Goal: Task Accomplishment & Management: Complete application form

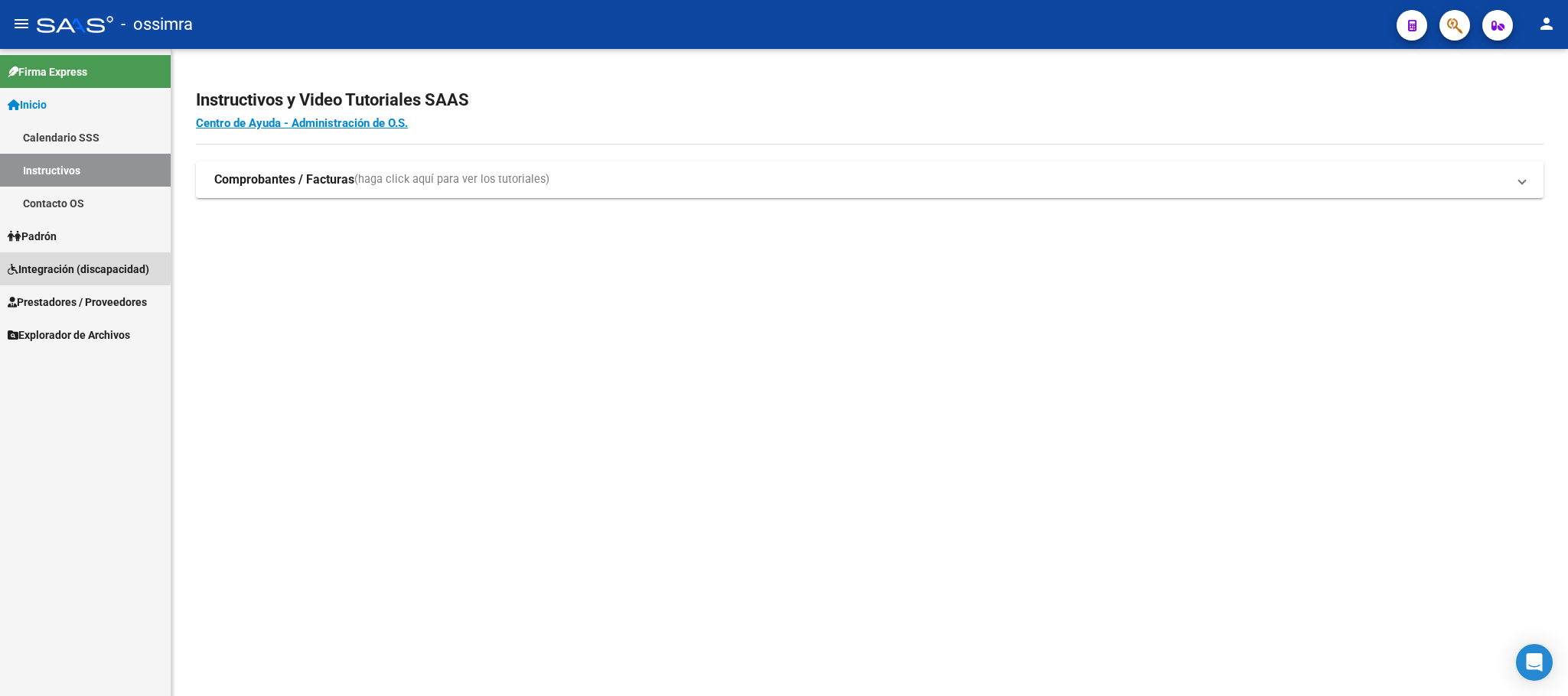
click at [70, 264] on span "Integración (discapacidad)" at bounding box center [79, 269] width 141 height 17
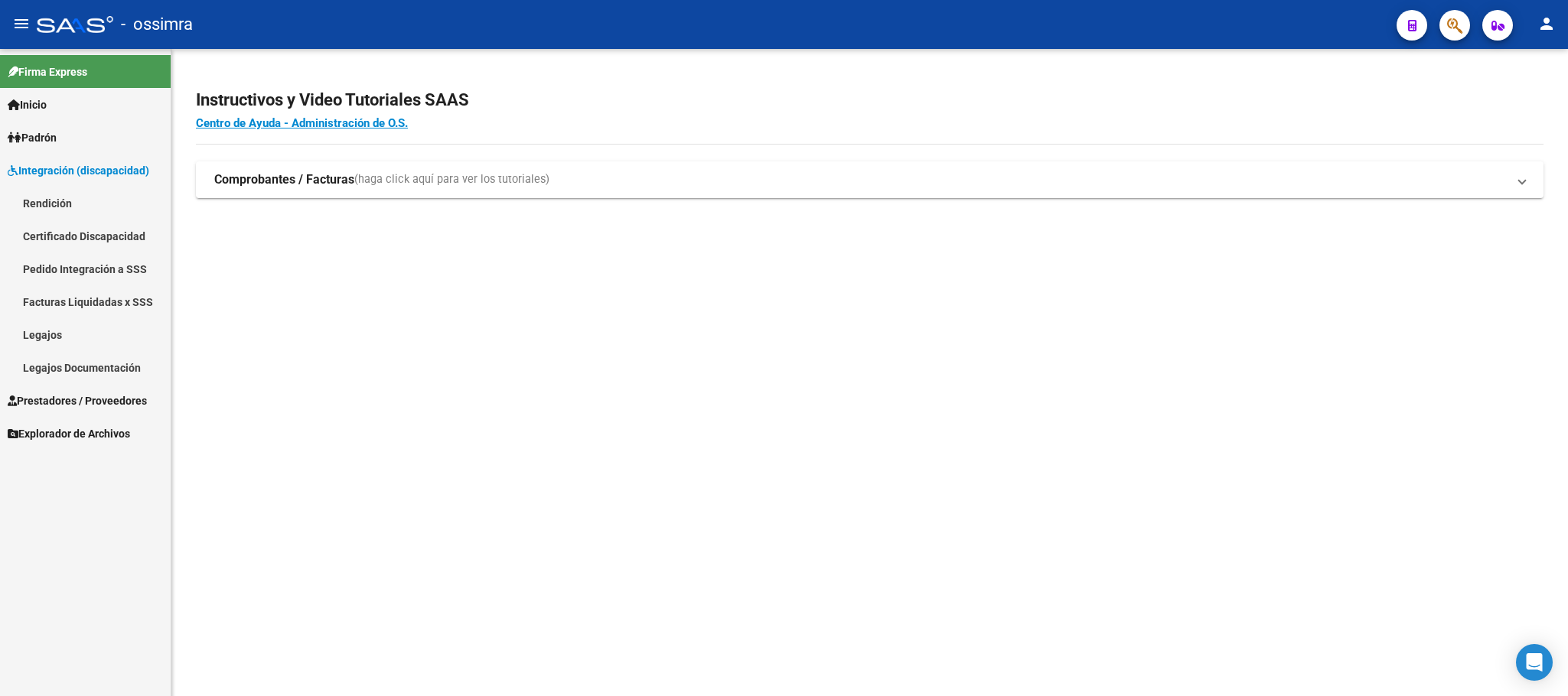
click at [84, 168] on span "Integración (discapacidad)" at bounding box center [79, 170] width 141 height 17
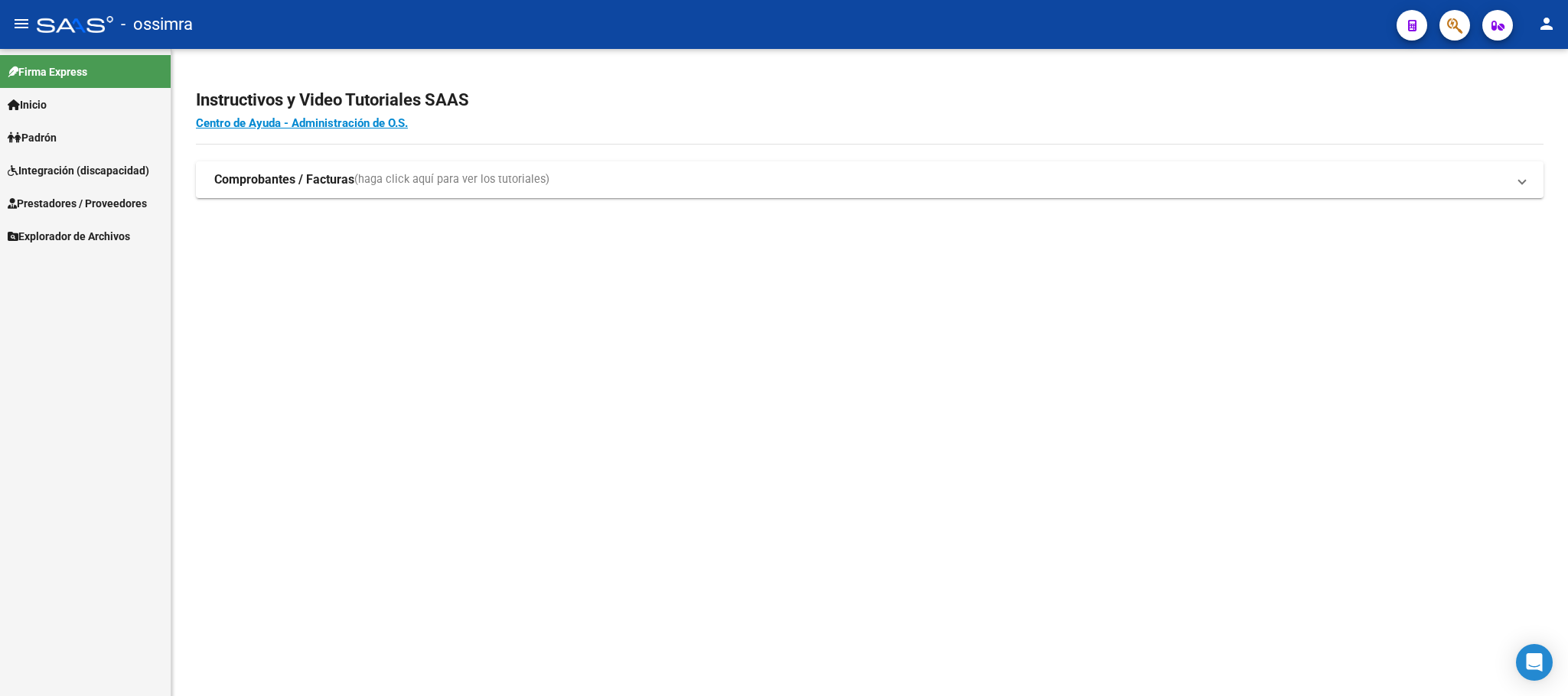
click at [92, 199] on span "Prestadores / Proveedores" at bounding box center [78, 203] width 139 height 17
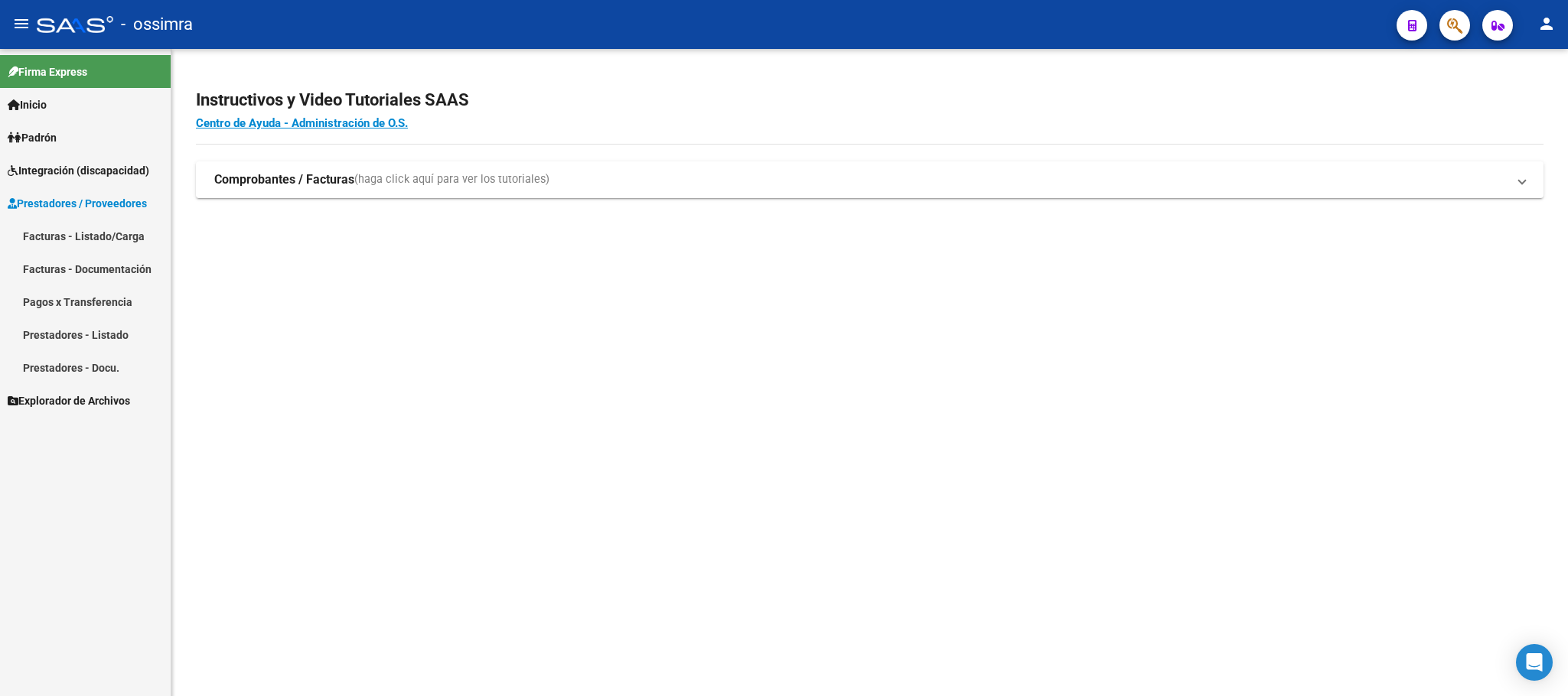
click at [78, 229] on link "Facturas - Listado/Carga" at bounding box center [85, 236] width 170 height 33
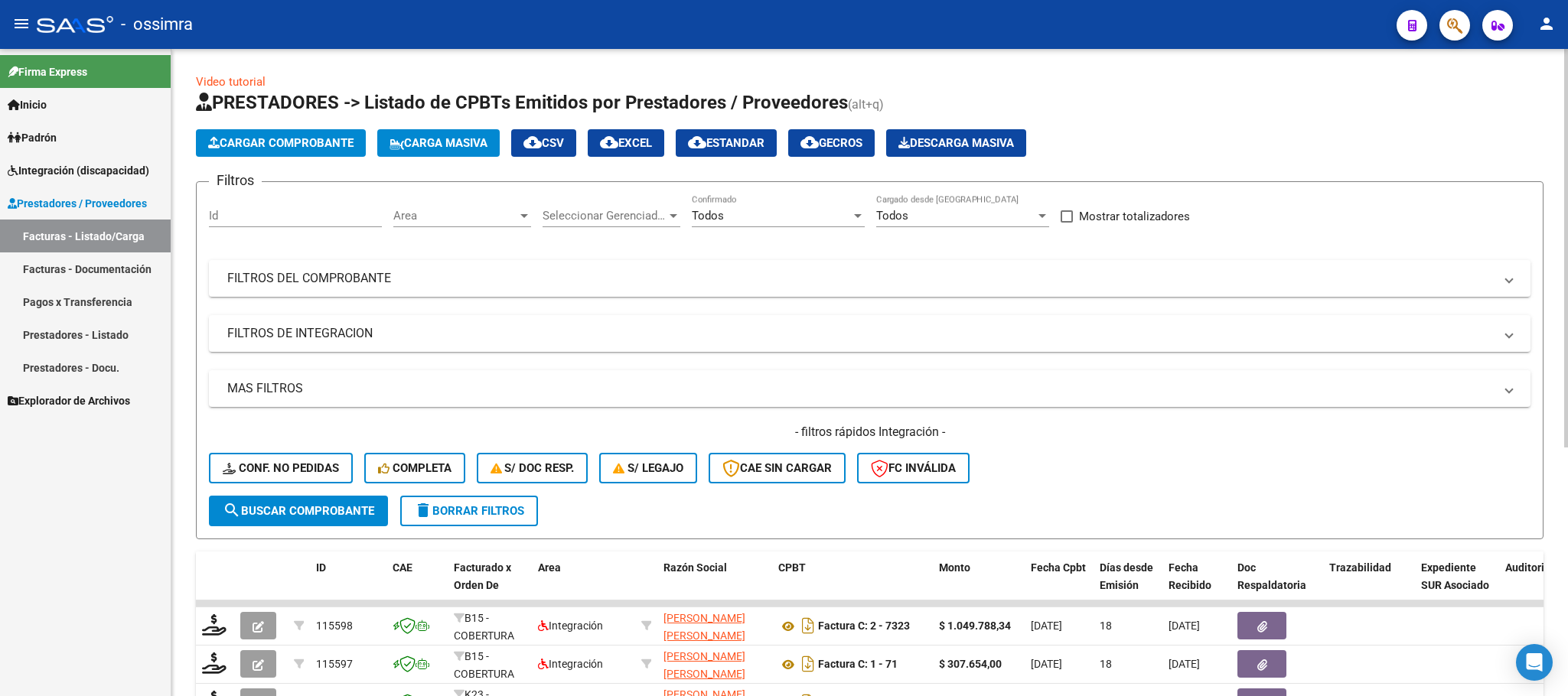
click at [256, 136] on span "Cargar Comprobante" at bounding box center [281, 143] width 146 height 14
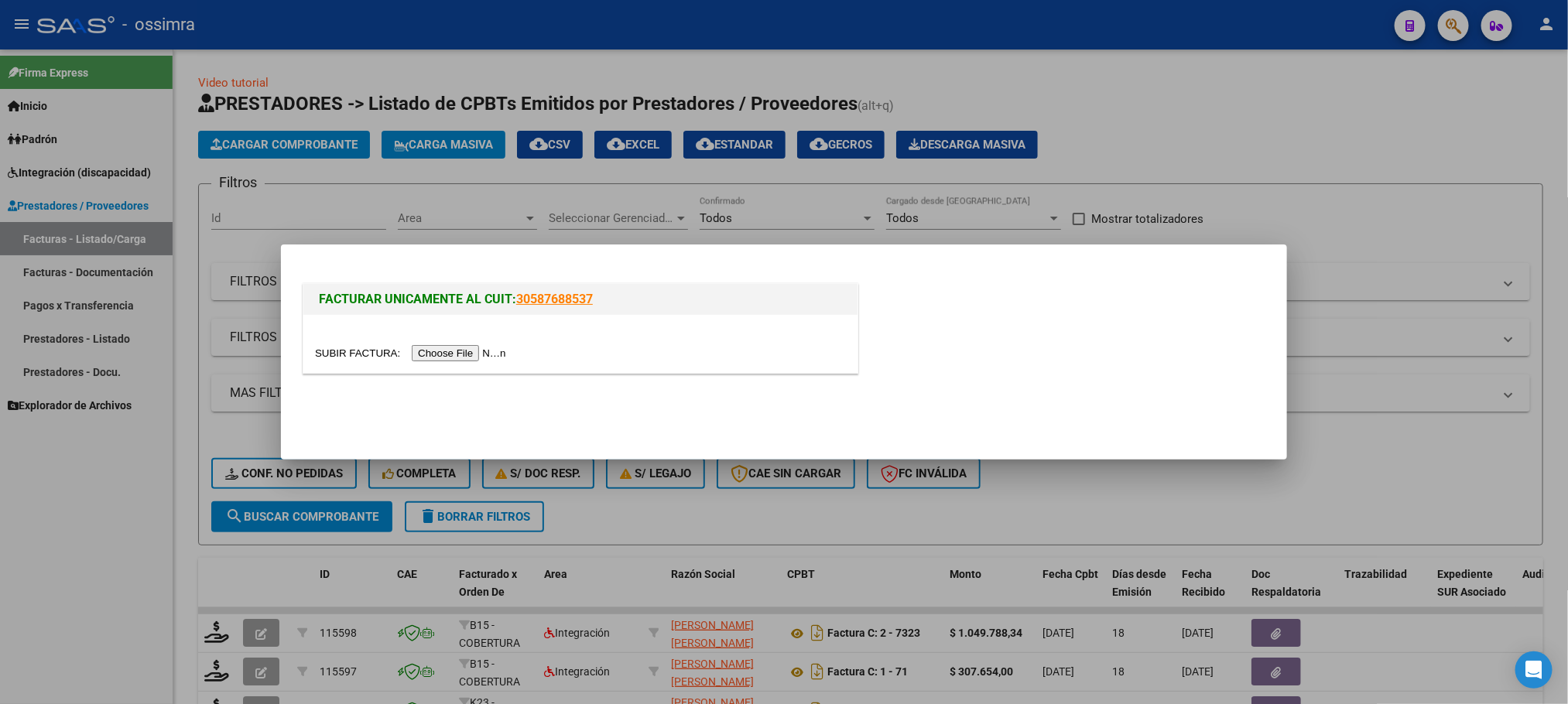
click at [458, 363] on div at bounding box center [580, 344] width 554 height 58
click at [460, 352] on input "file" at bounding box center [412, 353] width 195 height 16
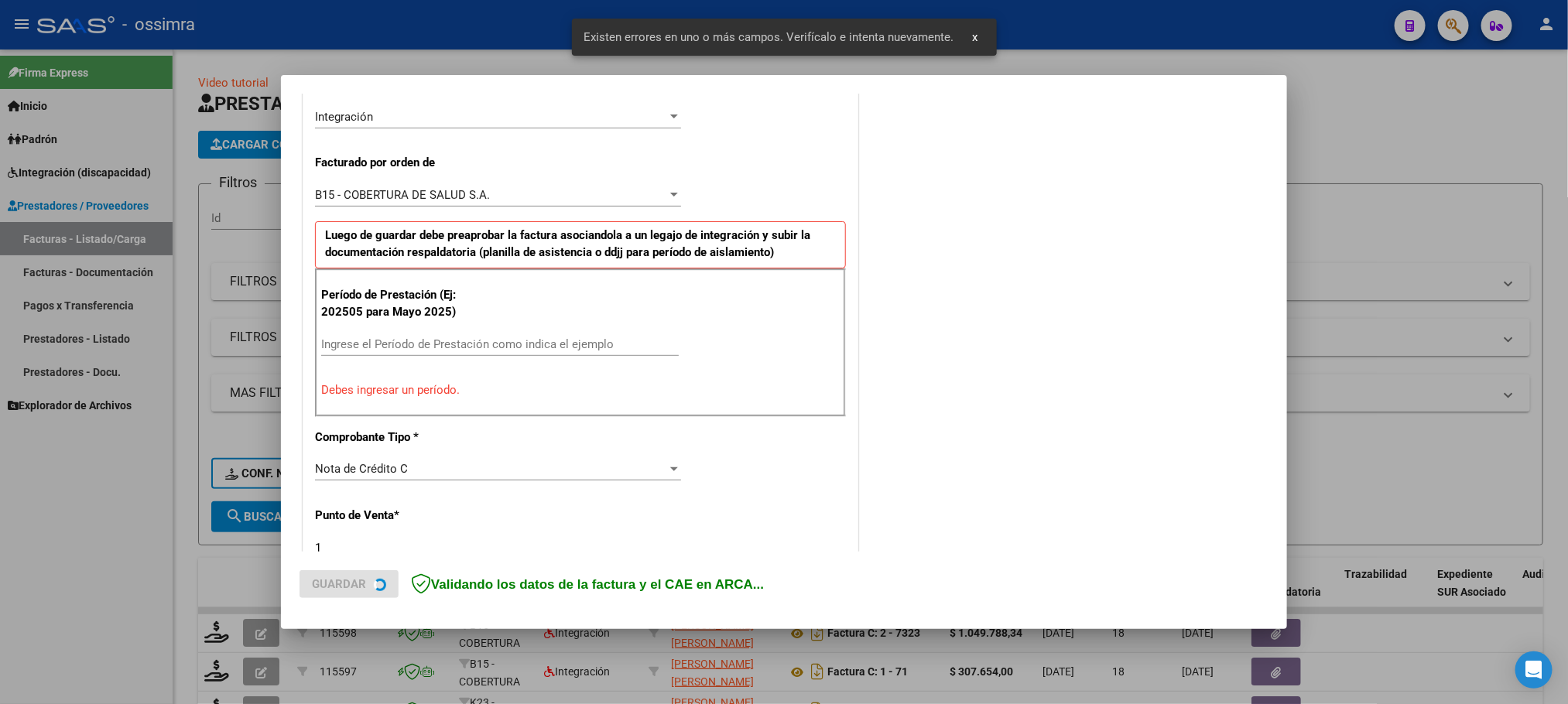
scroll to position [391, 0]
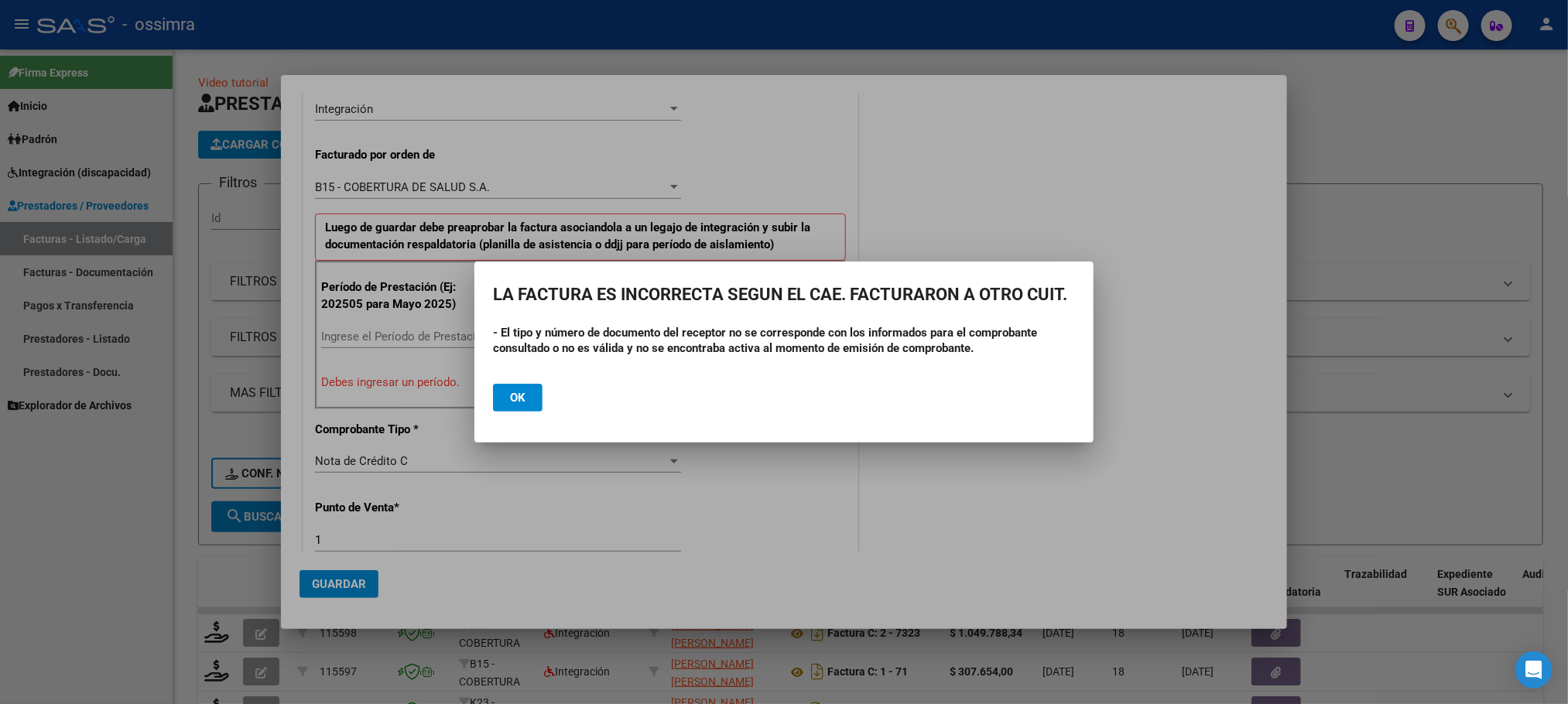
click at [714, 527] on div at bounding box center [784, 352] width 1568 height 704
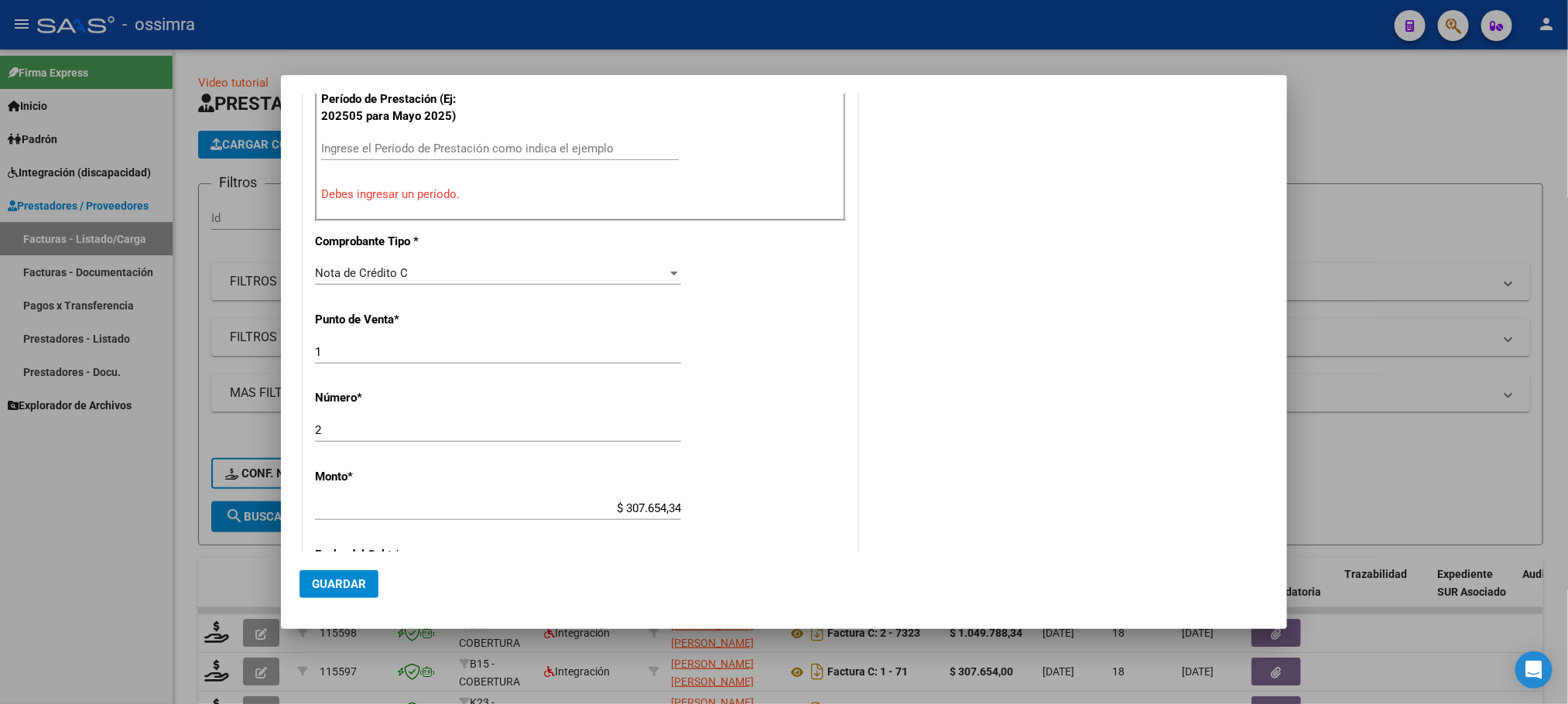
scroll to position [580, 0]
click at [792, 200] on p "Debes ingresar un período." at bounding box center [580, 193] width 519 height 18
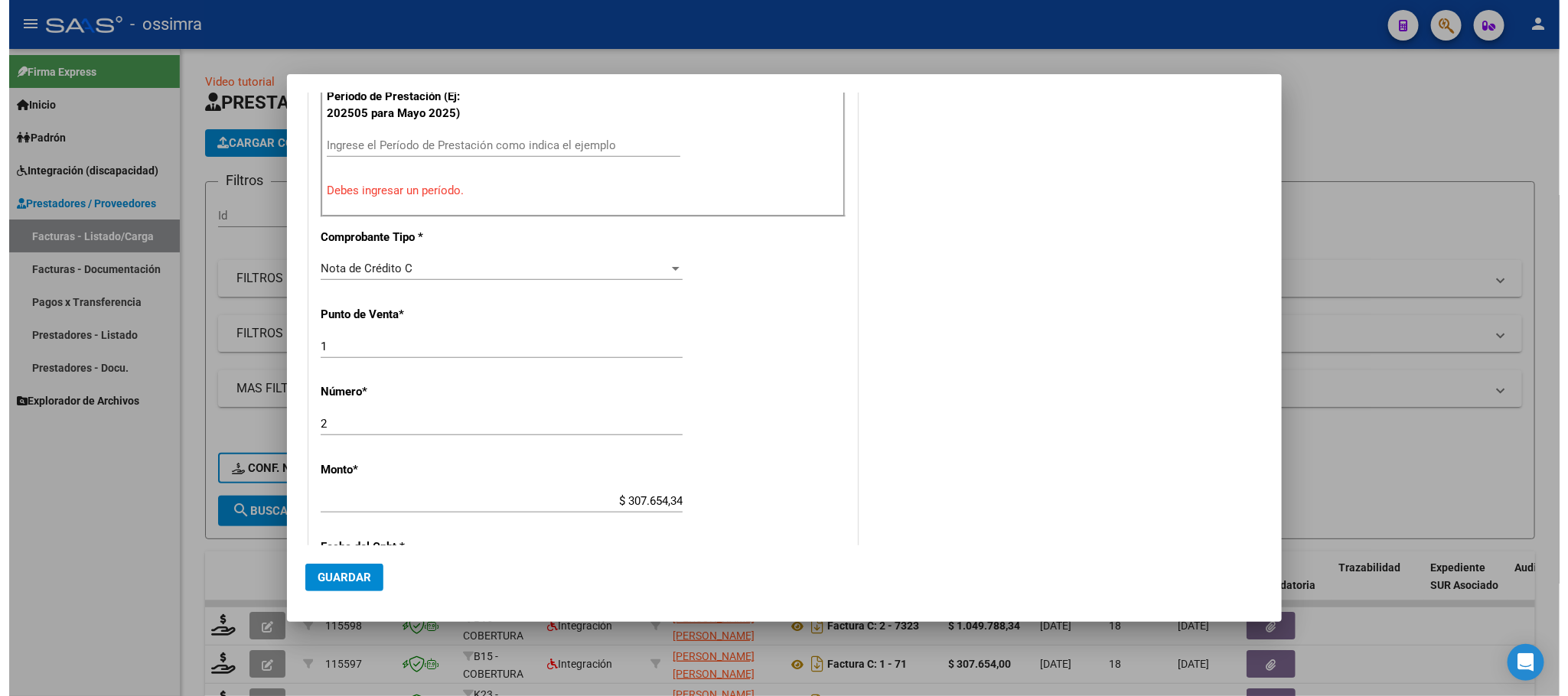
scroll to position [0, 0]
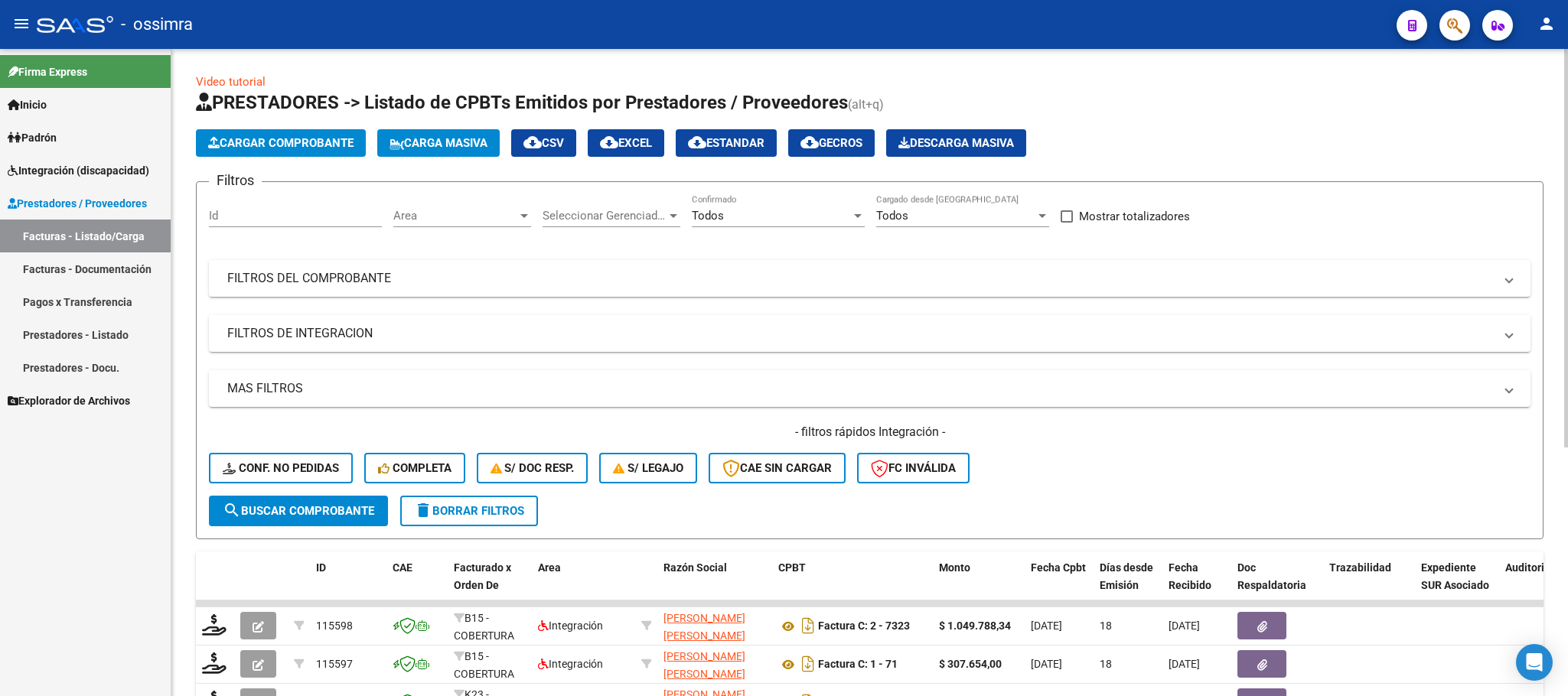
click at [241, 140] on span "Cargar Comprobante" at bounding box center [281, 143] width 146 height 14
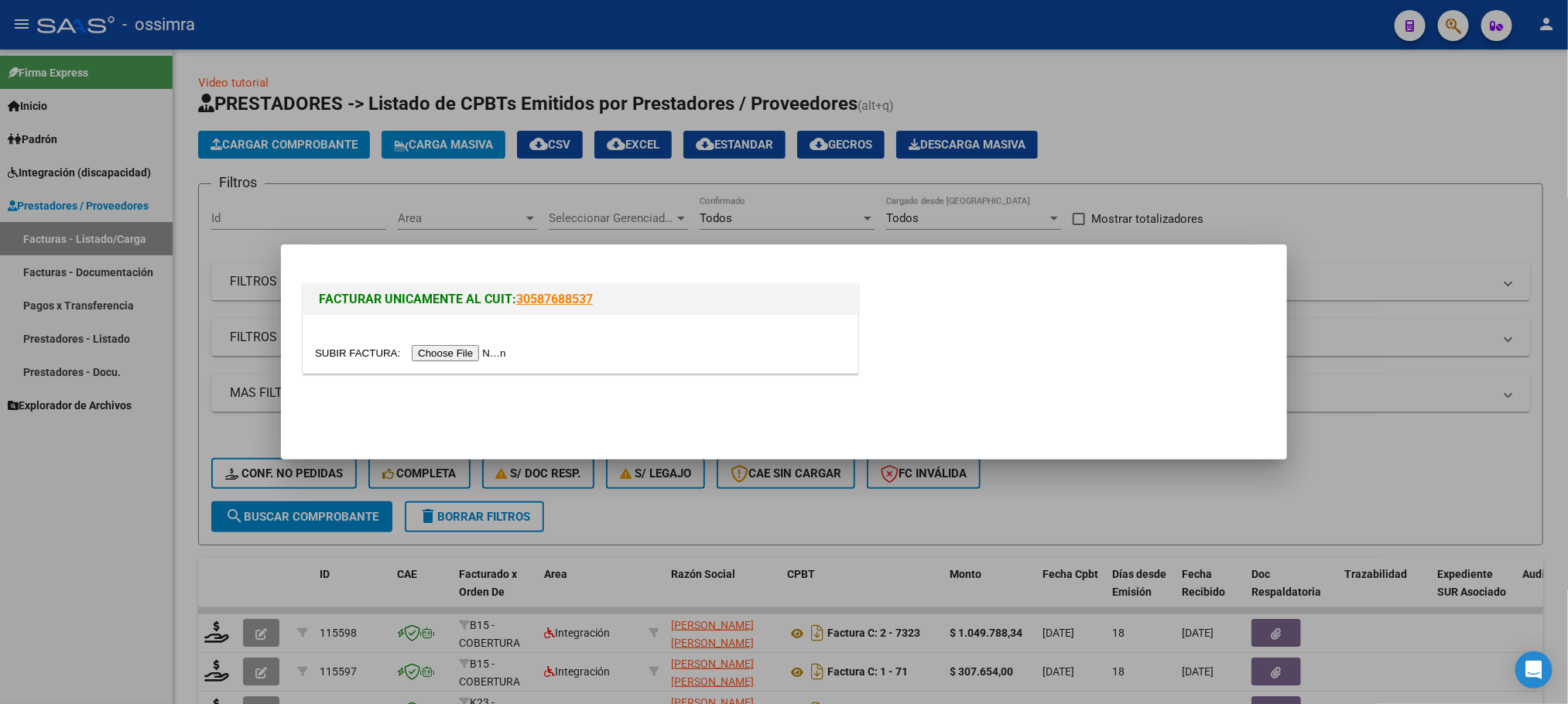
click at [449, 359] on input "file" at bounding box center [412, 353] width 195 height 16
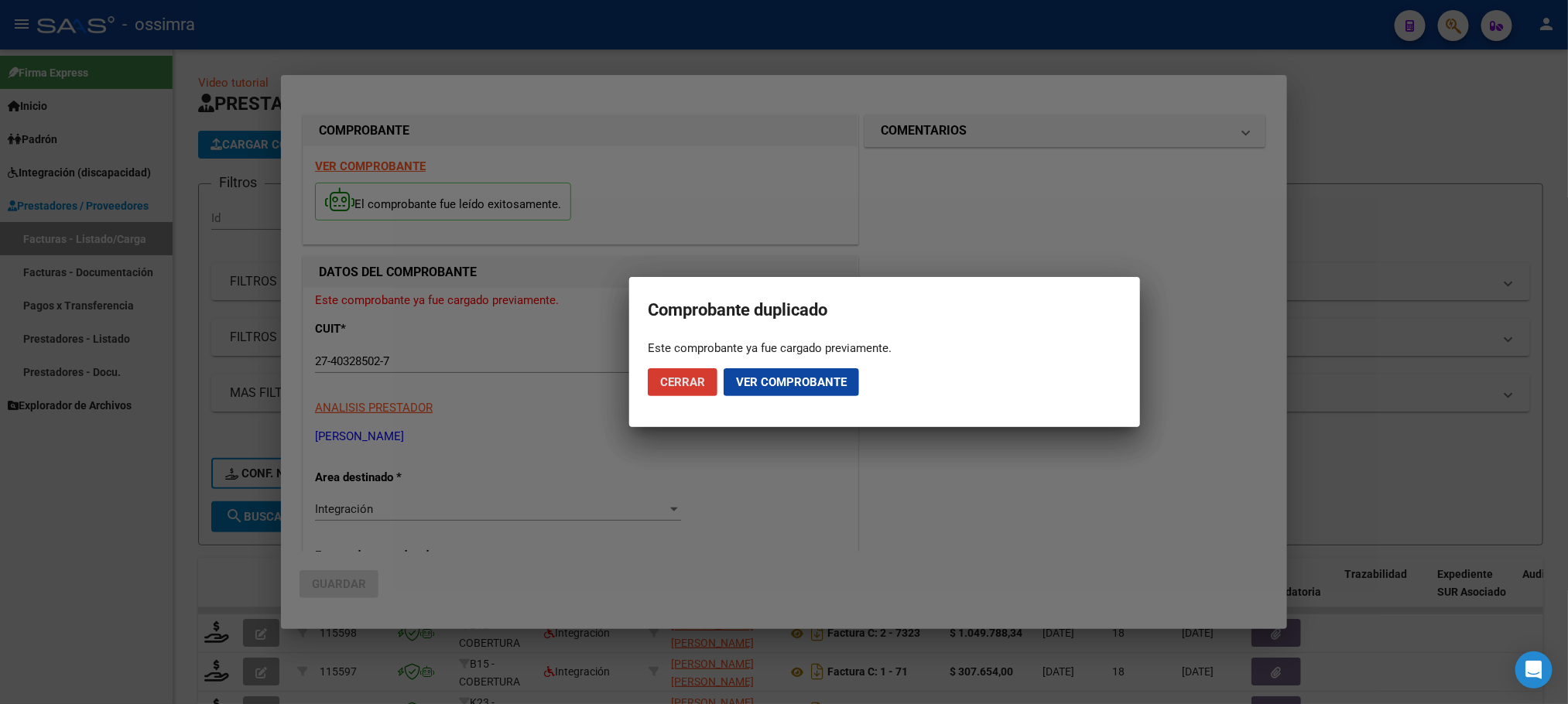
click at [749, 379] on span "Ver comprobante" at bounding box center [792, 383] width 111 height 14
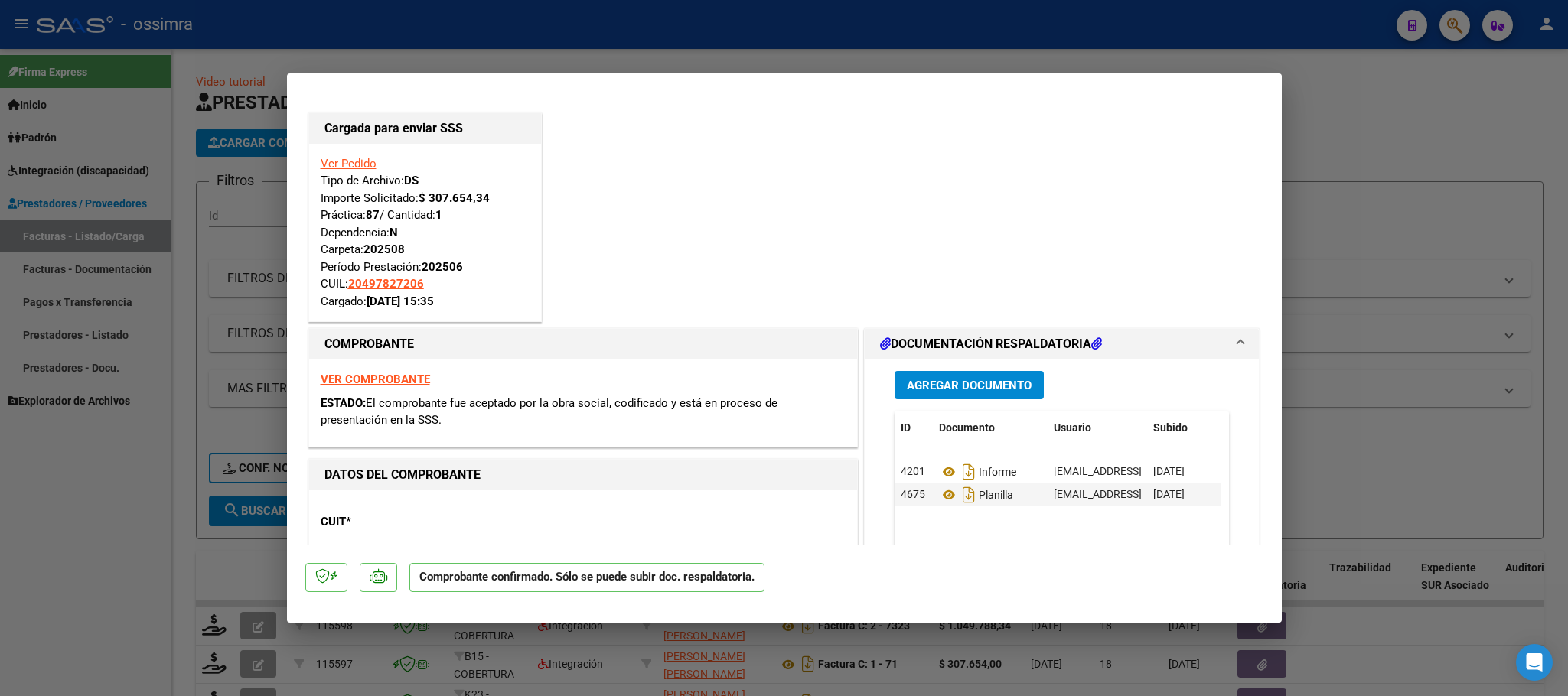
type input "$ 0,00"
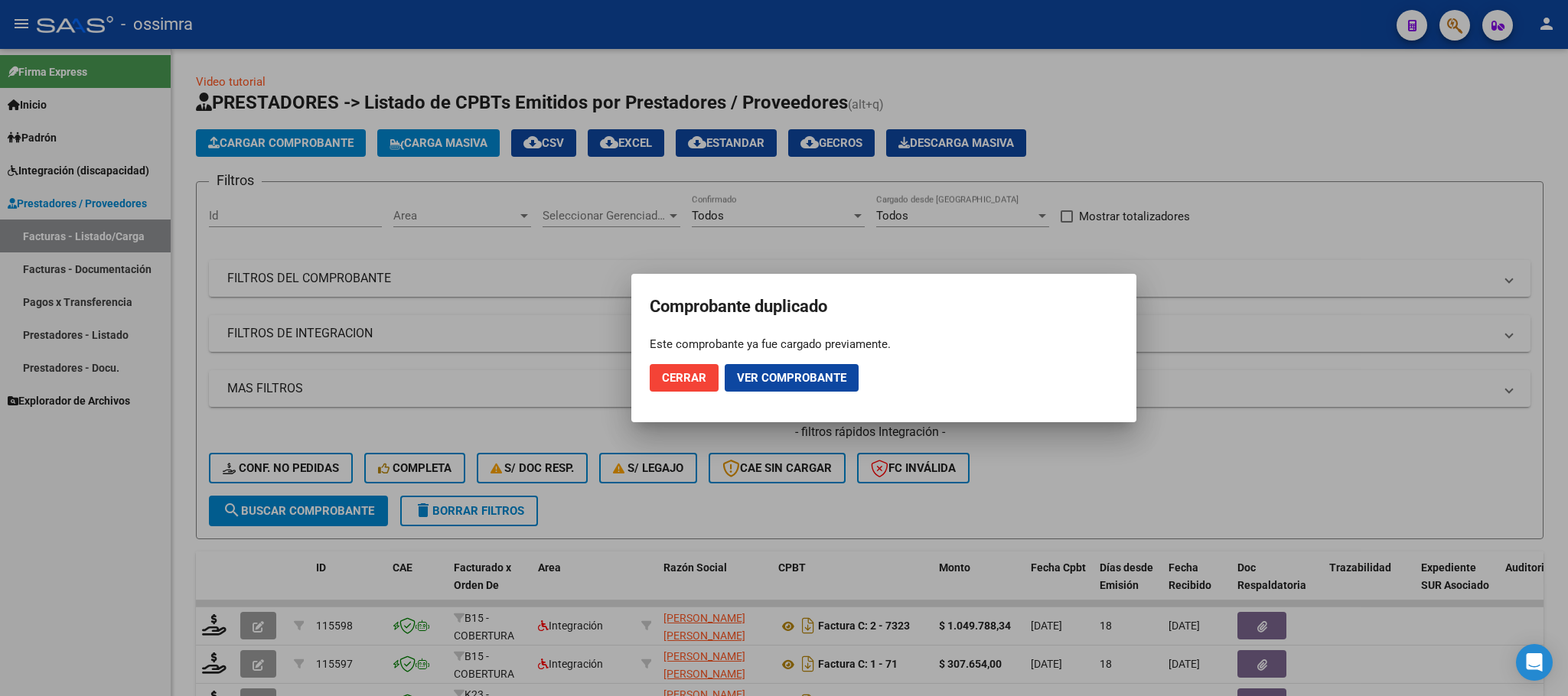
click at [649, 370] on button "Cerrar" at bounding box center [684, 378] width 69 height 27
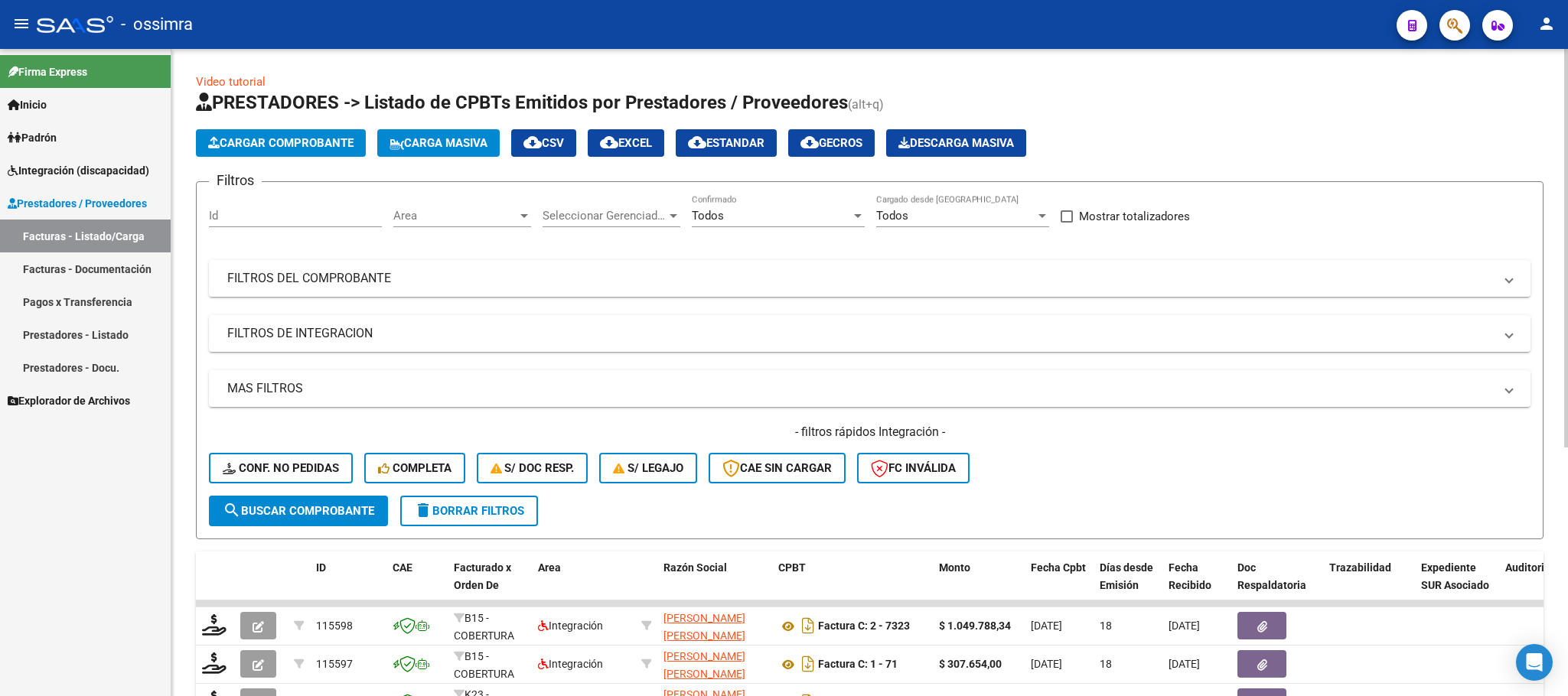
click at [319, 140] on span "Cargar Comprobante" at bounding box center [281, 143] width 146 height 14
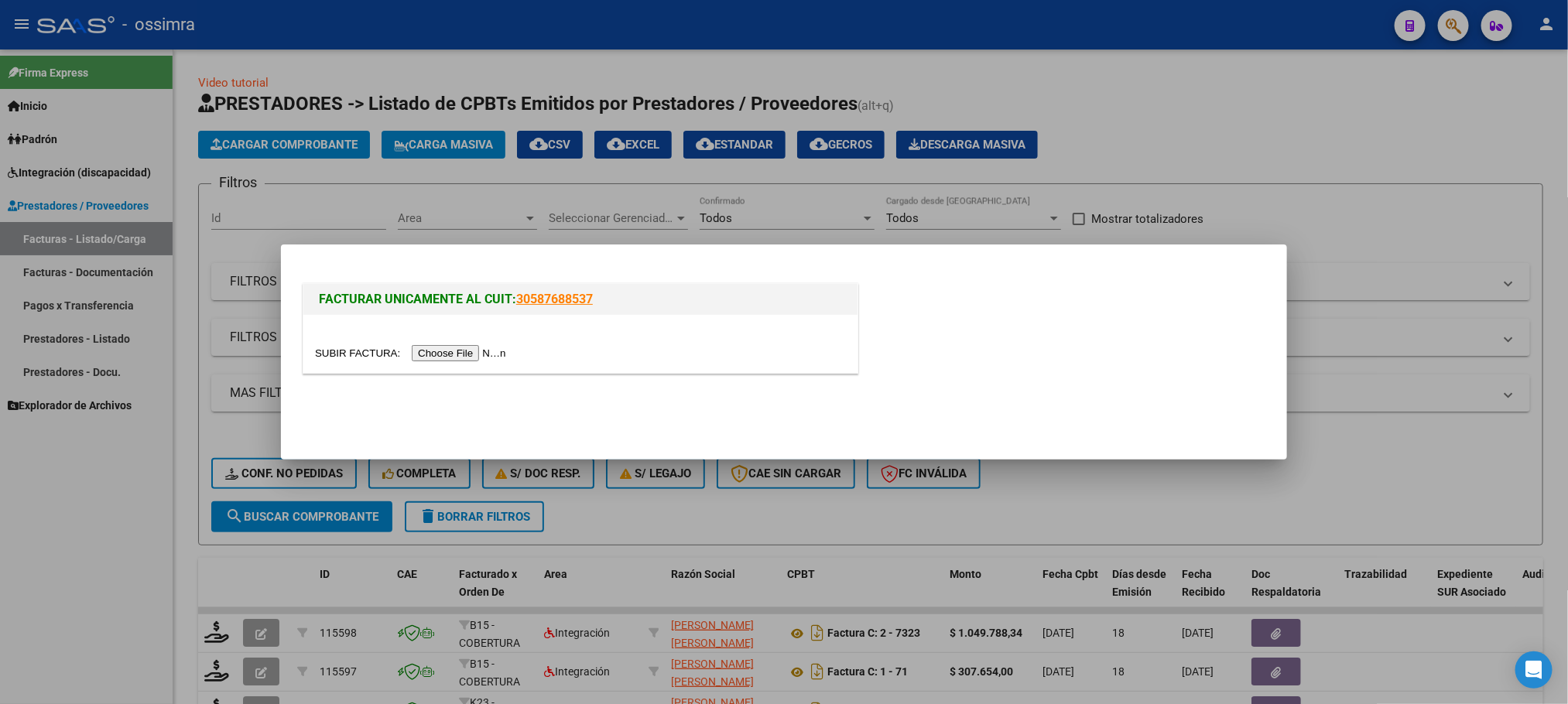
click at [444, 353] on input "file" at bounding box center [412, 353] width 195 height 16
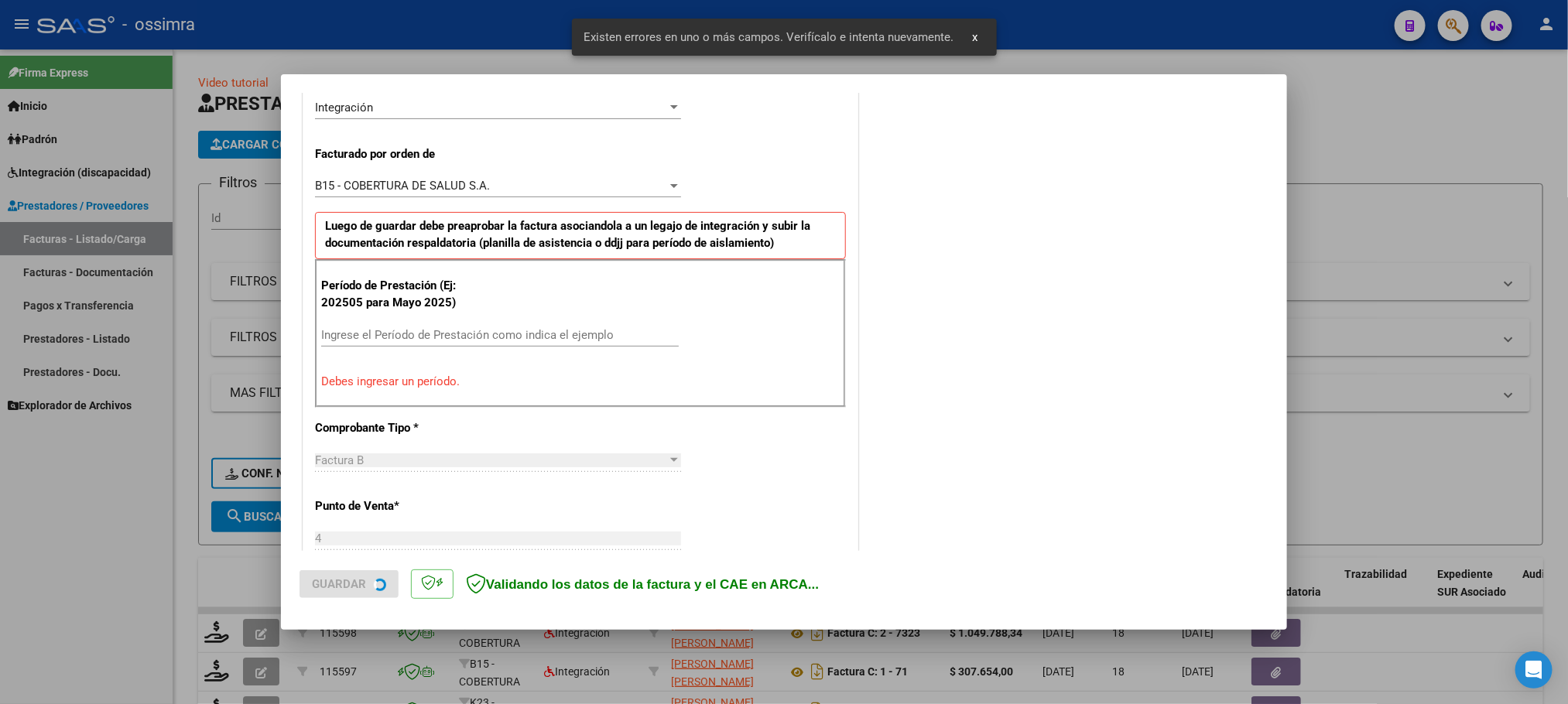
scroll to position [391, 0]
click at [460, 332] on input "Ingrese el Período de Prestación como indica el ejemplo" at bounding box center [500, 335] width 358 height 14
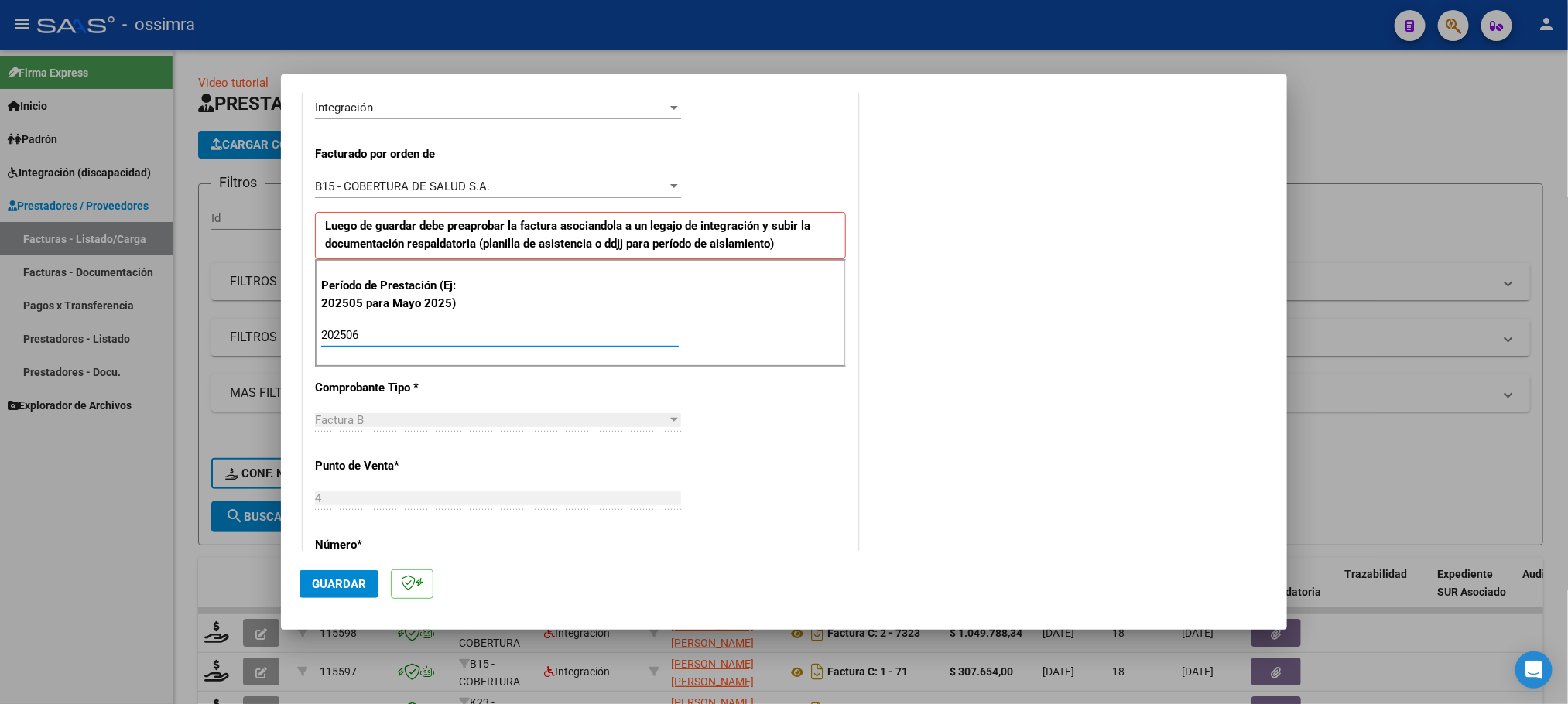
type input "202506"
click at [336, 574] on button "Guardar" at bounding box center [339, 584] width 79 height 28
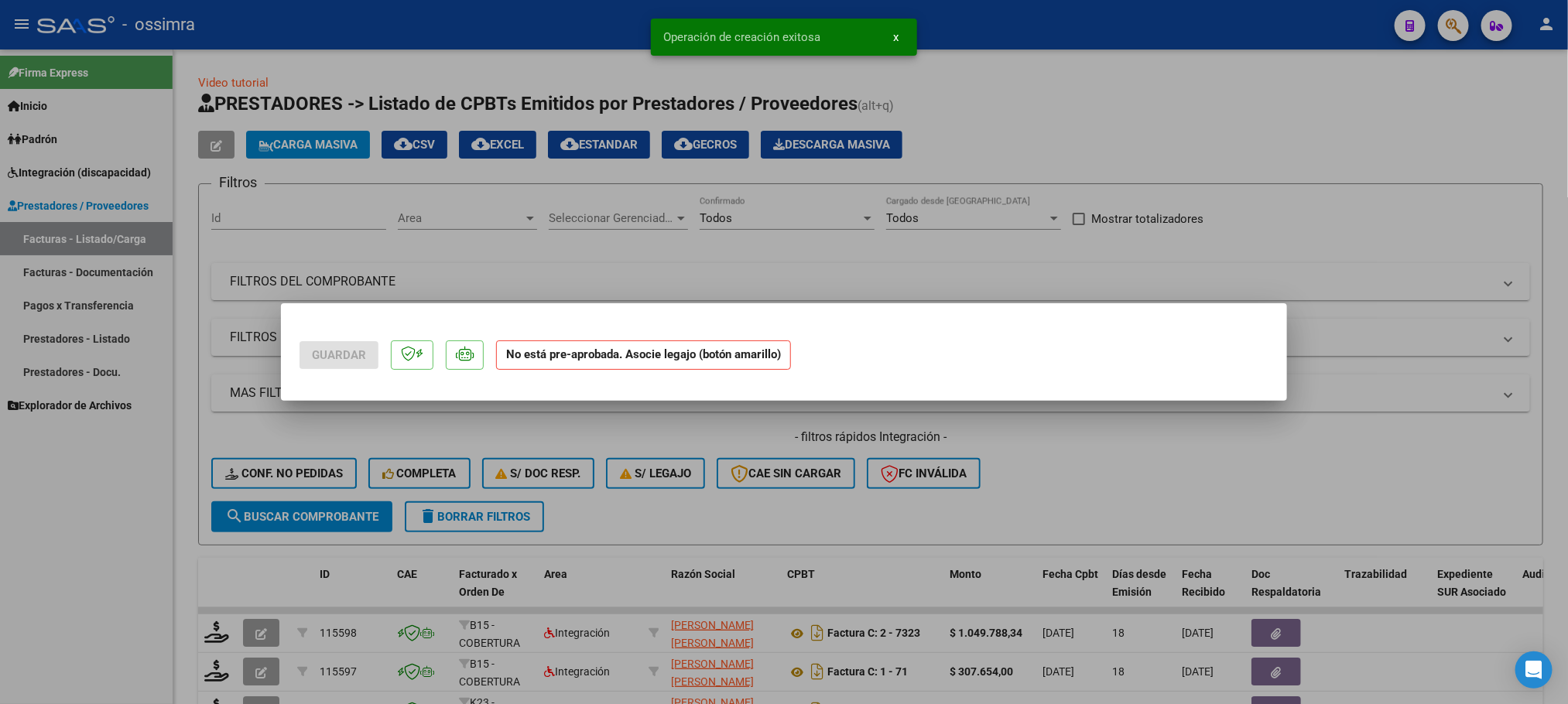
scroll to position [0, 0]
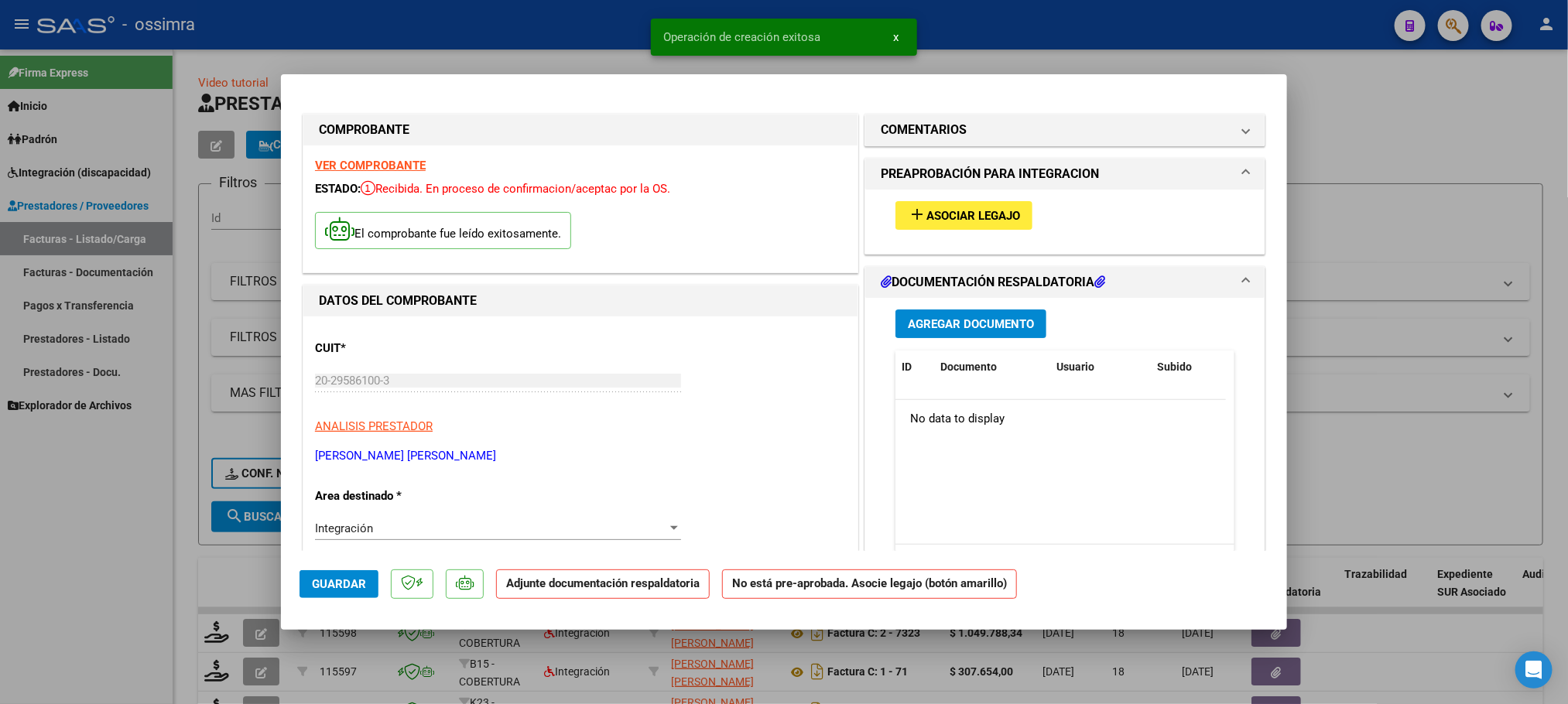
click at [946, 209] on span "Asociar Legajo" at bounding box center [973, 216] width 94 height 14
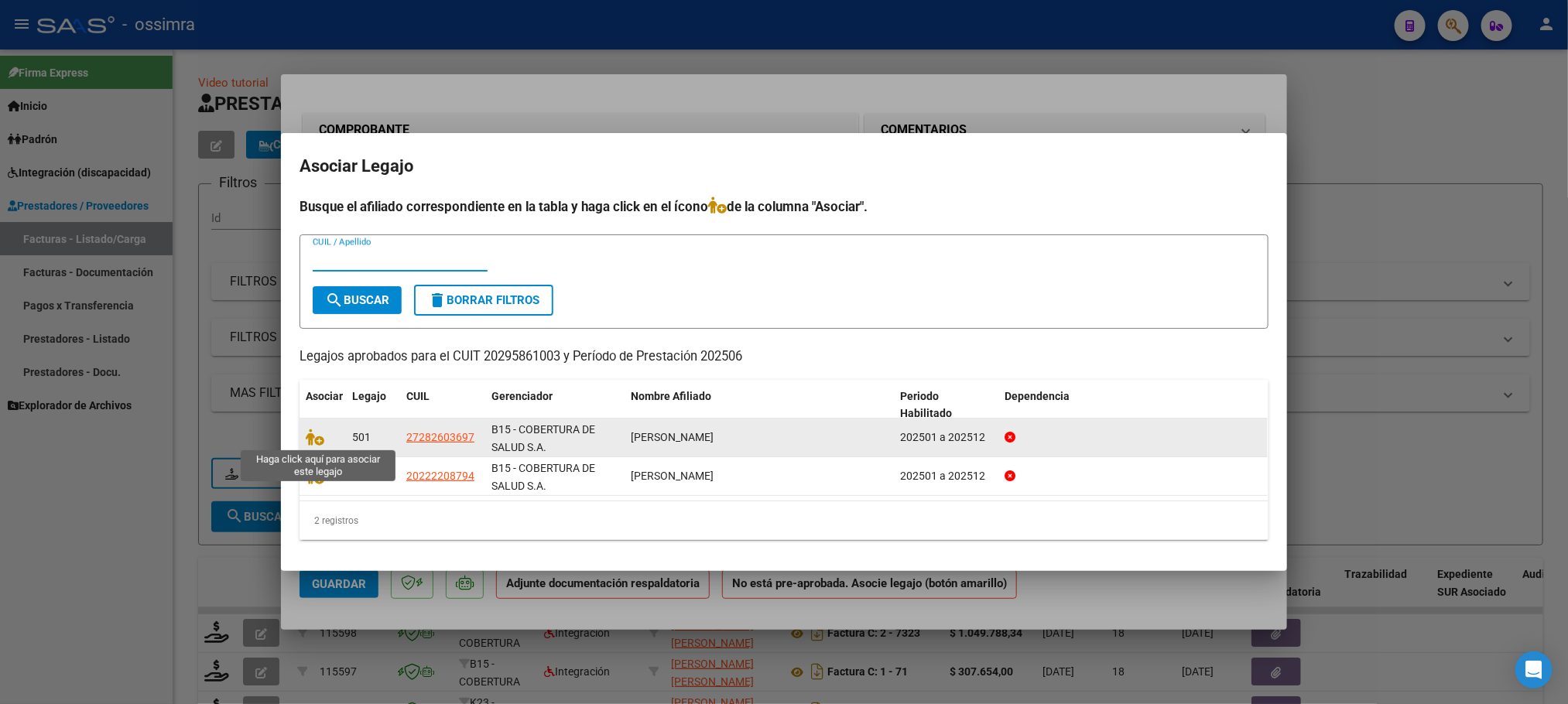
click at [325, 440] on span at bounding box center [318, 437] width 23 height 12
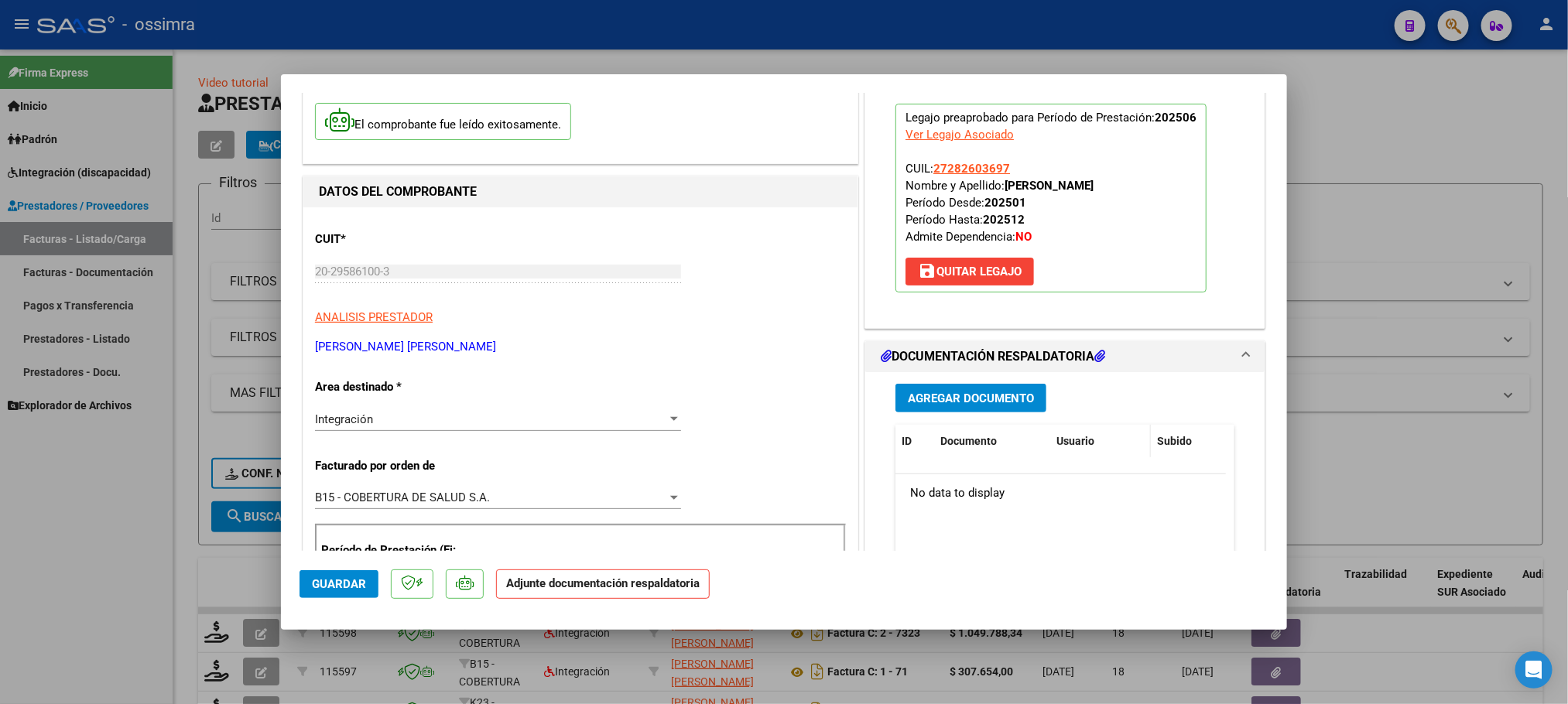
scroll to position [232, 0]
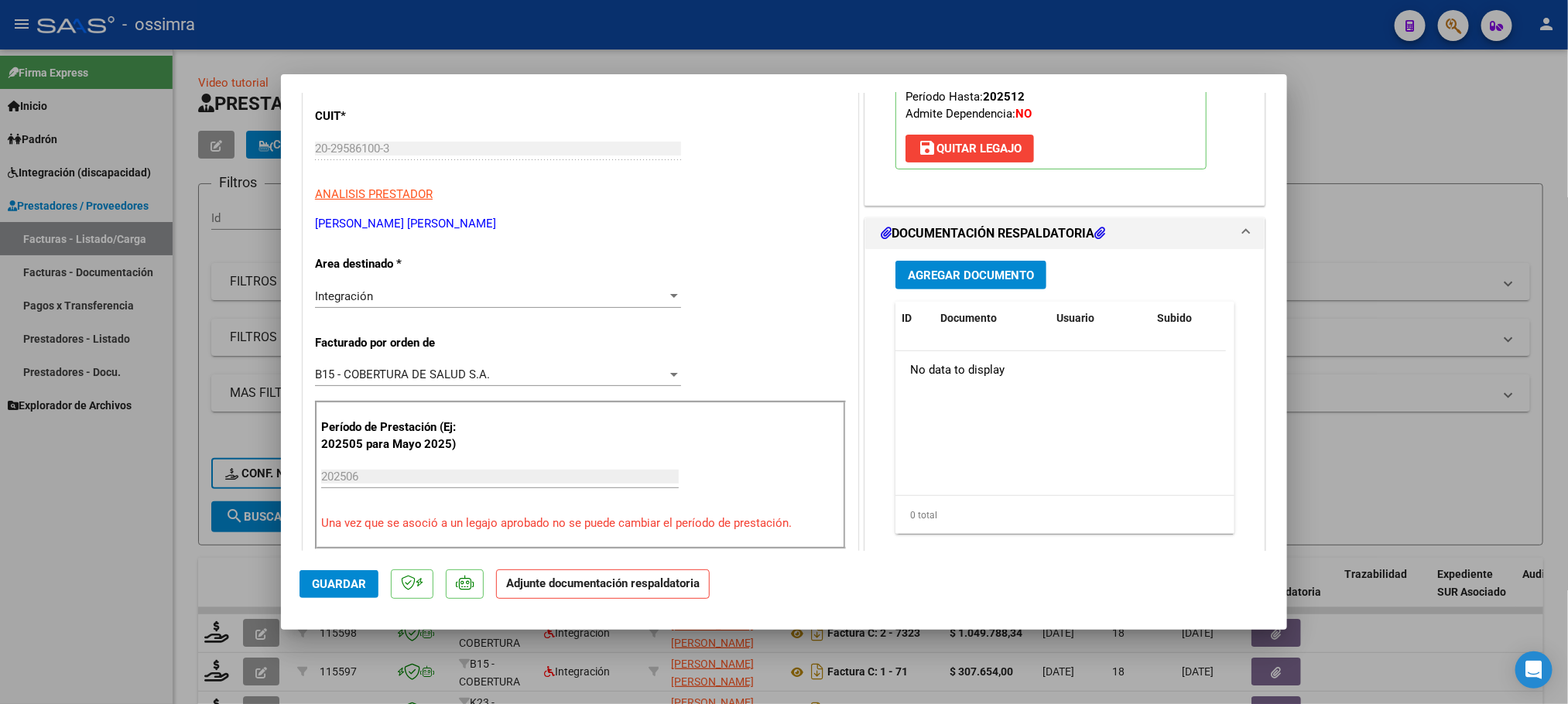
click at [962, 277] on span "Agregar Documento" at bounding box center [970, 276] width 126 height 14
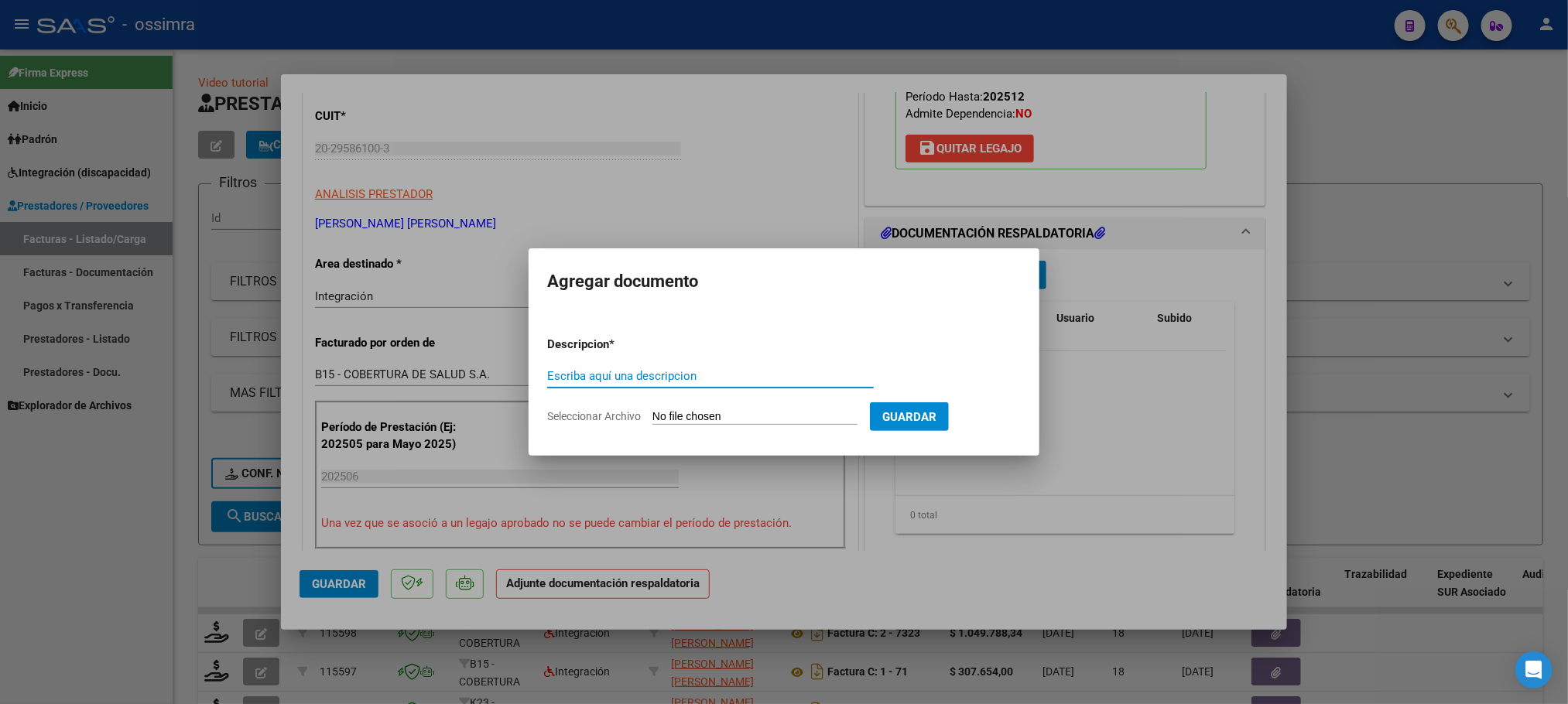
drag, startPoint x: 781, startPoint y: 381, endPoint x: 781, endPoint y: 370, distance: 11.0
click at [781, 377] on input "Escriba aquí una descripcion" at bounding box center [710, 377] width 327 height 14
type input "planilla"
click at [718, 417] on input "Seleccionar Archivo" at bounding box center [755, 418] width 205 height 14
type input "C:\fakepath\PLANILLA [PERSON_NAME].pdf"
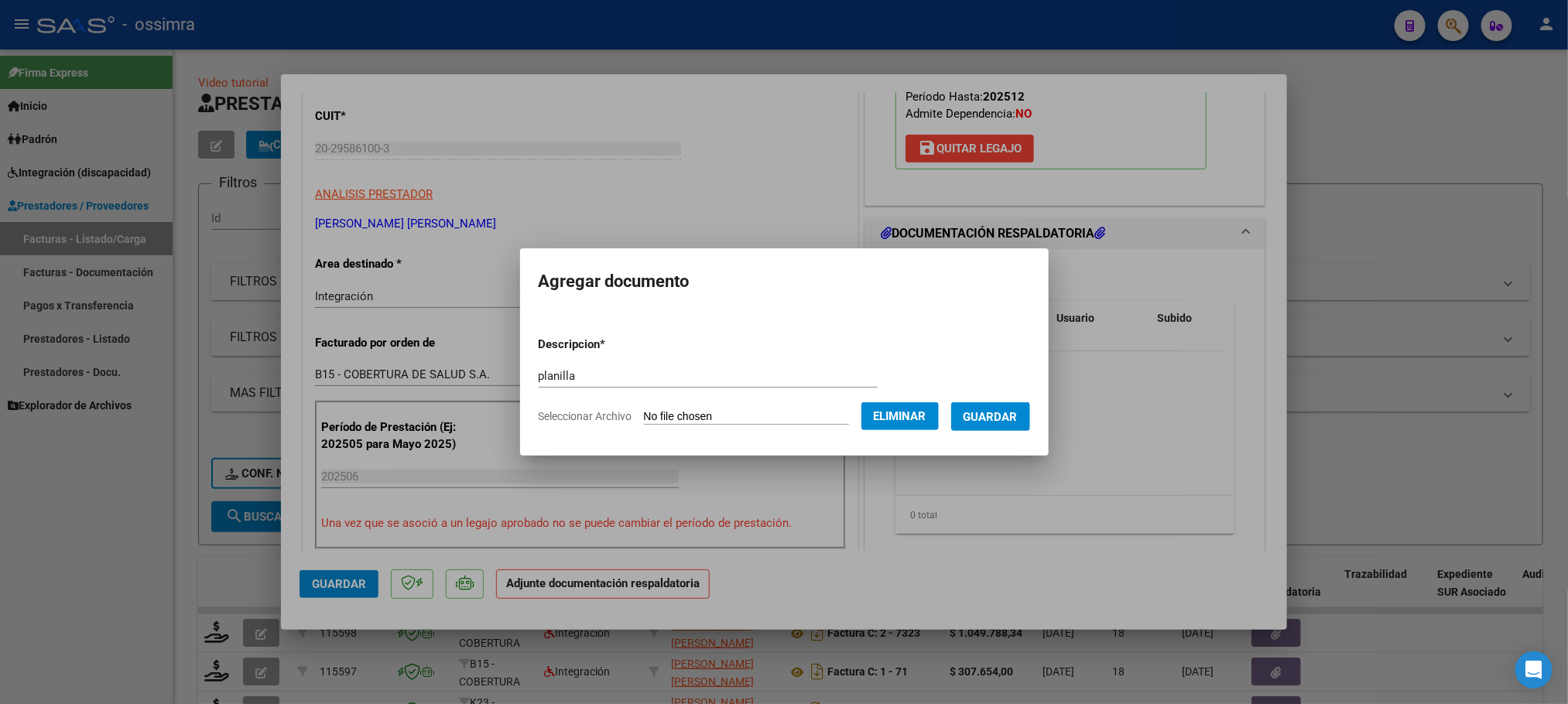
click at [1030, 404] on button "Guardar" at bounding box center [991, 417] width 79 height 29
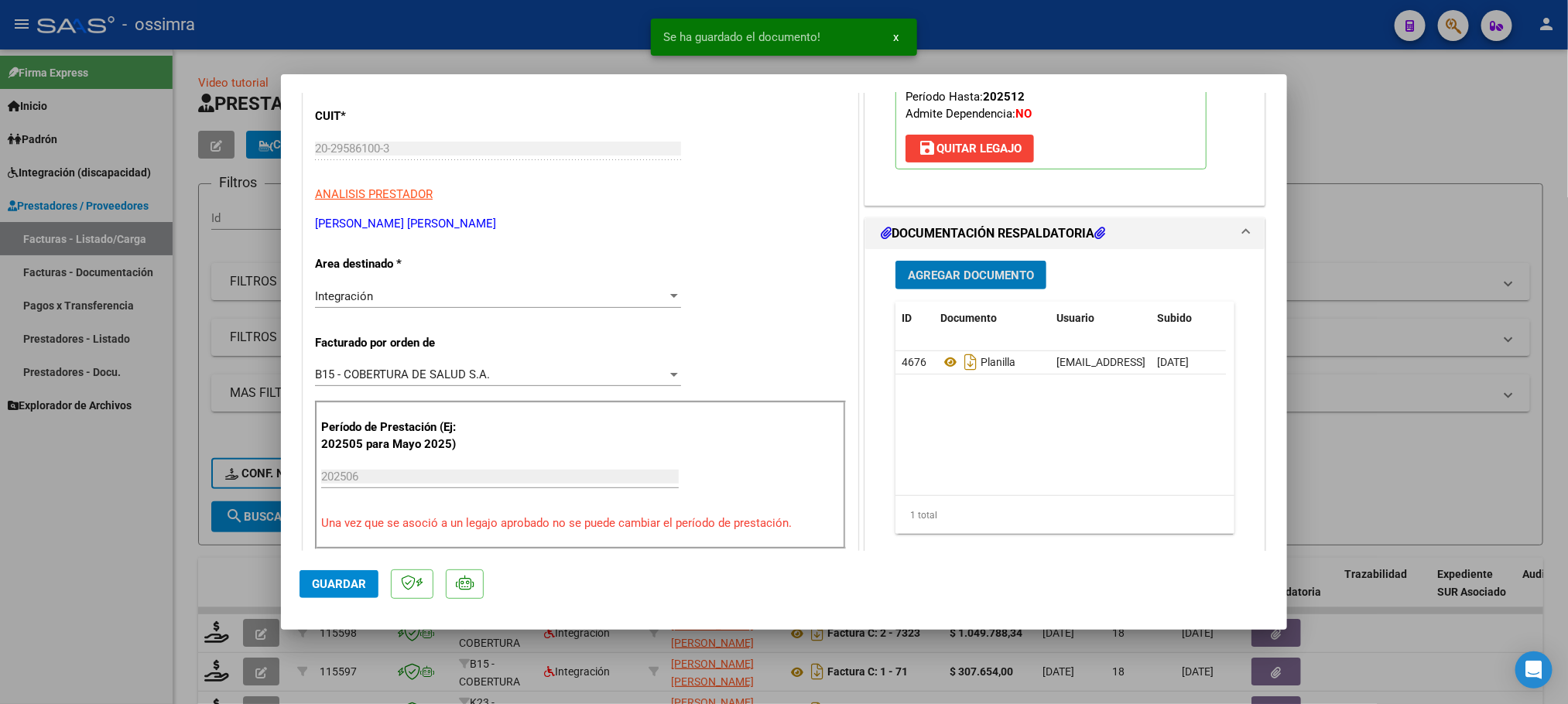
click at [950, 269] on span "Agregar Documento" at bounding box center [970, 276] width 126 height 14
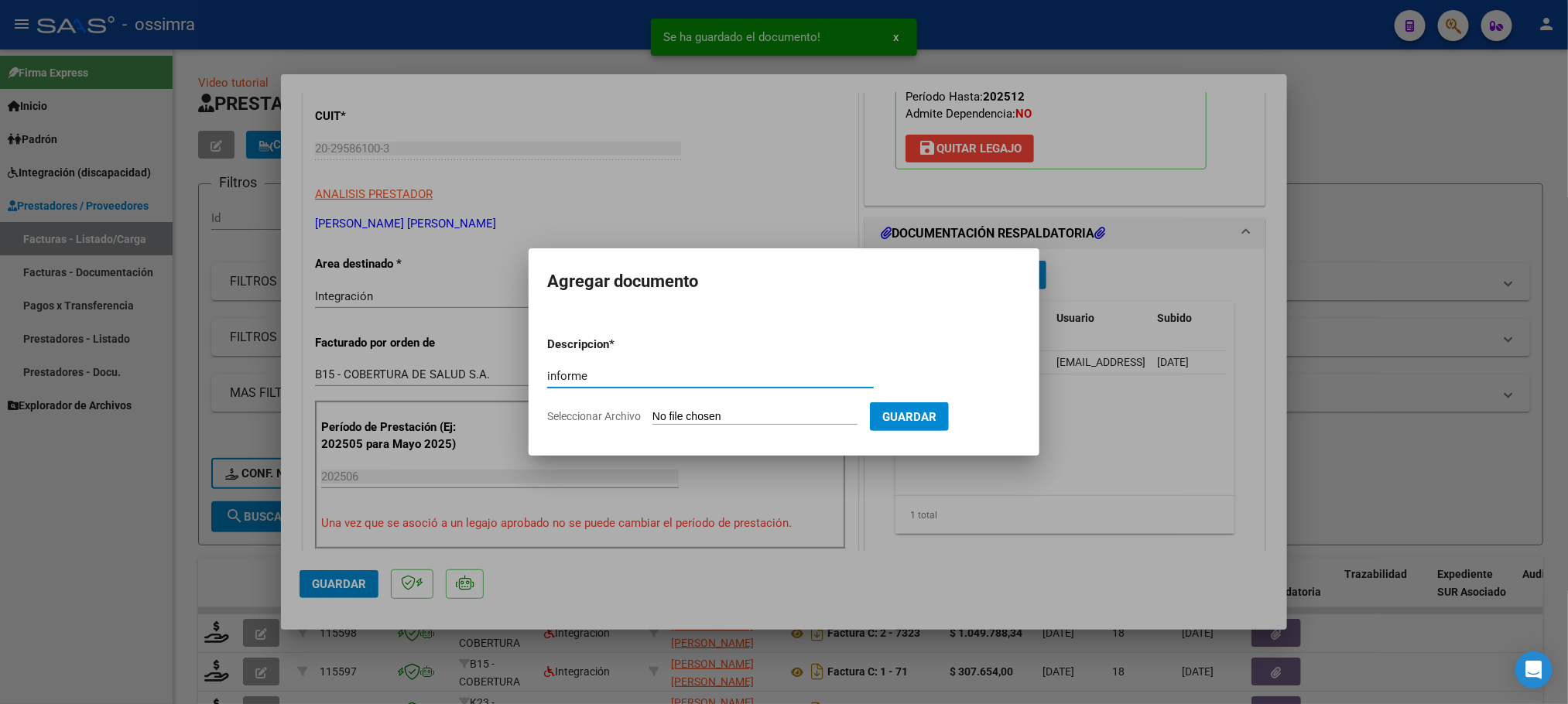
type input "informe"
click at [745, 421] on input "Seleccionar Archivo" at bounding box center [755, 418] width 205 height 14
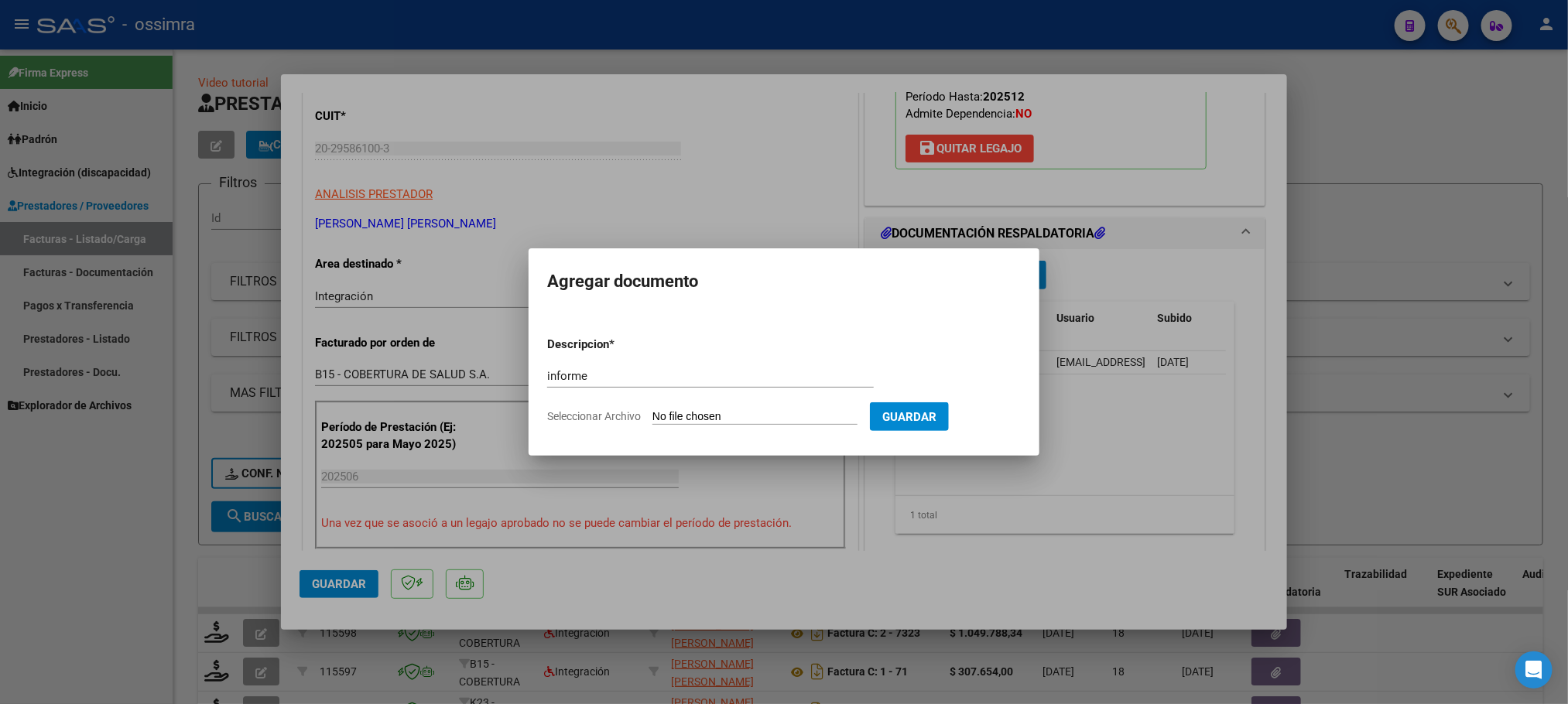
type input "C:\fakepath\1° INF SEM [PERSON_NAME] 2025 - Documentos de Google.pdf"
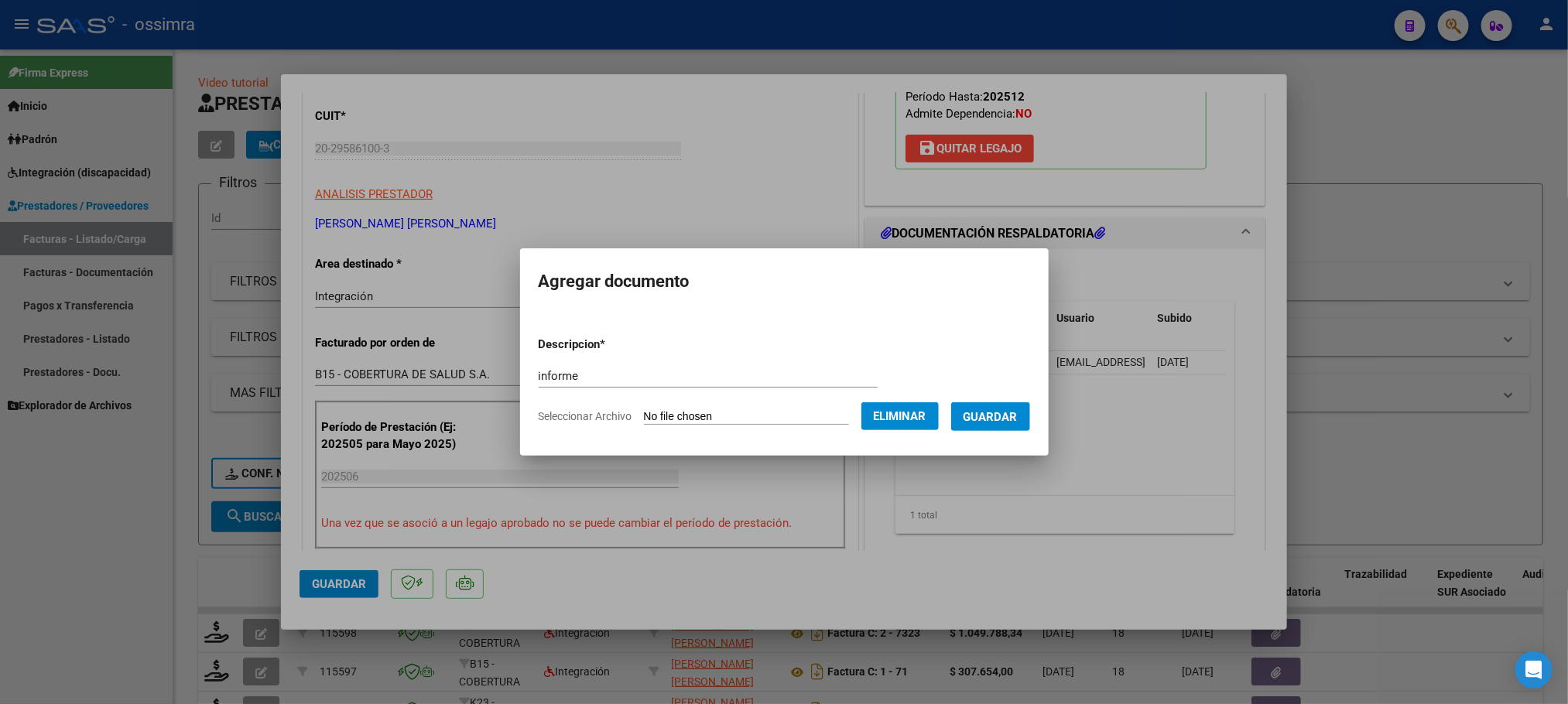
click at [1008, 411] on span "Guardar" at bounding box center [991, 418] width 54 height 14
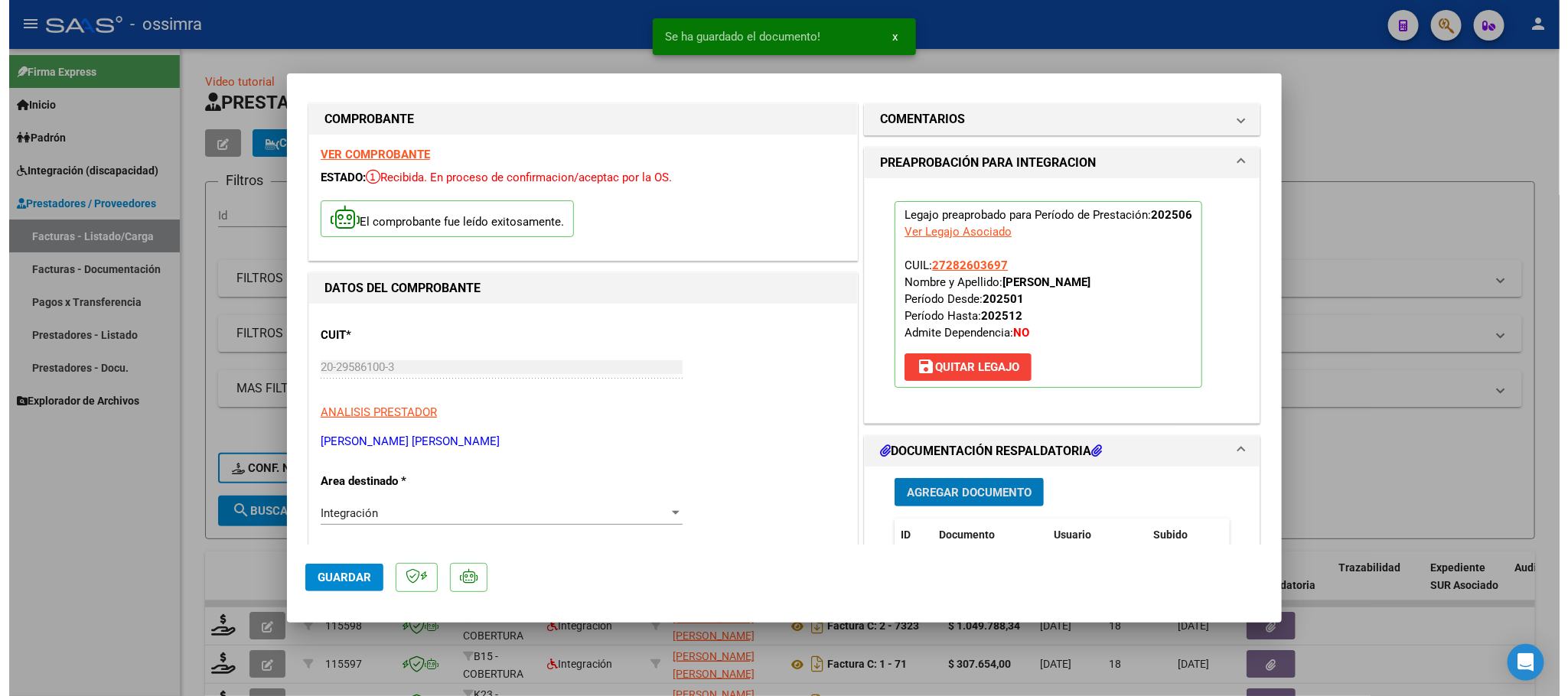
scroll to position [0, 0]
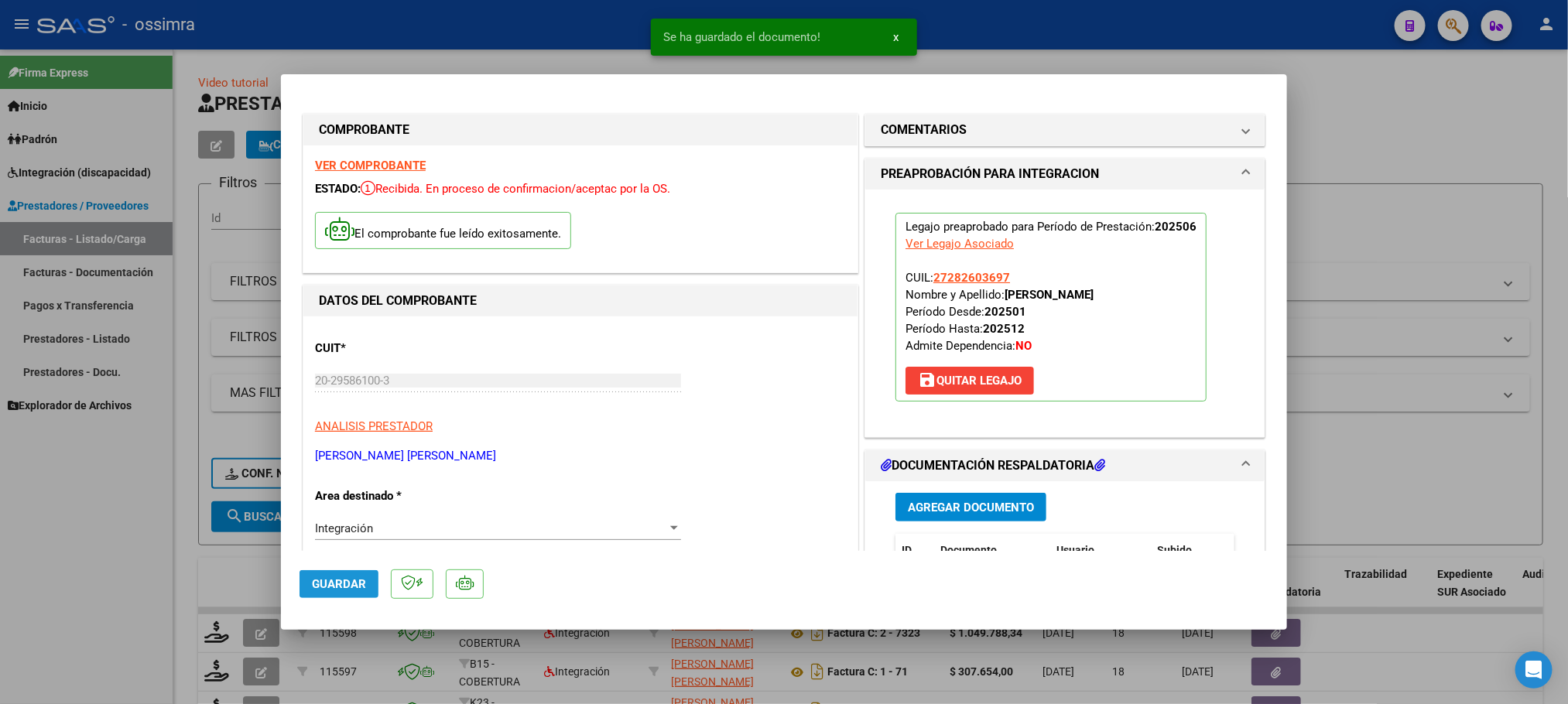
click at [358, 575] on button "Guardar" at bounding box center [339, 584] width 79 height 28
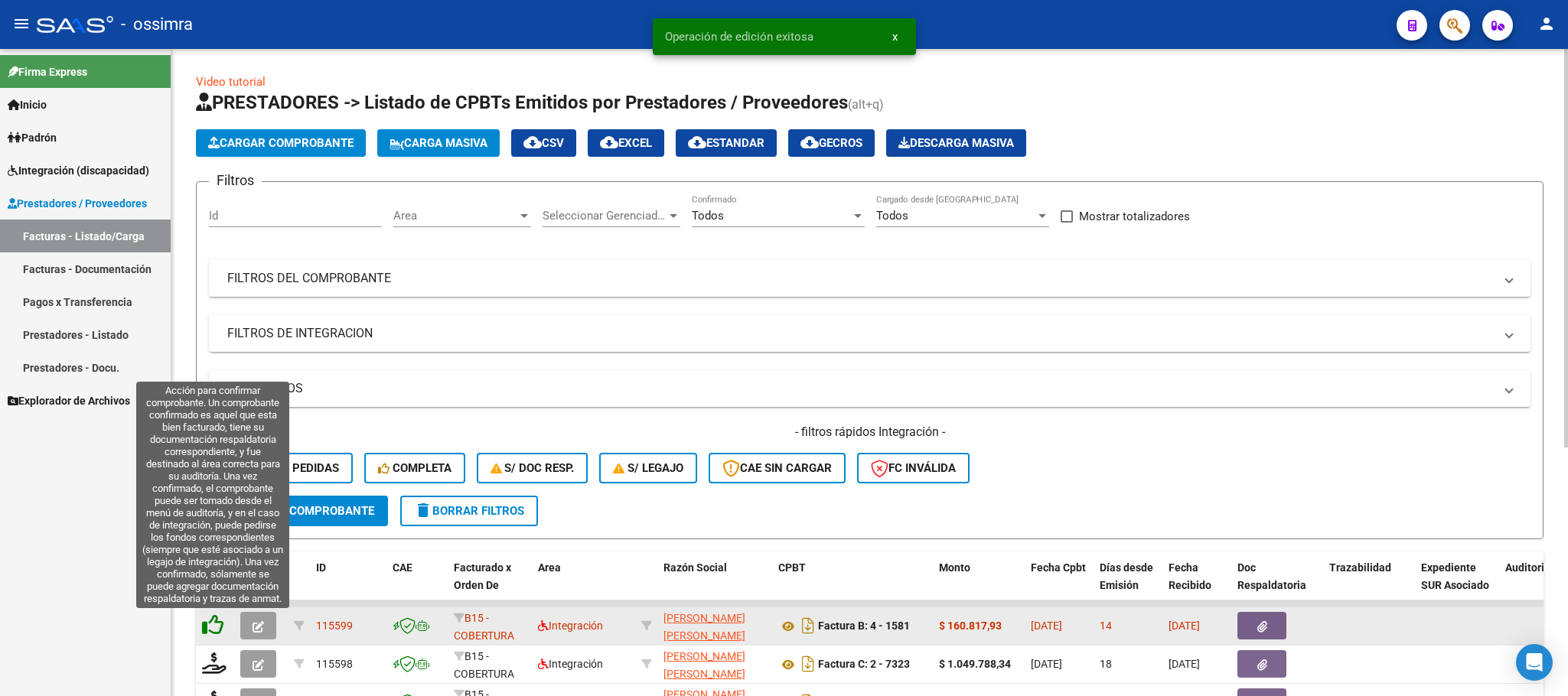
click at [216, 617] on icon at bounding box center [213, 625] width 21 height 21
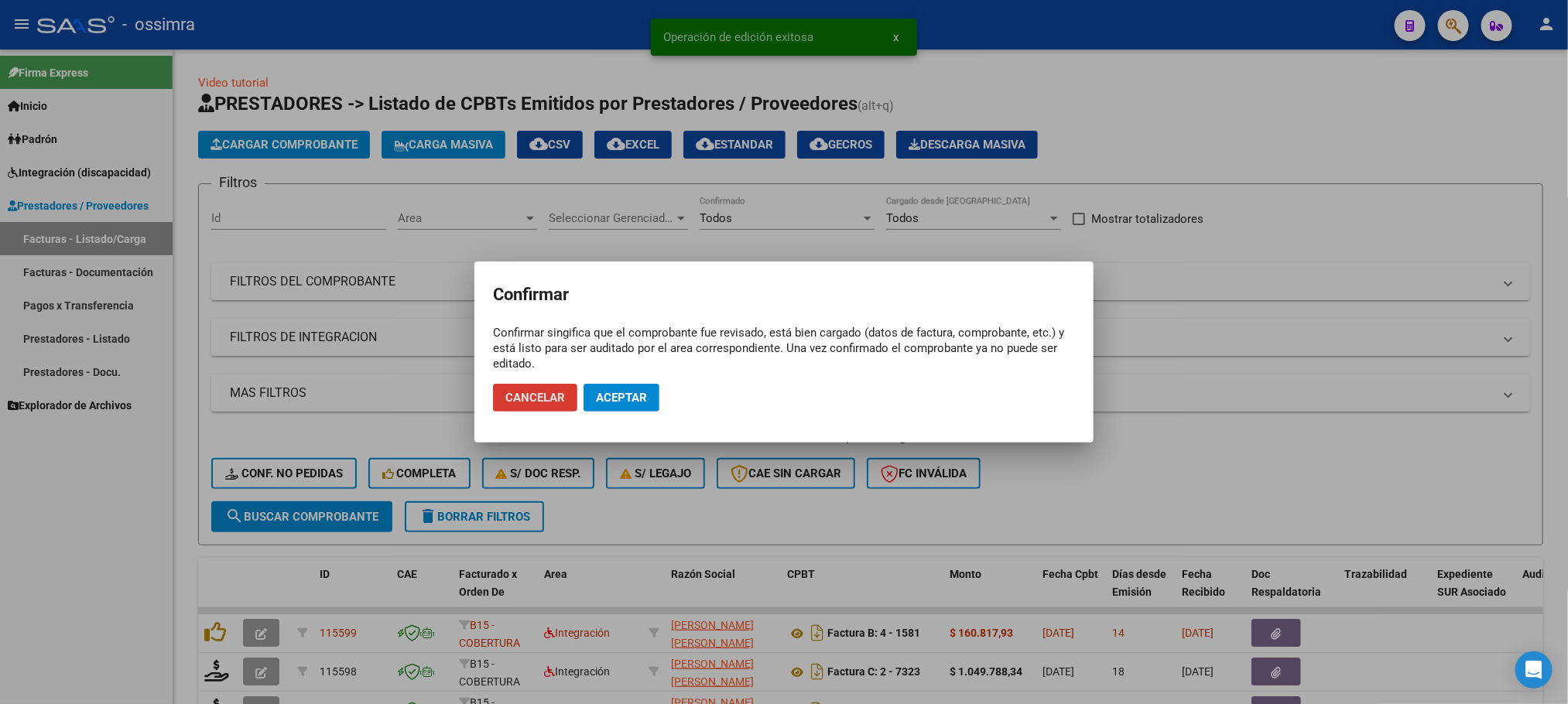
click at [644, 391] on span "Aceptar" at bounding box center [621, 398] width 51 height 14
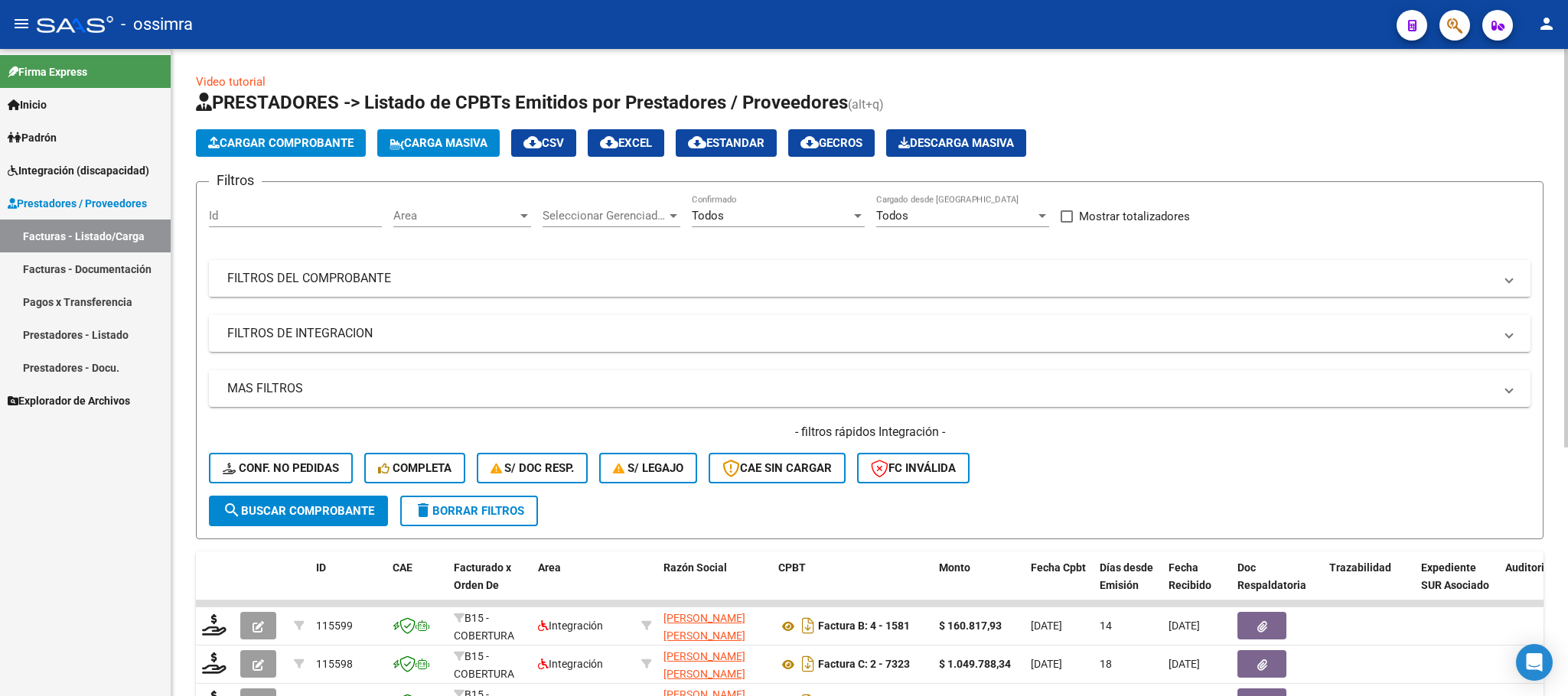
click at [336, 274] on mat-panel-title "FILTROS DEL COMPROBANTE" at bounding box center [860, 278] width 1266 height 17
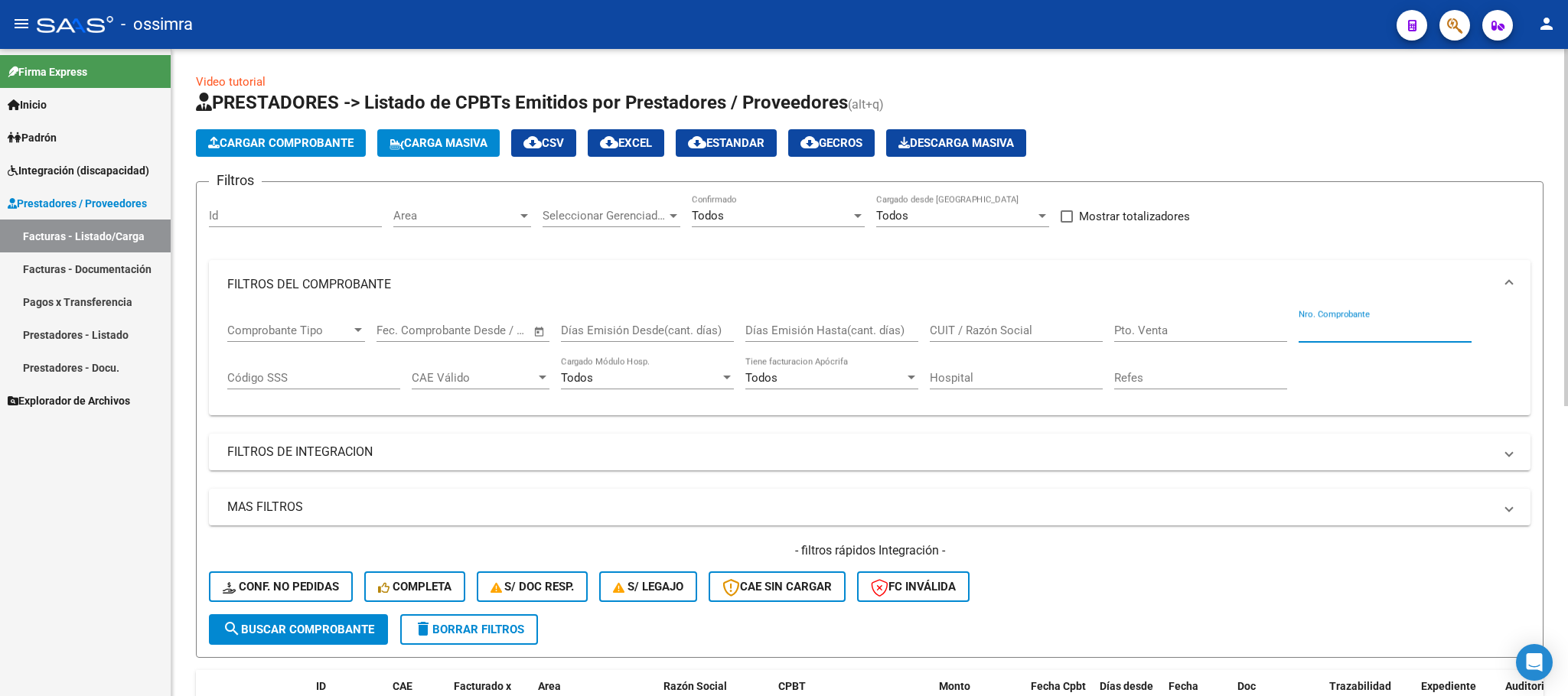
click at [1344, 332] on input "Nro. Comprobante" at bounding box center [1385, 331] width 173 height 14
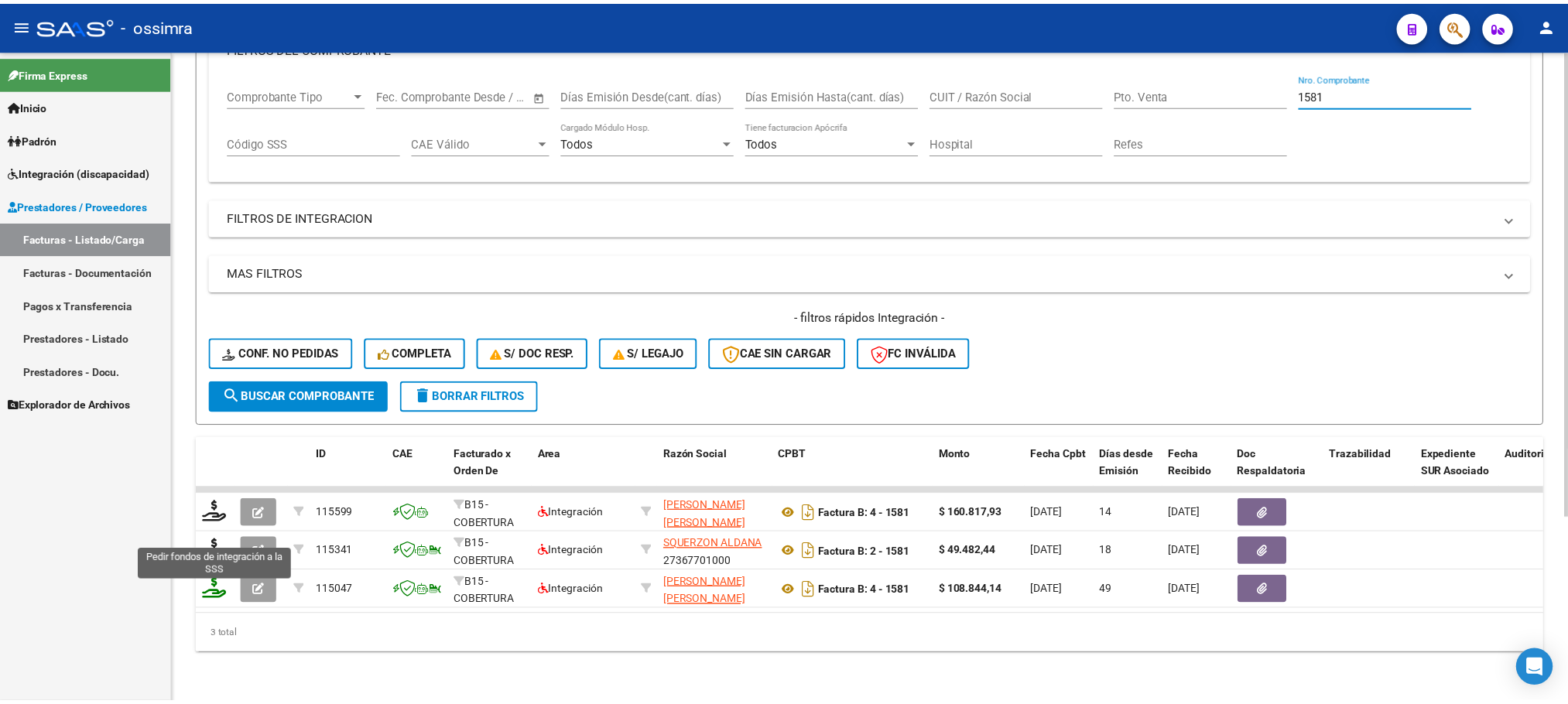
scroll to position [259, 0]
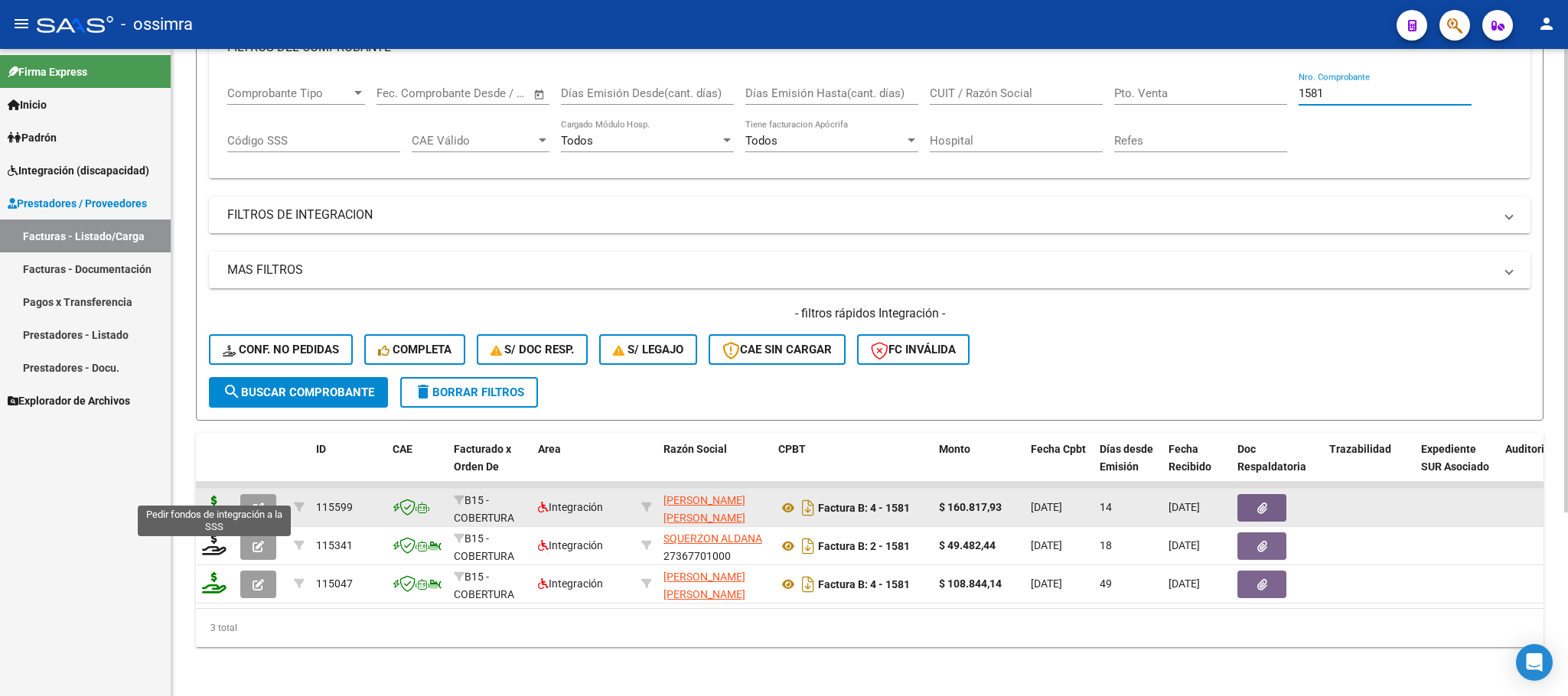
type input "1581"
click at [219, 496] on icon at bounding box center [214, 506] width 25 height 21
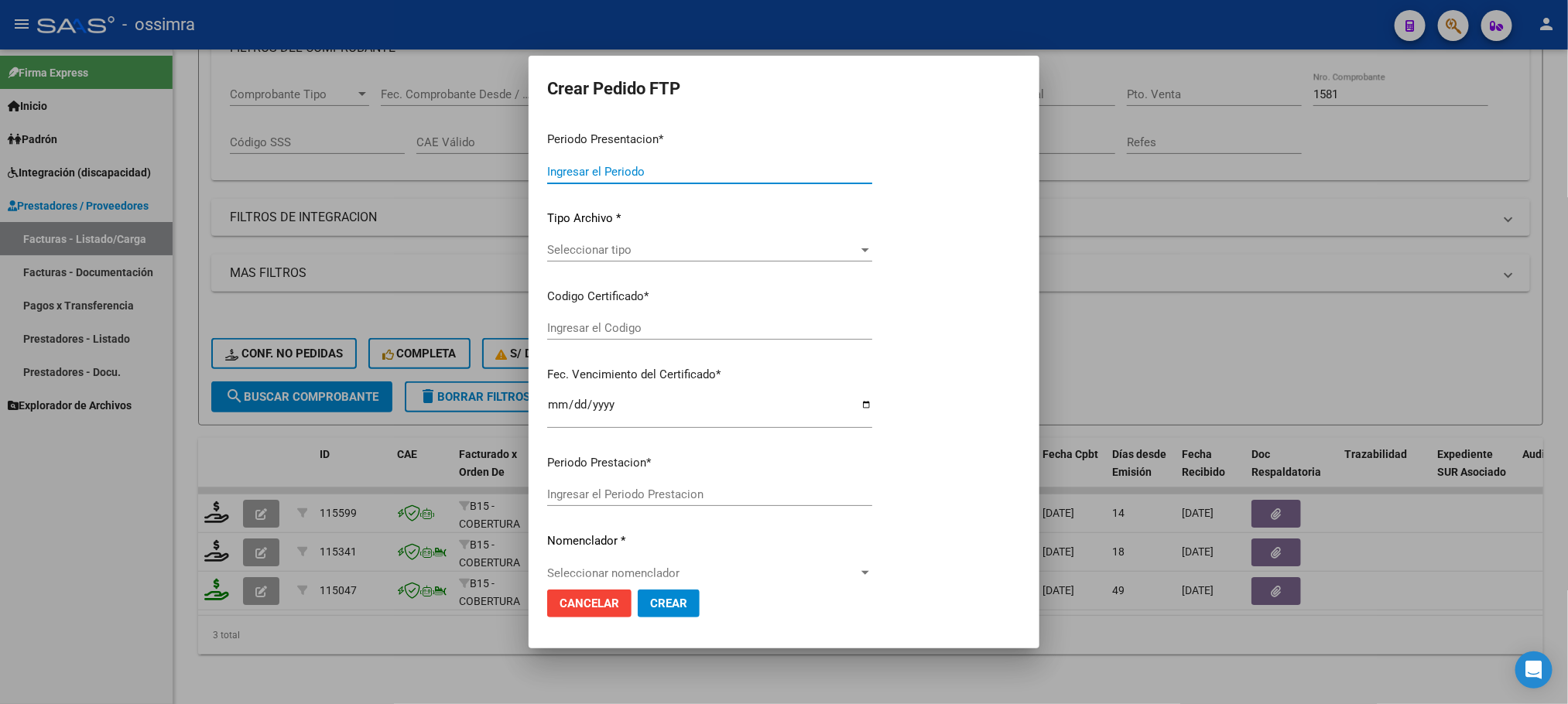
type input "202508"
type input "202506"
type input "$ 160.817,93"
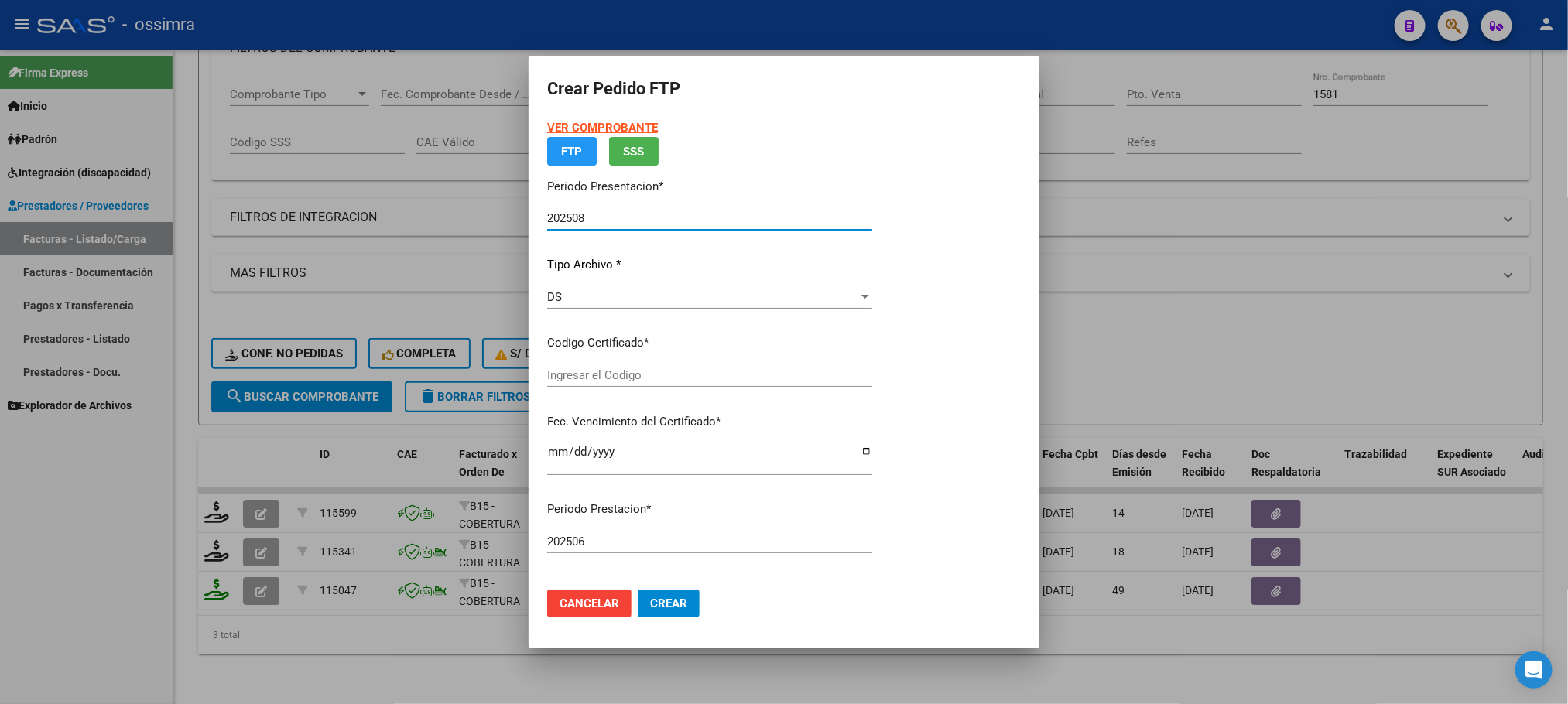
type input "ARG01000282603692020070820250708SAL122"
type input "[DATE]"
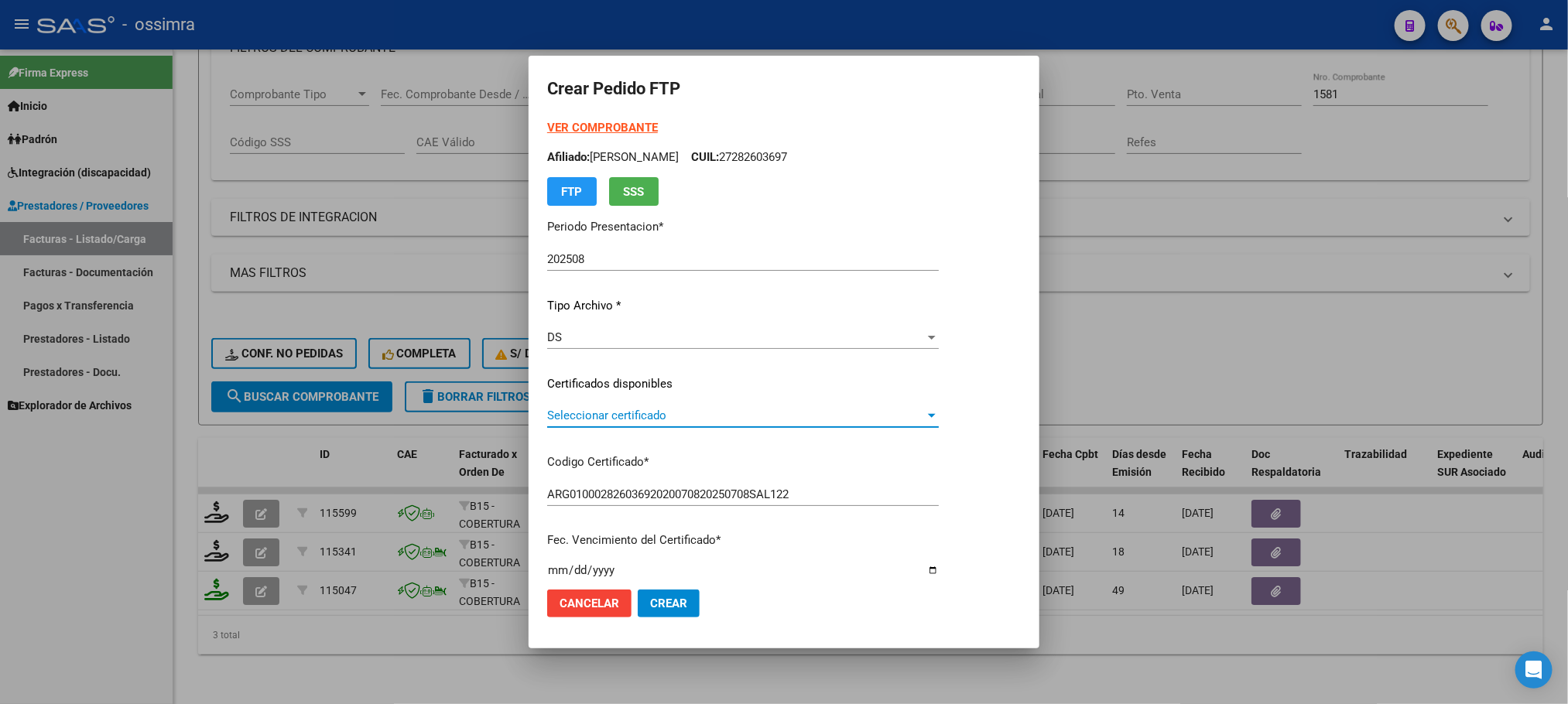
click at [632, 417] on span "Seleccionar certificado" at bounding box center [735, 416] width 377 height 14
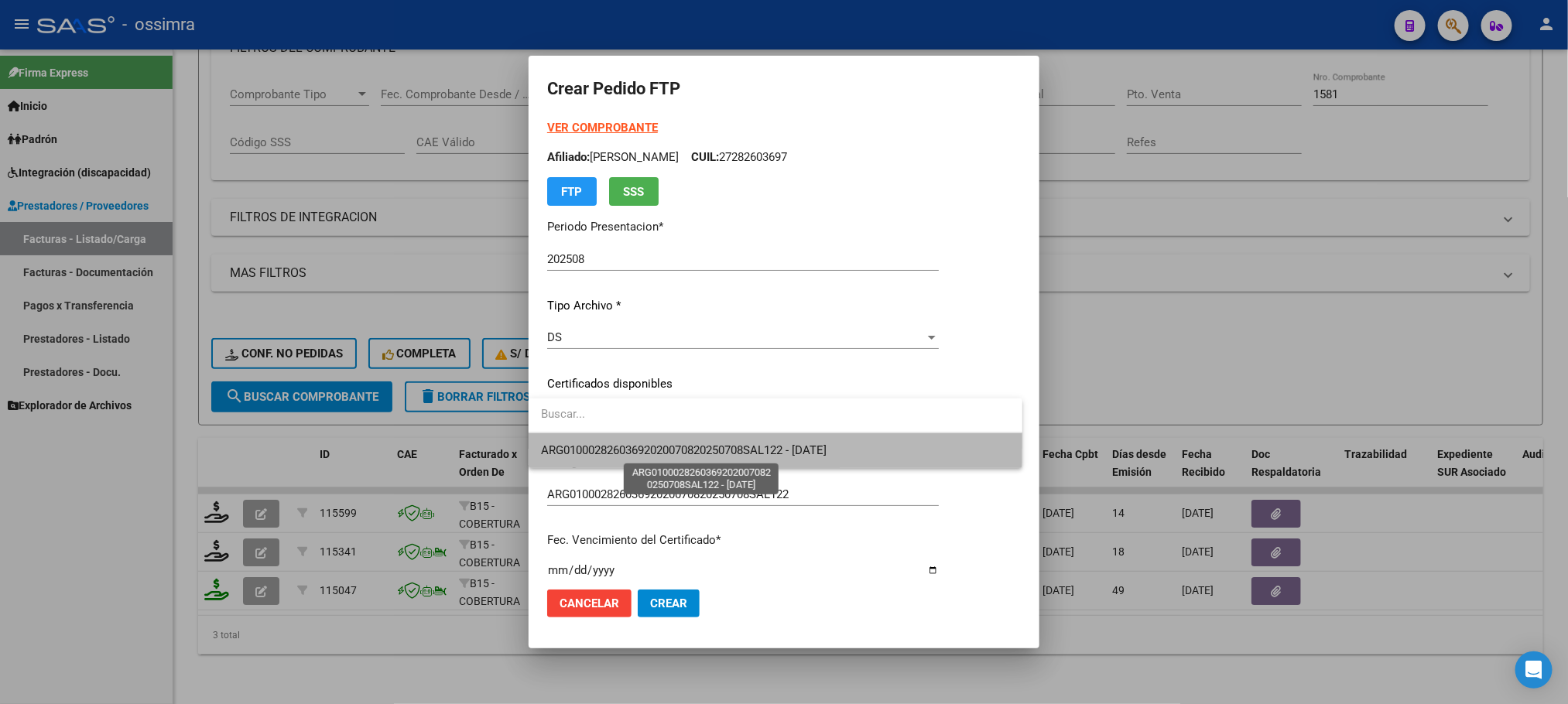
click at [636, 443] on span "ARG01000282603692020070820250708SAL122 - [DATE]" at bounding box center [684, 451] width 286 height 14
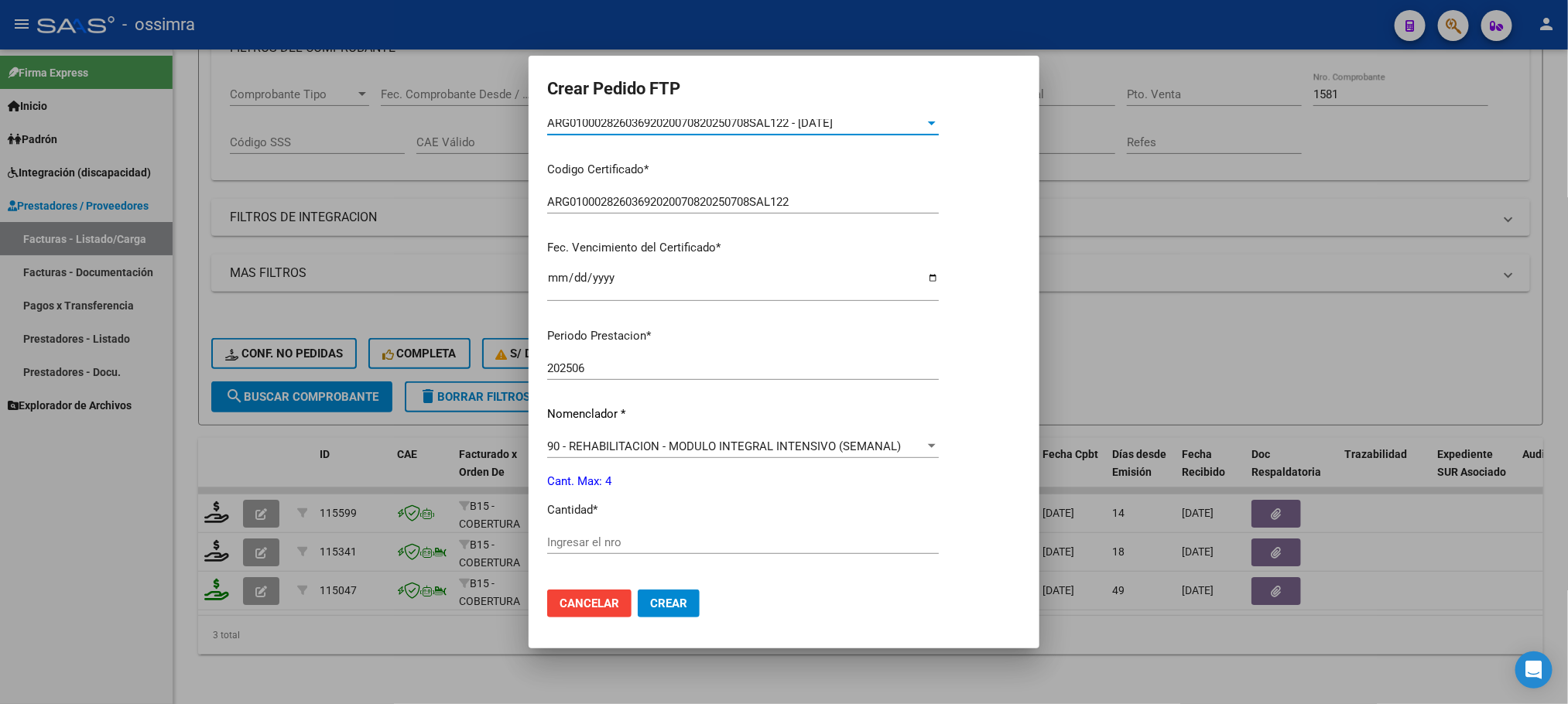
scroll to position [348, 0]
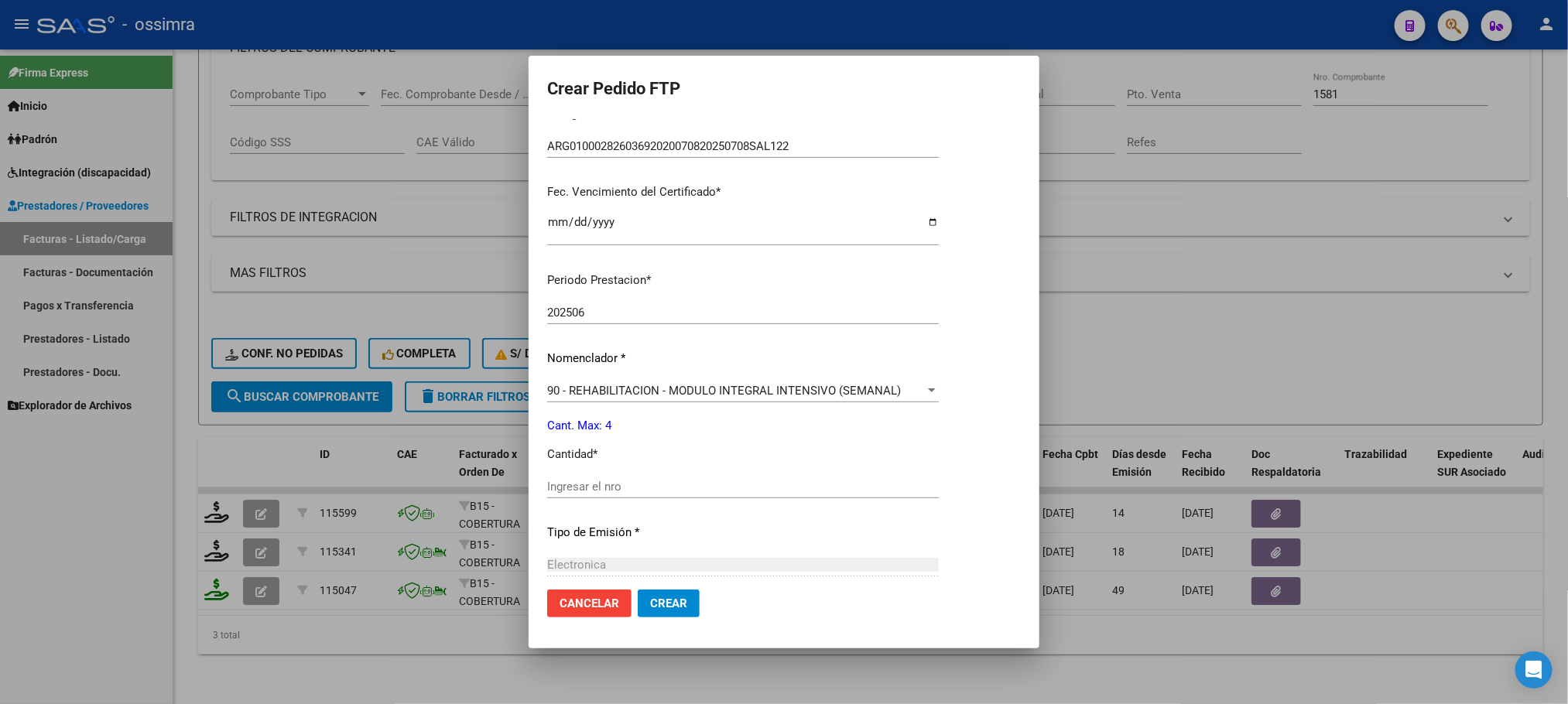
click at [622, 481] on input "Ingresar el nro" at bounding box center [743, 487] width 392 height 14
type input "4"
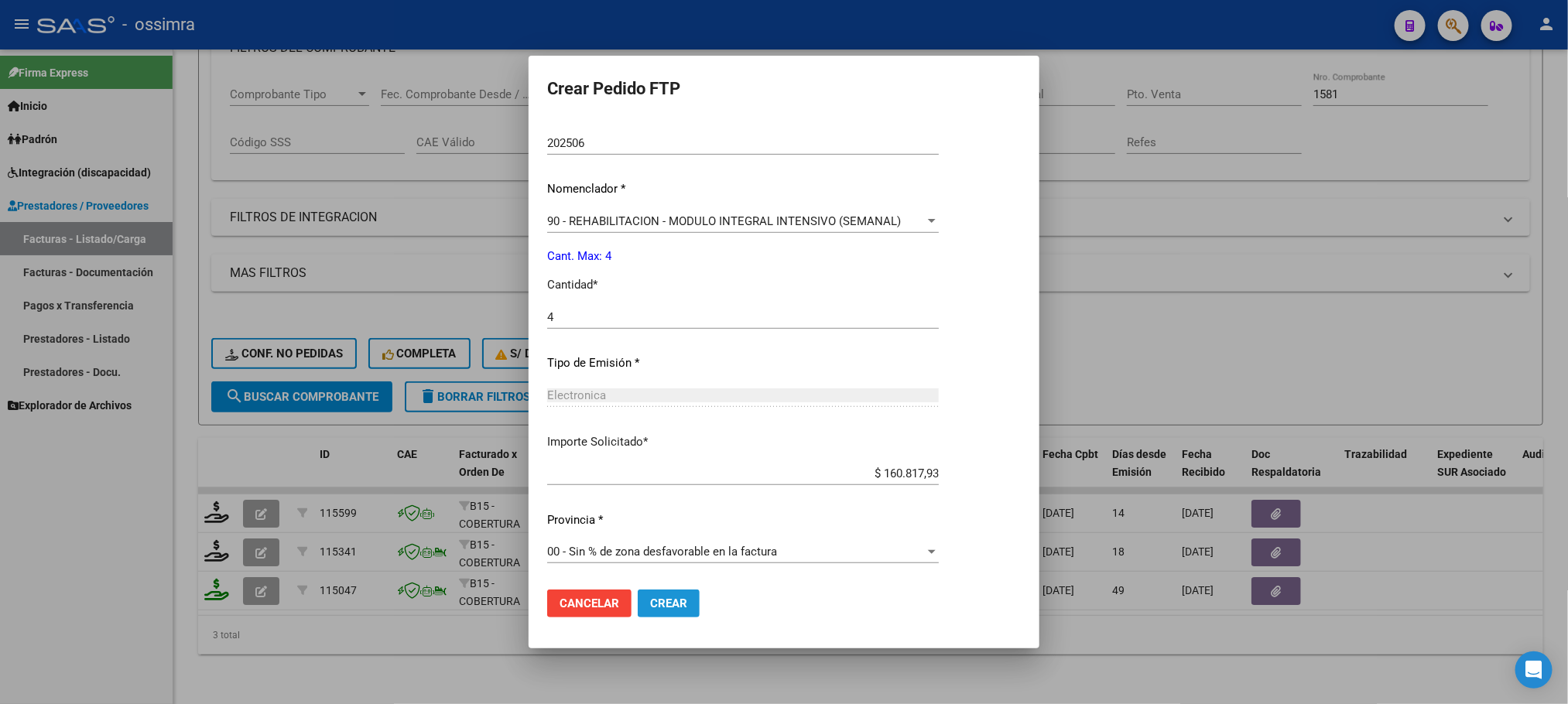
click at [681, 604] on button "Crear" at bounding box center [668, 603] width 62 height 28
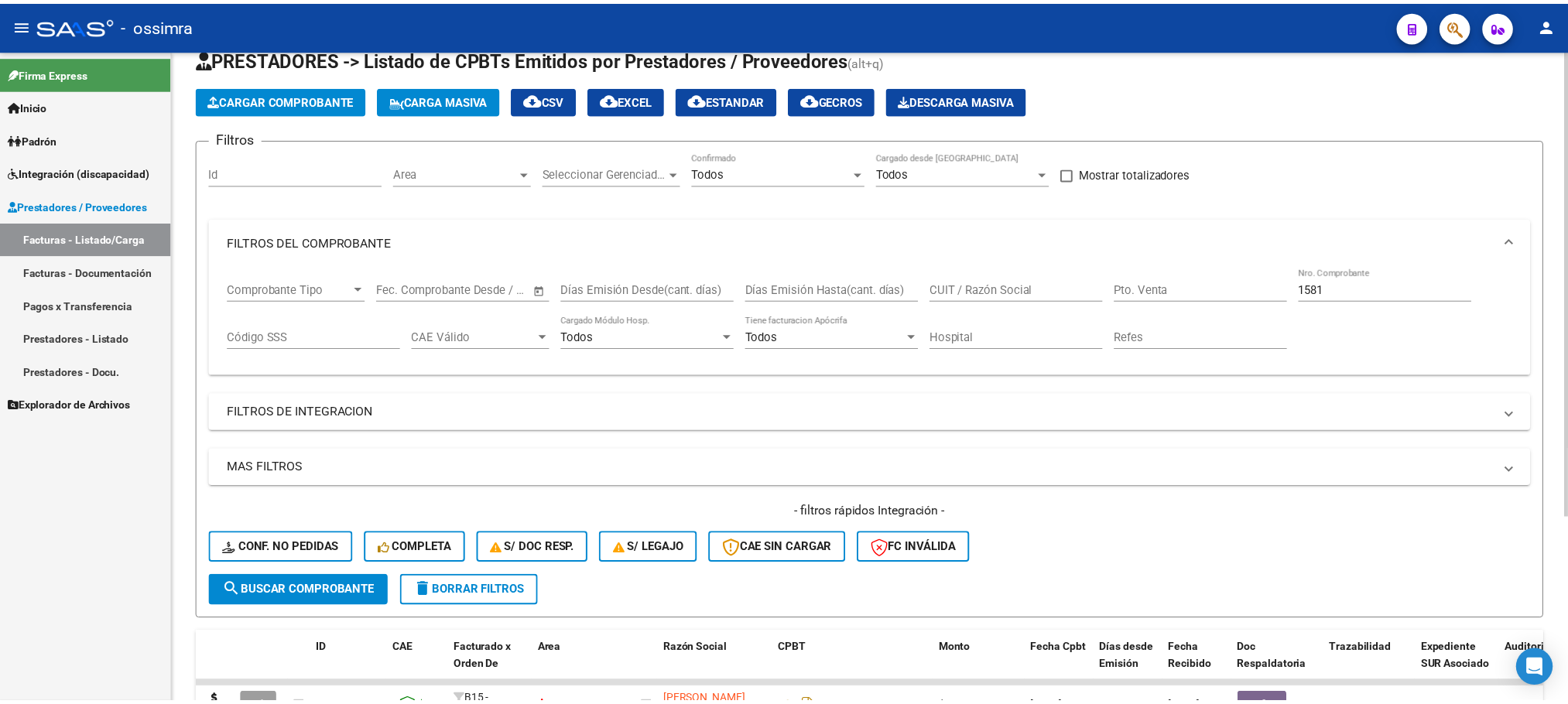
scroll to position [0, 0]
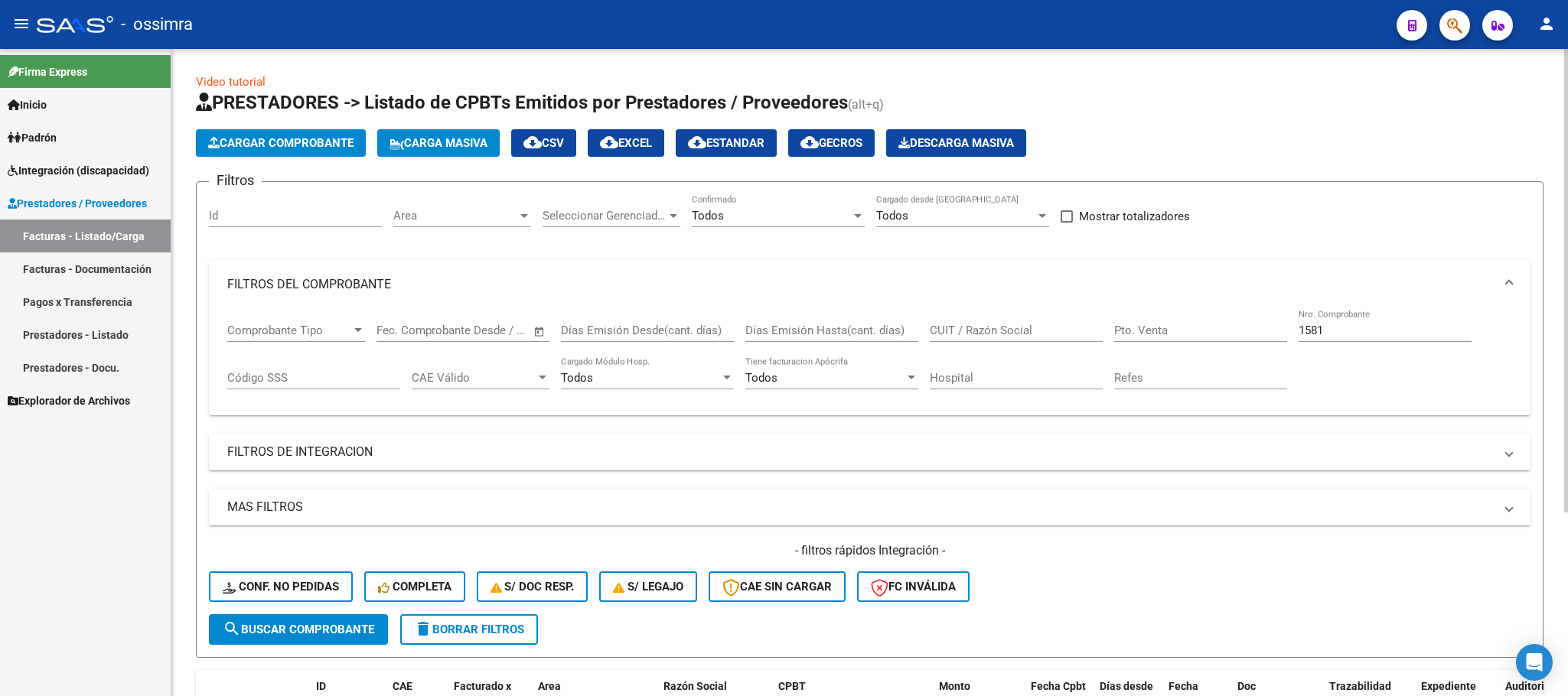
click at [280, 147] on span "Cargar Comprobante" at bounding box center [281, 143] width 146 height 14
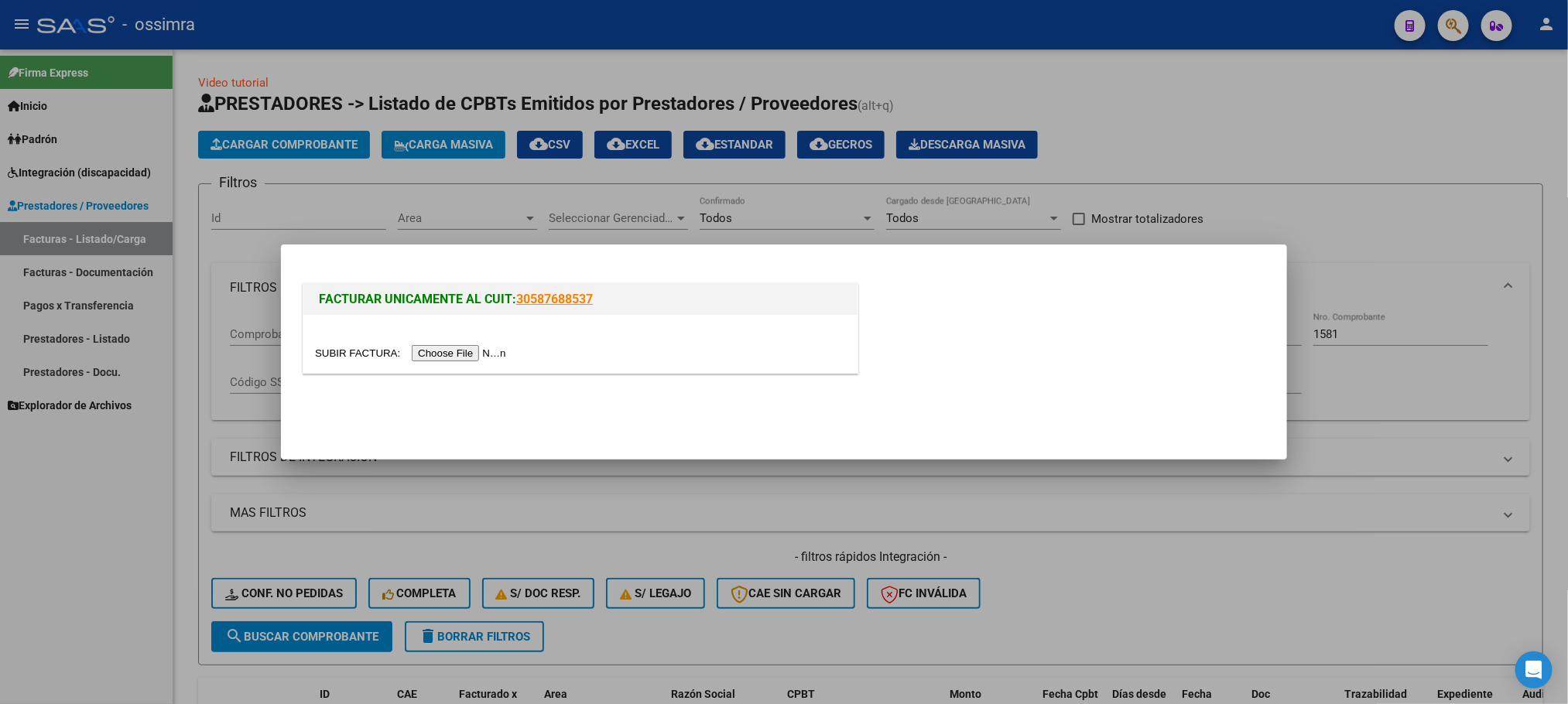
click at [439, 349] on input "file" at bounding box center [412, 353] width 195 height 16
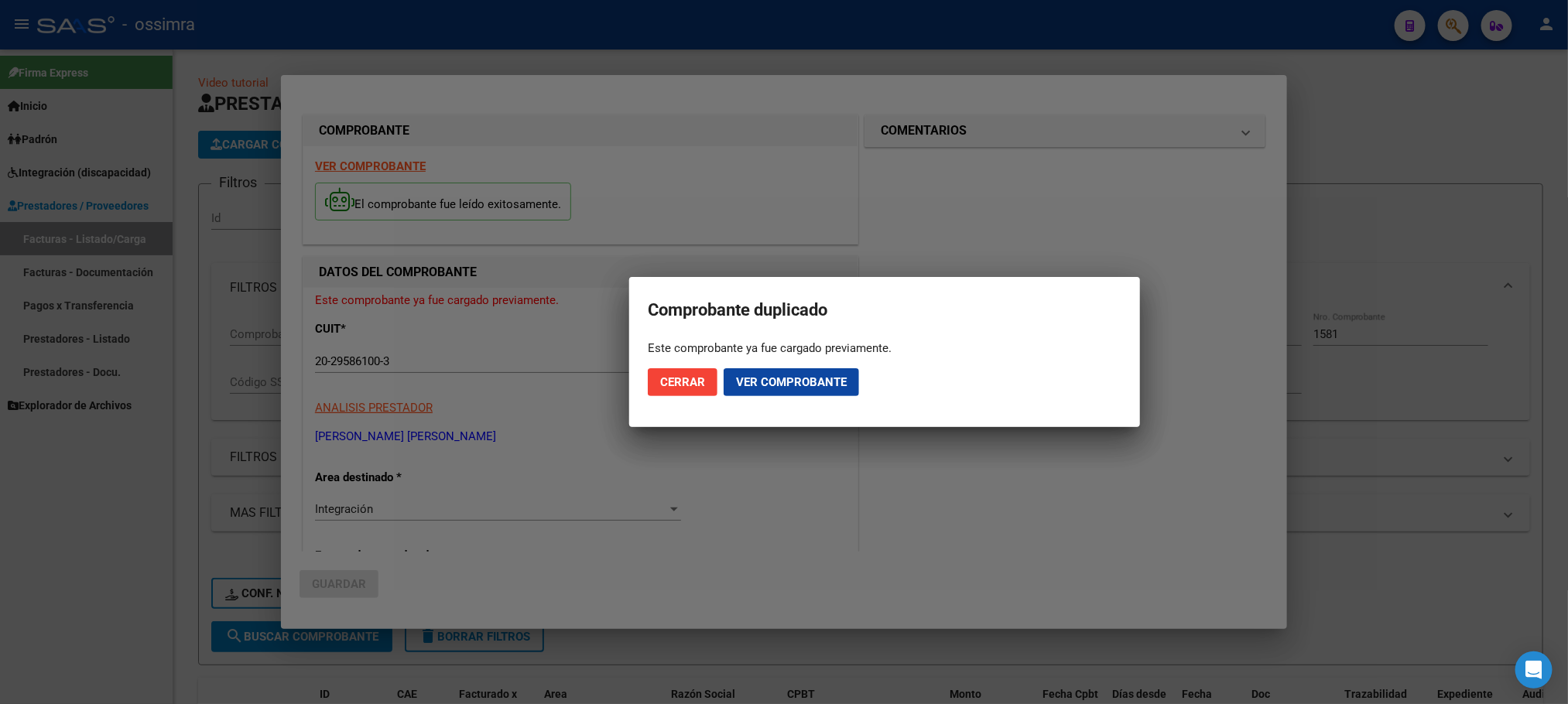
click at [660, 377] on span "Cerrar" at bounding box center [683, 383] width 45 height 14
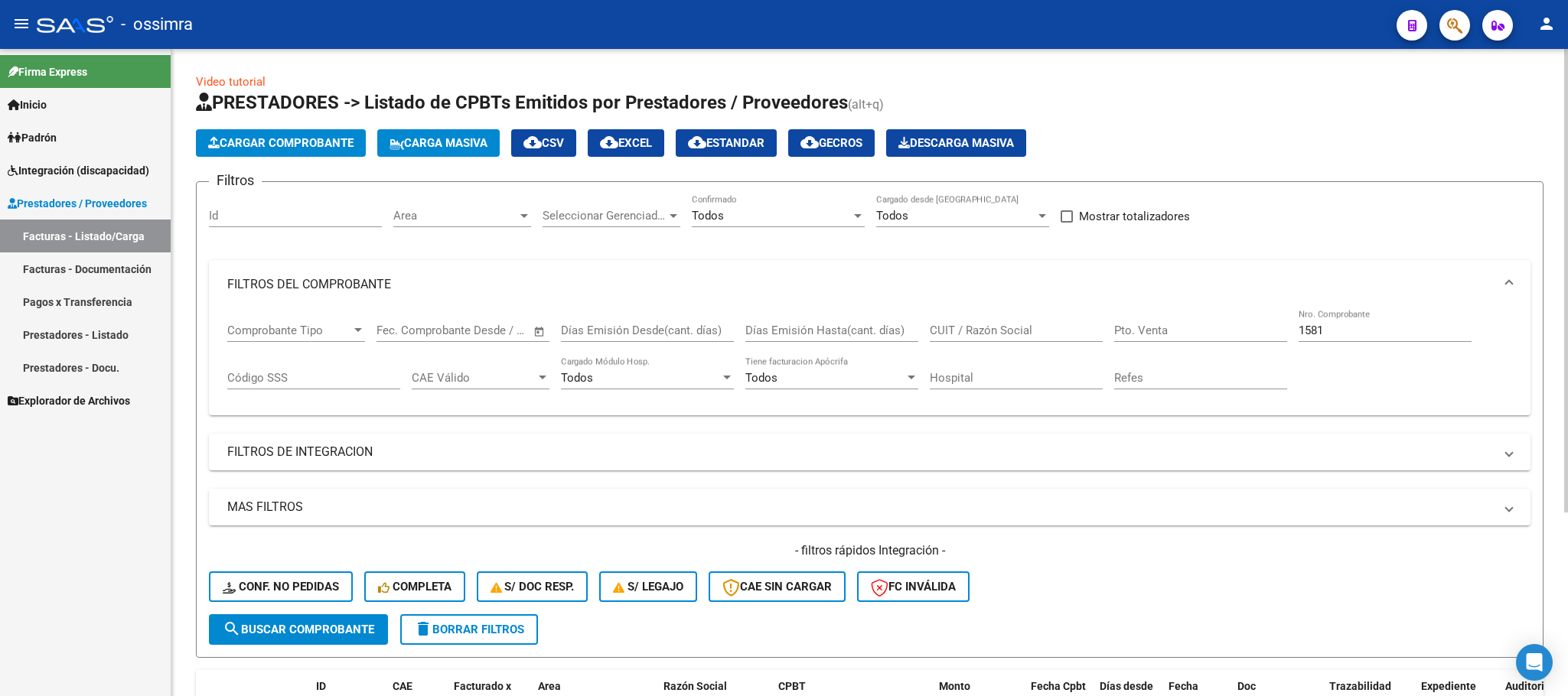
click at [313, 141] on span "Cargar Comprobante" at bounding box center [281, 143] width 146 height 14
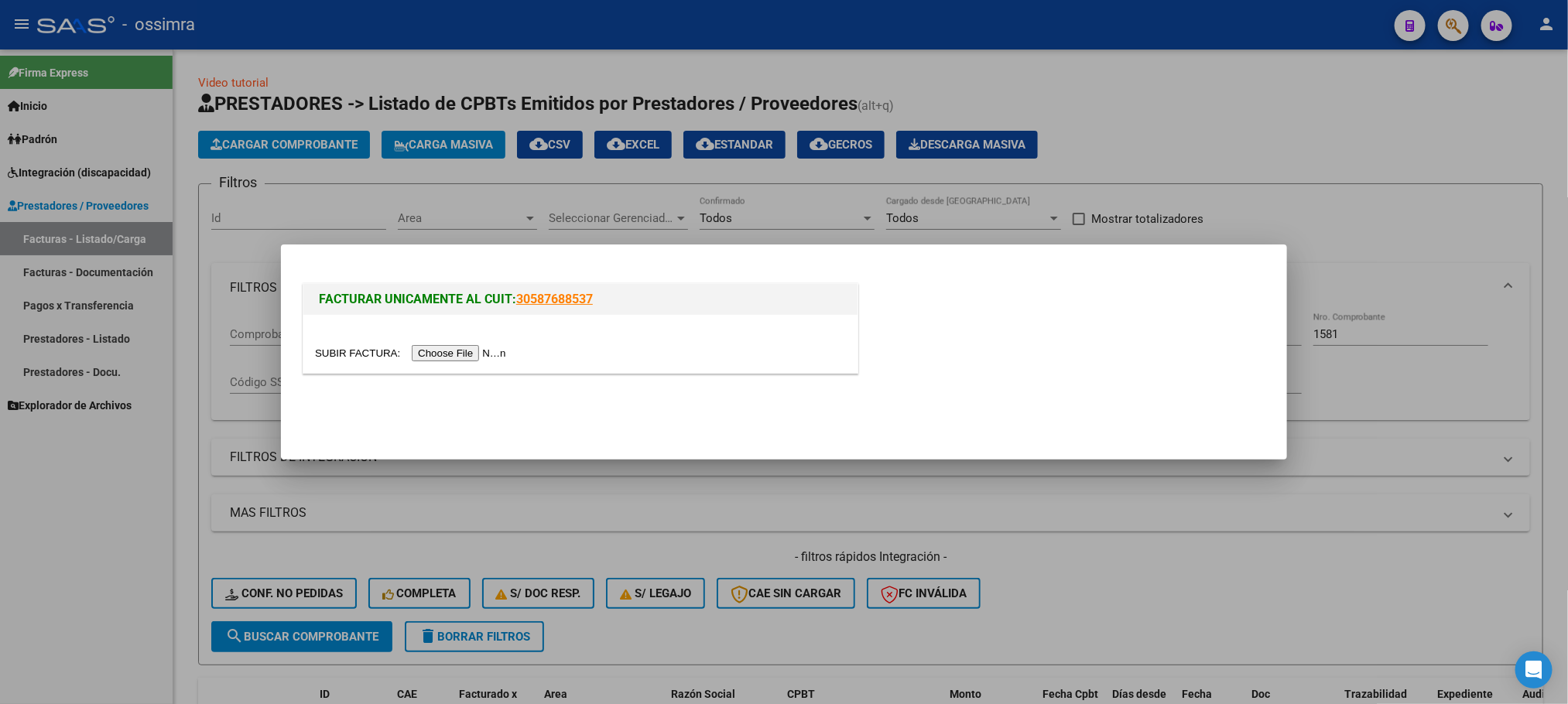
click at [471, 348] on input "file" at bounding box center [412, 353] width 195 height 16
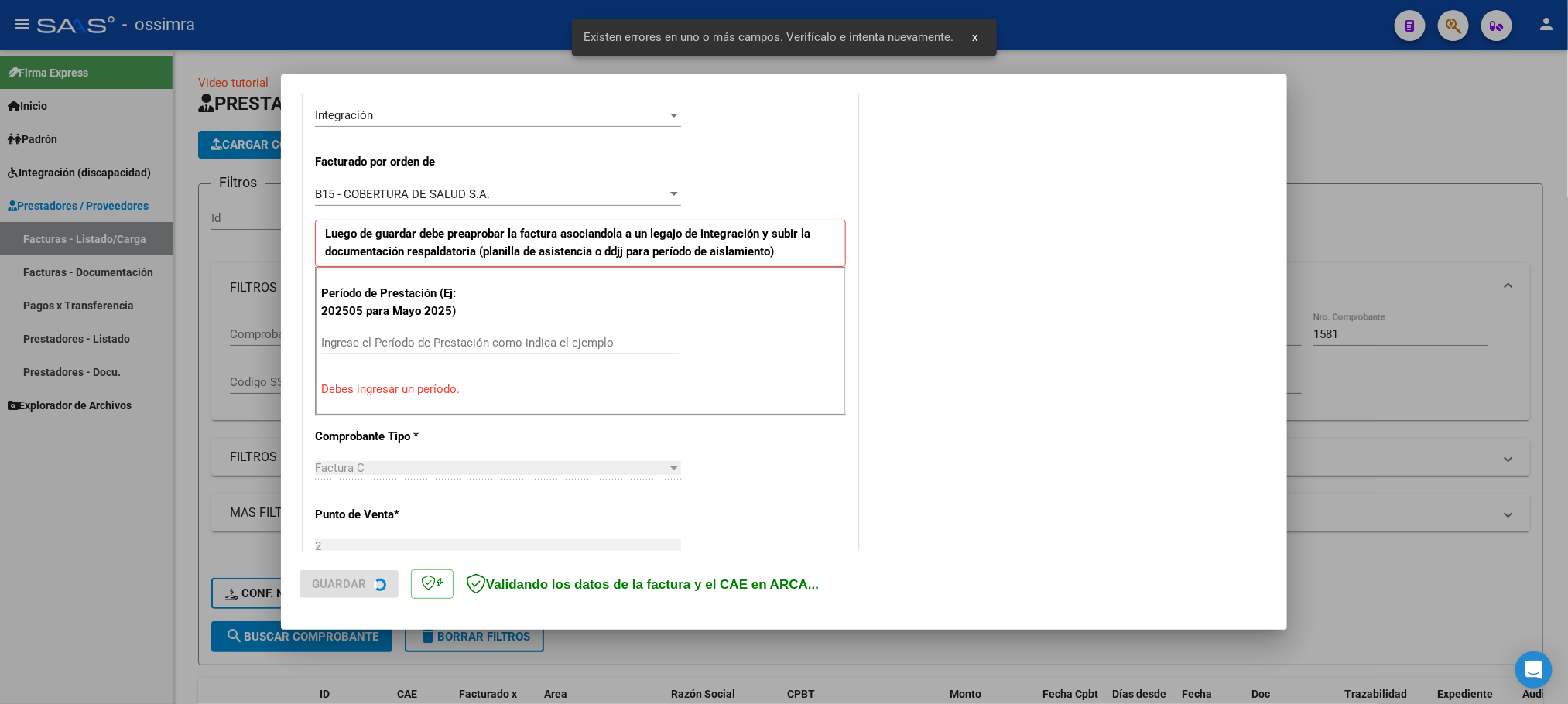
scroll to position [391, 0]
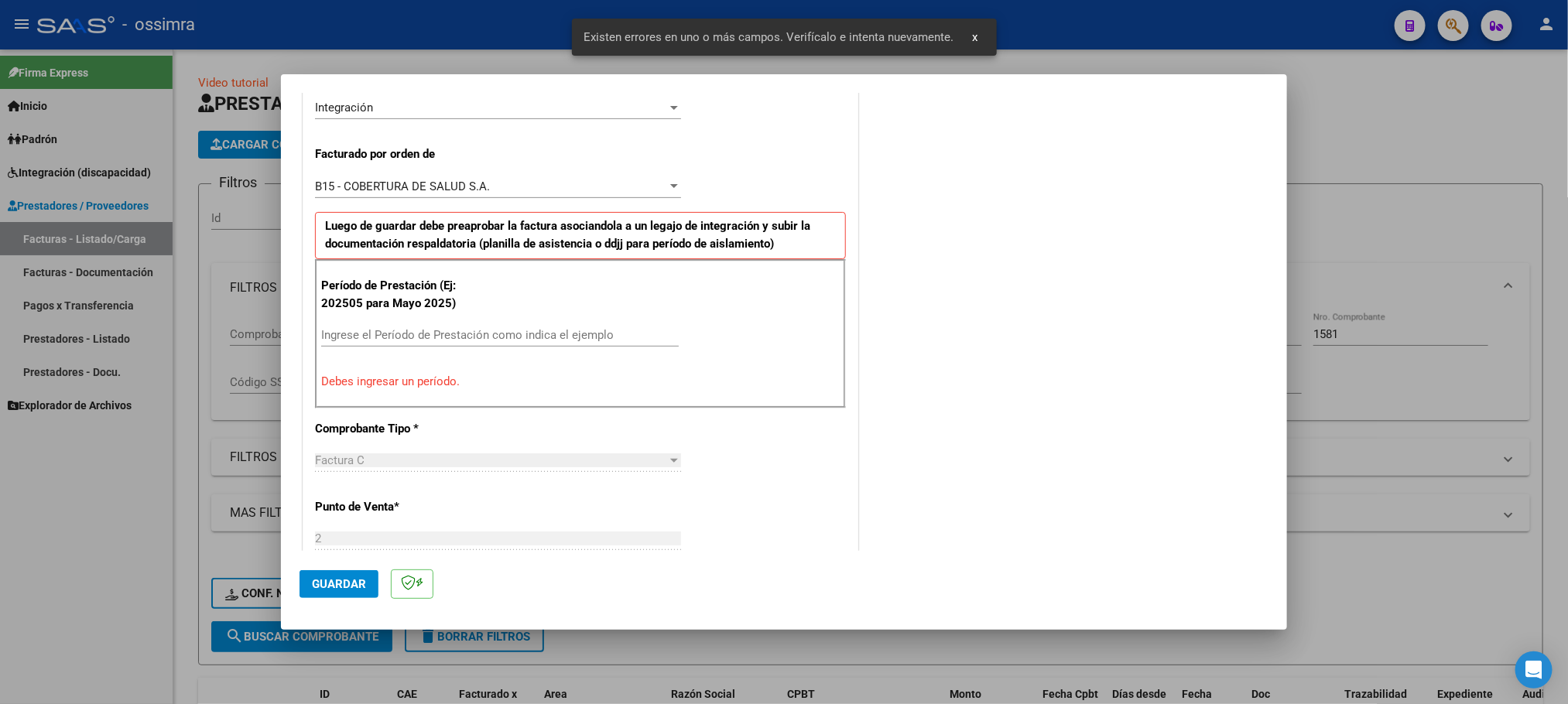
click at [407, 342] on input "Ingrese el Período de Prestación como indica el ejemplo" at bounding box center [500, 335] width 358 height 14
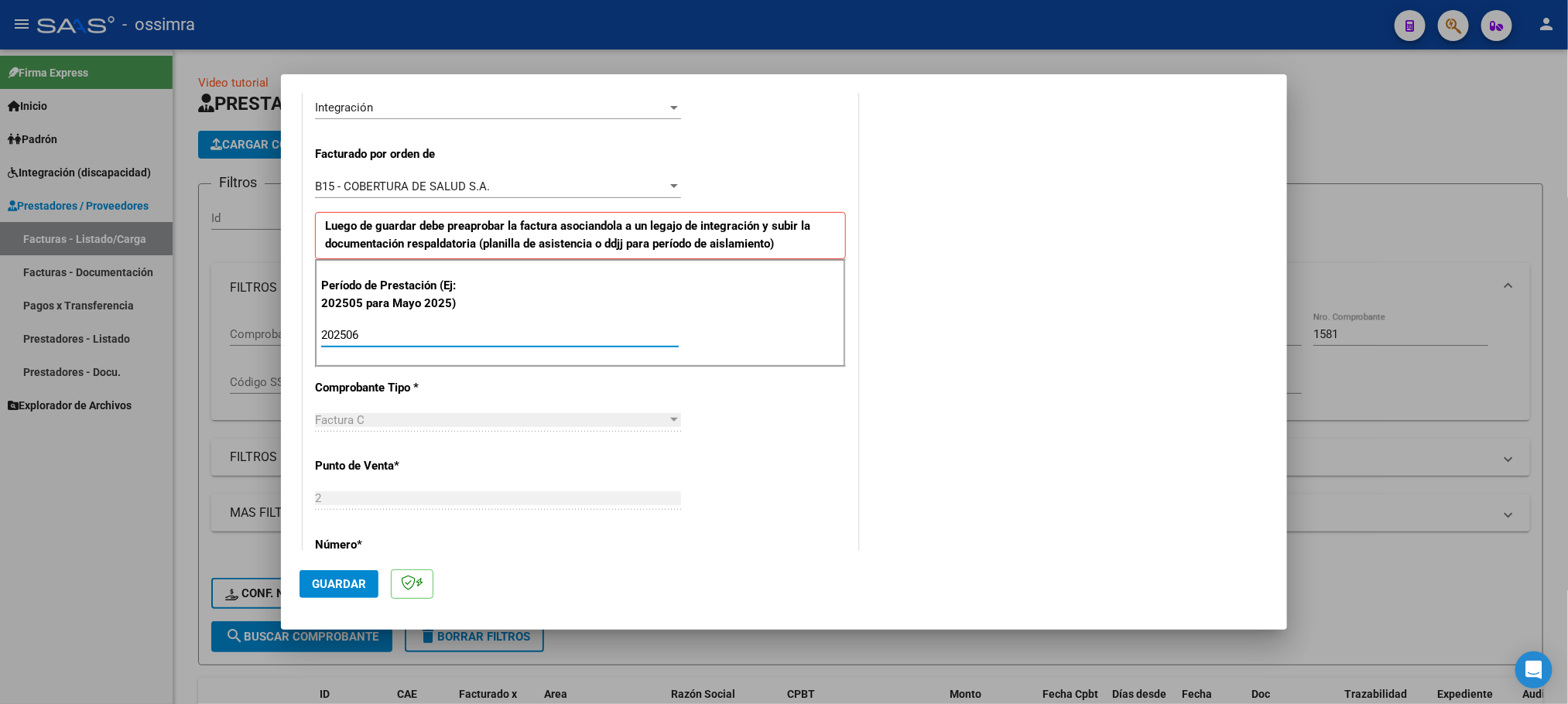
type input "202506"
click at [347, 572] on button "Guardar" at bounding box center [339, 584] width 79 height 28
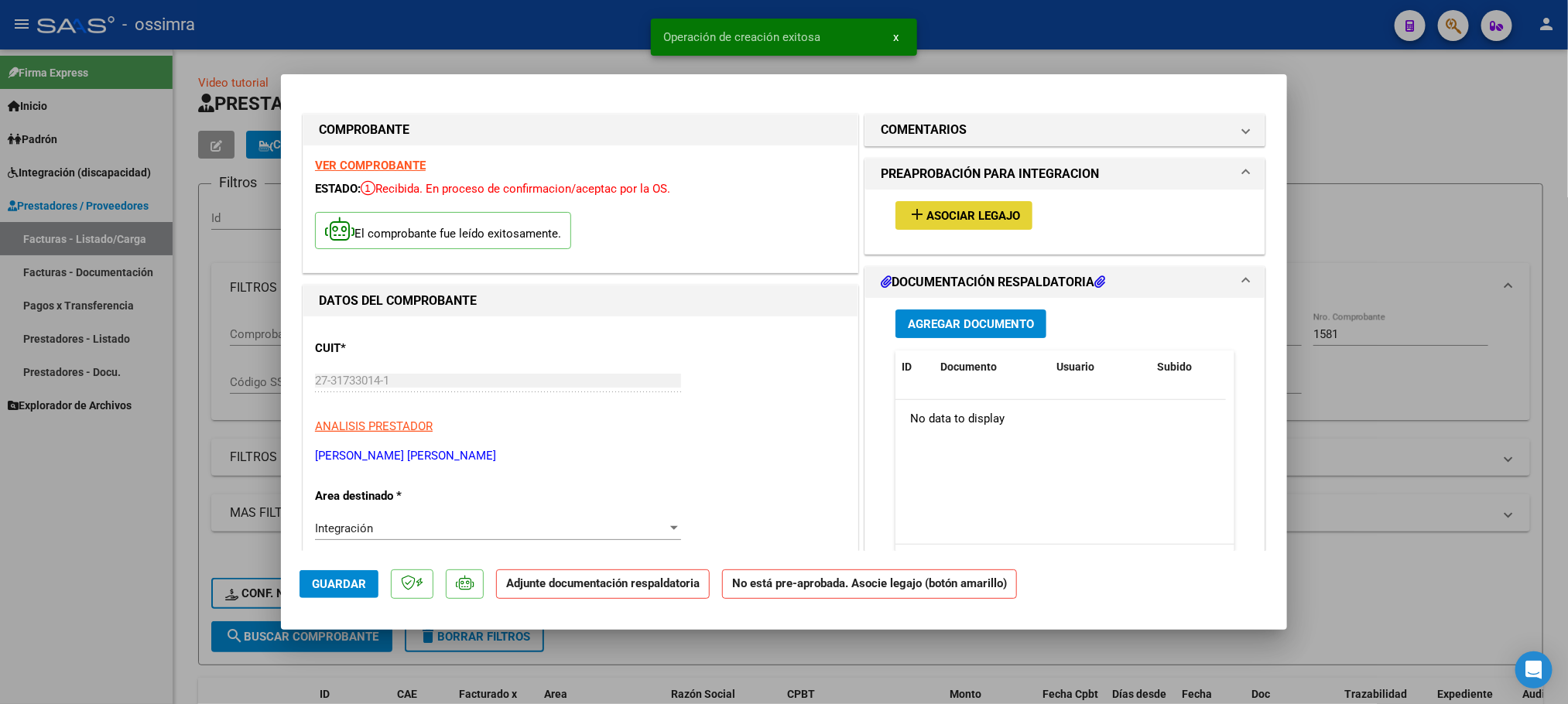
click at [996, 219] on span "Asociar Legajo" at bounding box center [973, 216] width 94 height 14
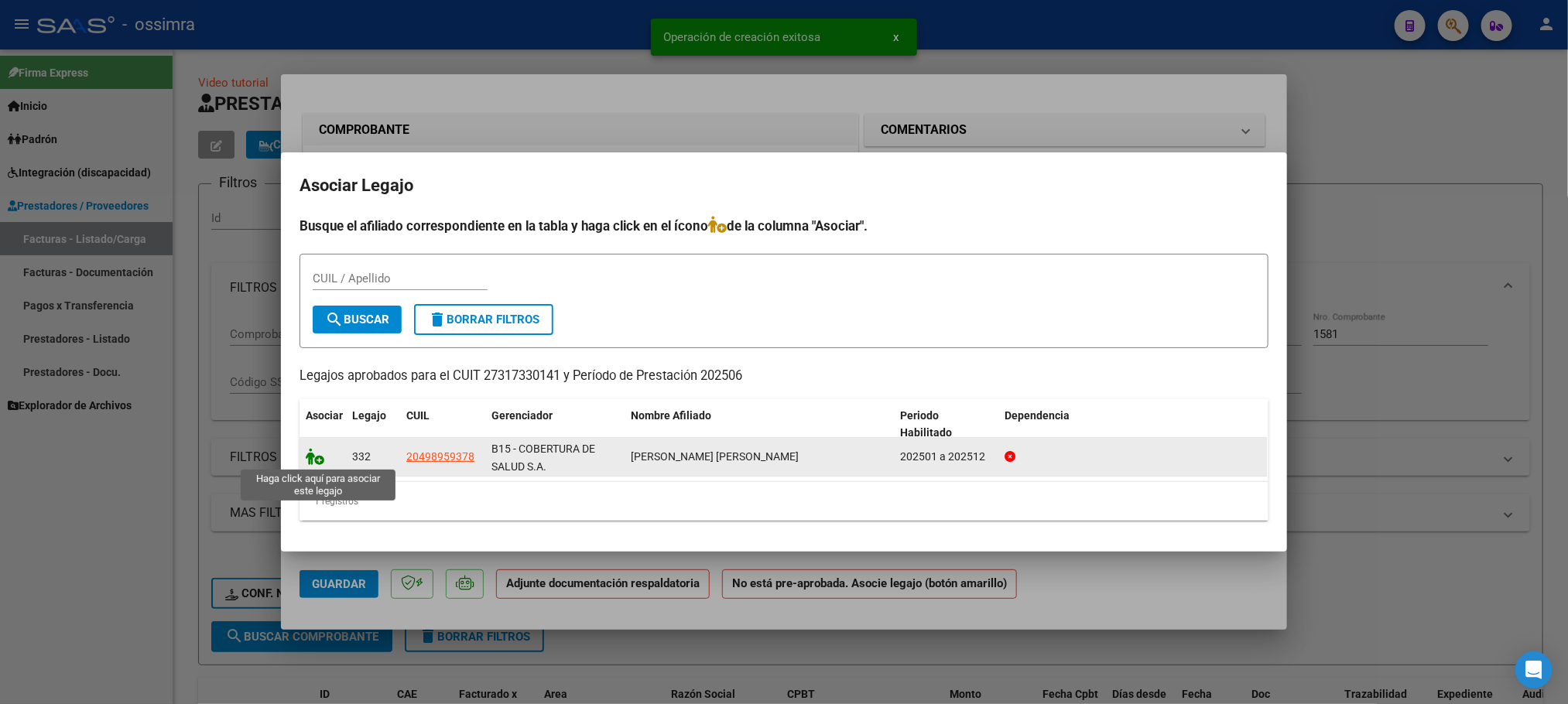
click at [310, 449] on icon at bounding box center [315, 456] width 19 height 17
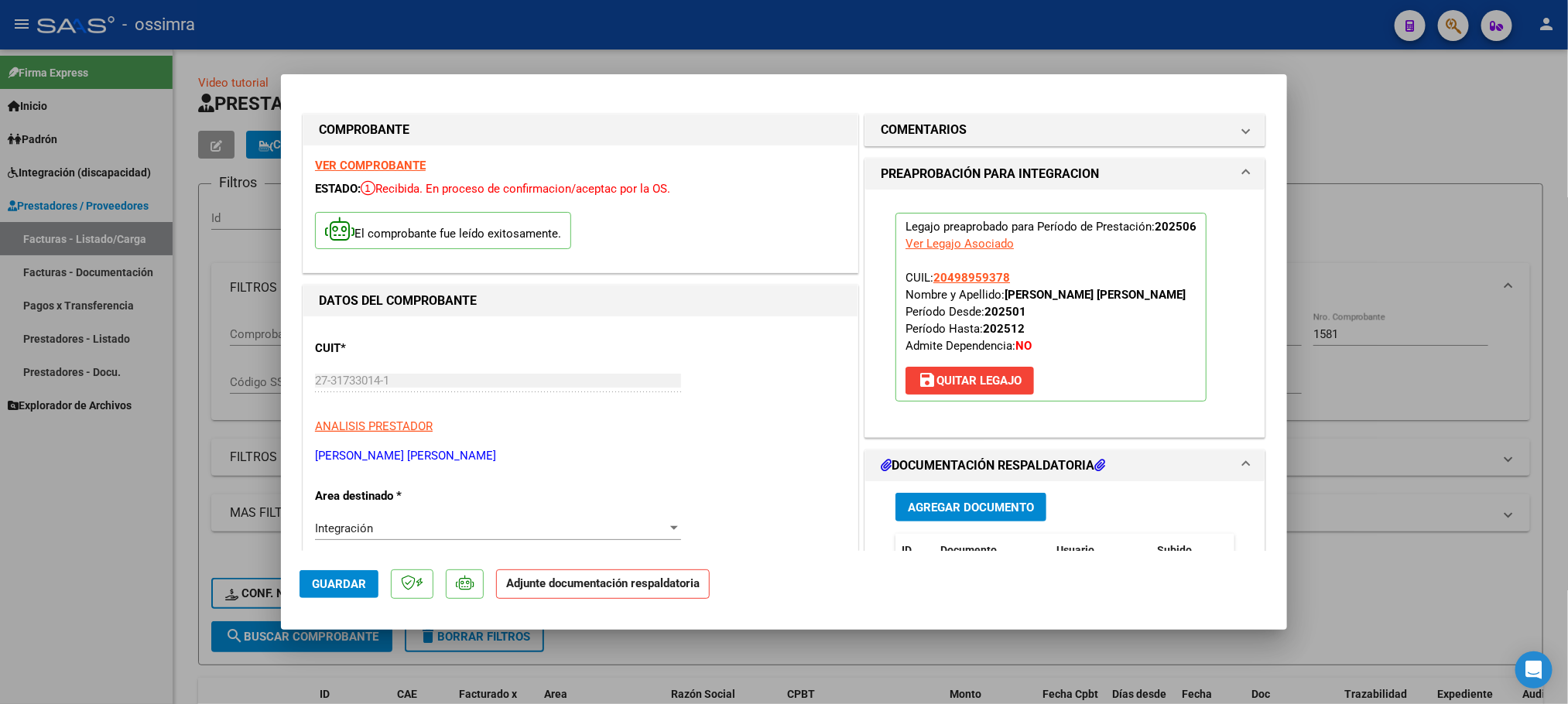
click at [936, 499] on button "Agregar Documento" at bounding box center [971, 507] width 151 height 29
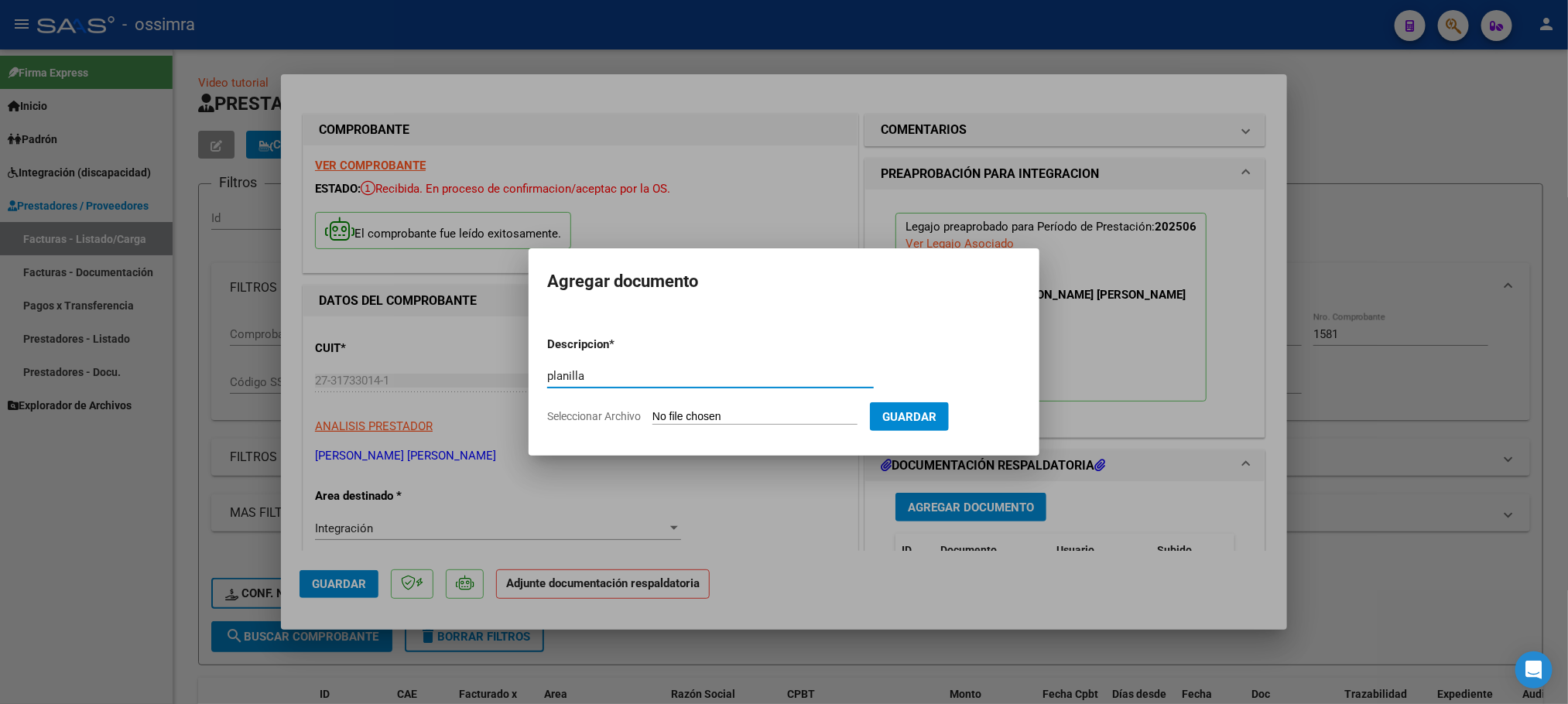
type input "planilla"
click at [676, 421] on input "Seleccionar Archivo" at bounding box center [755, 418] width 205 height 14
type input "C:\fakepath\WhatsApp Image [DATE] 13.43.15.pdf"
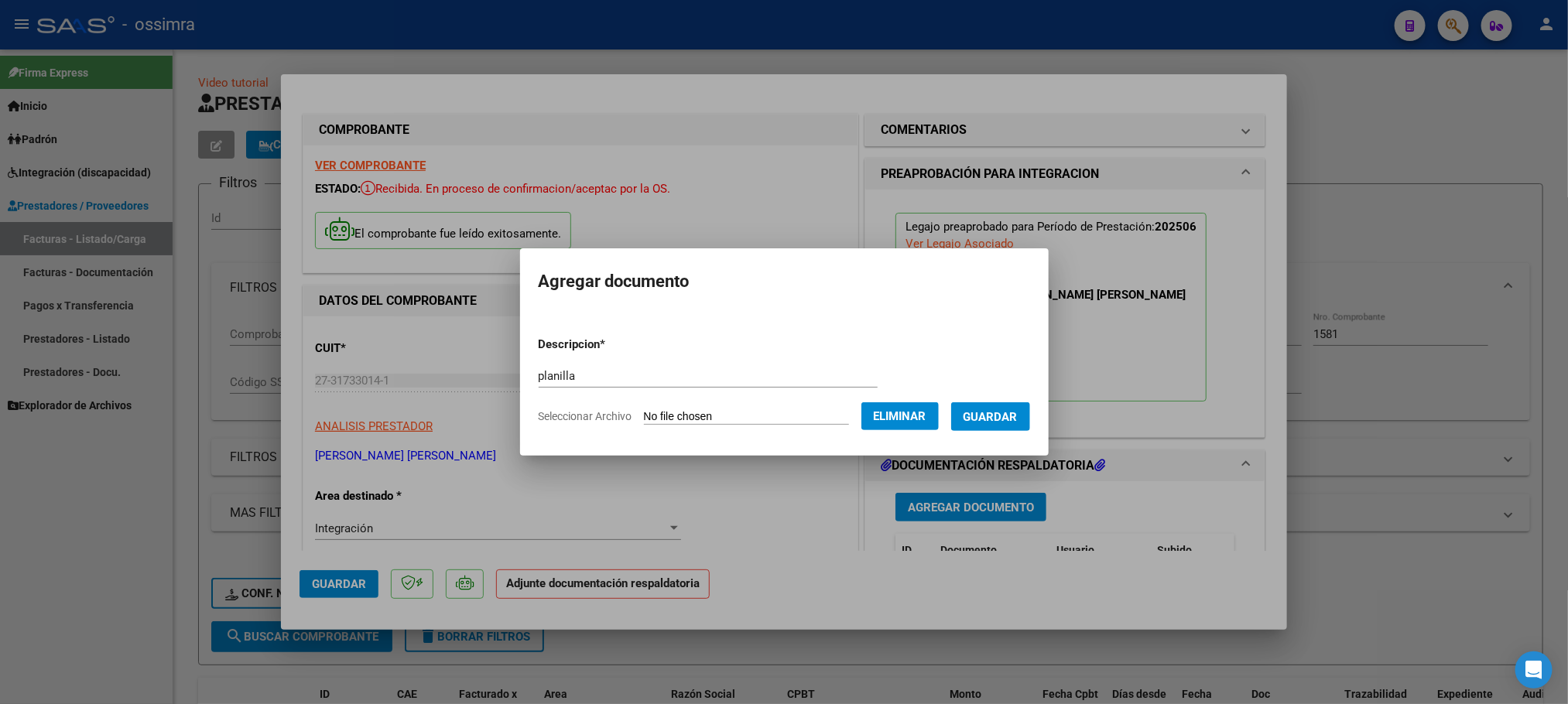
click at [987, 414] on span "Guardar" at bounding box center [991, 418] width 54 height 14
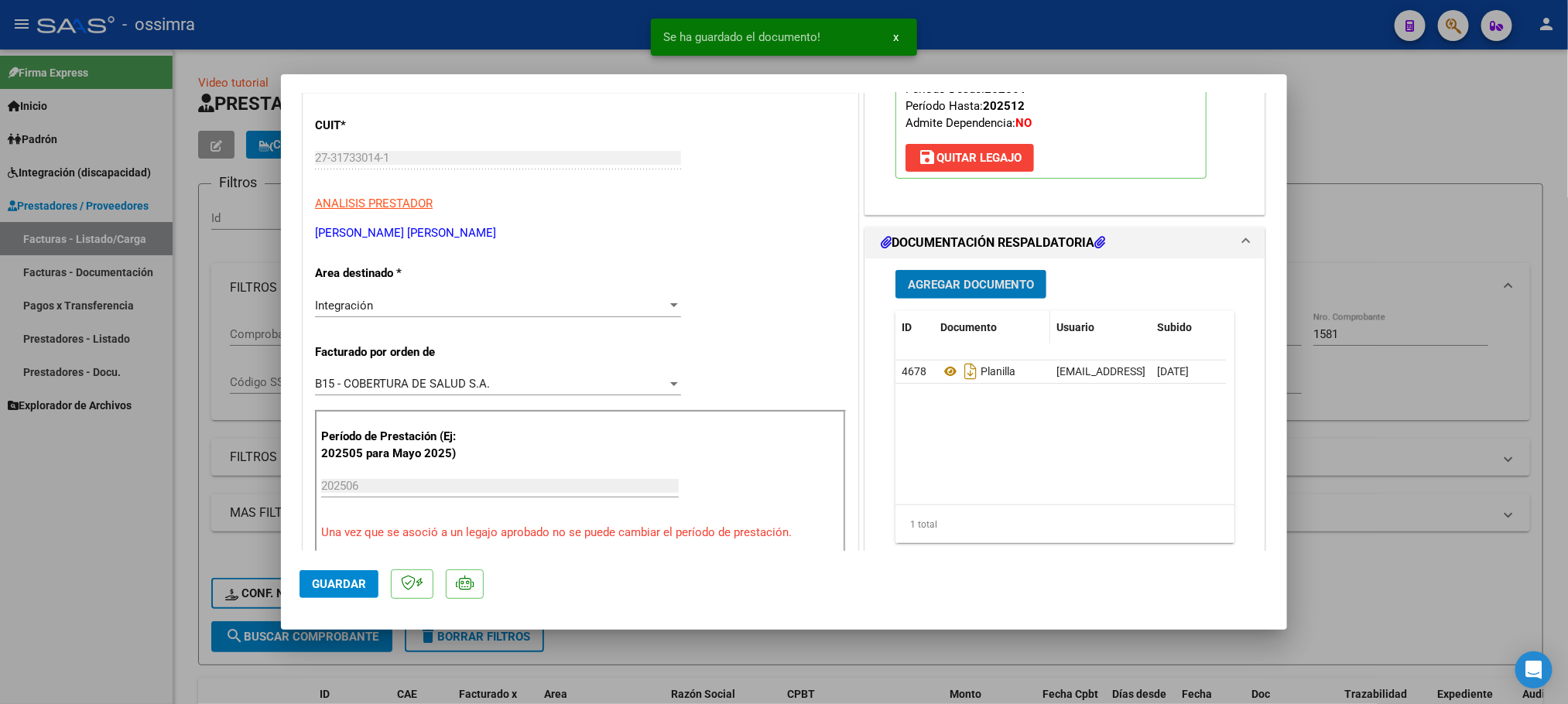
scroll to position [232, 0]
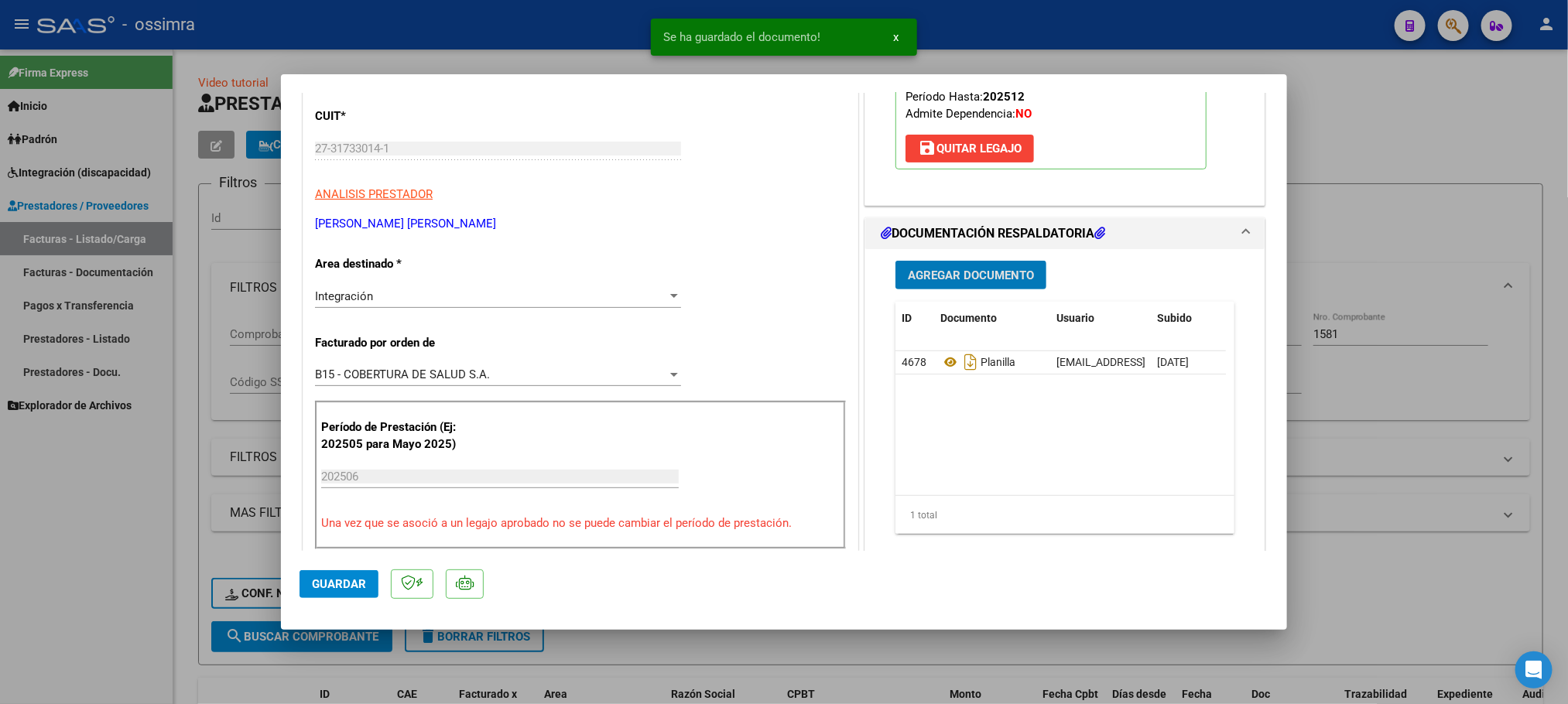
click at [932, 271] on span "Agregar Documento" at bounding box center [970, 276] width 126 height 14
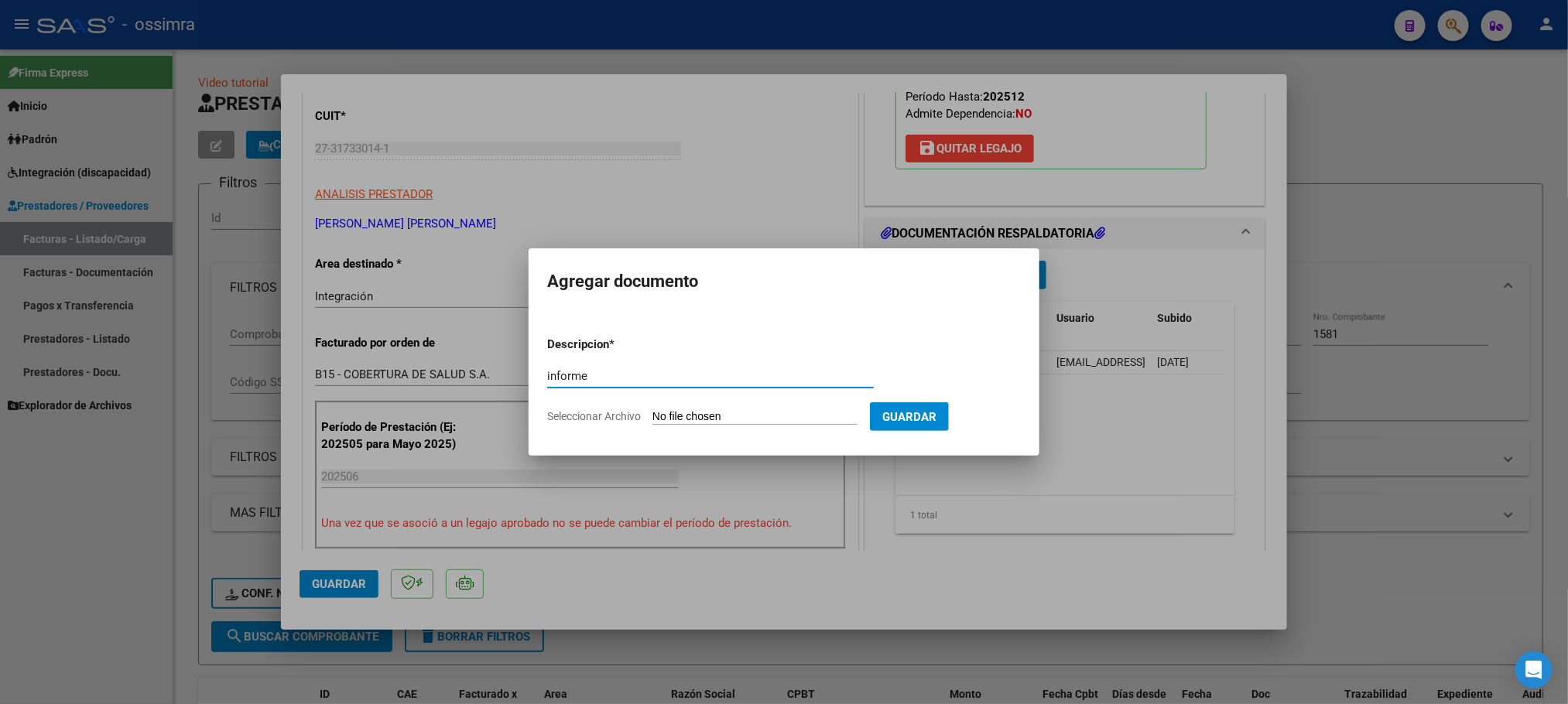
type input "informe"
click at [734, 417] on input "Seleccionar Archivo" at bounding box center [755, 418] width 205 height 14
type input "C:\fakepath\WhatsApp Image [DATE] 13.43.15.pdf"
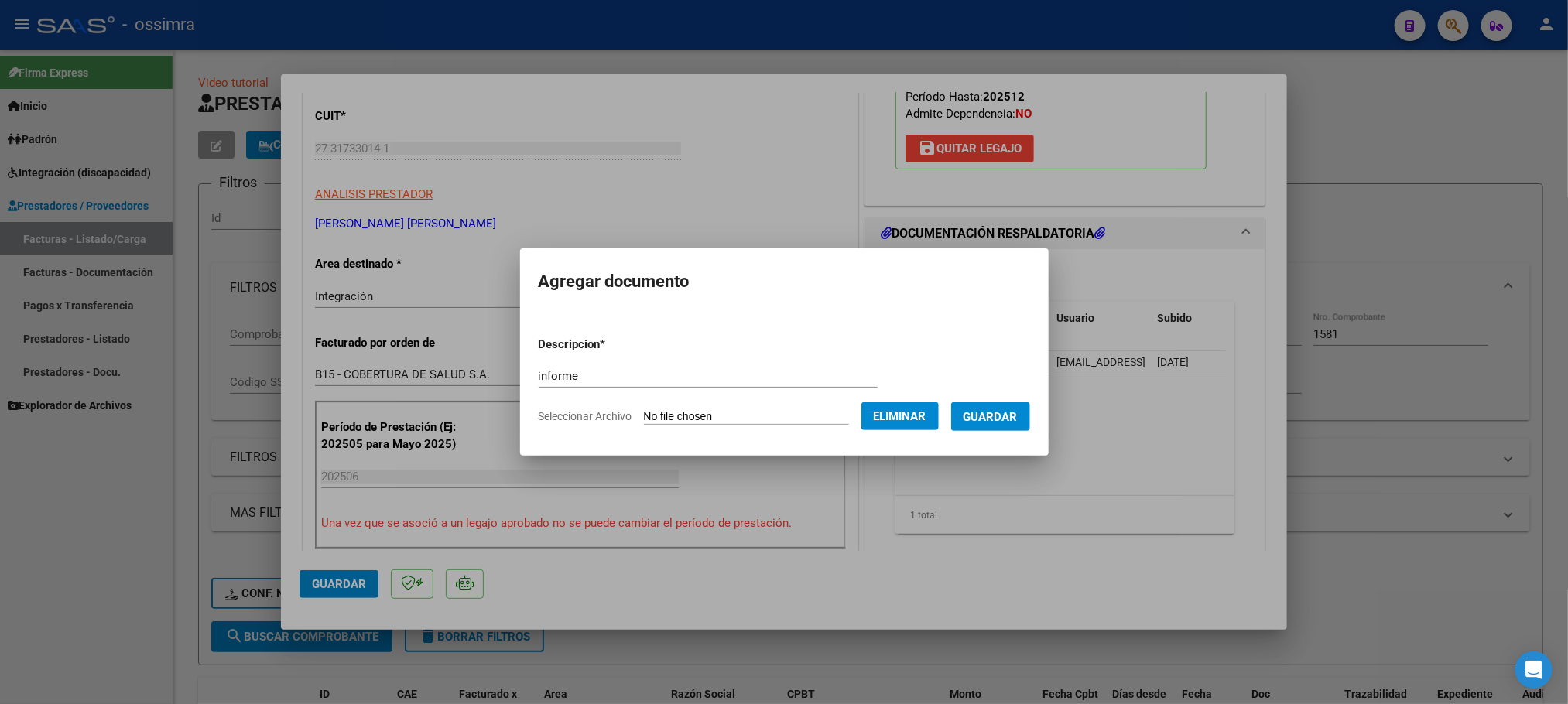
click at [1000, 423] on button "Guardar" at bounding box center [991, 417] width 79 height 29
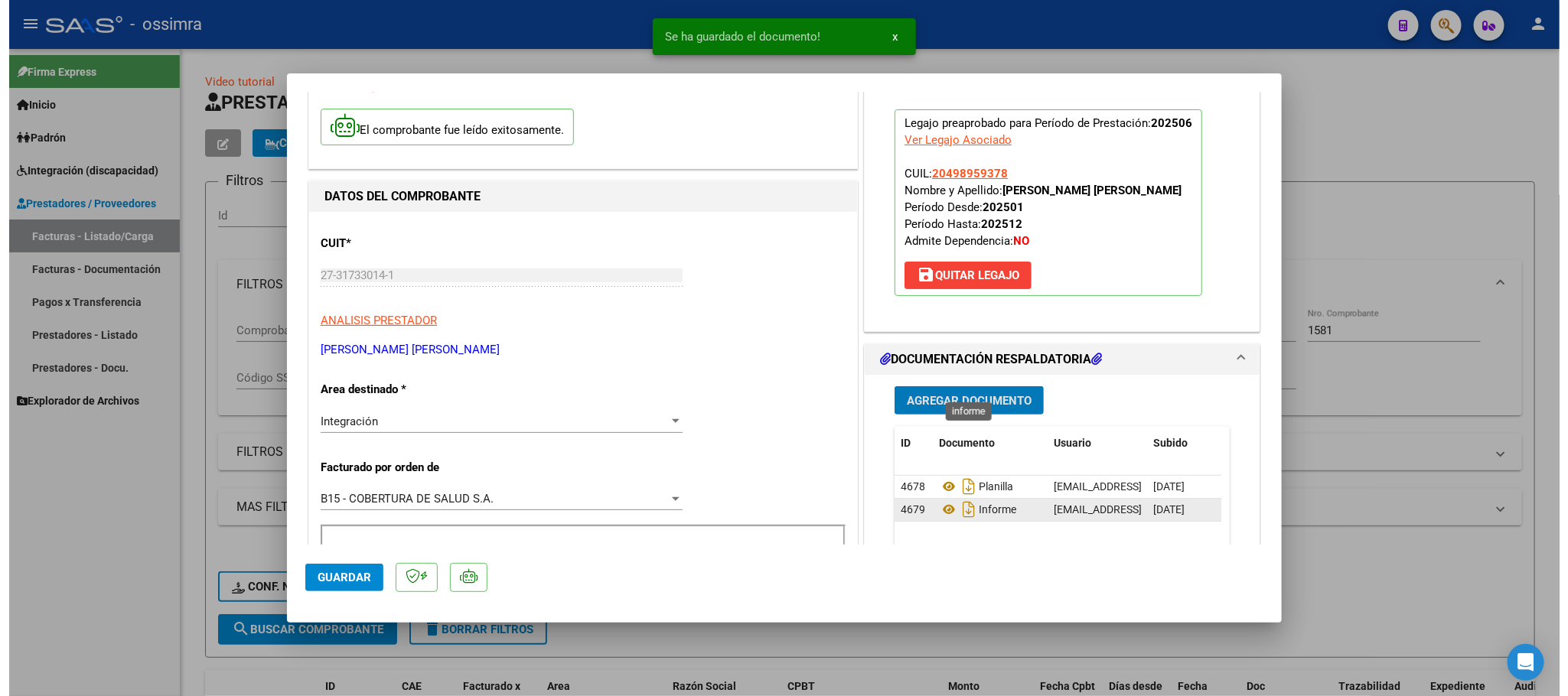
scroll to position [0, 0]
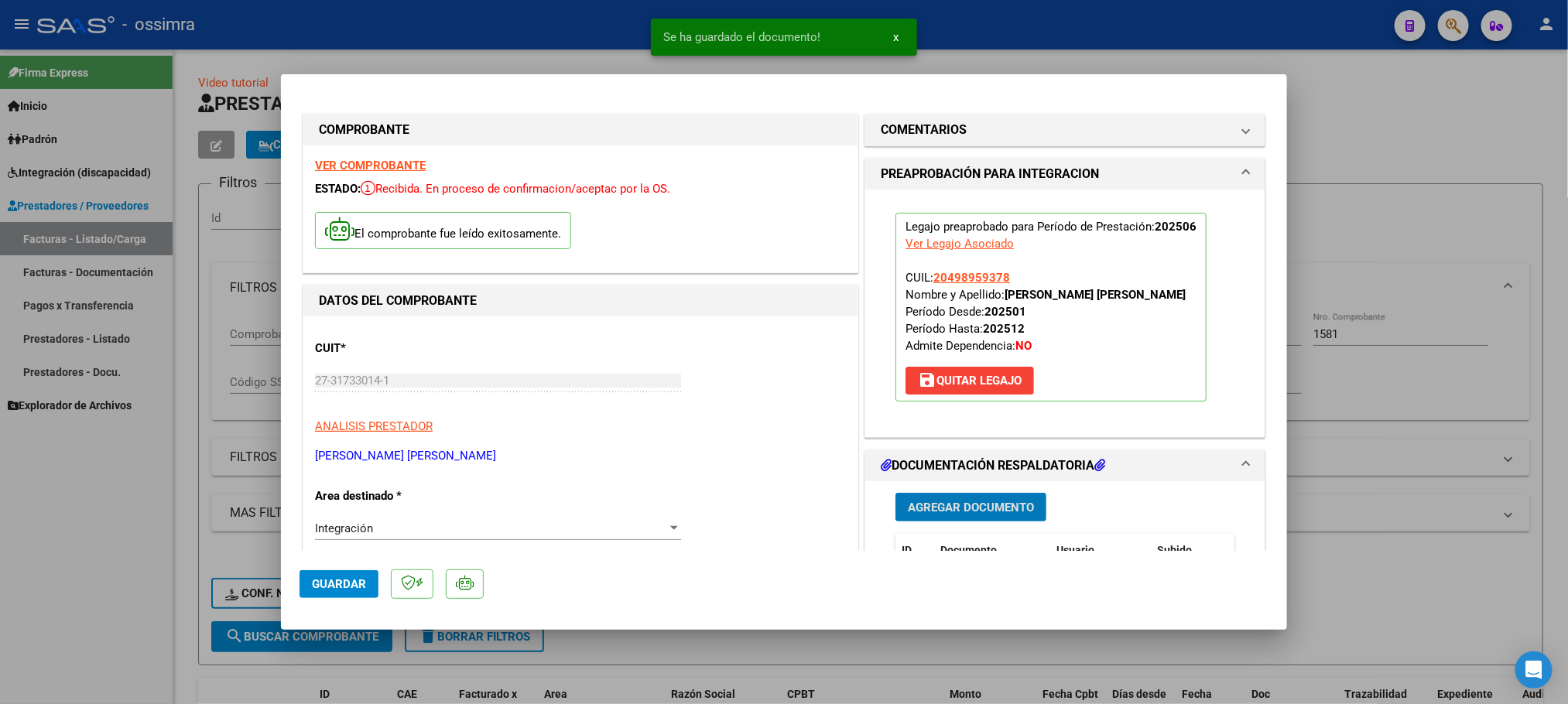
type input "$ 0,00"
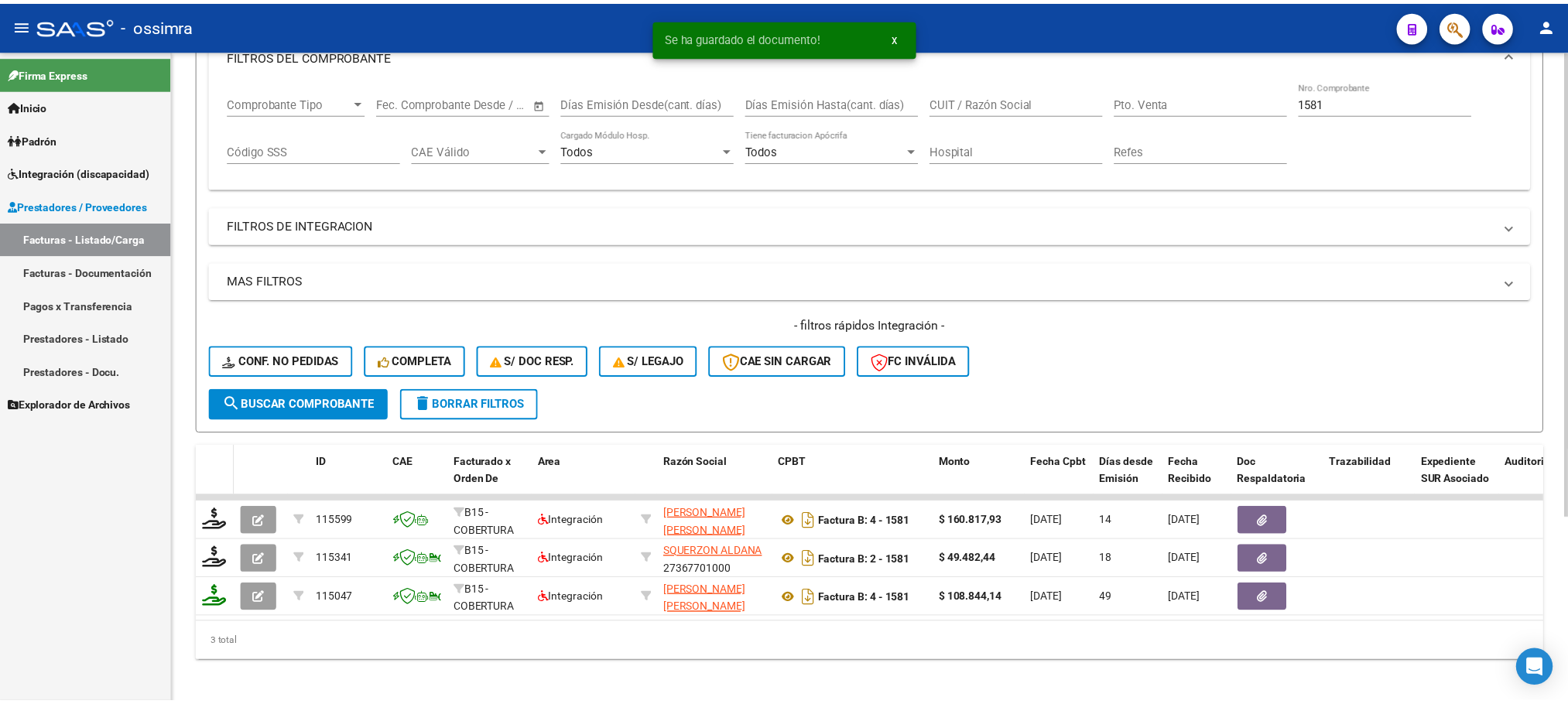
scroll to position [259, 0]
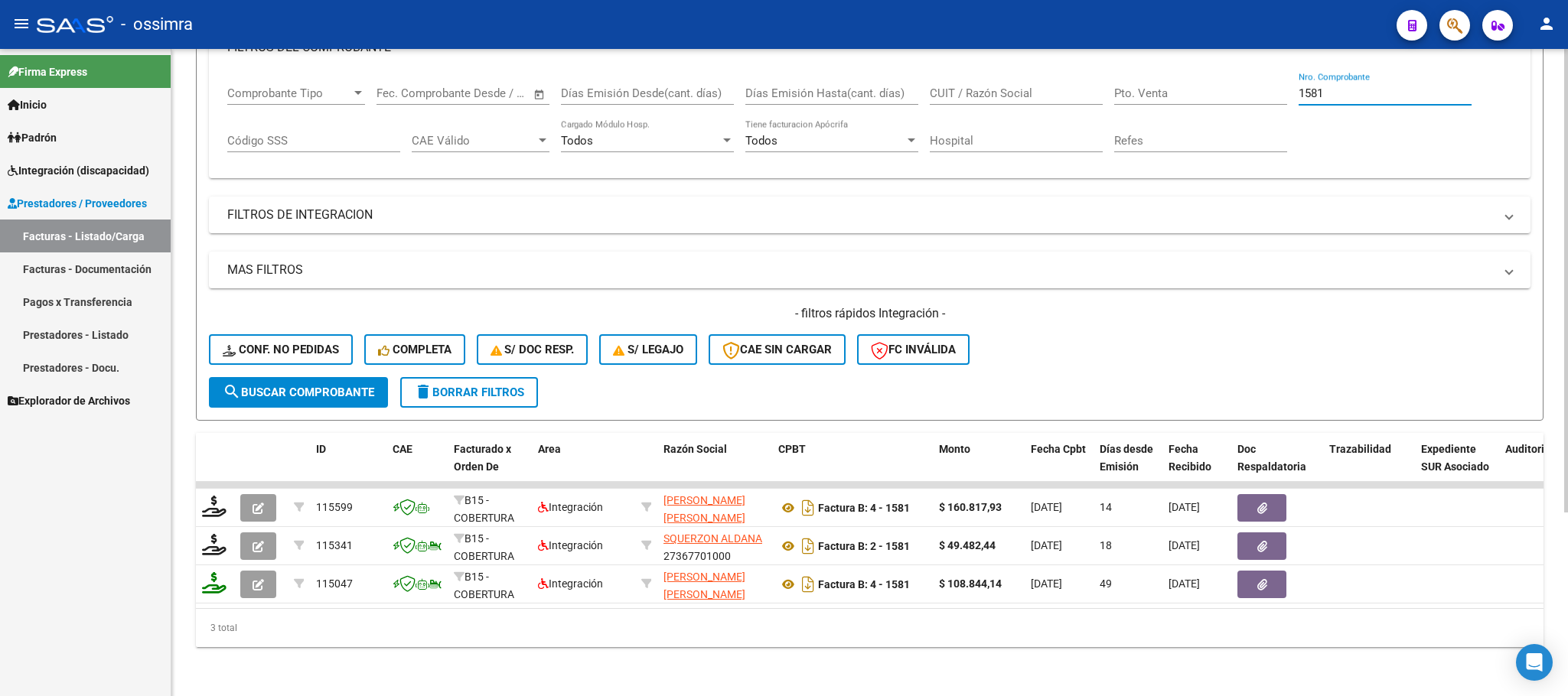
drag, startPoint x: 1353, startPoint y: 70, endPoint x: 1102, endPoint y: 95, distance: 252.2
click at [1102, 95] on div "Comprobante Tipo Comprobante Tipo Fecha inicio – Fecha fin Fec. Comprobante Des…" at bounding box center [870, 120] width 1285 height 95
click at [274, 378] on button "search Buscar Comprobante" at bounding box center [298, 393] width 179 height 31
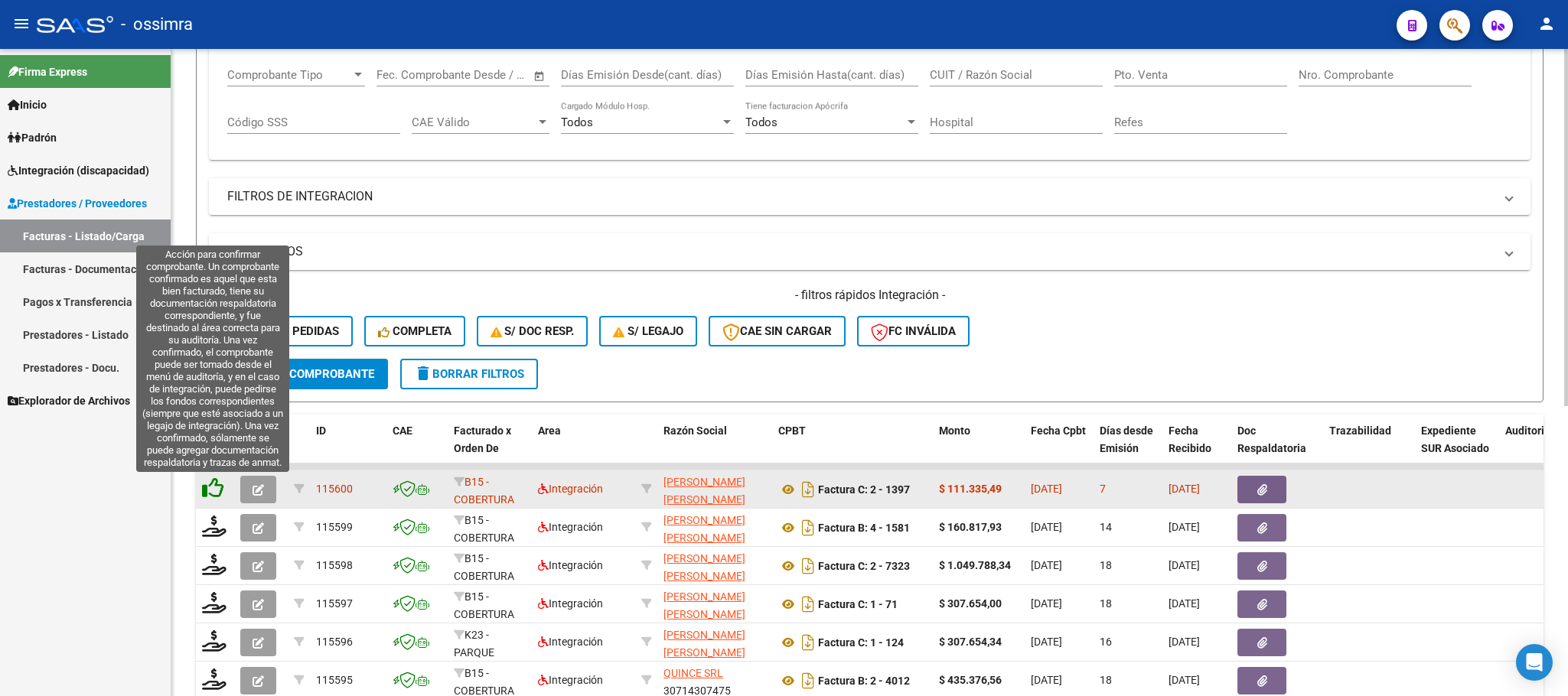
click at [219, 490] on icon at bounding box center [213, 488] width 21 height 21
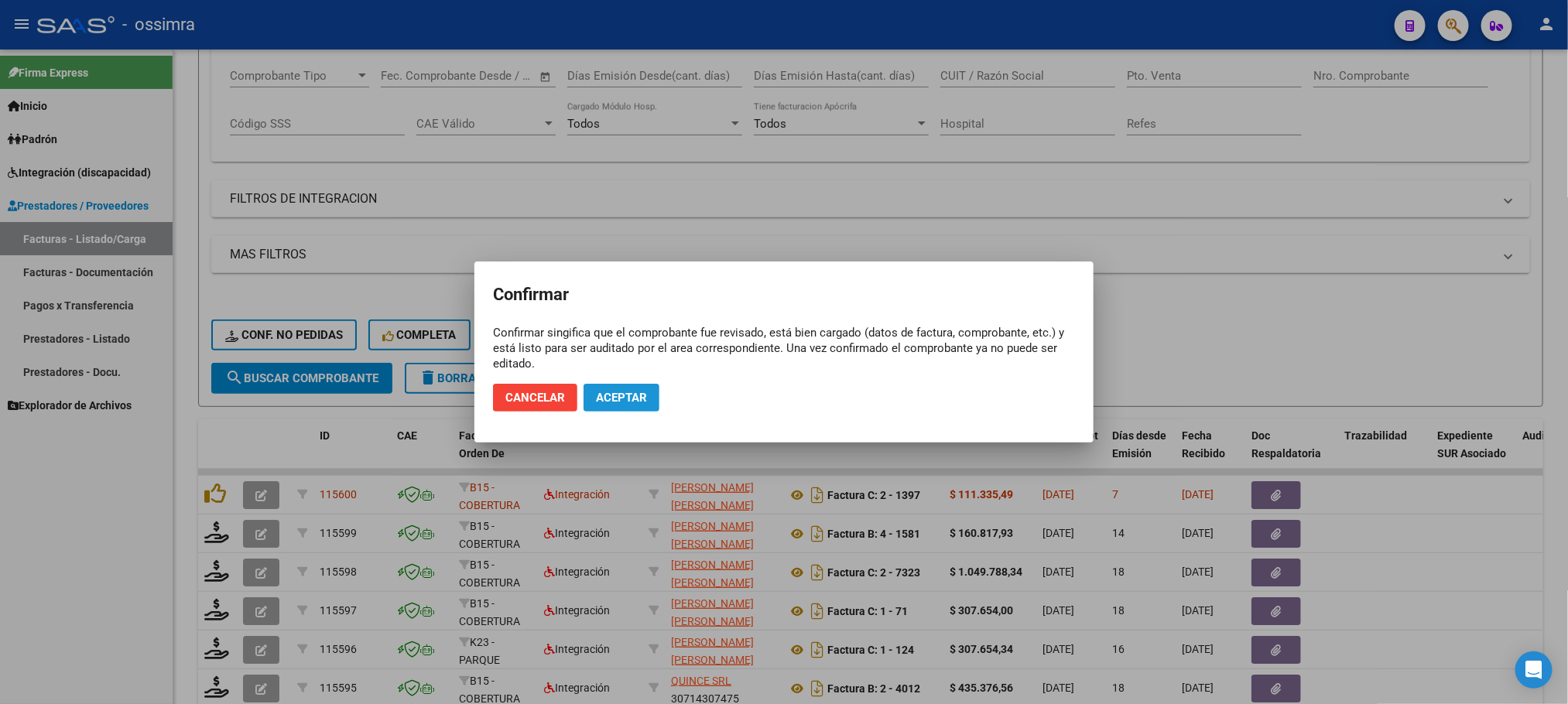
click at [649, 388] on button "Aceptar" at bounding box center [621, 397] width 76 height 28
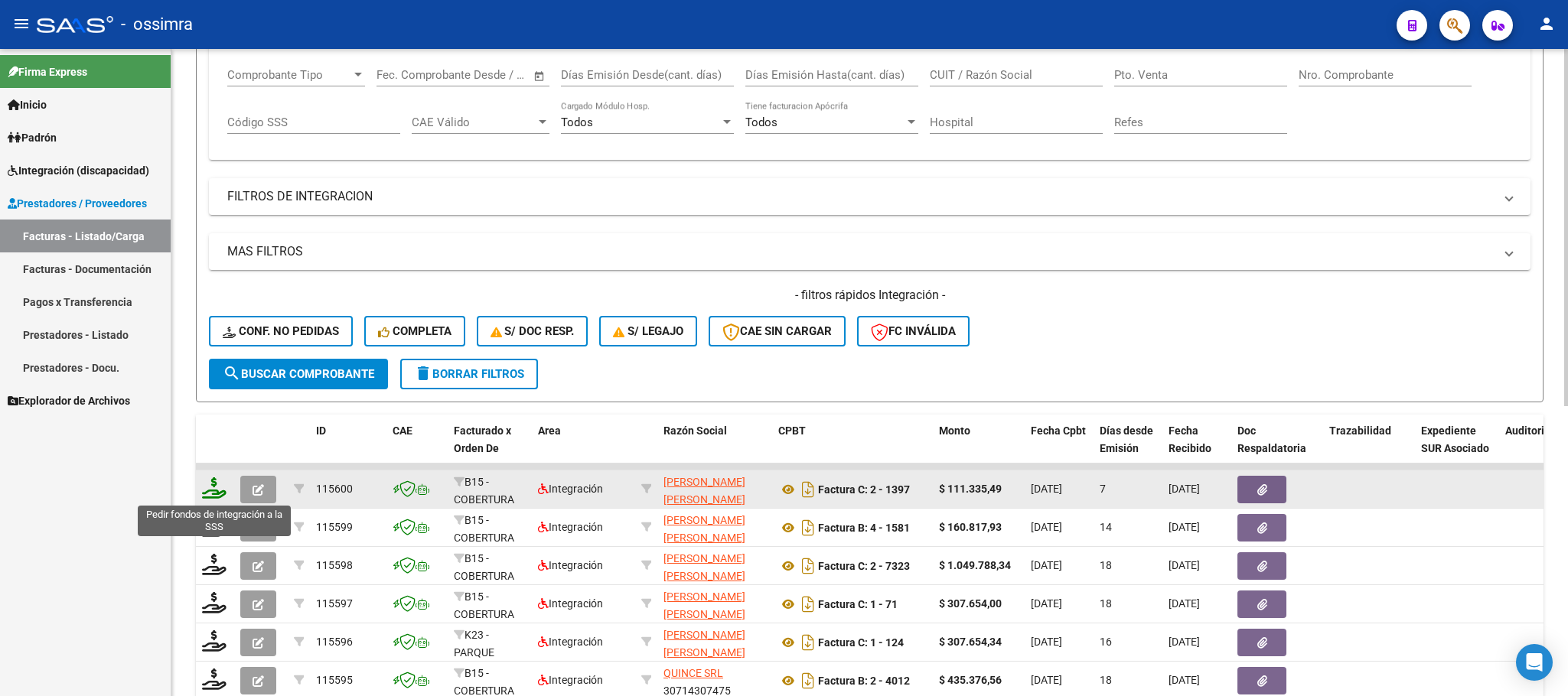
click at [209, 492] on icon at bounding box center [214, 488] width 25 height 21
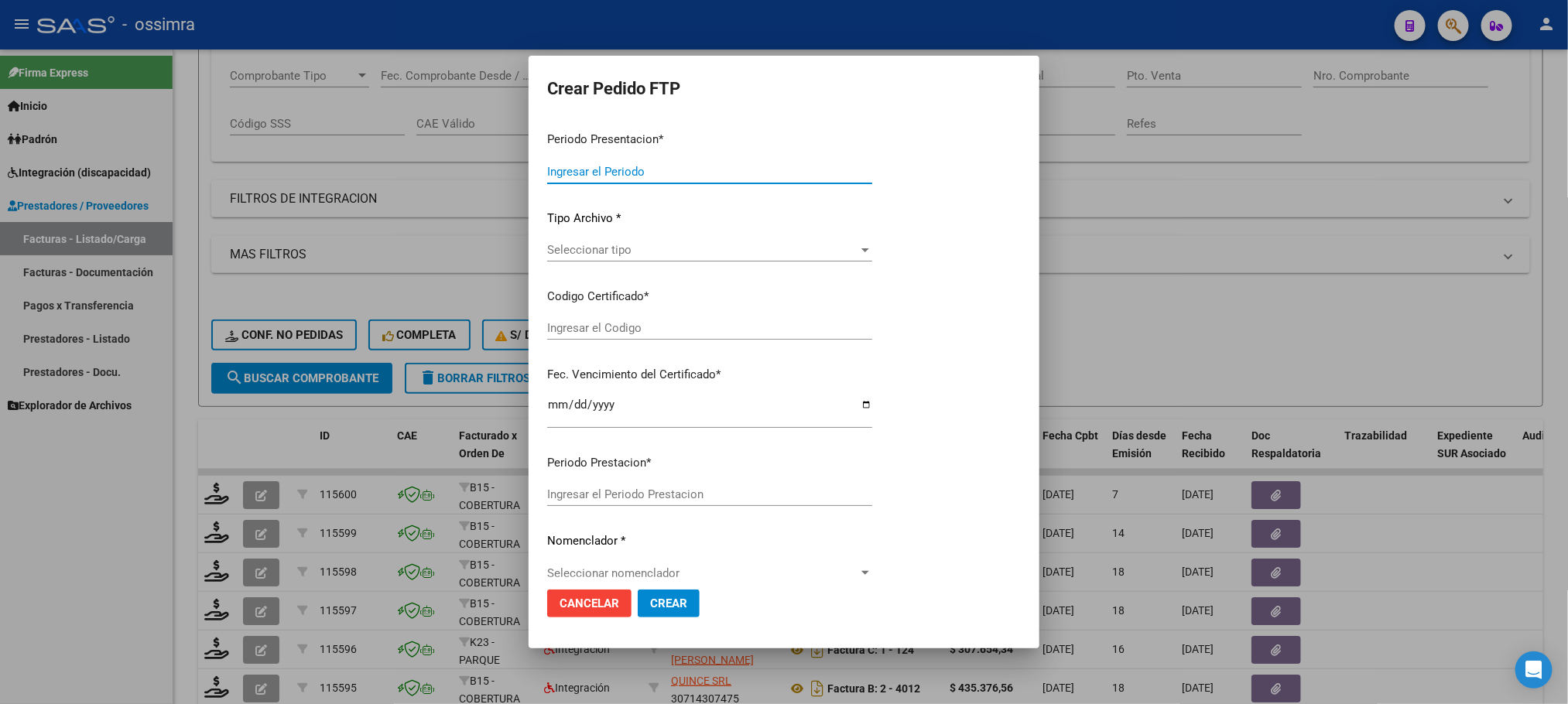
type input "202508"
type input "202506"
type input "$ 111.335,49"
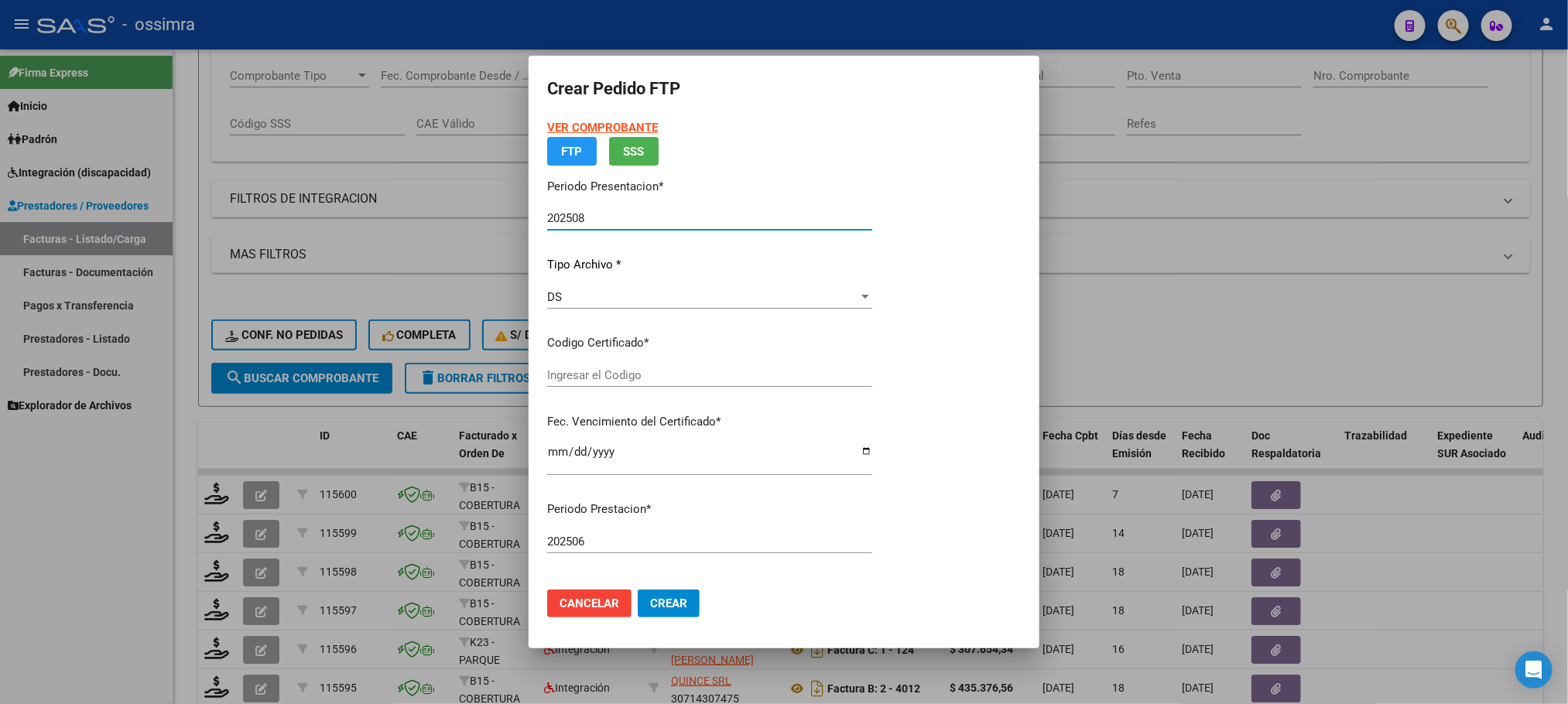
type input "ARG02000498959372018070320230703SAL121"
type input "[DATE]"
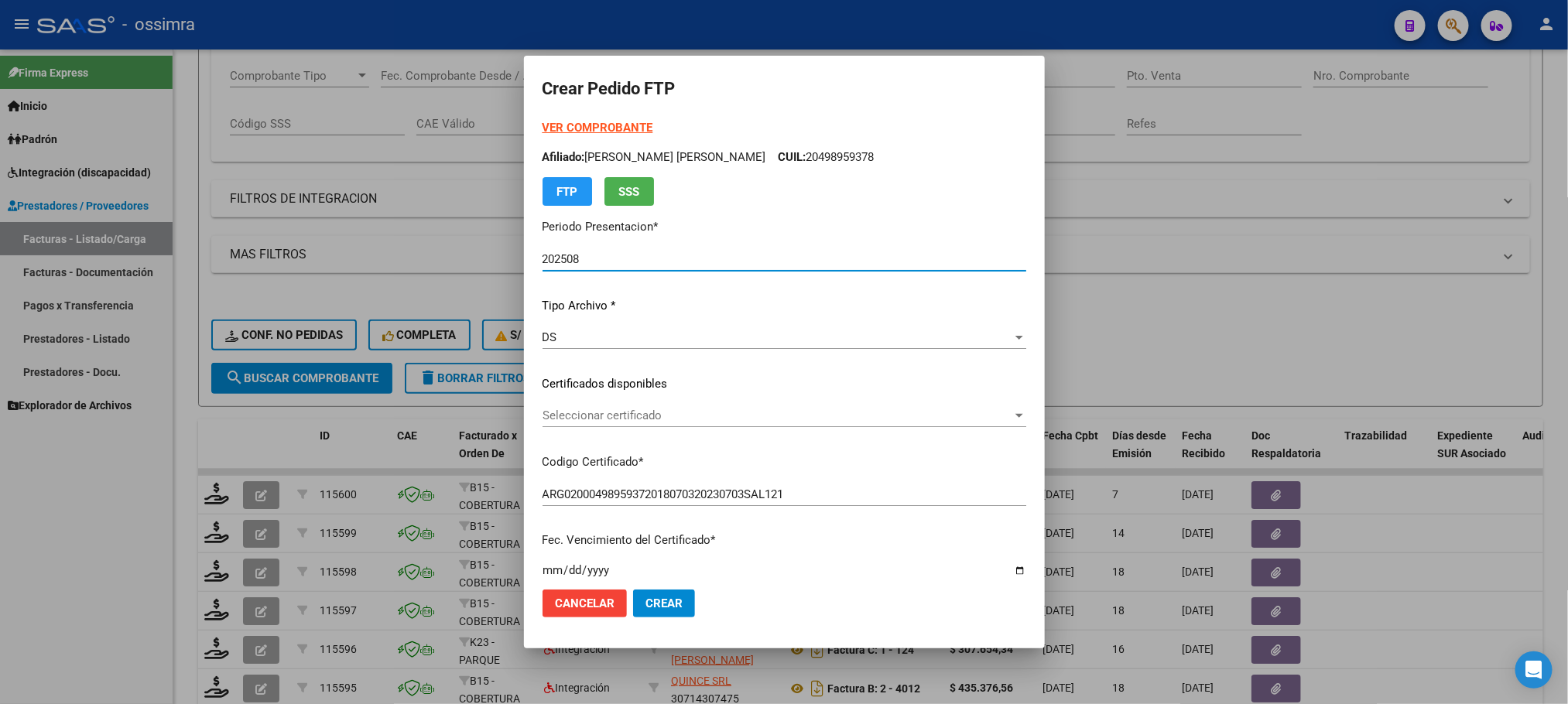
click at [695, 411] on span "Seleccionar certificado" at bounding box center [777, 416] width 469 height 14
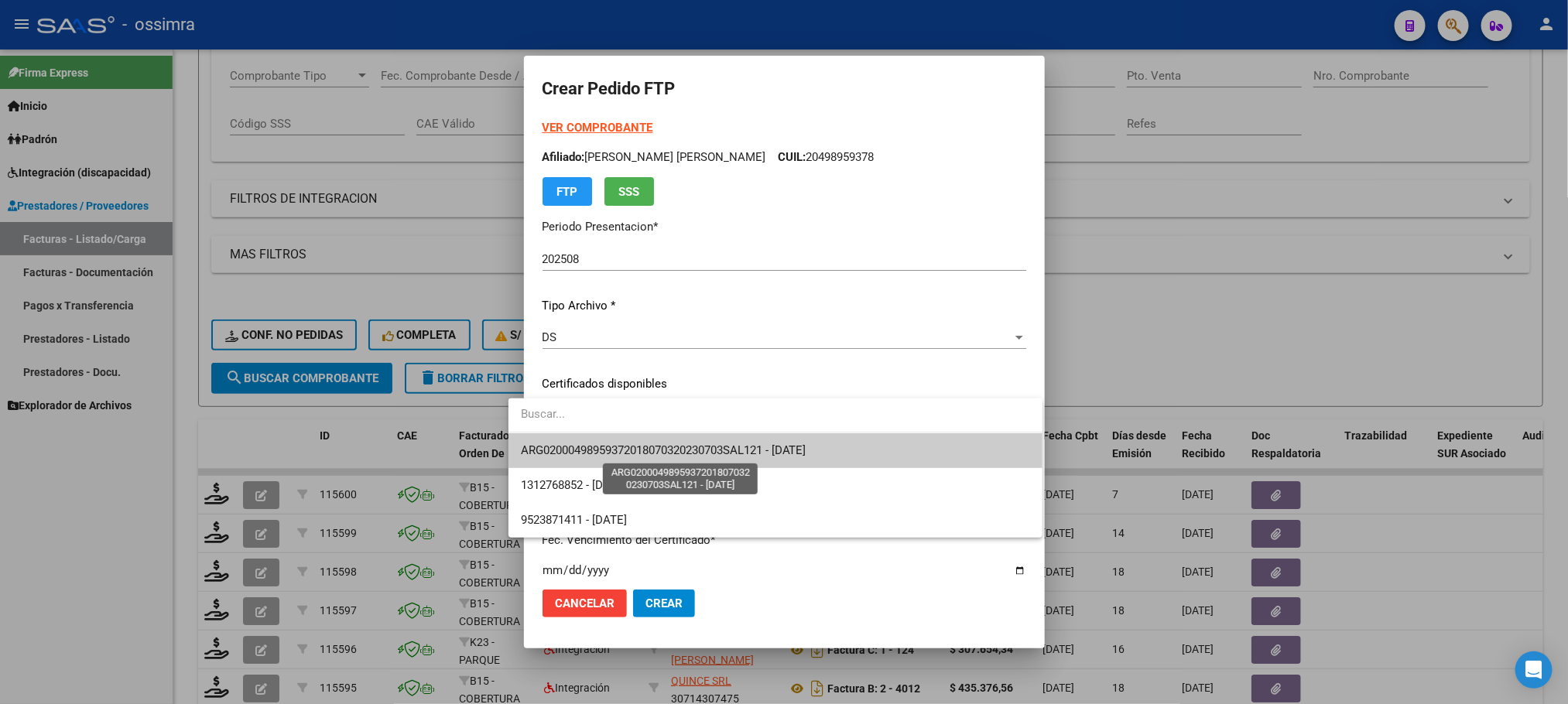
click at [697, 451] on span "ARG02000498959372018070320230703SAL121 - [DATE]" at bounding box center [664, 451] width 286 height 14
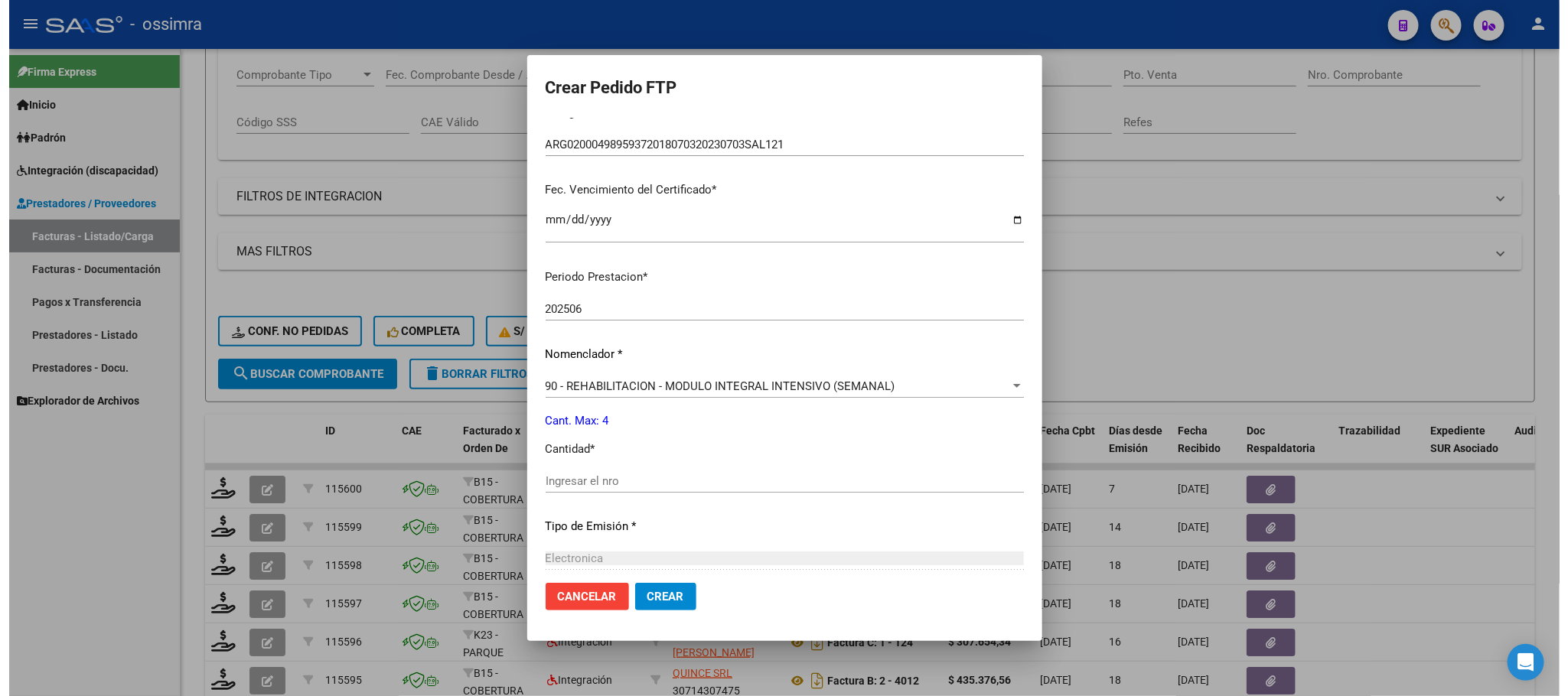
scroll to position [459, 0]
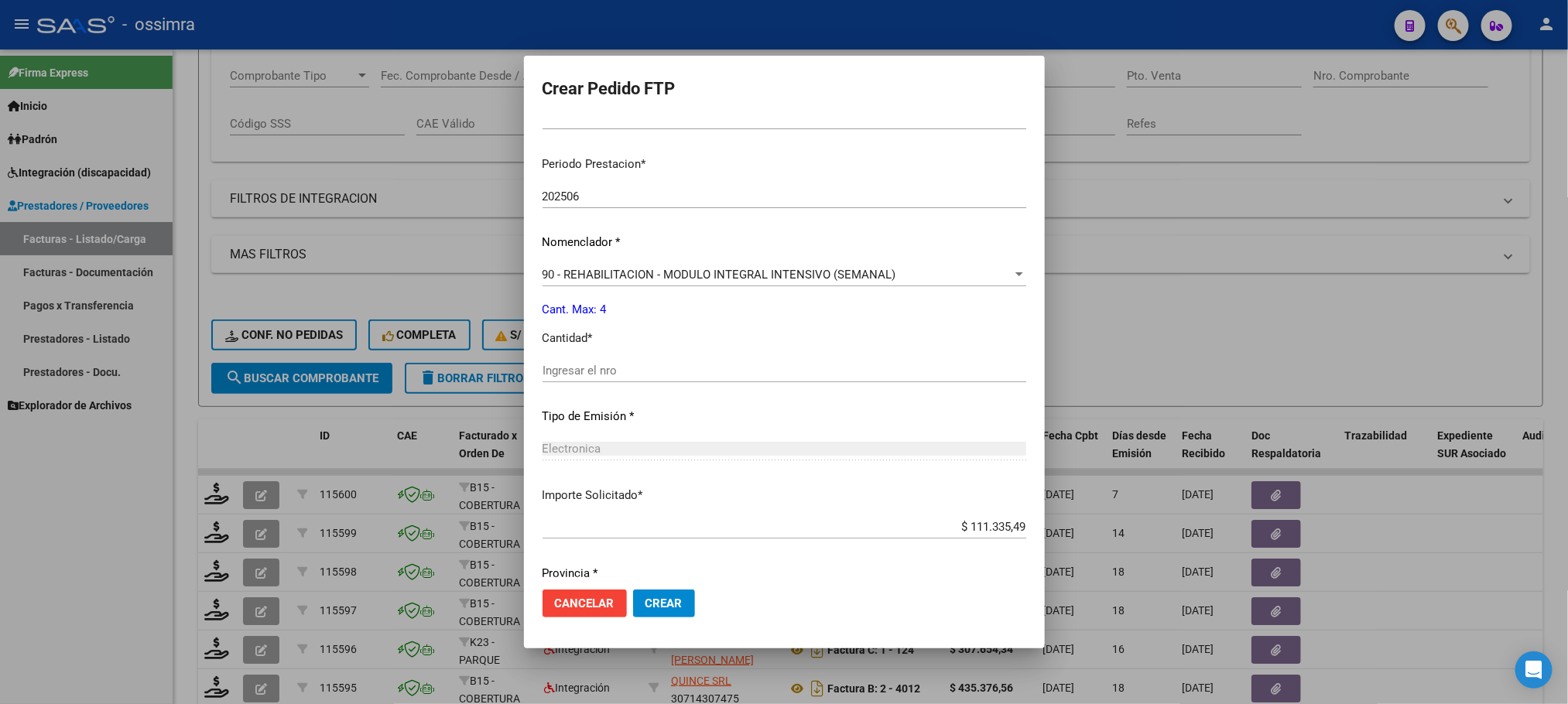
click at [691, 360] on div "Ingresar el nro" at bounding box center [784, 370] width 484 height 23
type input "4"
click at [649, 592] on button "Crear" at bounding box center [663, 603] width 62 height 28
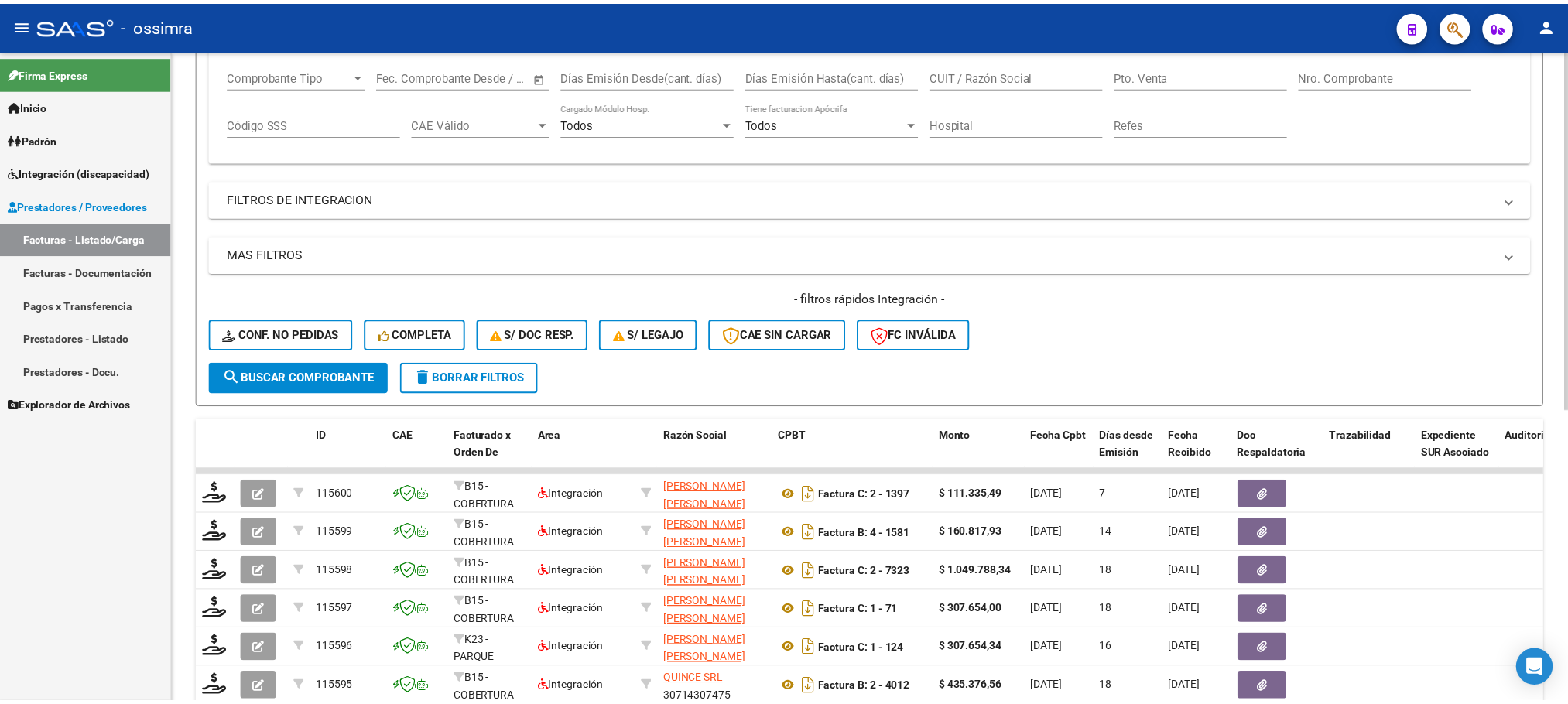
scroll to position [0, 0]
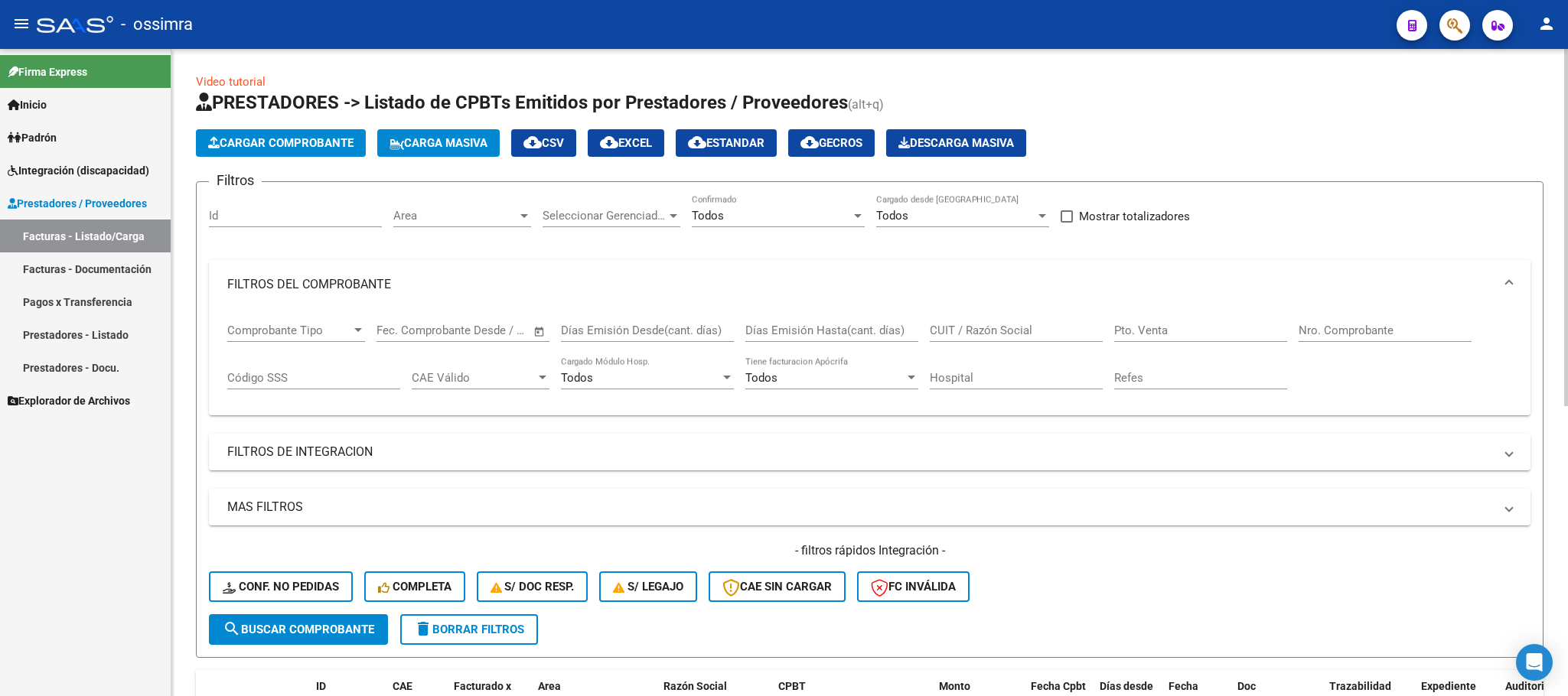
click at [302, 136] on span "Cargar Comprobante" at bounding box center [281, 143] width 146 height 14
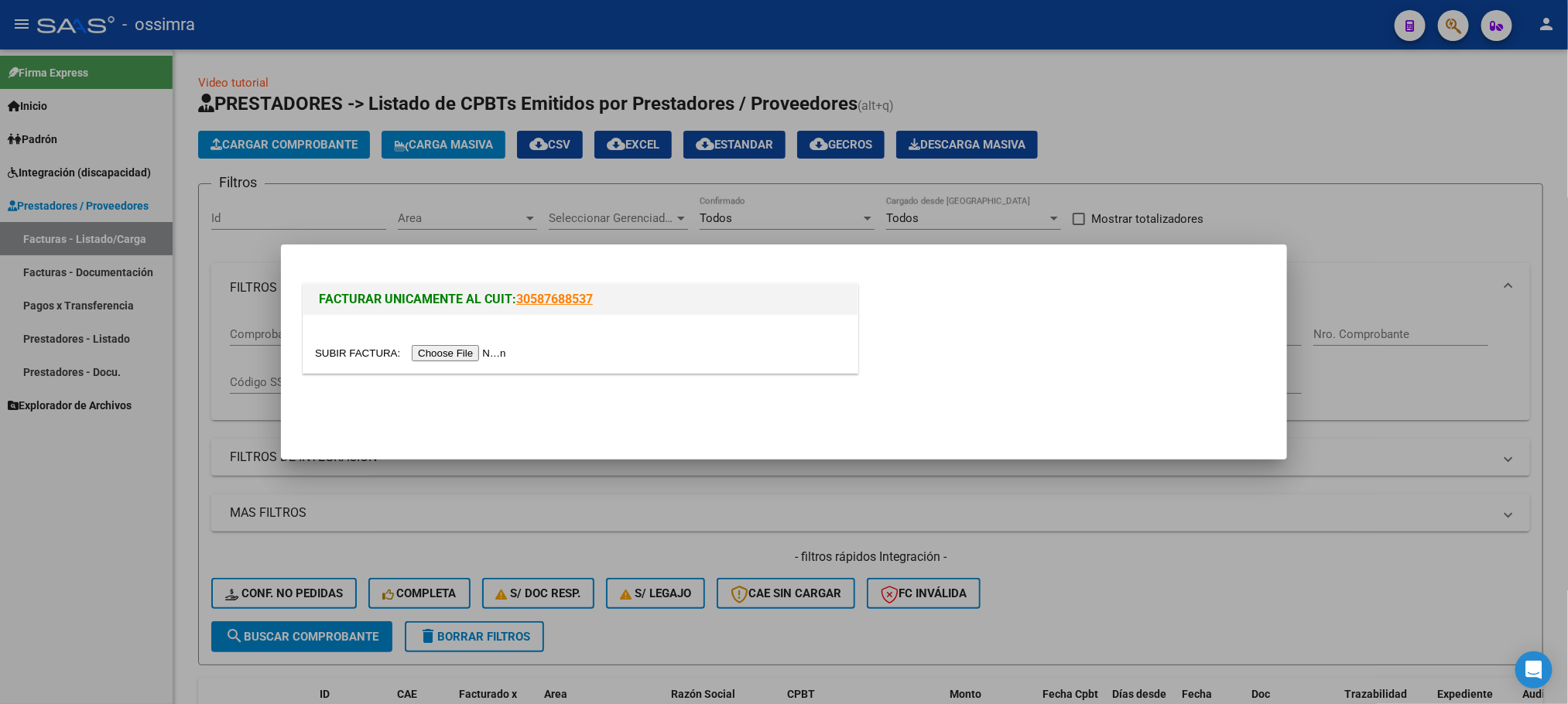
click at [485, 349] on input "file" at bounding box center [412, 353] width 195 height 16
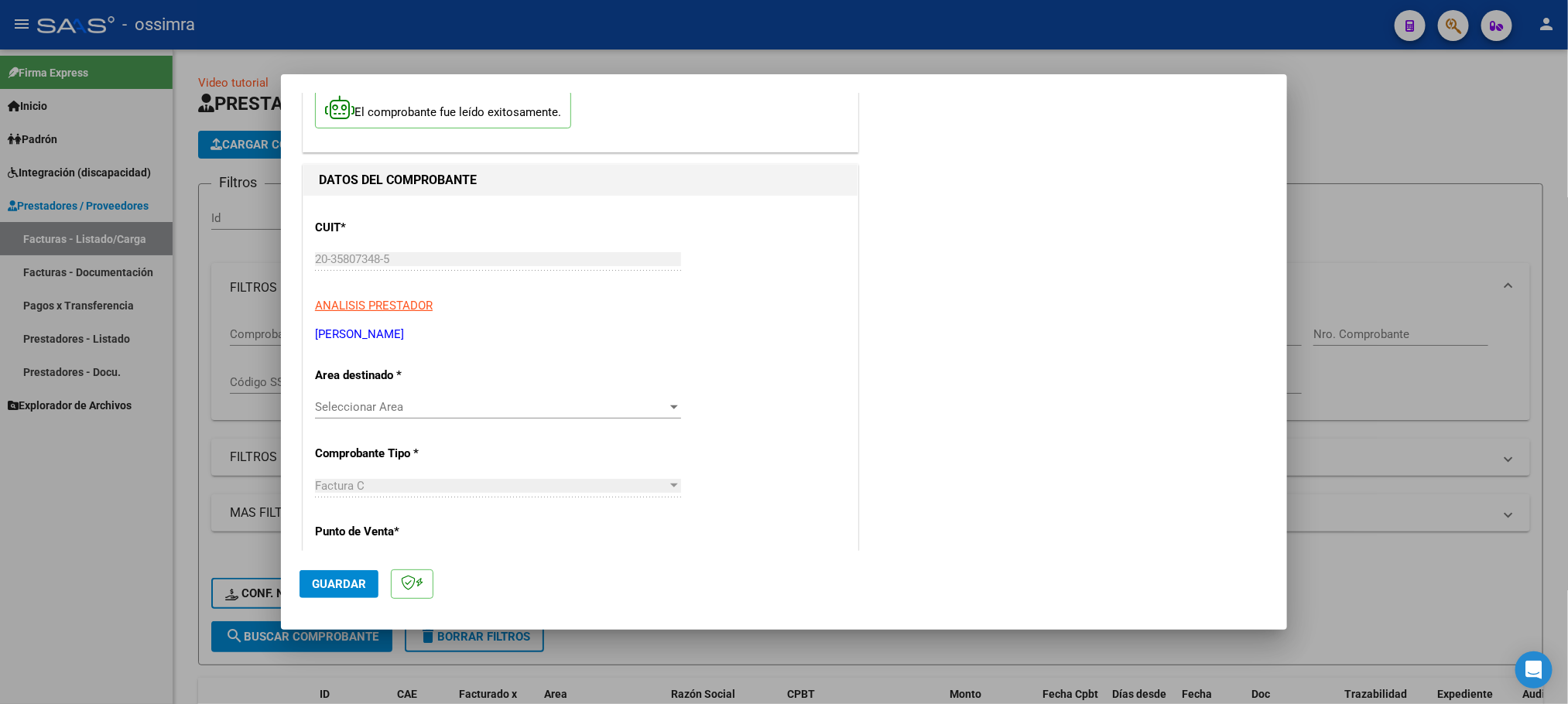
scroll to position [116, 0]
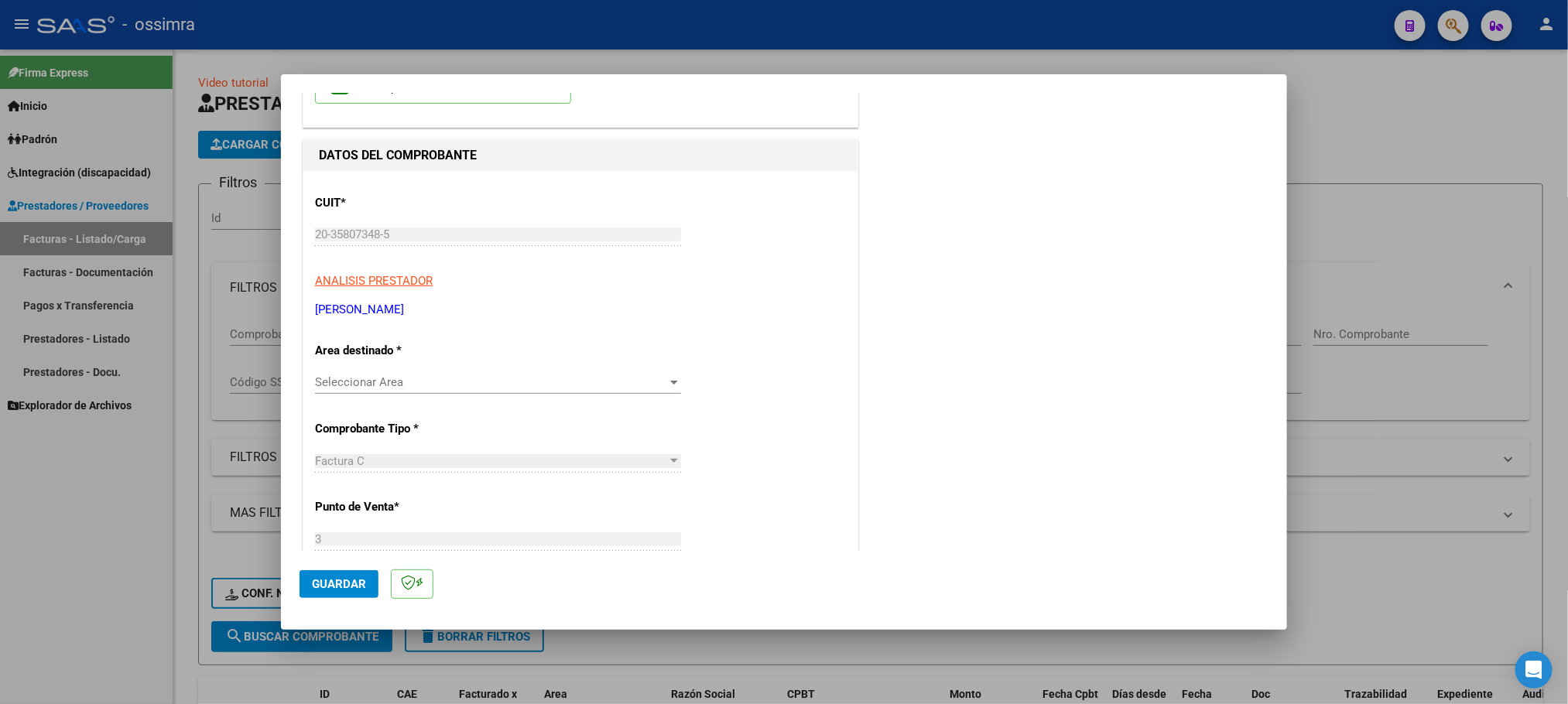
click at [428, 374] on div "Seleccionar Area Seleccionar Area" at bounding box center [498, 382] width 366 height 23
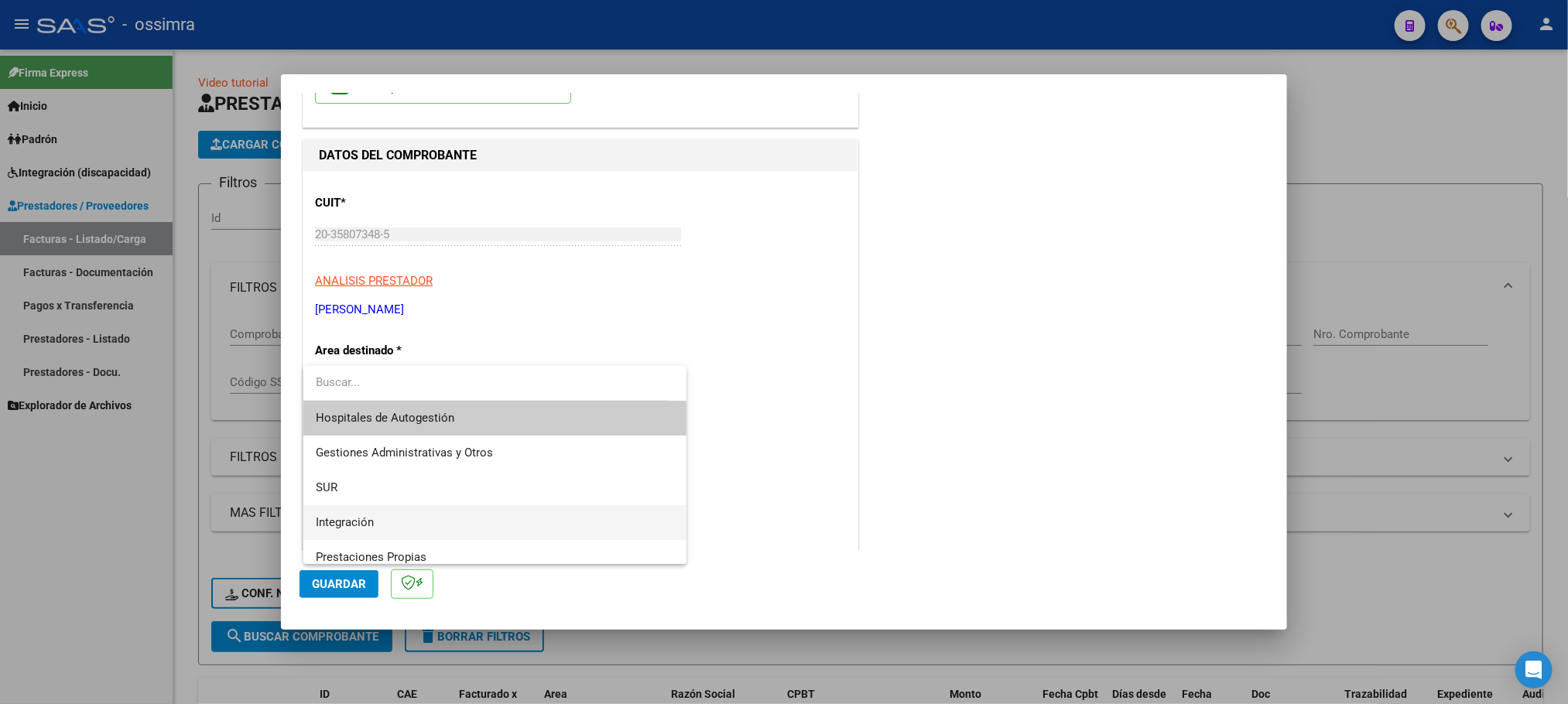
click at [429, 521] on span "Integración" at bounding box center [495, 522] width 359 height 35
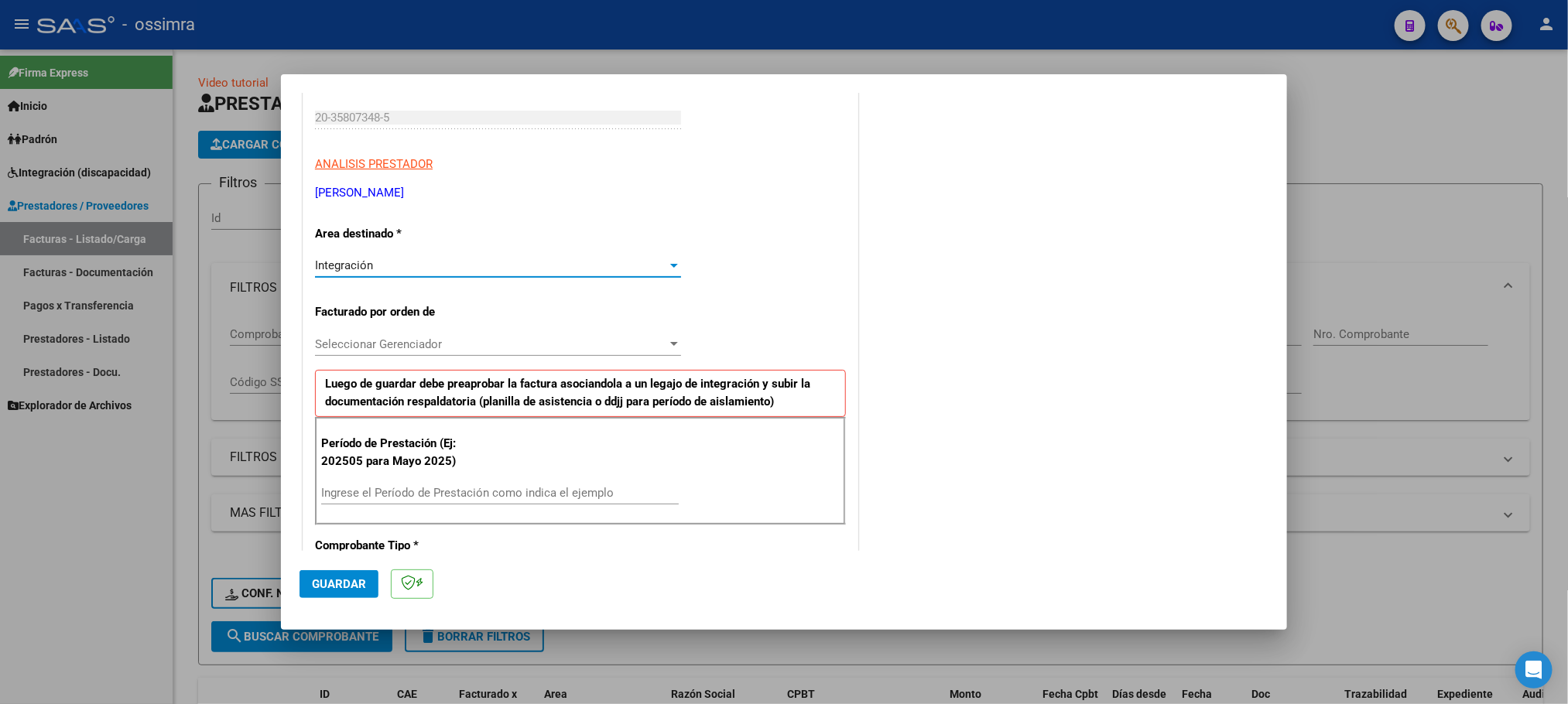
scroll to position [348, 0]
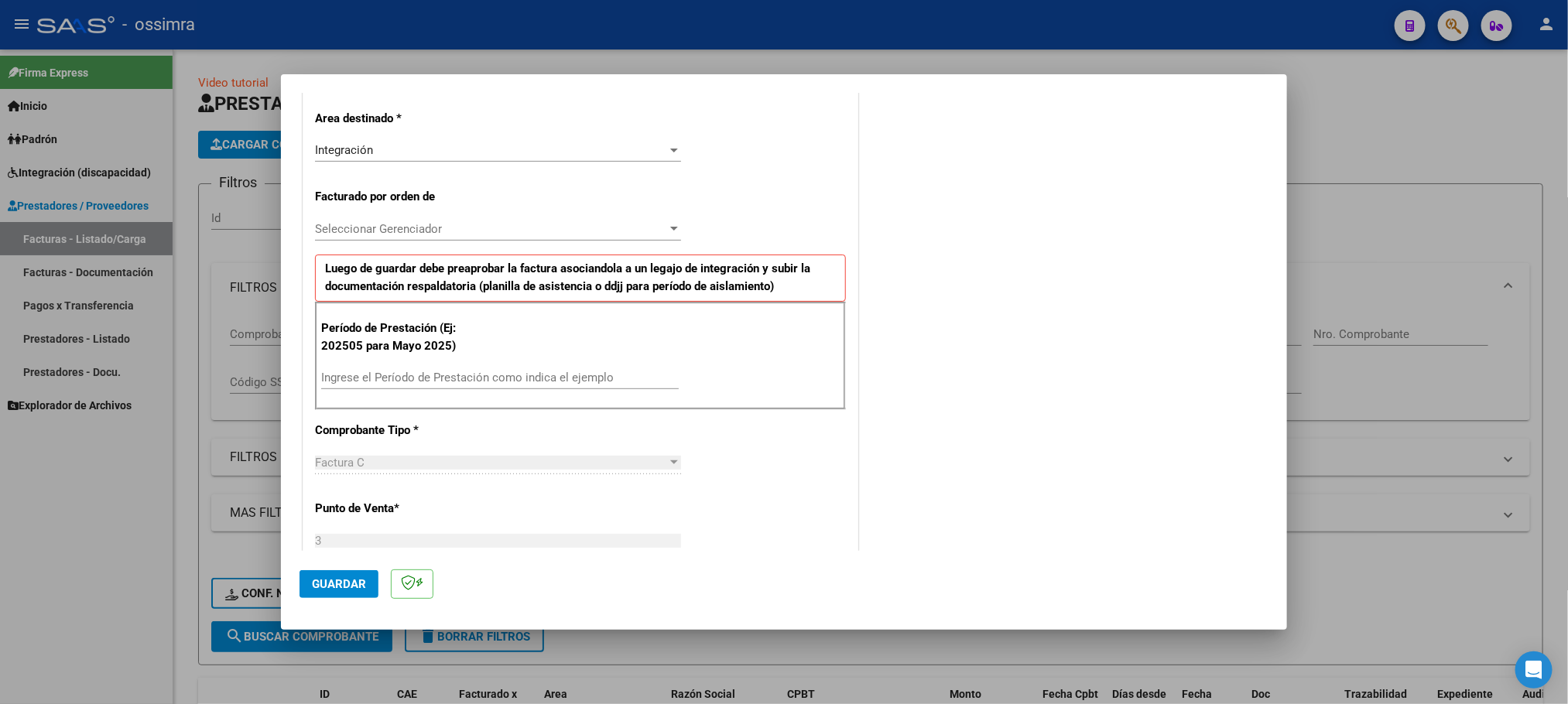
click at [442, 218] on div "Seleccionar Gerenciador Seleccionar Gerenciador" at bounding box center [498, 229] width 366 height 23
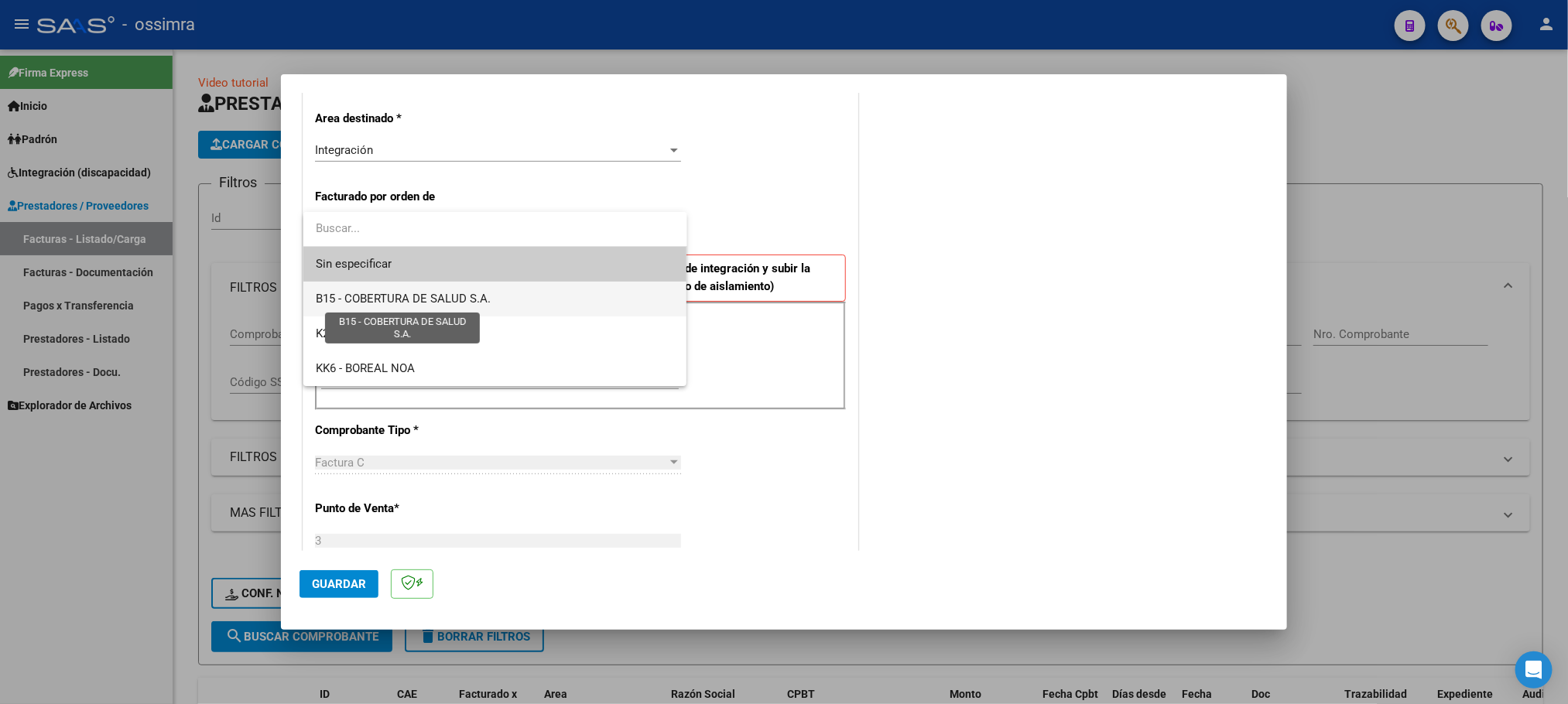
click at [465, 292] on span "B15 - COBERTURA DE SALUD S.A." at bounding box center [403, 299] width 175 height 14
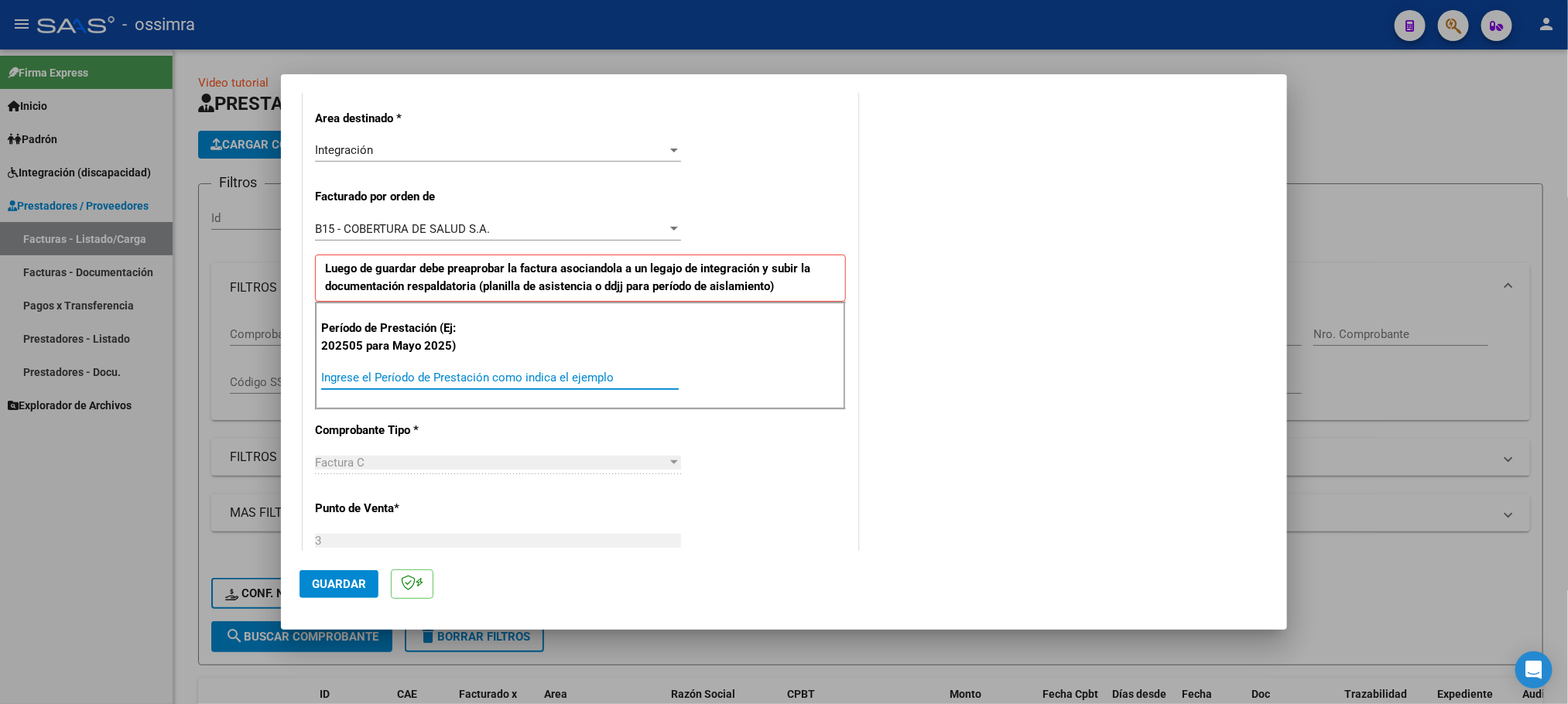
click at [455, 372] on input "Ingrese el Período de Prestación como indica el ejemplo" at bounding box center [500, 377] width 358 height 14
click at [474, 375] on input "Ingrese el Período de Prestación como indica el ejemplo" at bounding box center [500, 377] width 358 height 14
type input "202506"
click at [360, 581] on span "Guardar" at bounding box center [339, 584] width 54 height 14
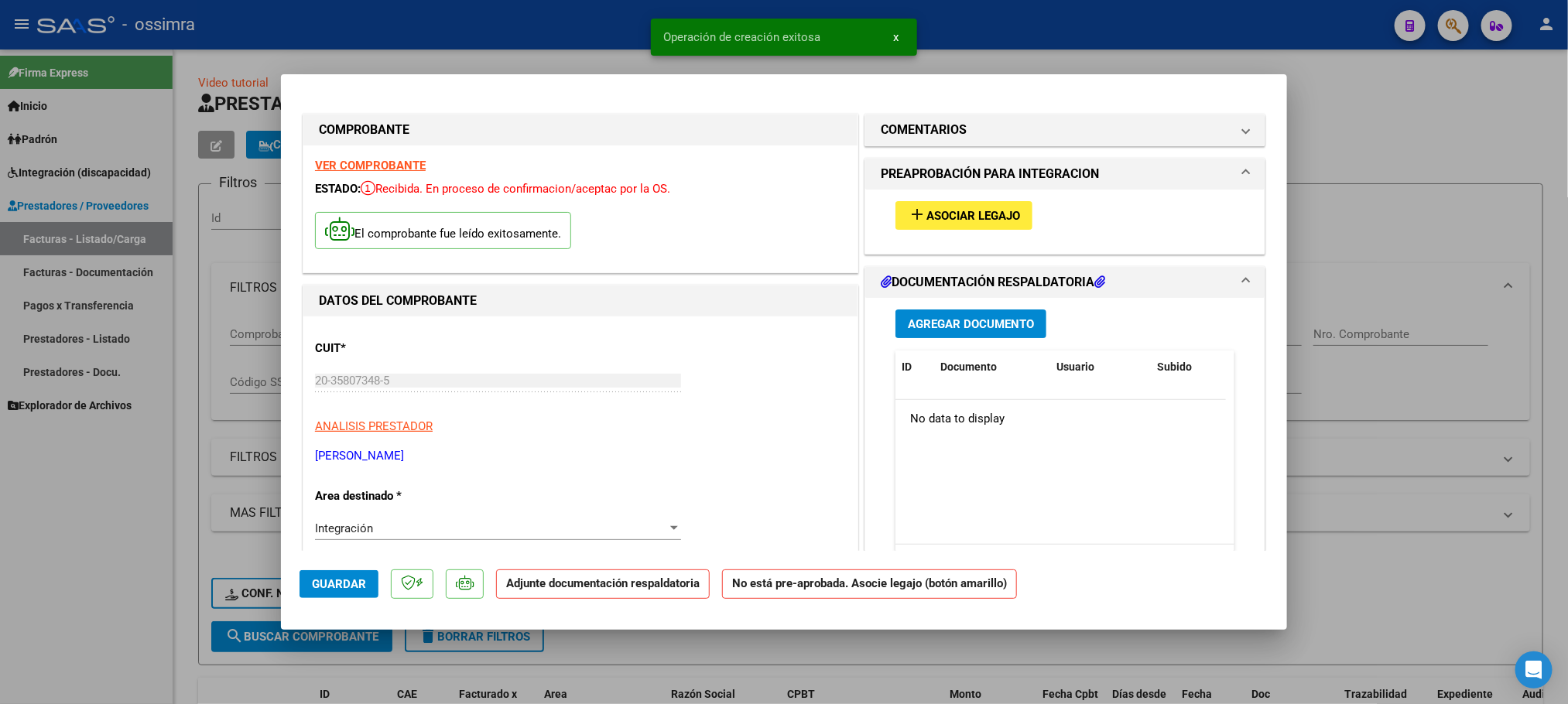
click at [972, 213] on span "Asociar Legajo" at bounding box center [973, 216] width 94 height 14
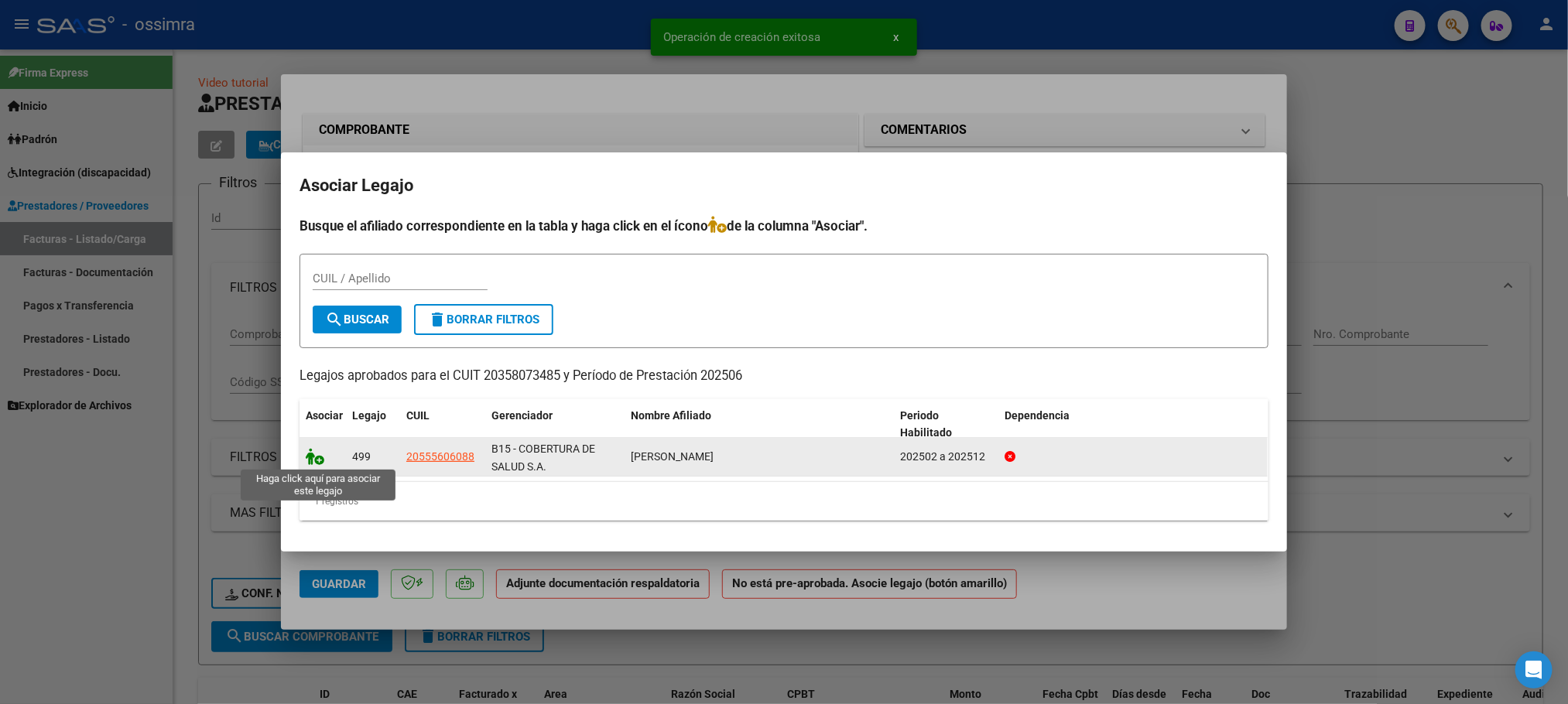
click at [306, 451] on icon at bounding box center [315, 456] width 19 height 17
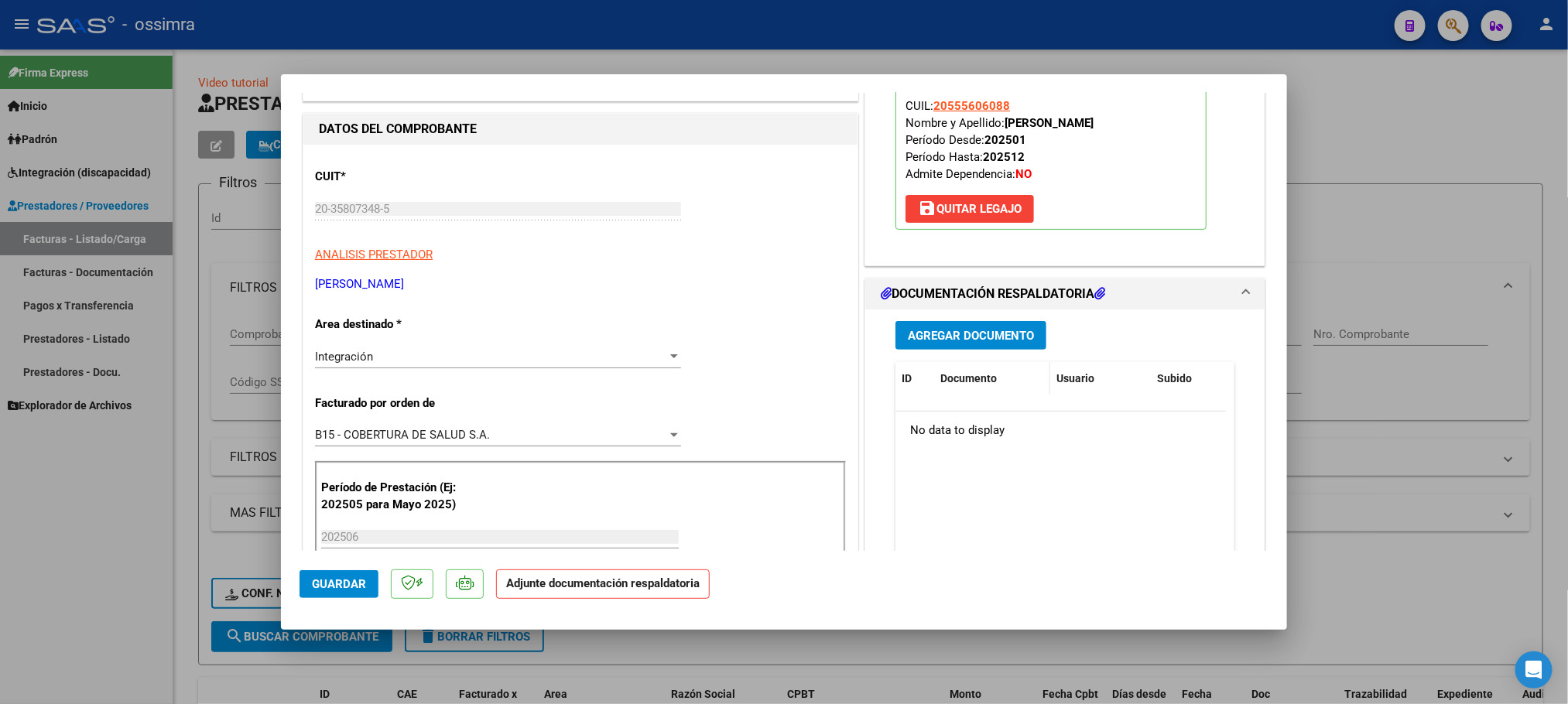
scroll to position [232, 0]
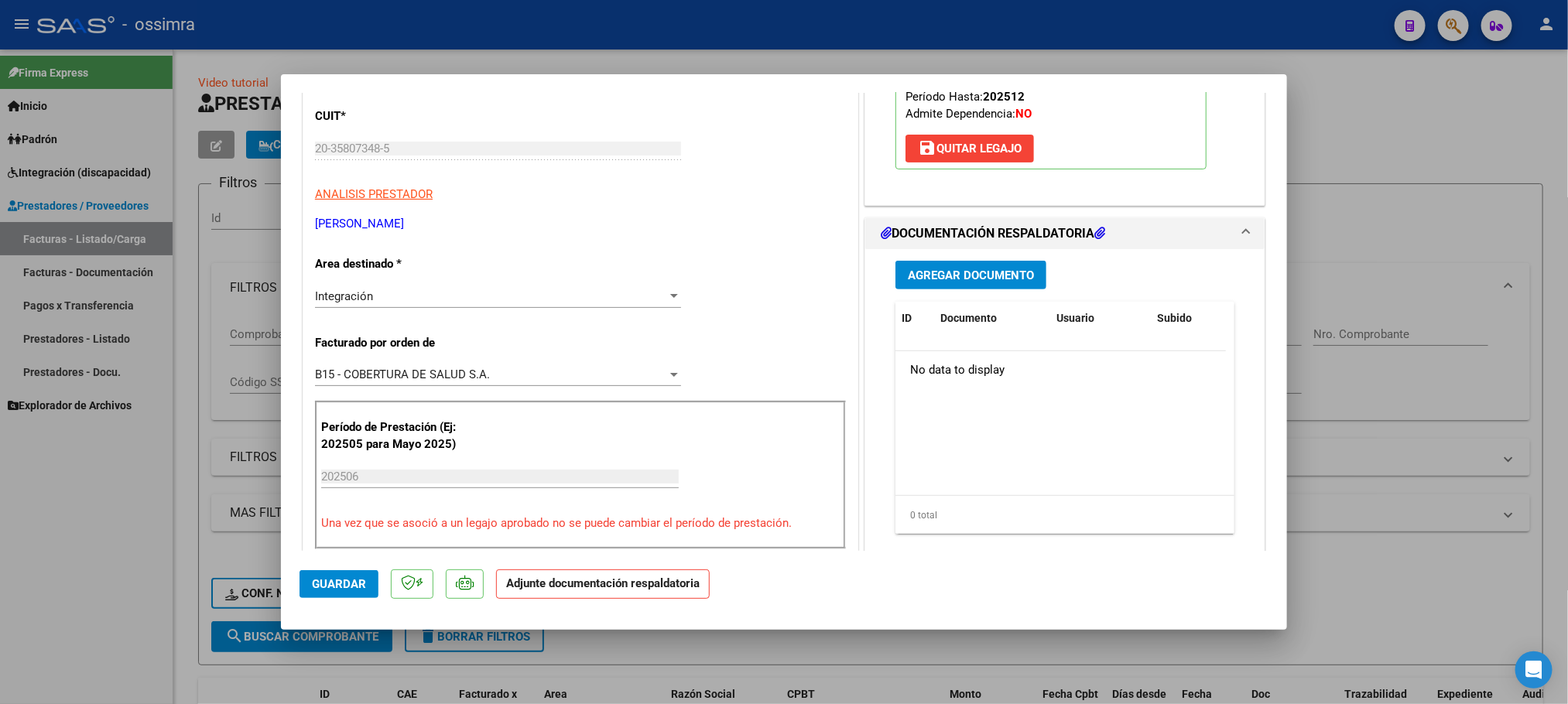
click at [983, 265] on button "Agregar Documento" at bounding box center [971, 275] width 151 height 29
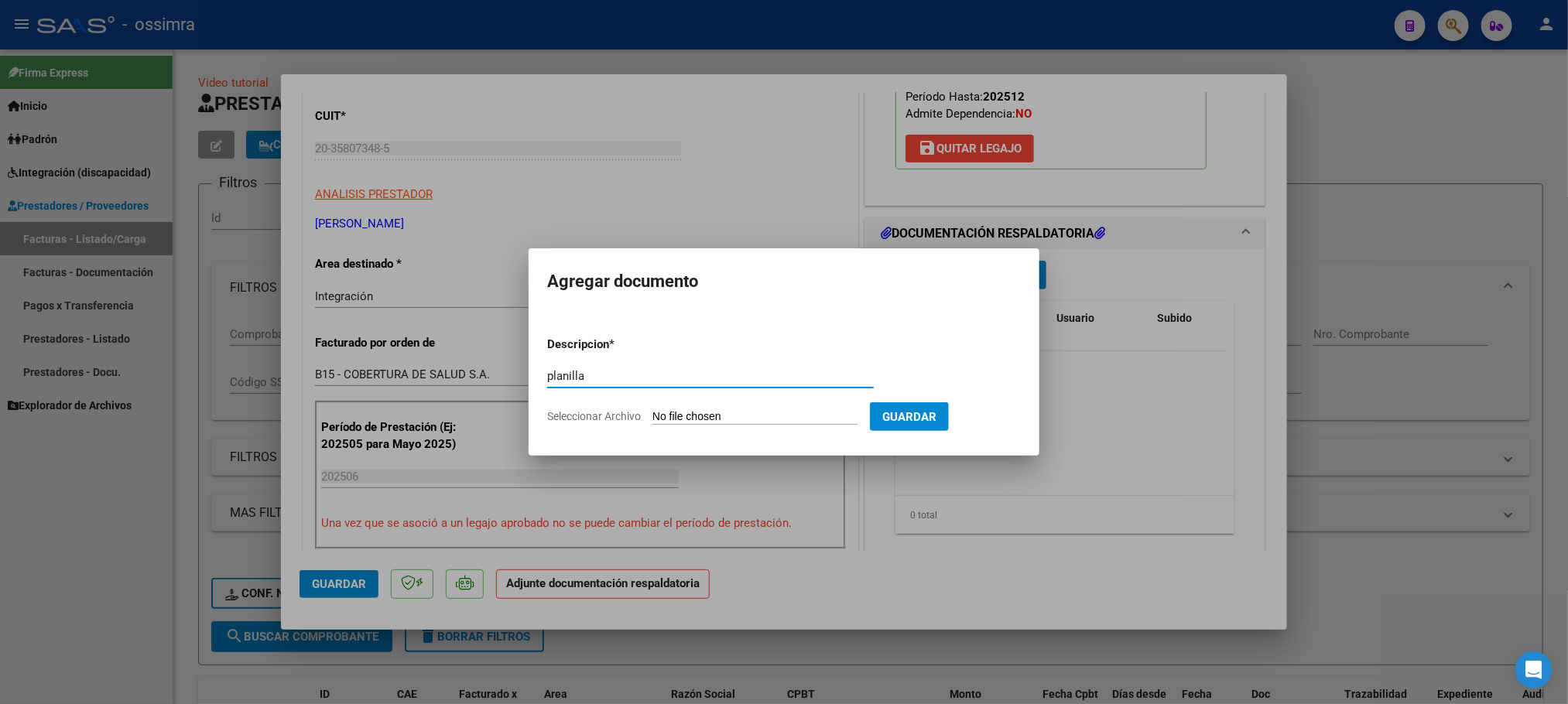
type input "planilla"
click at [732, 413] on input "Seleccionar Archivo" at bounding box center [755, 418] width 205 height 14
type input "C:\fakepath\144880-3-Planilla_de_Asistencia-darelli.pdf"
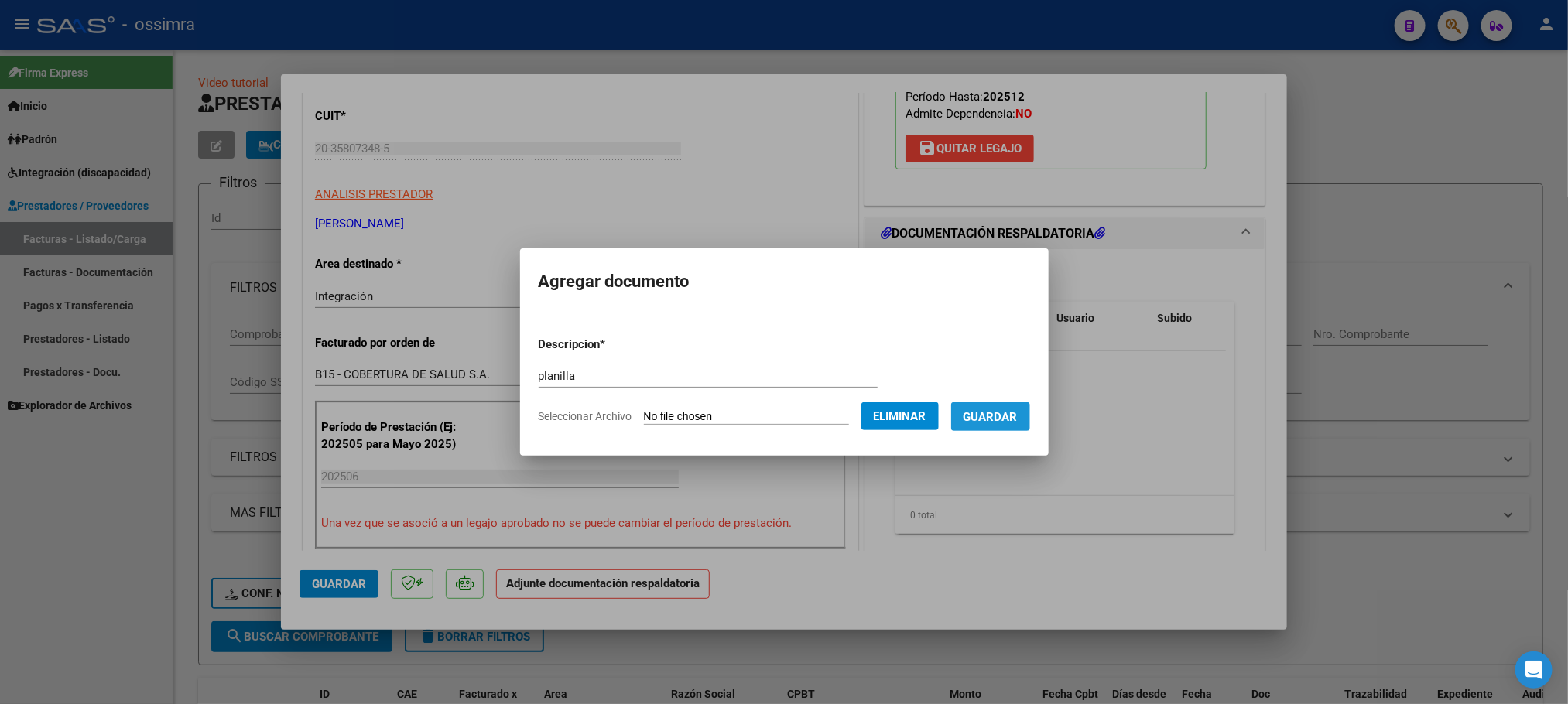
click at [983, 420] on span "Guardar" at bounding box center [991, 418] width 54 height 14
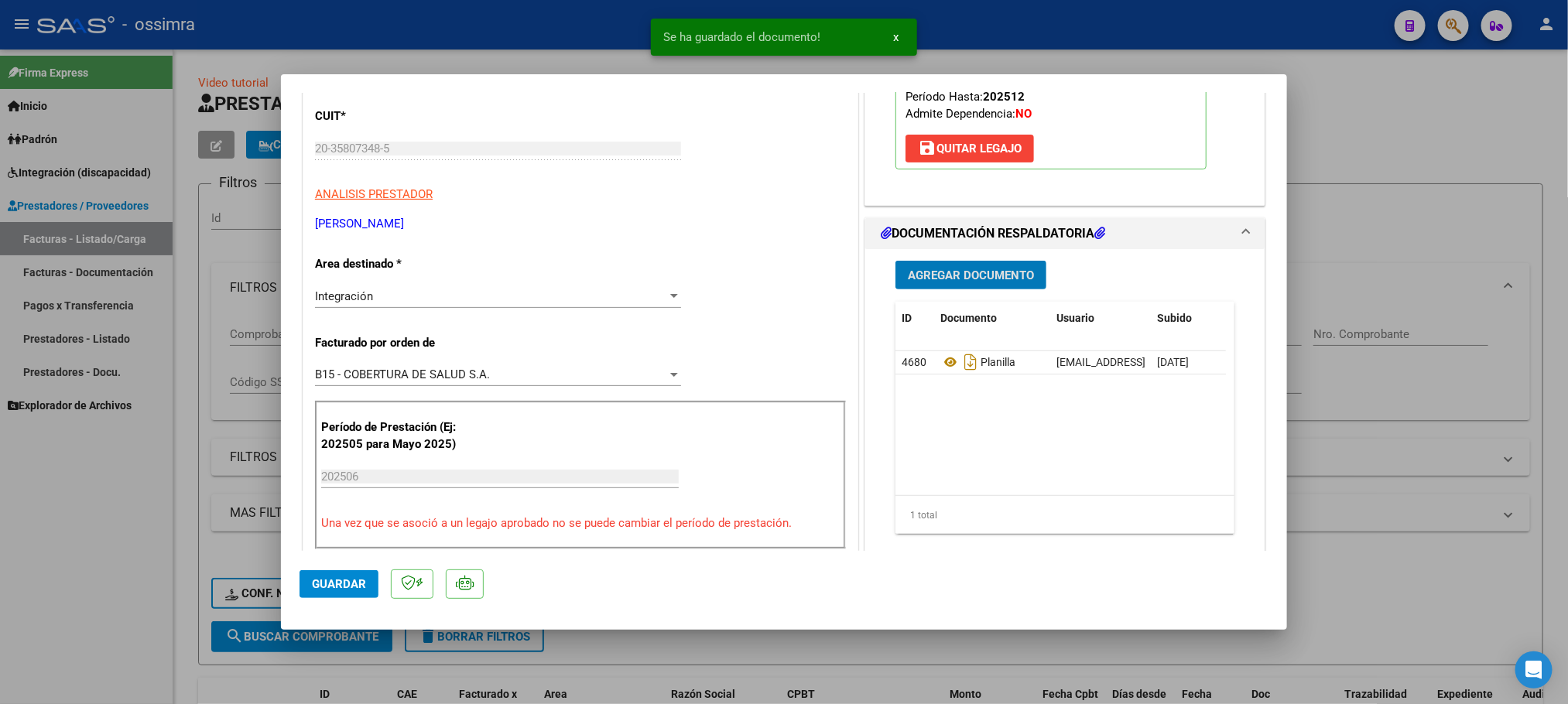
type input "$ 0,00"
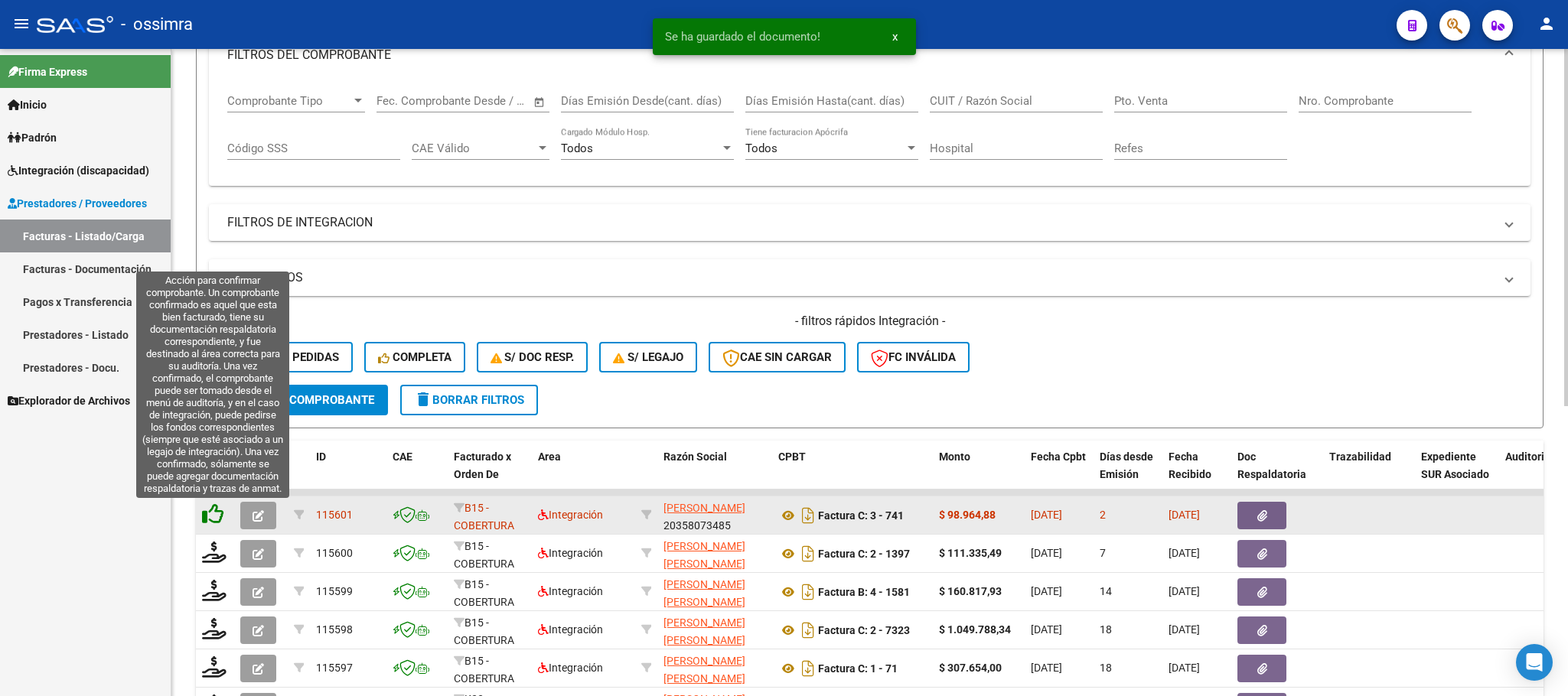
click at [207, 515] on icon at bounding box center [213, 514] width 21 height 21
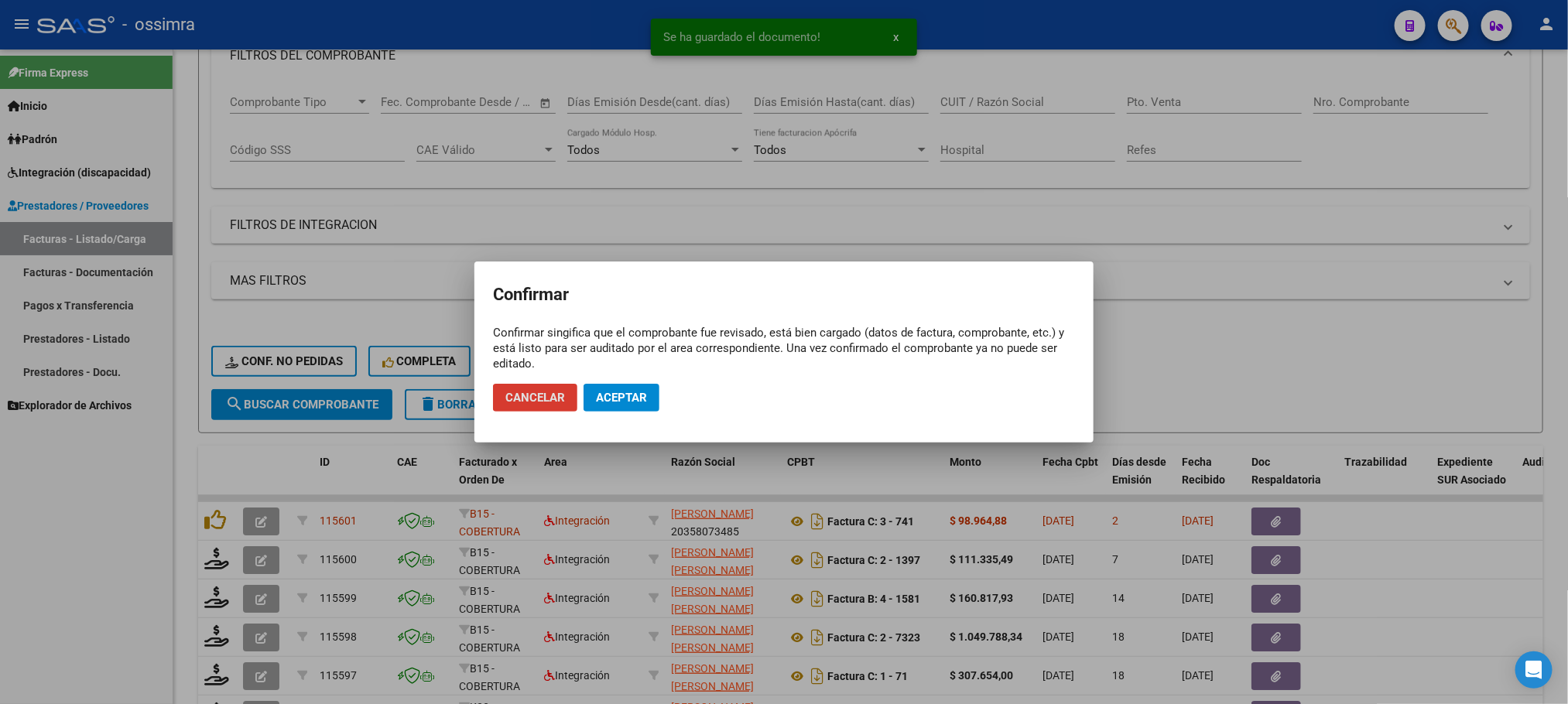
click at [642, 400] on span "Aceptar" at bounding box center [621, 398] width 51 height 14
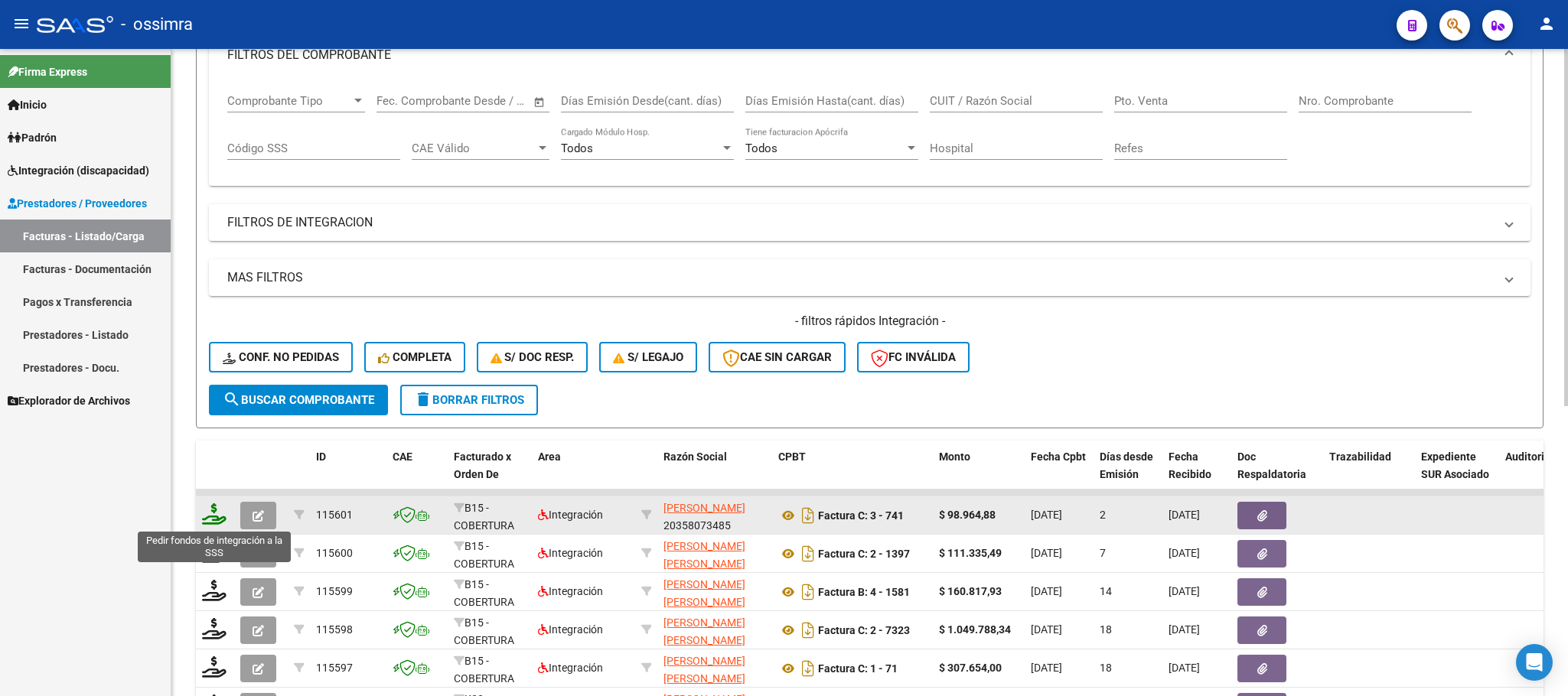
click at [212, 511] on icon at bounding box center [214, 514] width 25 height 21
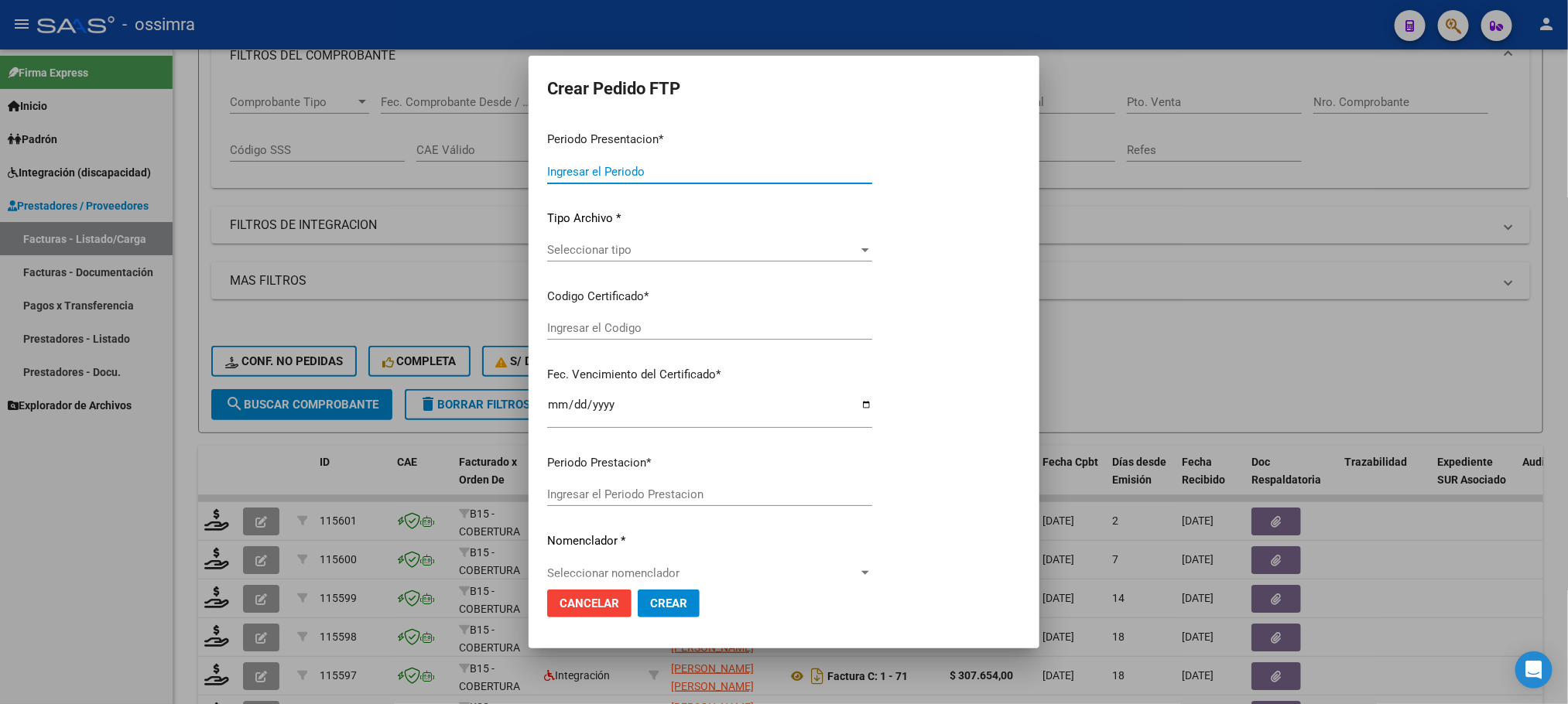
type input "202508"
type input "202506"
type input "$ 98.964,88"
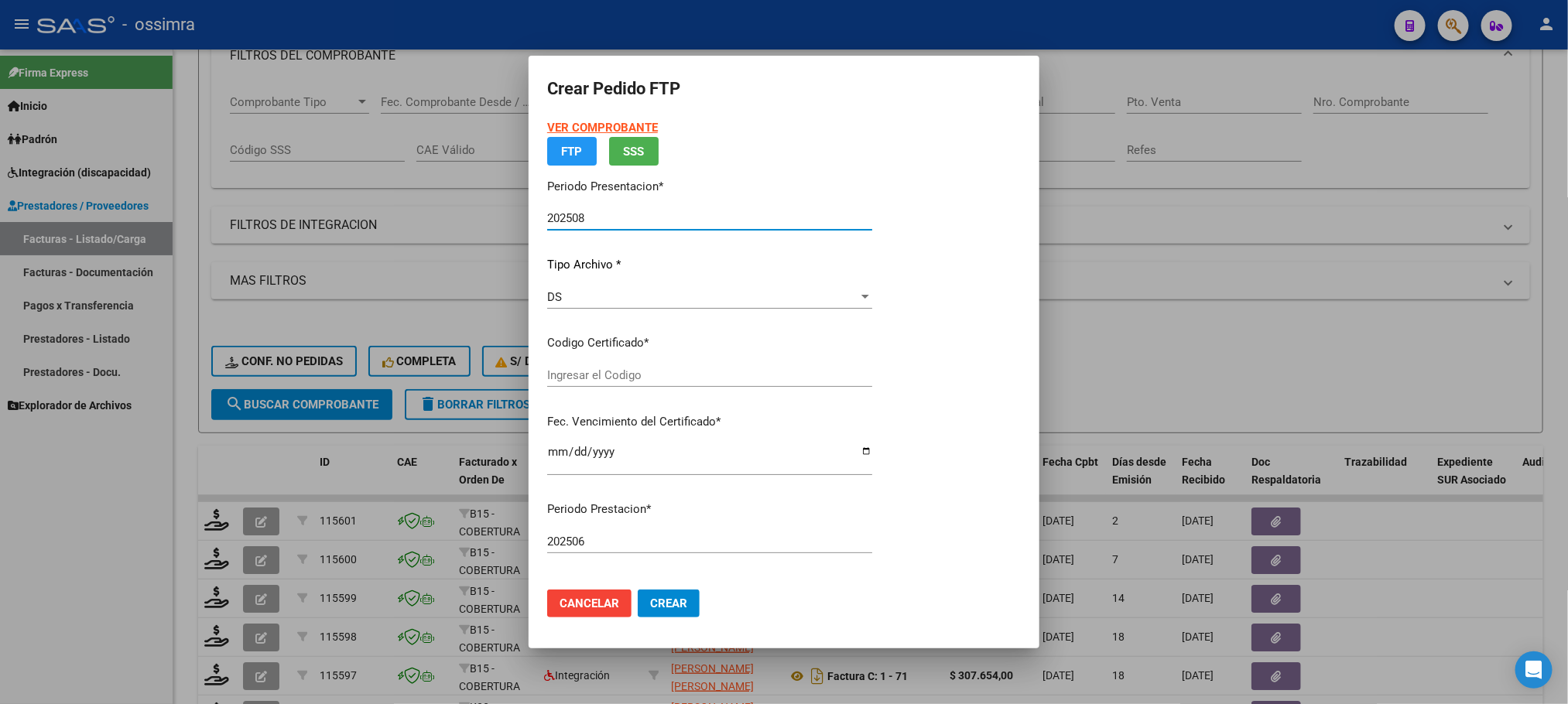
type input "ARG02000555606082020011320240113TUC137"
type input "[DATE]"
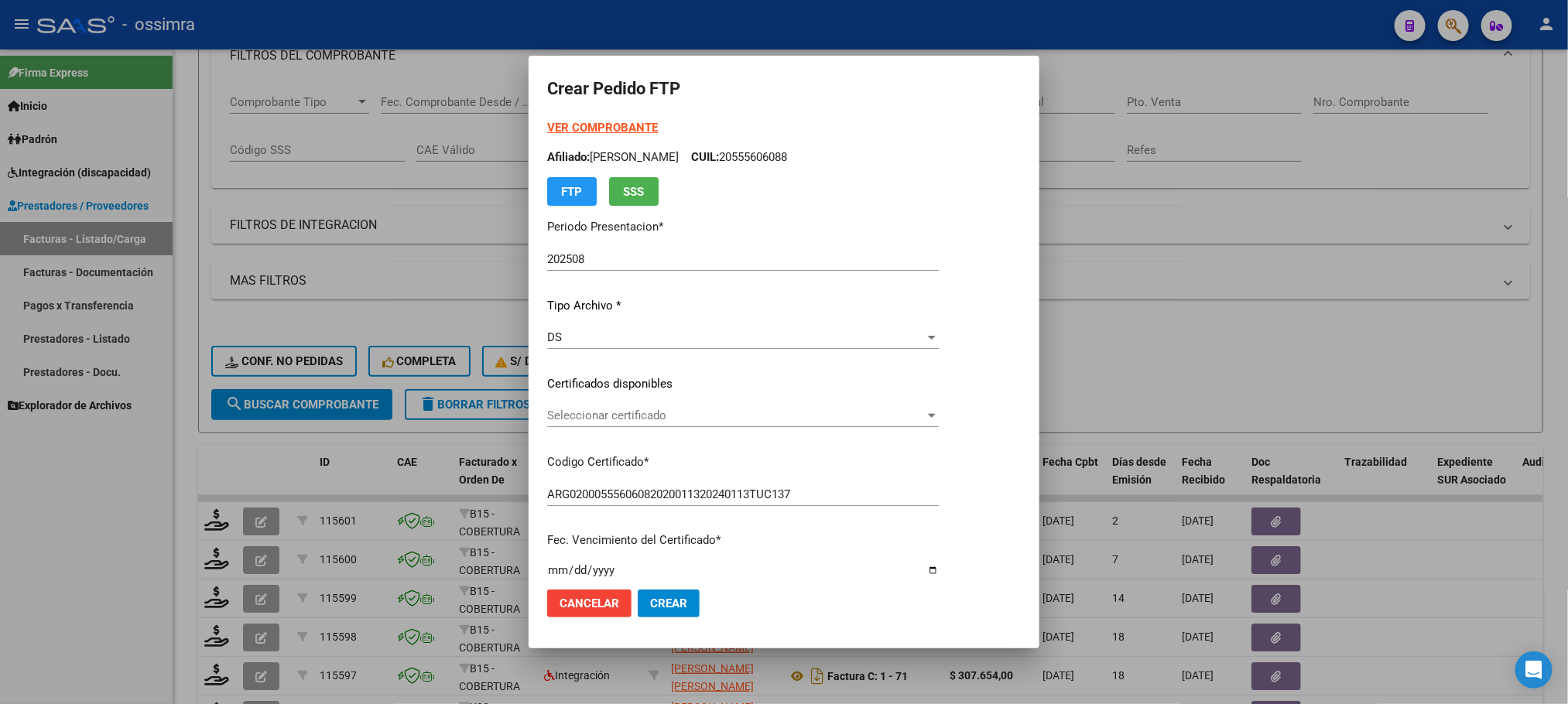
click at [674, 405] on div "Seleccionar certificado Seleccionar certificado" at bounding box center [743, 416] width 392 height 23
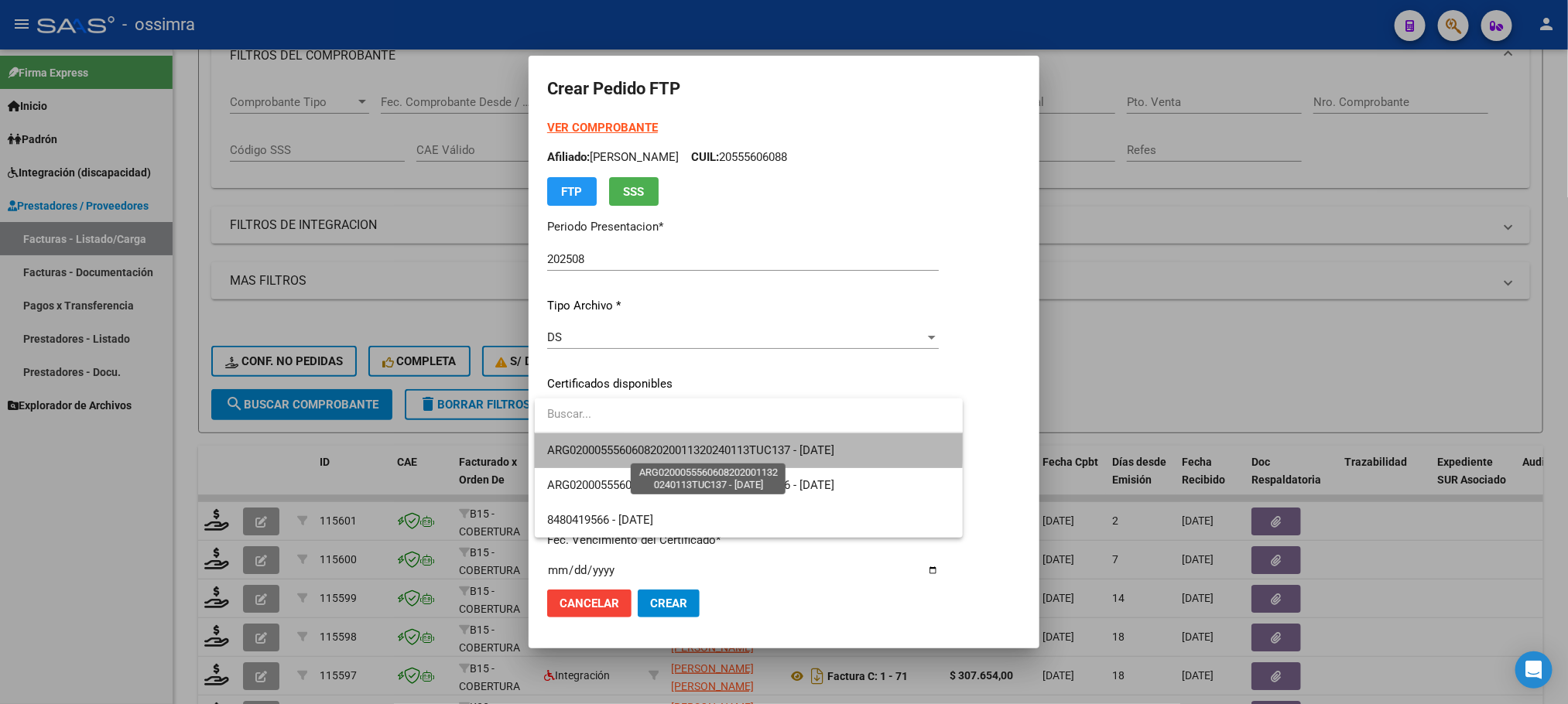
click at [695, 443] on span "ARG02000555606082020011320240113TUC137 - [DATE]" at bounding box center [691, 451] width 287 height 14
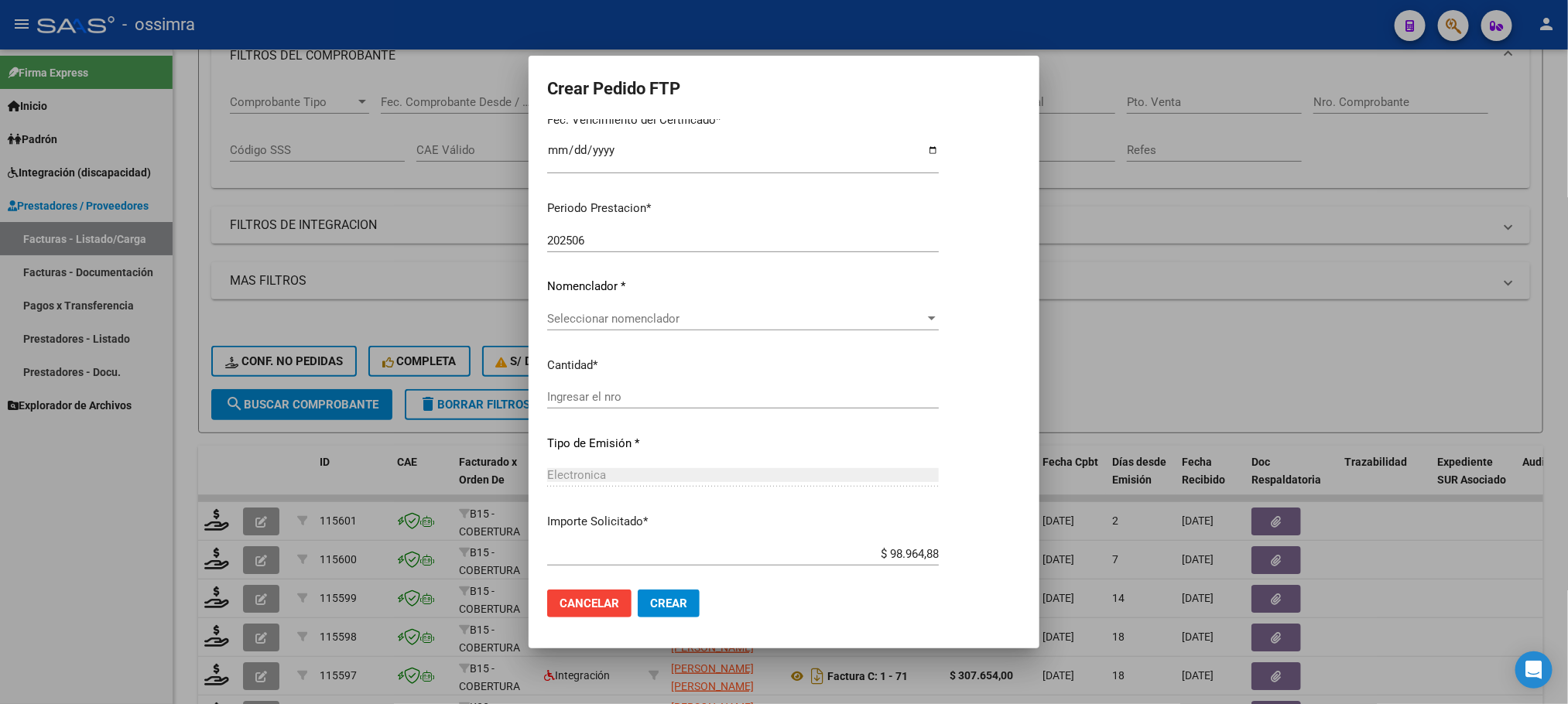
scroll to position [385, 0]
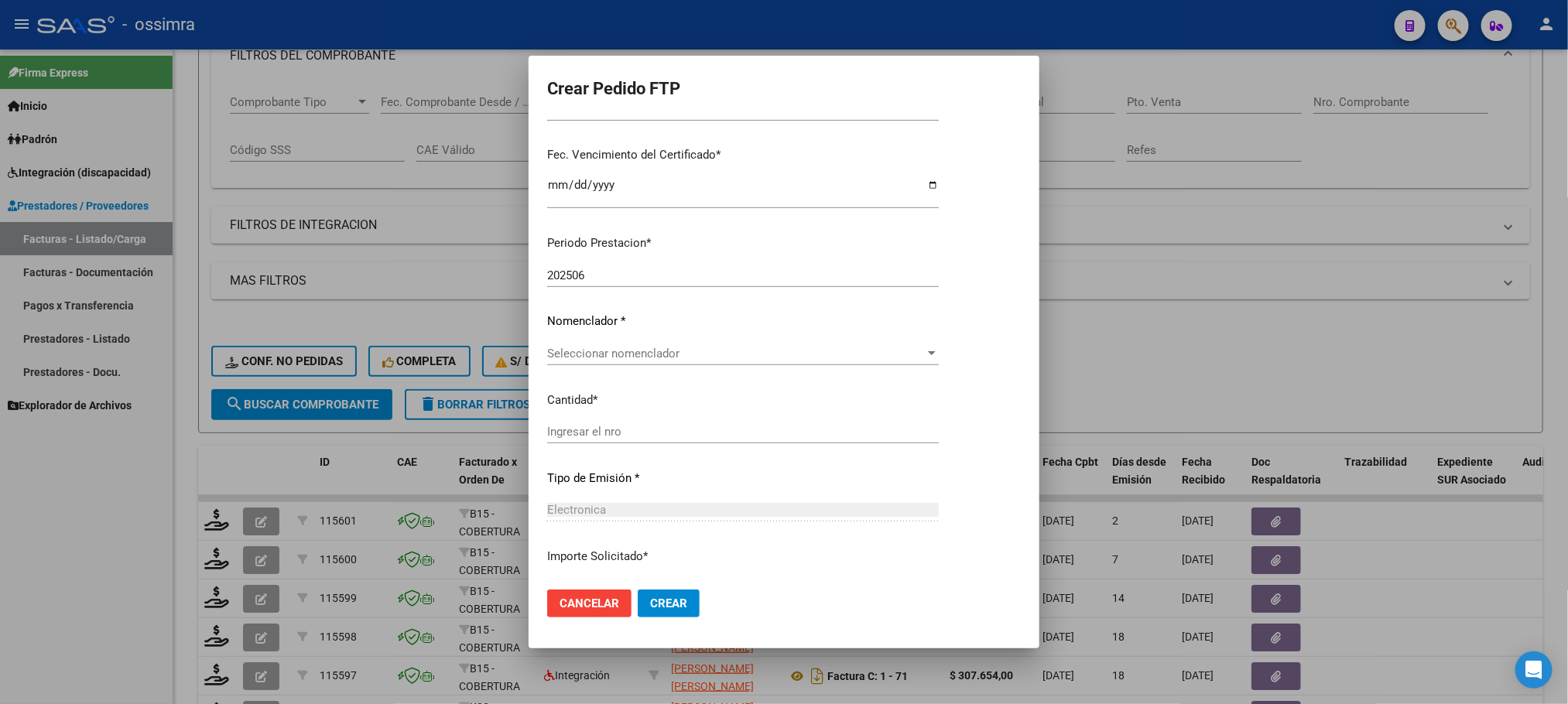
click at [616, 352] on span "Seleccionar nomenclador" at bounding box center [735, 354] width 377 height 14
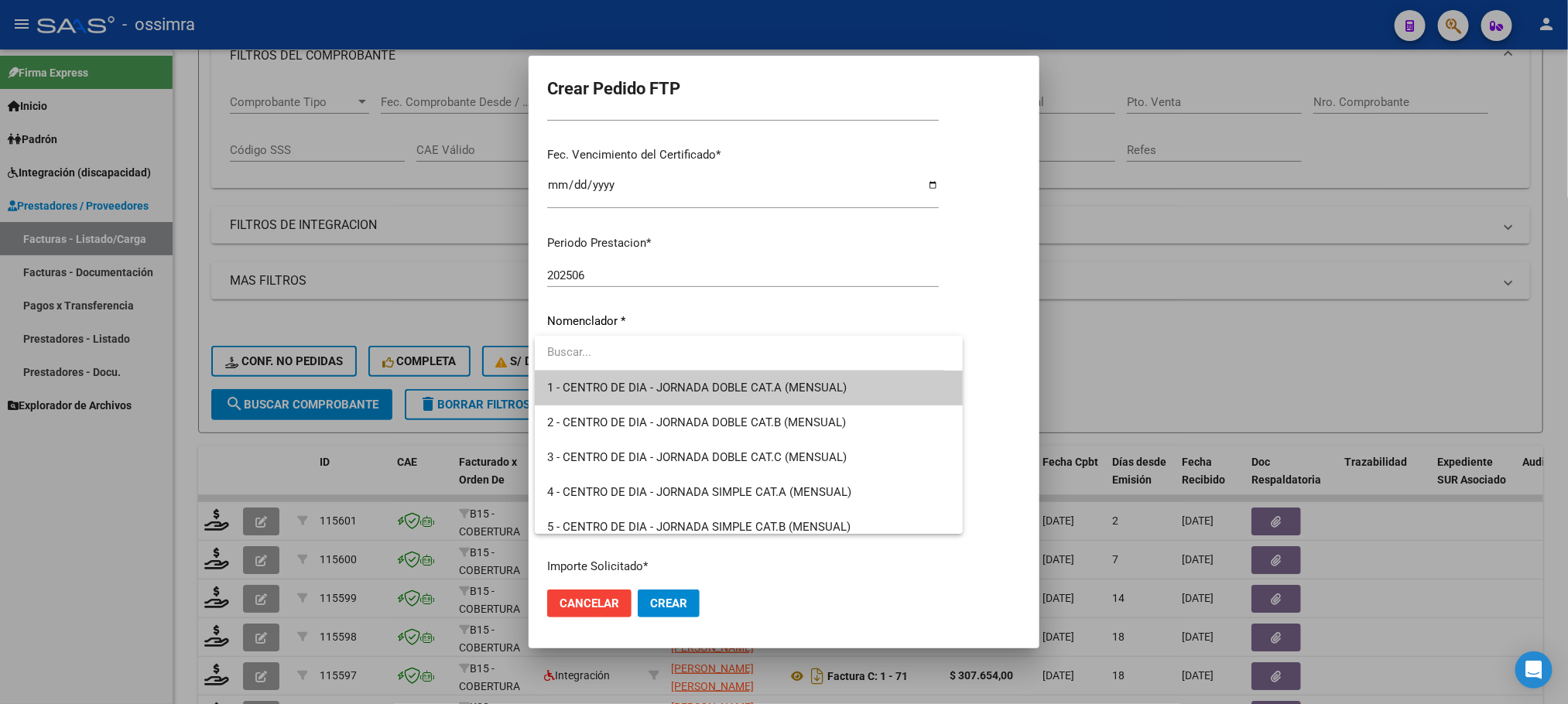
click at [658, 351] on input "dropdown search" at bounding box center [740, 352] width 411 height 35
click at [678, 353] on input "dropdown search" at bounding box center [740, 352] width 411 height 35
type input "90"
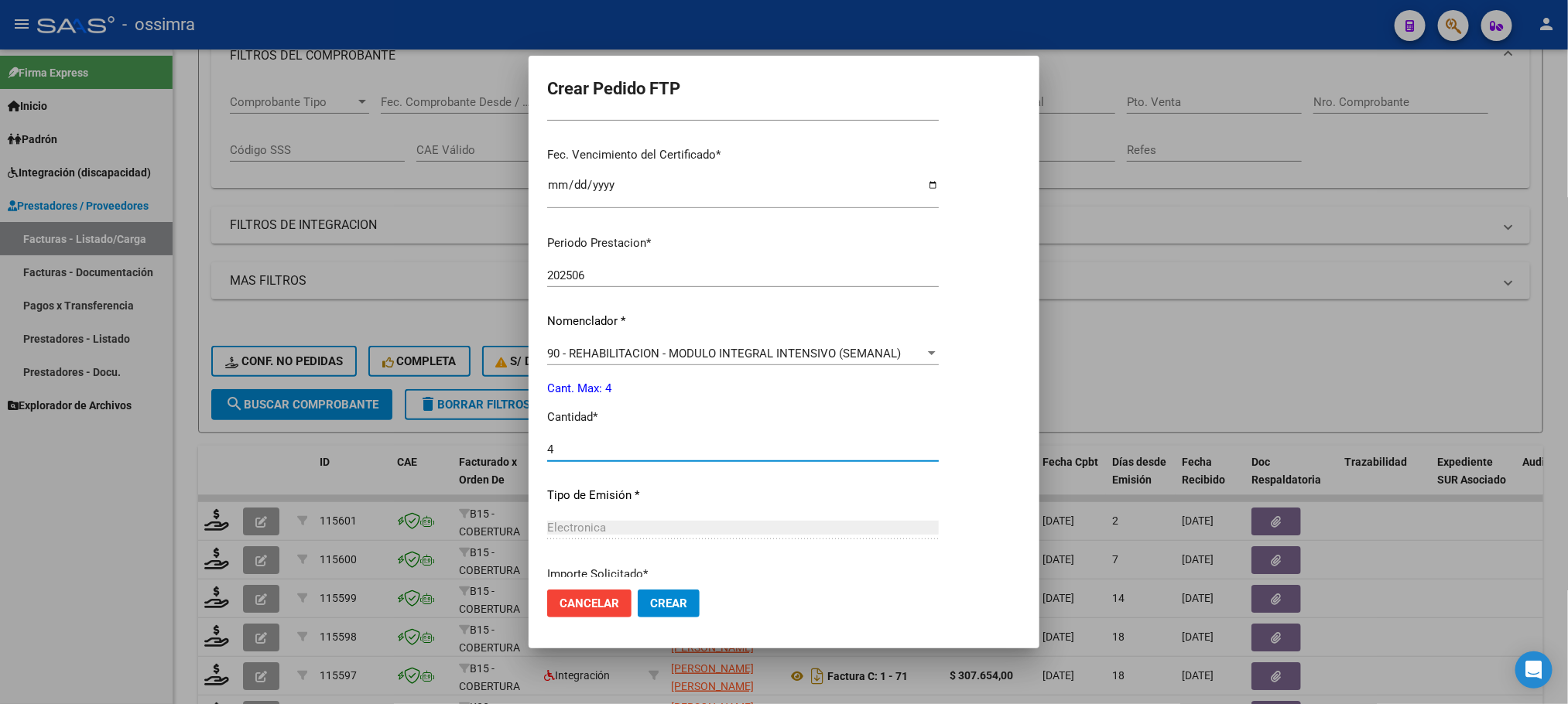
type input "4"
click at [725, 499] on p "Tipo de Emisión *" at bounding box center [743, 496] width 392 height 18
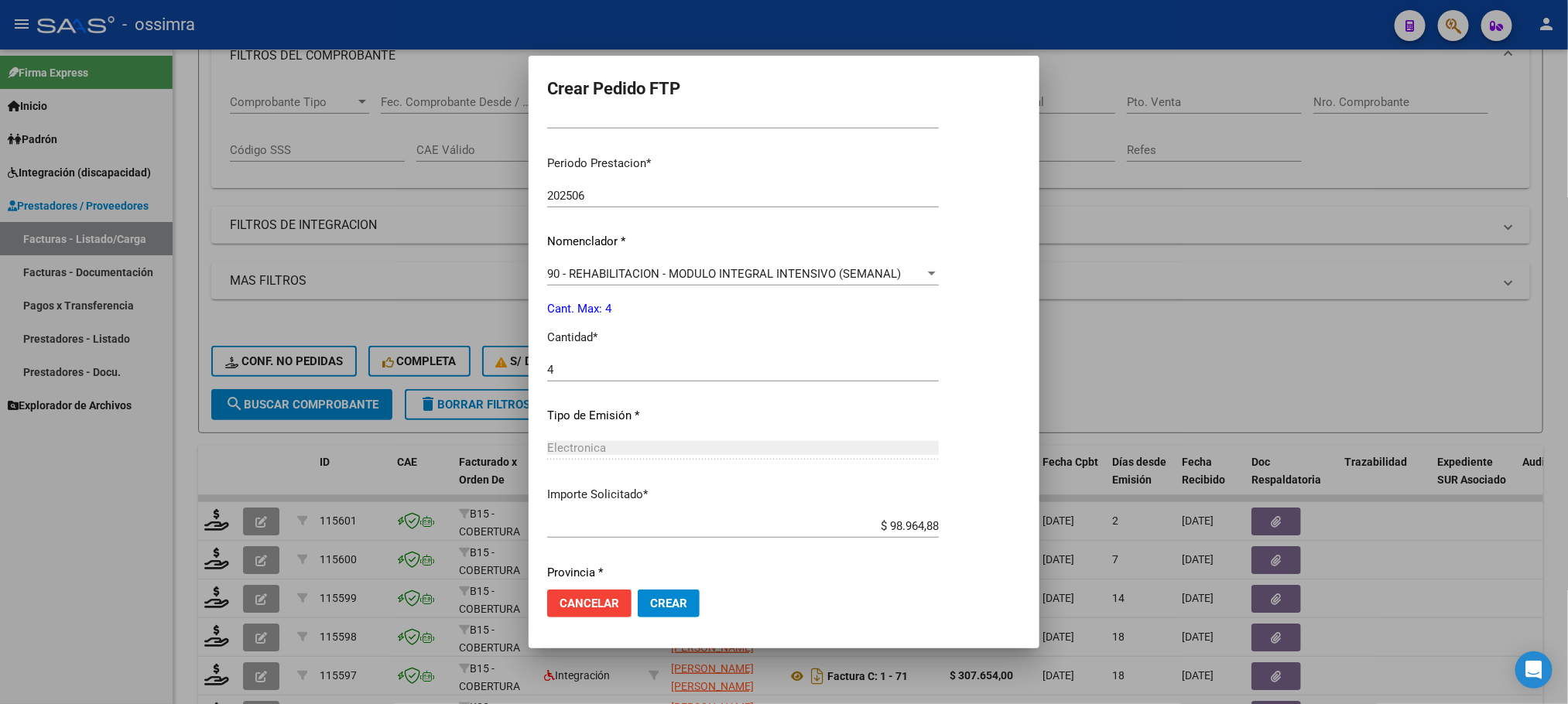
scroll to position [518, 0]
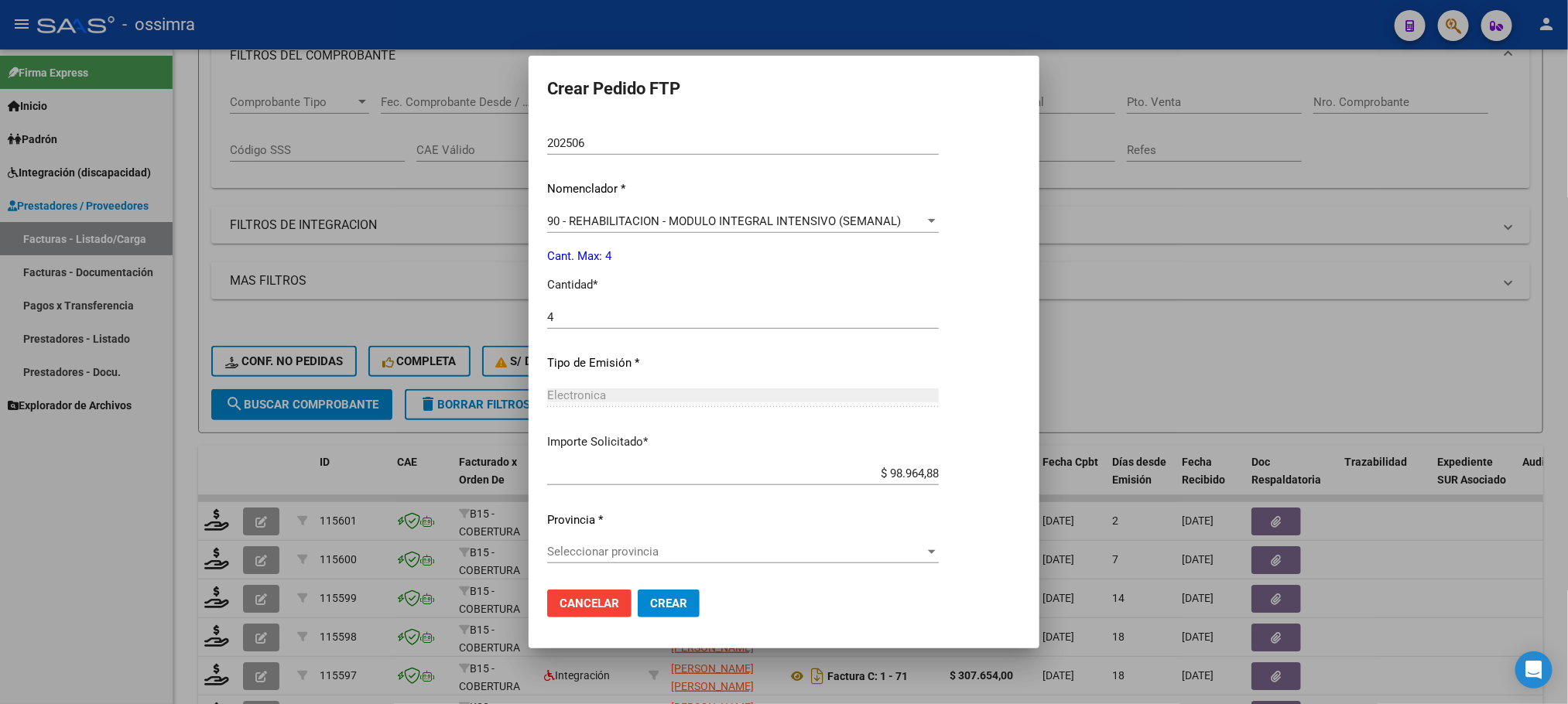
click at [672, 557] on span "Seleccionar provincia" at bounding box center [735, 552] width 377 height 14
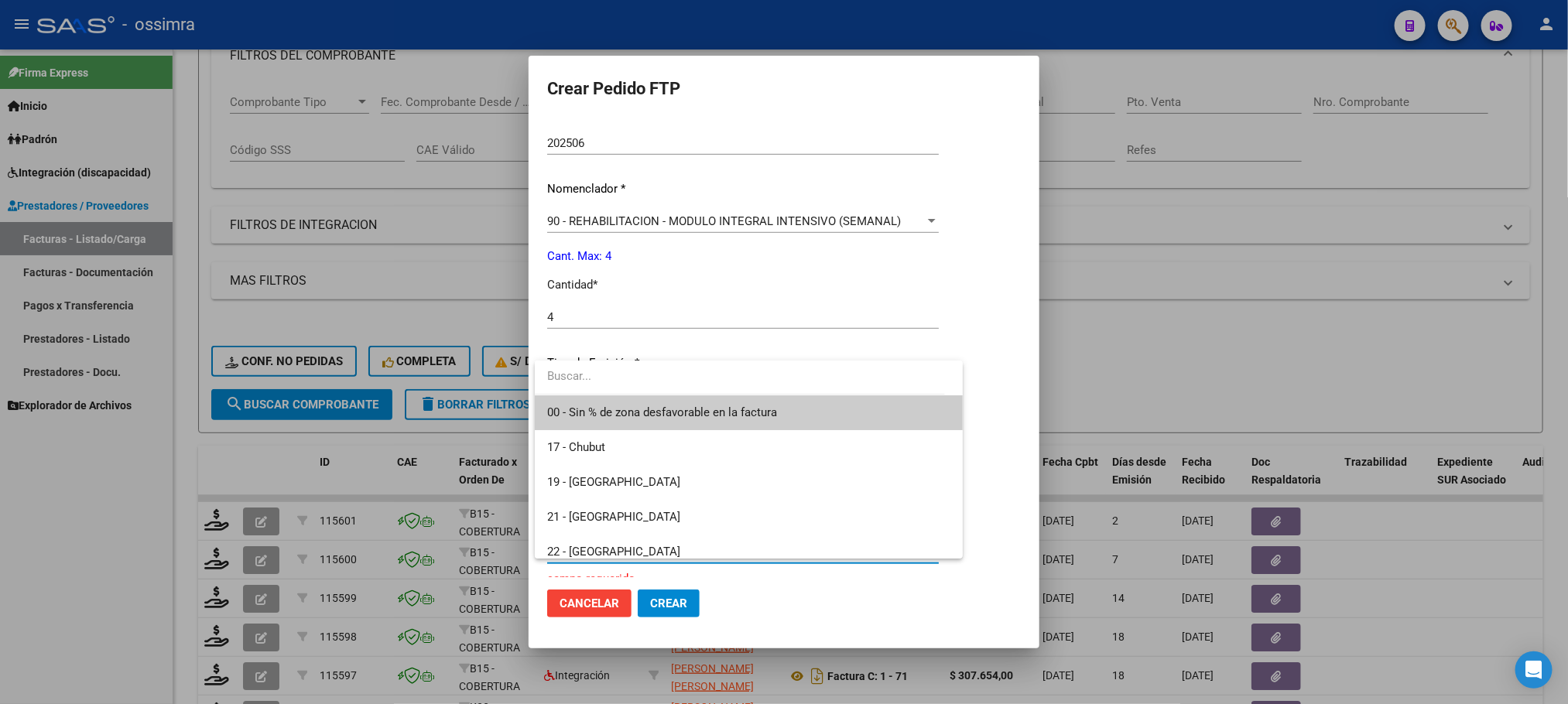
click at [694, 402] on span "00 - Sin % de zona desfavorable en la factura" at bounding box center [749, 412] width 403 height 35
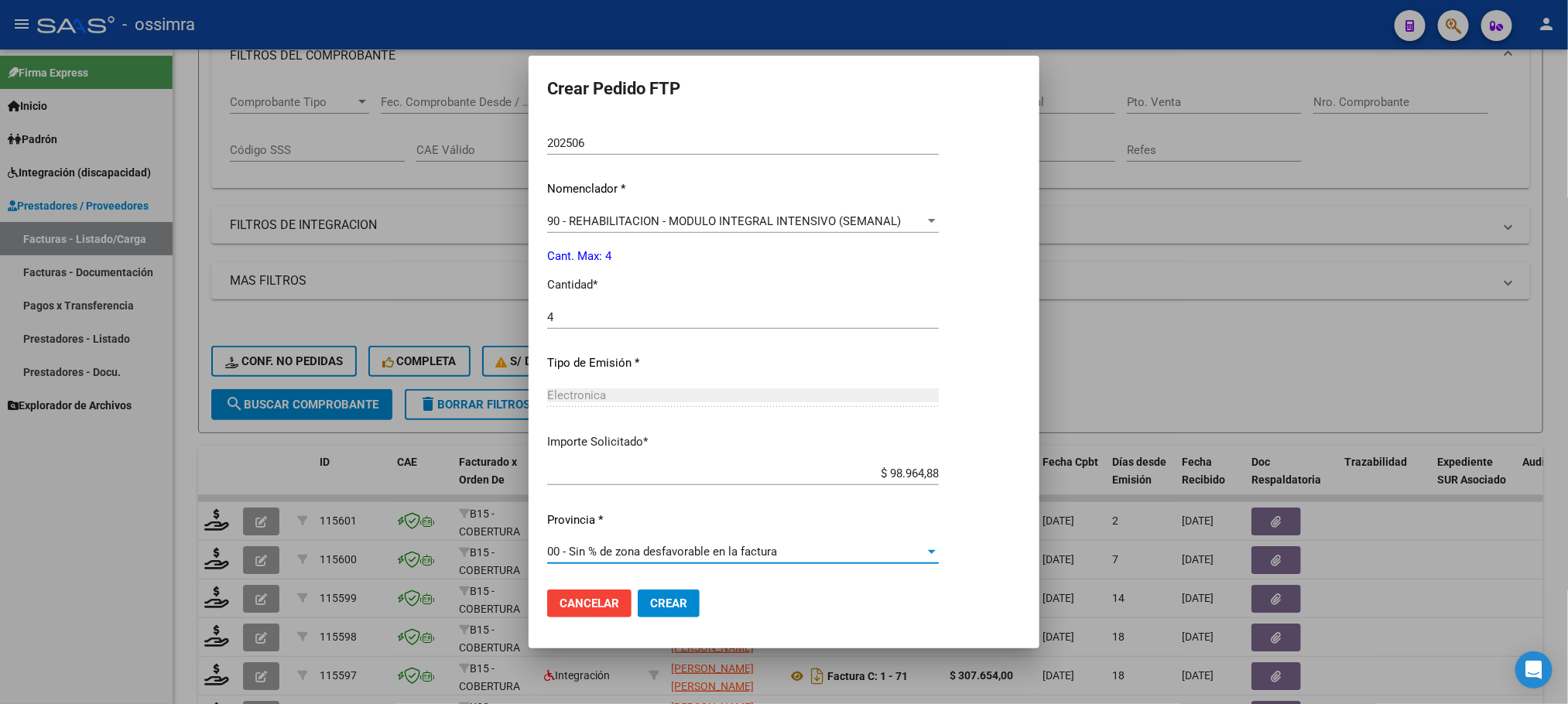
click at [697, 606] on button "Crear" at bounding box center [668, 603] width 62 height 28
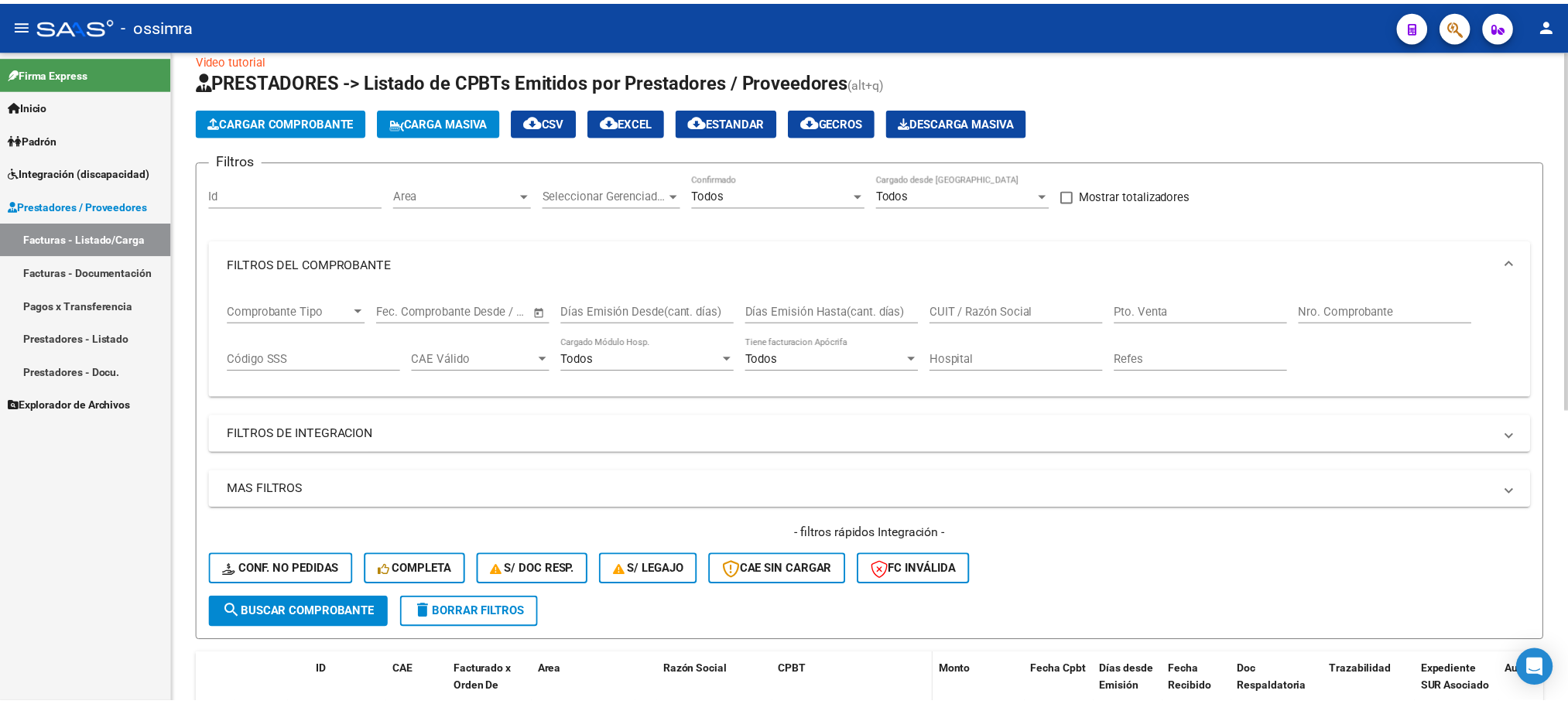
scroll to position [0, 0]
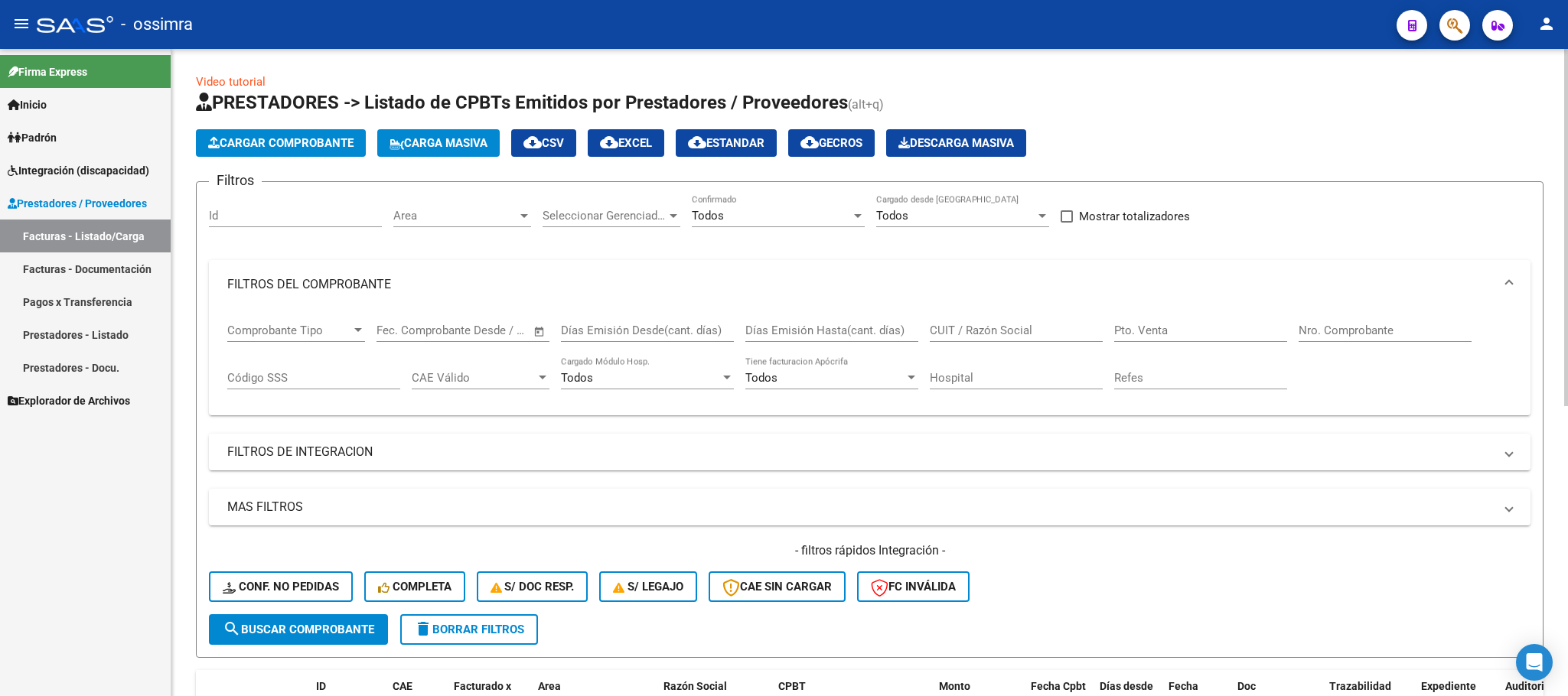
click at [225, 136] on span "Cargar Comprobante" at bounding box center [281, 143] width 146 height 14
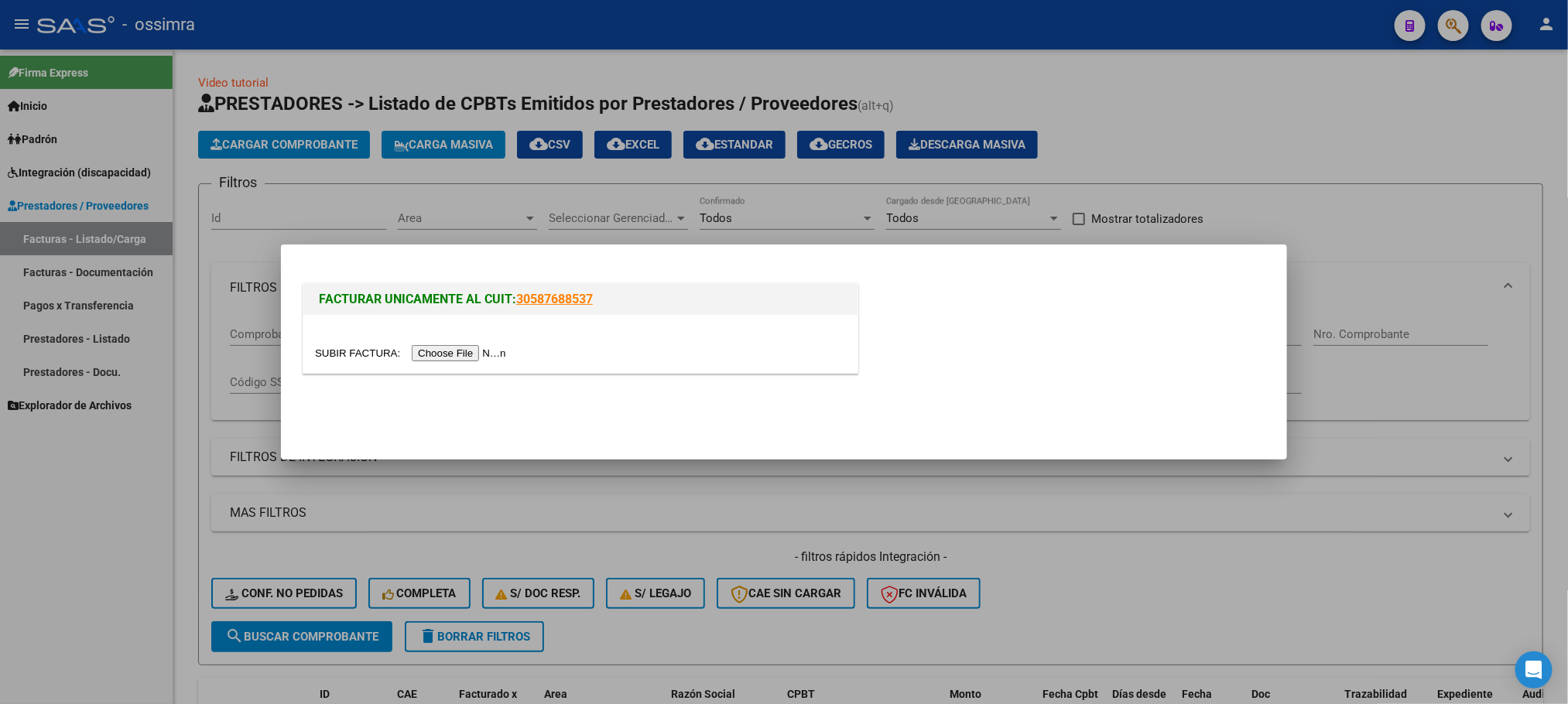
click at [460, 348] on input "file" at bounding box center [412, 353] width 195 height 16
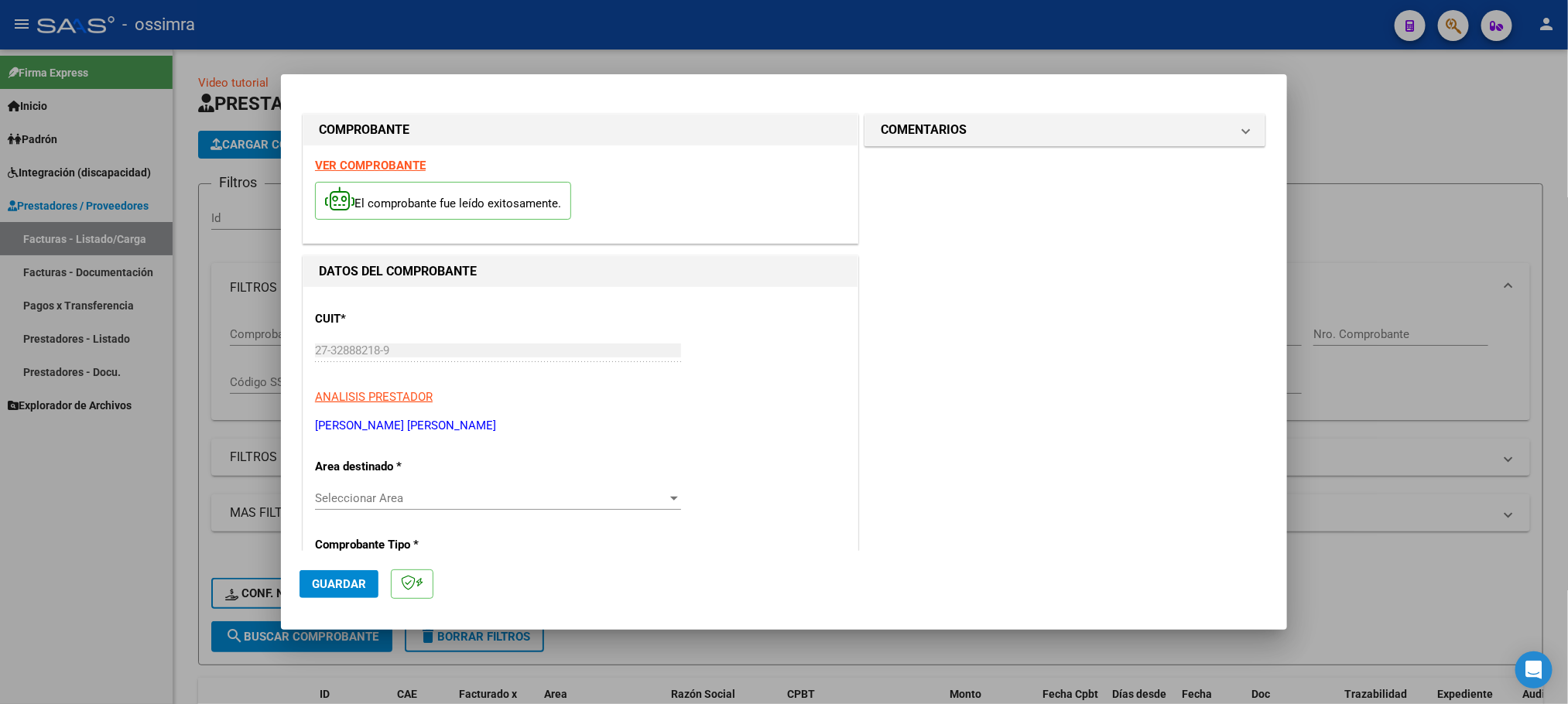
click at [428, 505] on span "Seleccionar Area" at bounding box center [491, 499] width 353 height 14
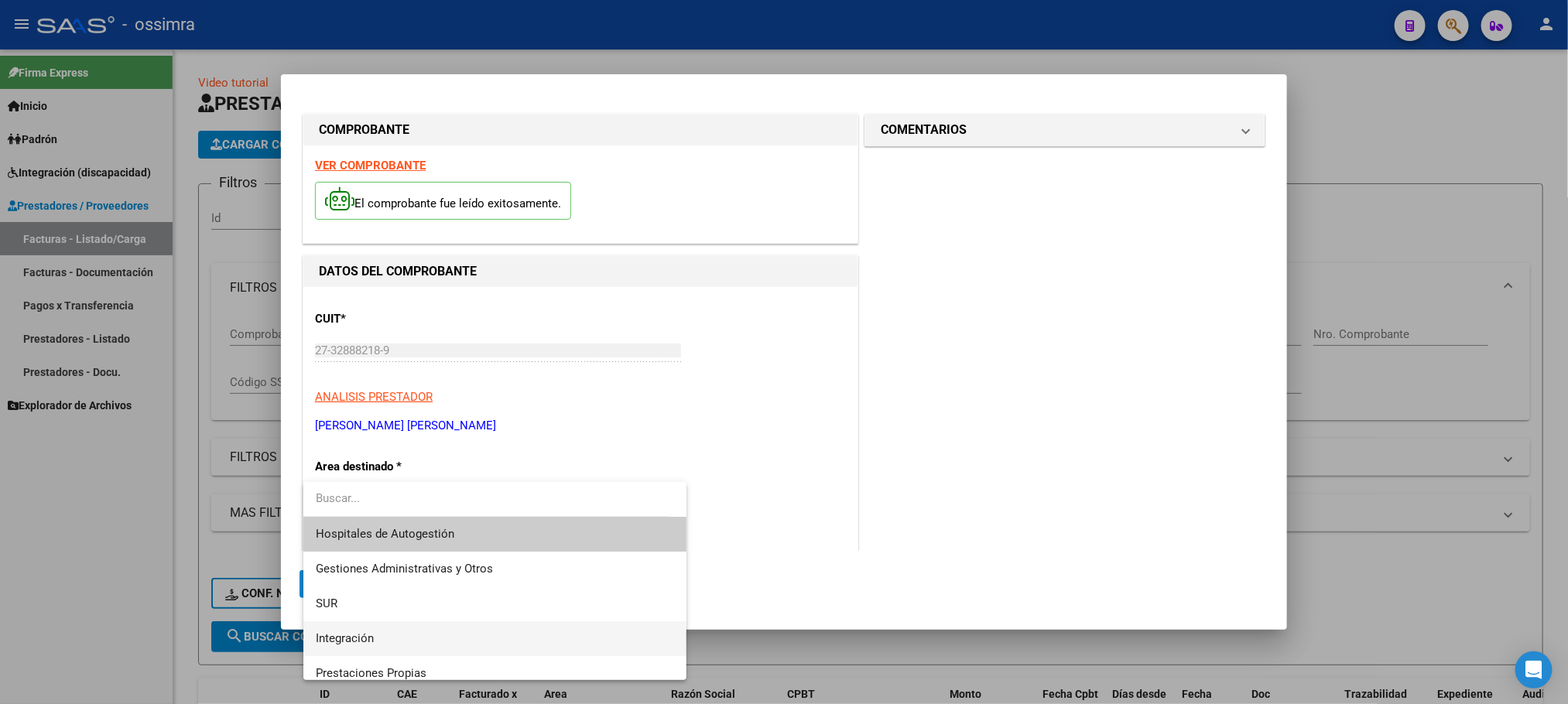
click at [394, 630] on span "Integración" at bounding box center [495, 638] width 359 height 35
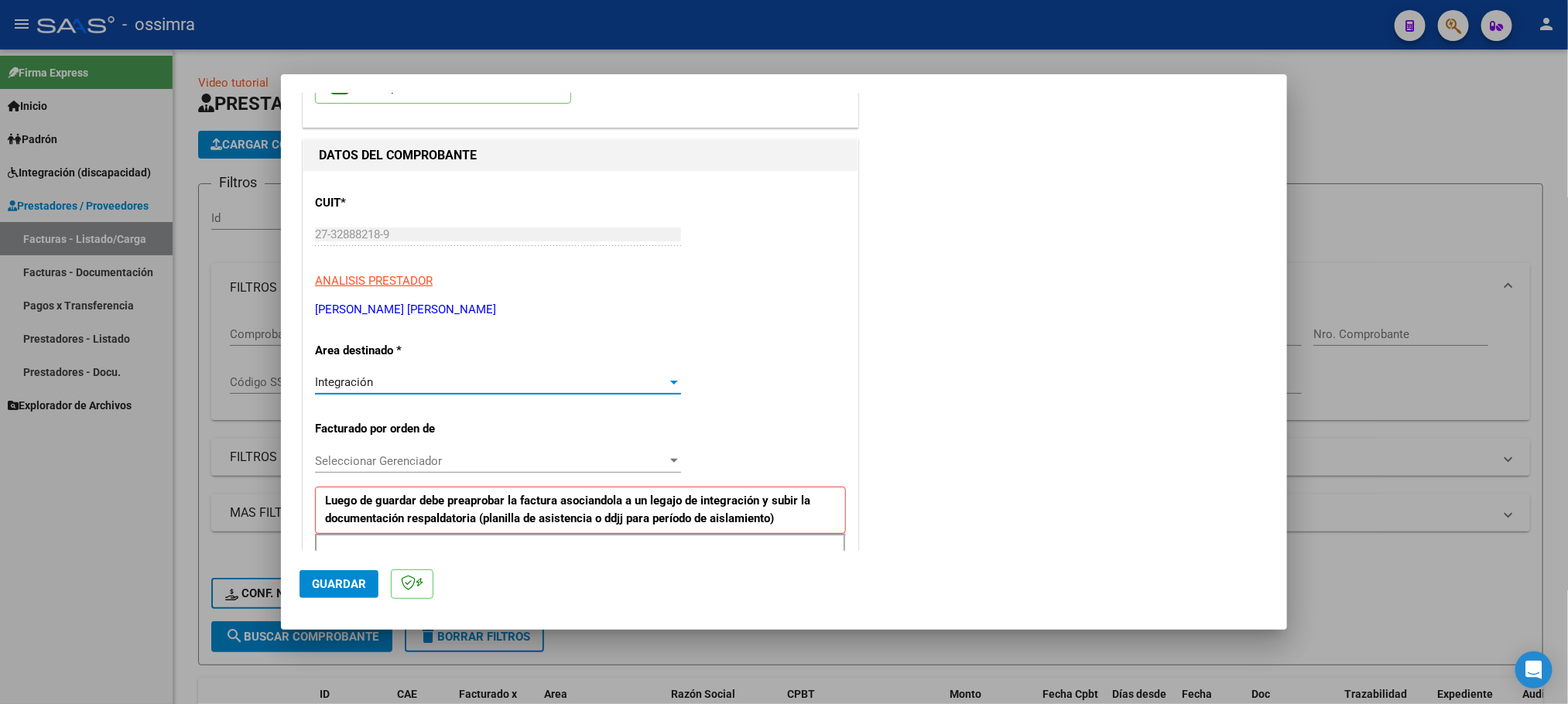
scroll to position [232, 0]
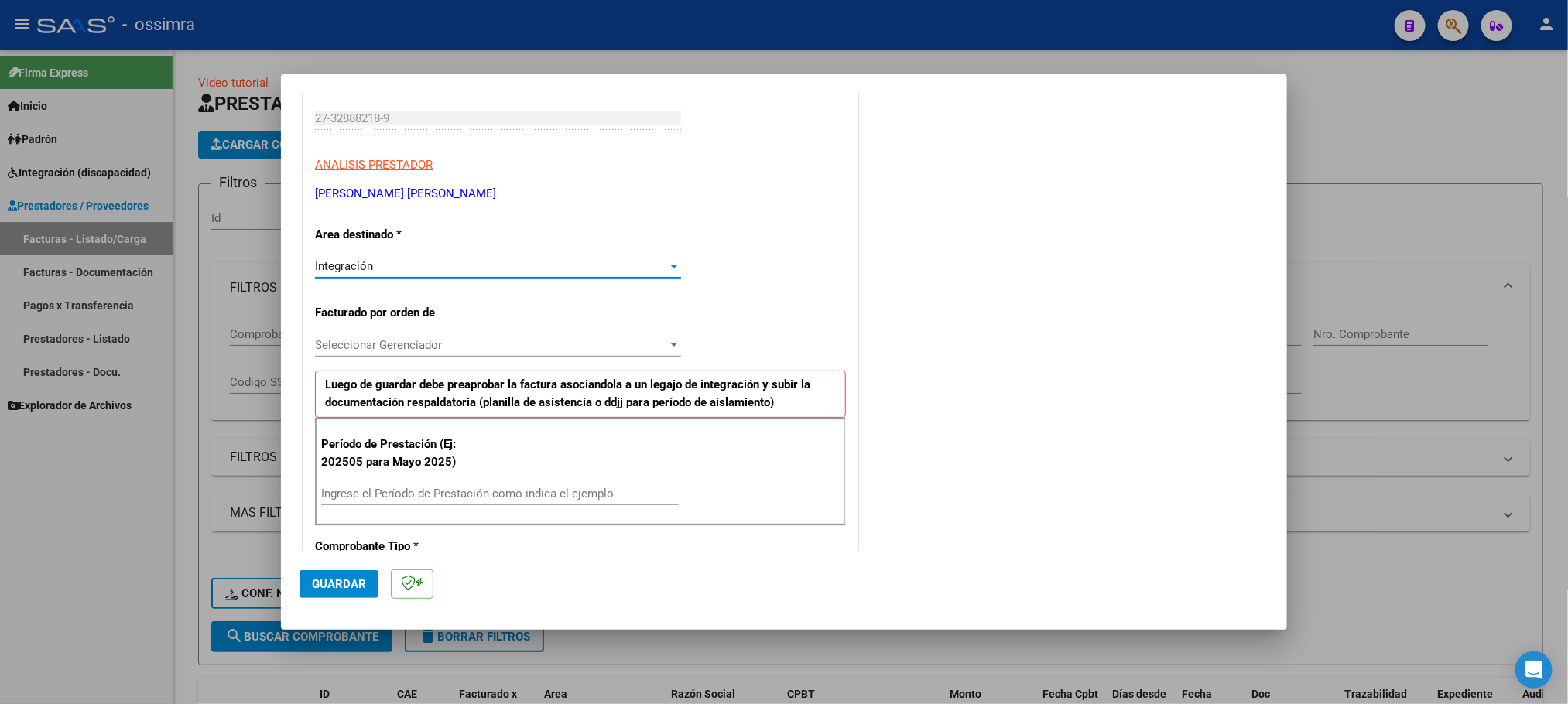
click at [452, 340] on span "Seleccionar Gerenciador" at bounding box center [491, 345] width 353 height 14
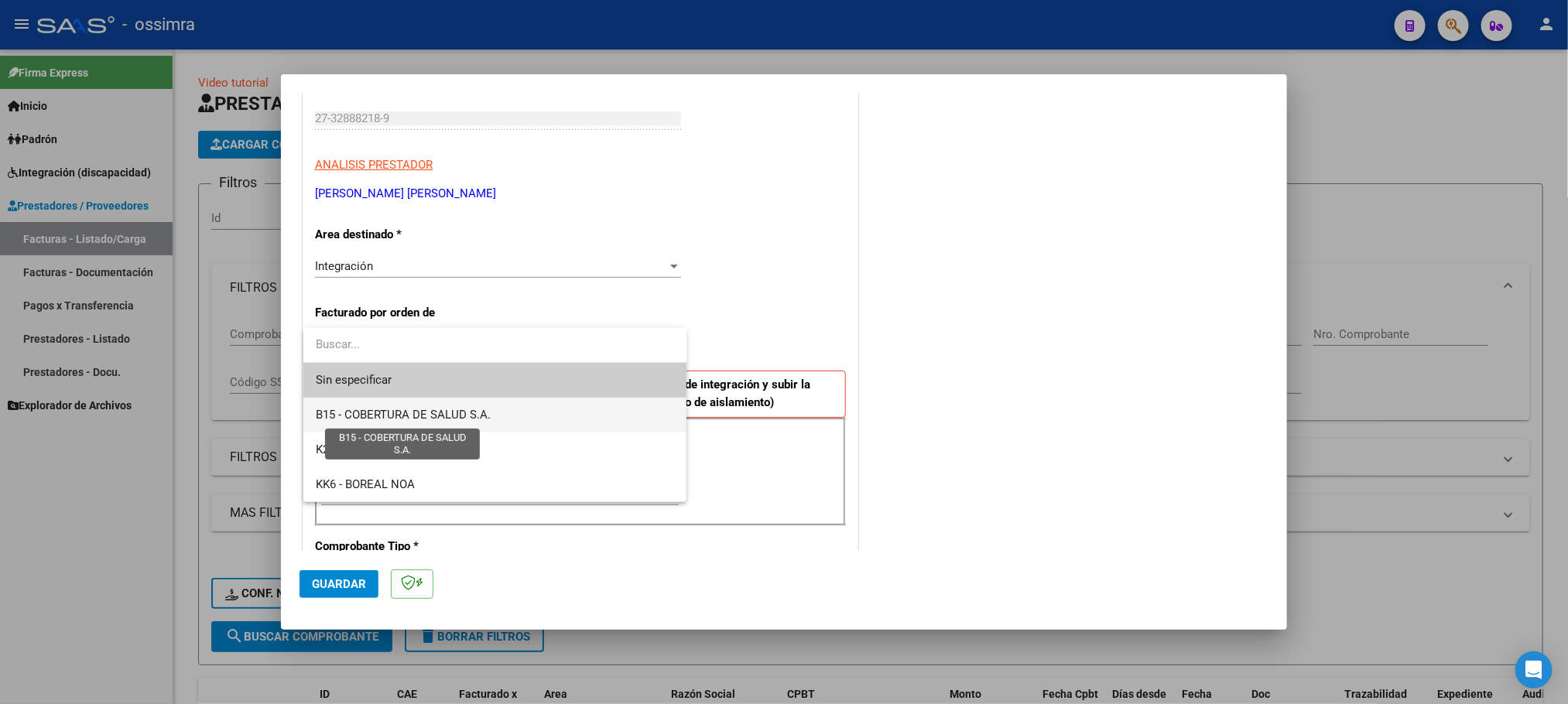
click at [455, 408] on span "B15 - COBERTURA DE SALUD S.A." at bounding box center [403, 415] width 175 height 14
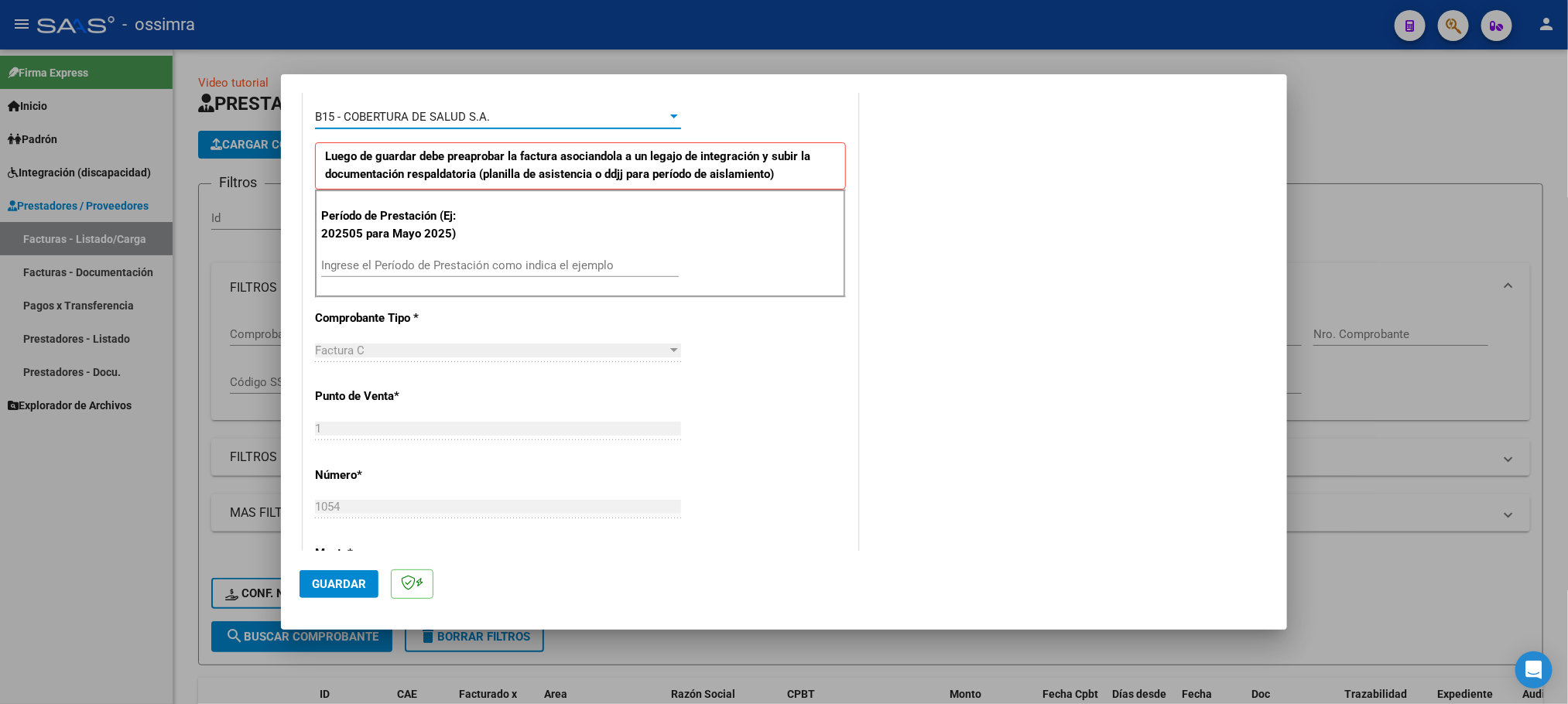
scroll to position [580, 0]
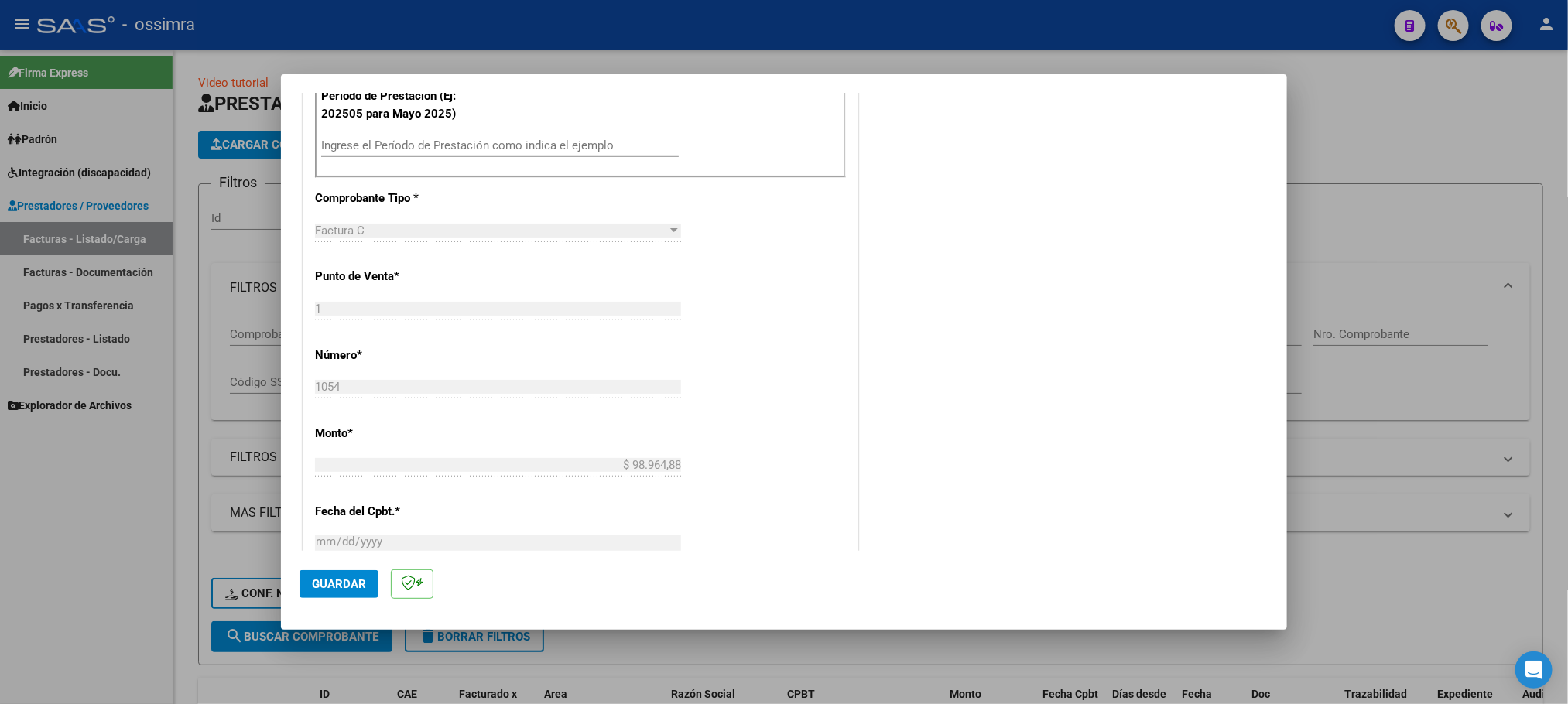
click at [487, 137] on div "Ingrese el Período de Prestación como indica el ejemplo" at bounding box center [500, 145] width 358 height 23
type input "202506"
click at [328, 574] on button "Guardar" at bounding box center [339, 584] width 79 height 28
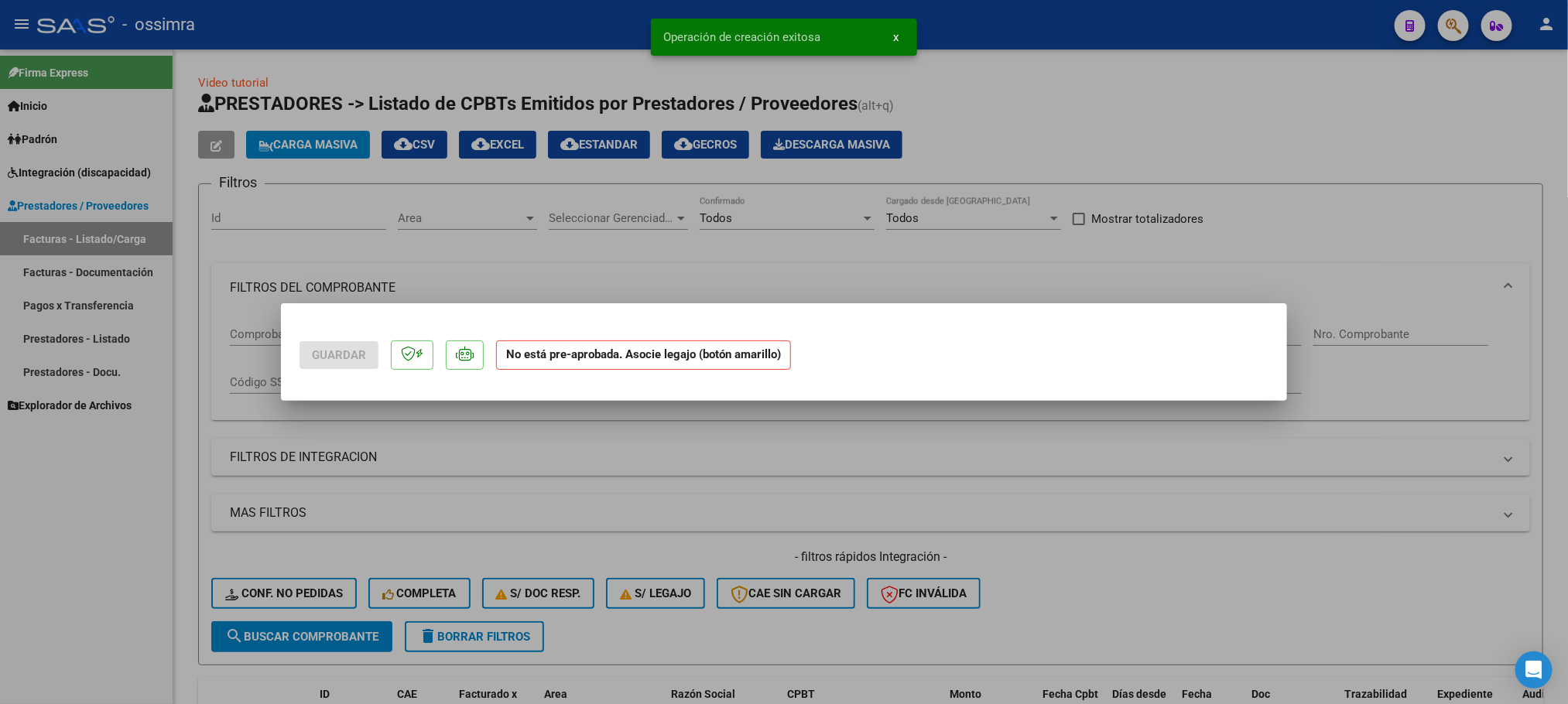
scroll to position [0, 0]
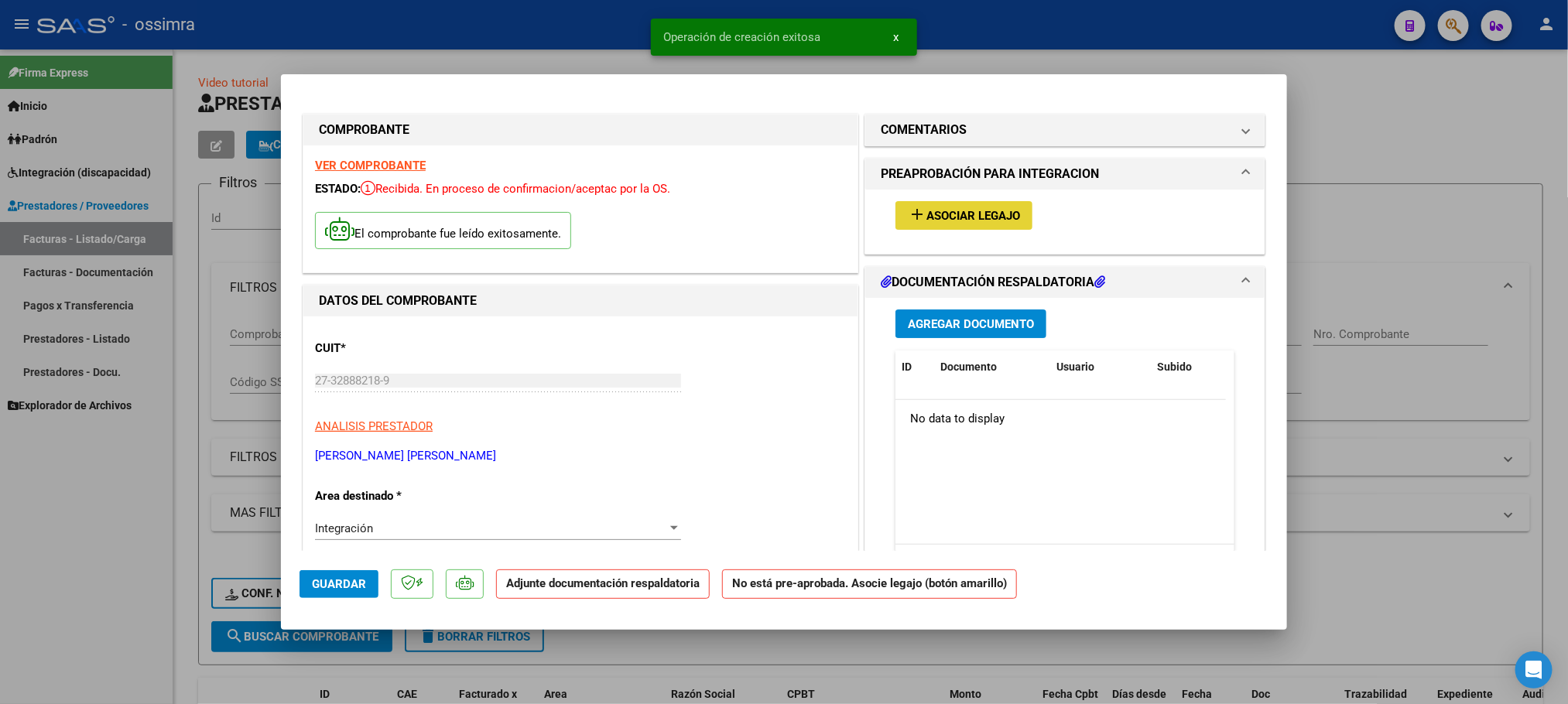
click at [977, 212] on span "Asociar Legajo" at bounding box center [973, 216] width 94 height 14
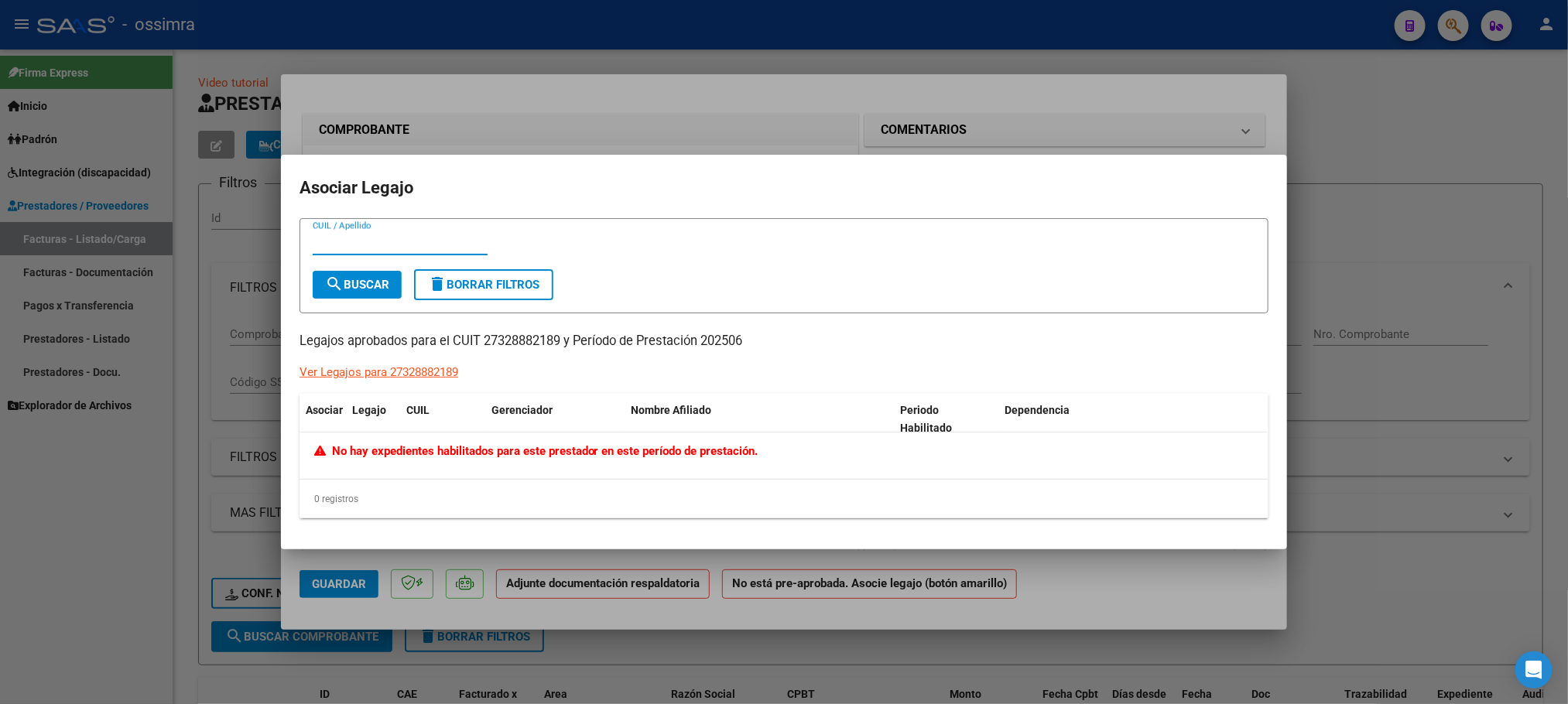
click at [382, 369] on div "Ver Legajos para 27328882189" at bounding box center [379, 373] width 159 height 18
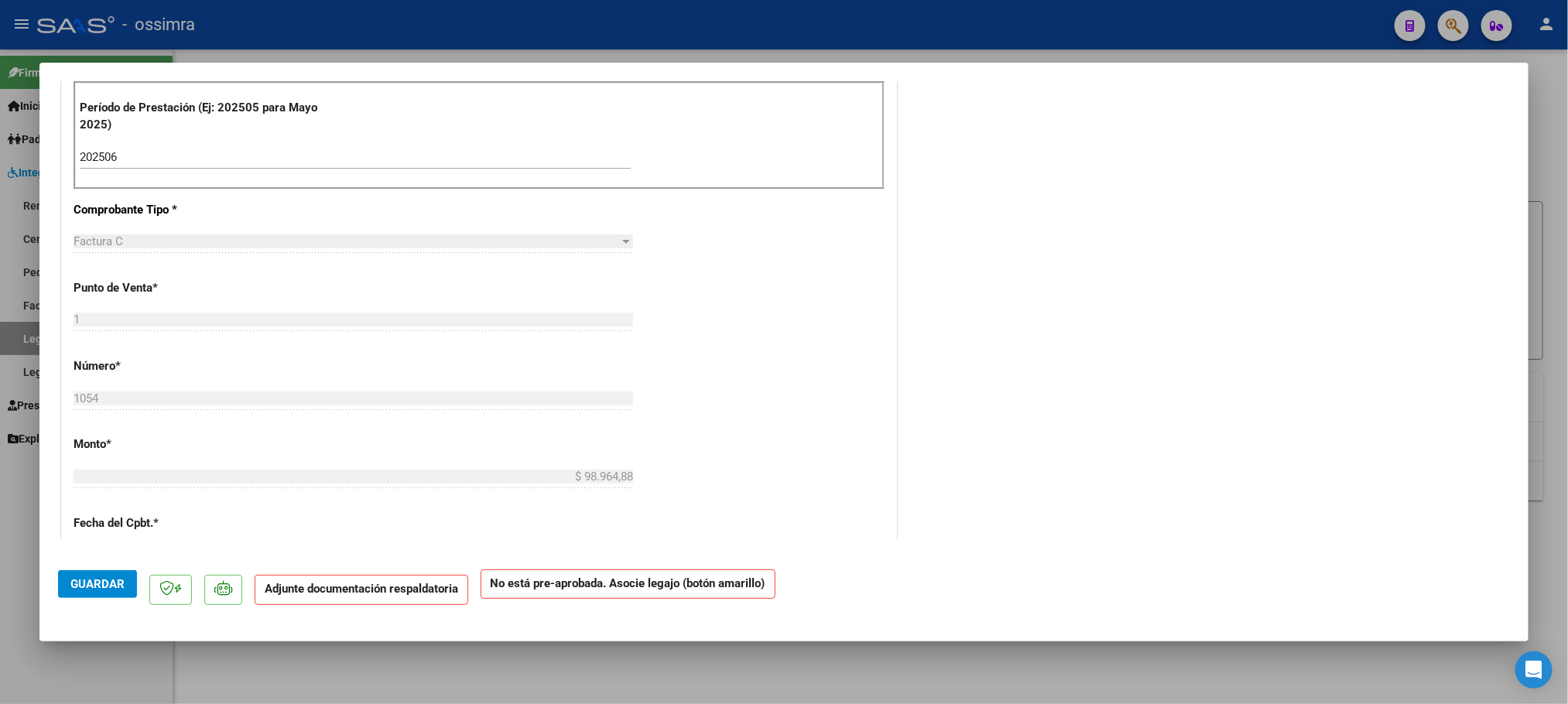
scroll to position [90, 0]
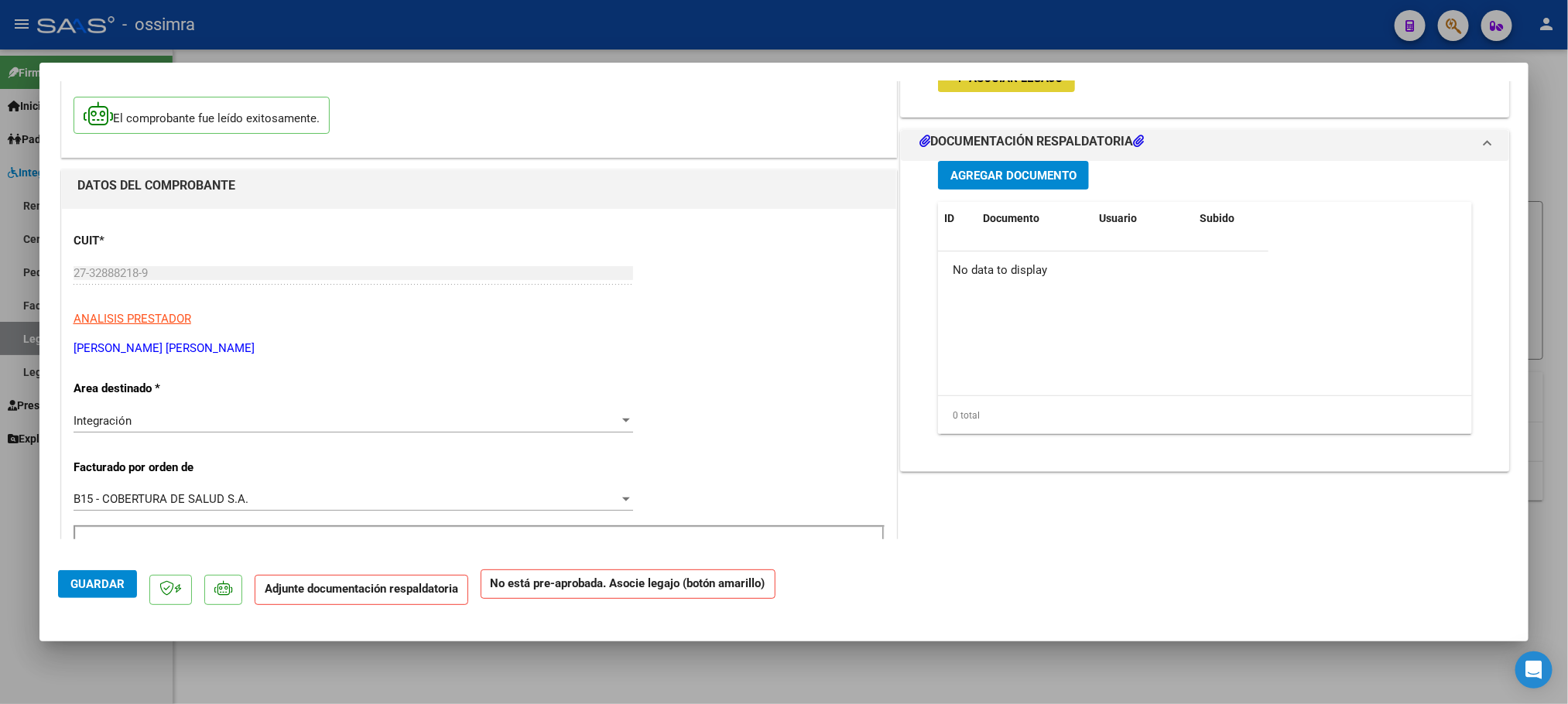
type input "$ 0,00"
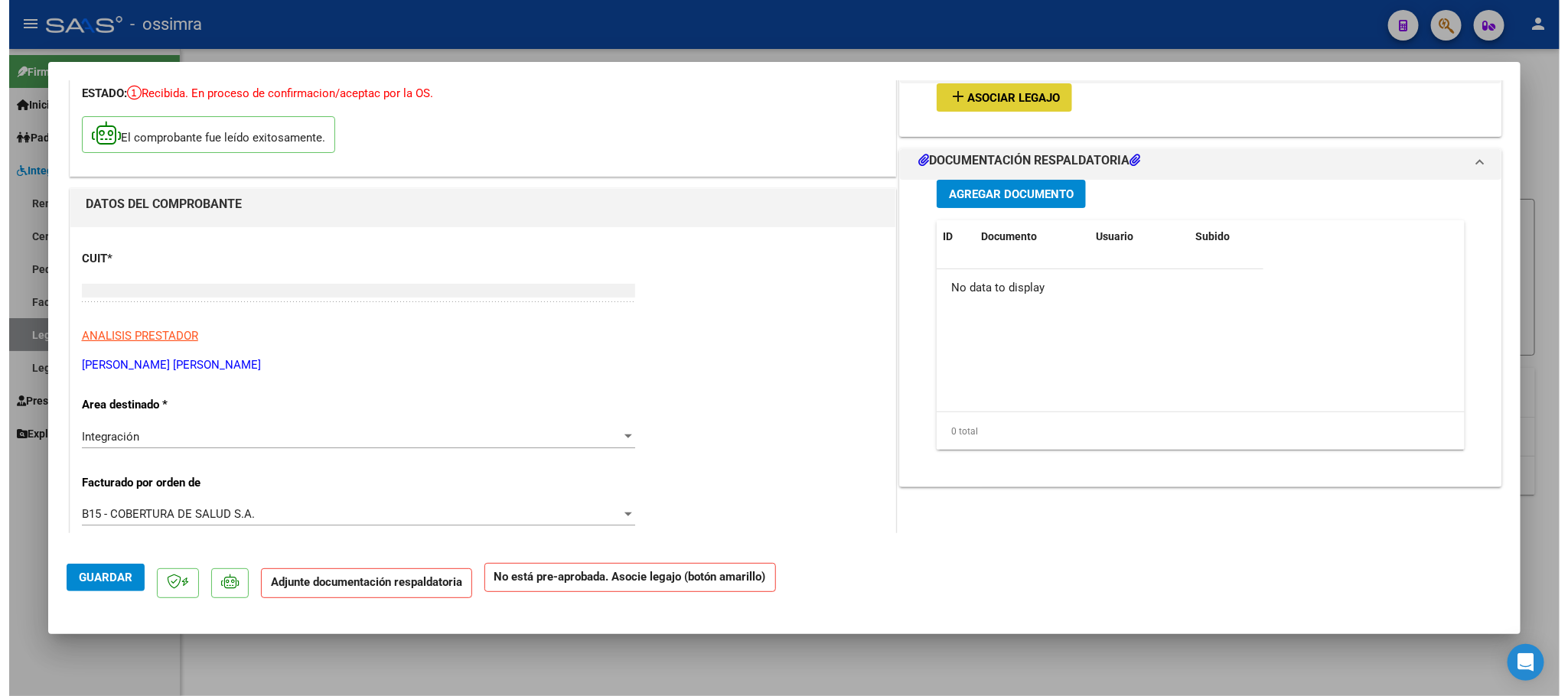
scroll to position [0, 0]
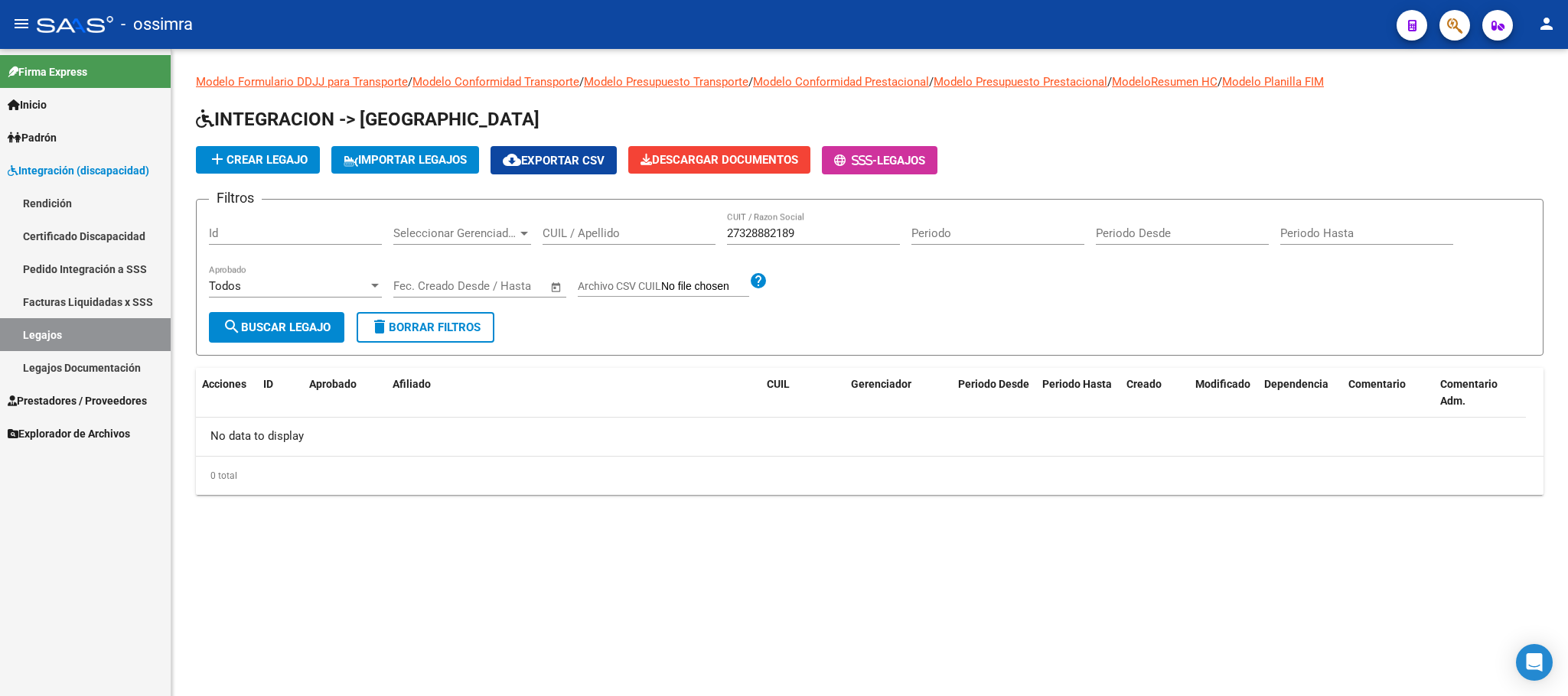
click at [675, 286] on input "Archivo CSV CUIL" at bounding box center [705, 287] width 88 height 14
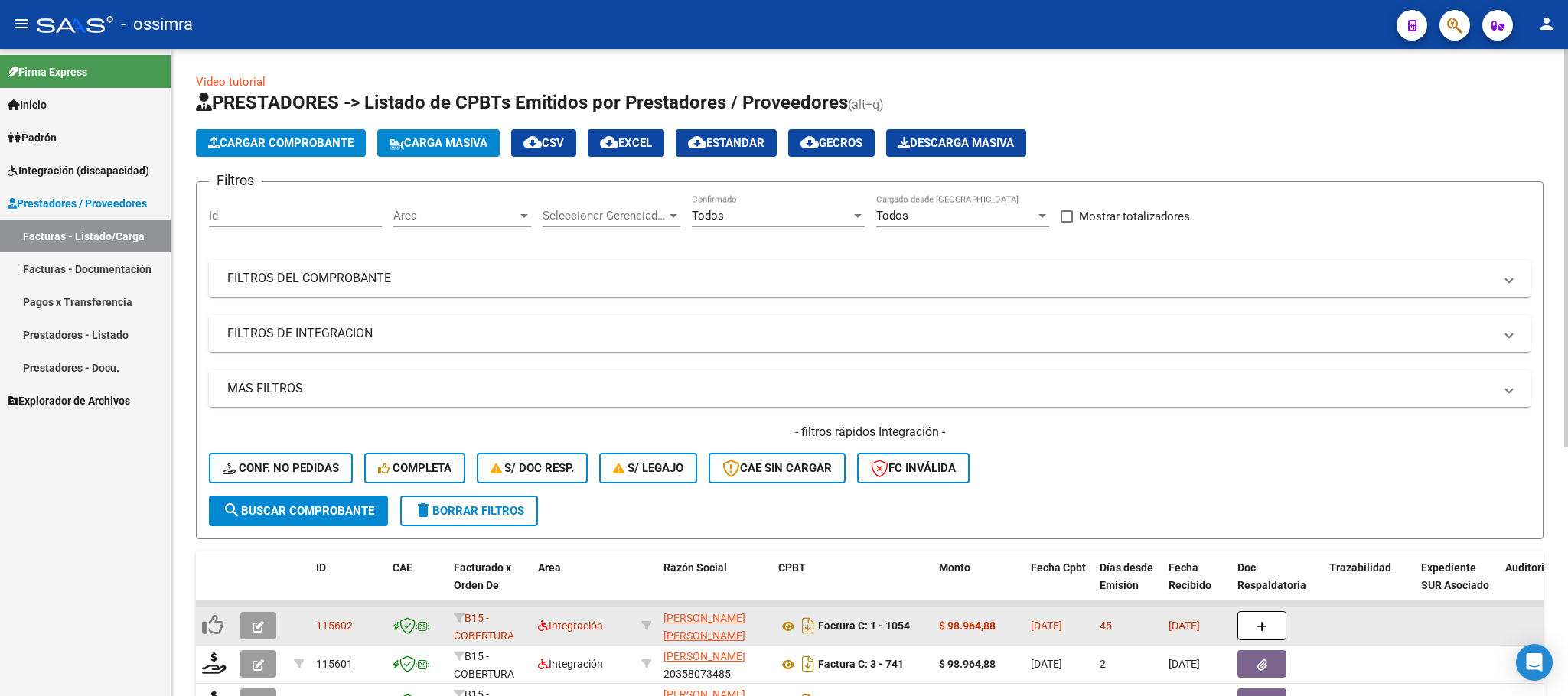
click at [257, 616] on button "button" at bounding box center [258, 625] width 36 height 27
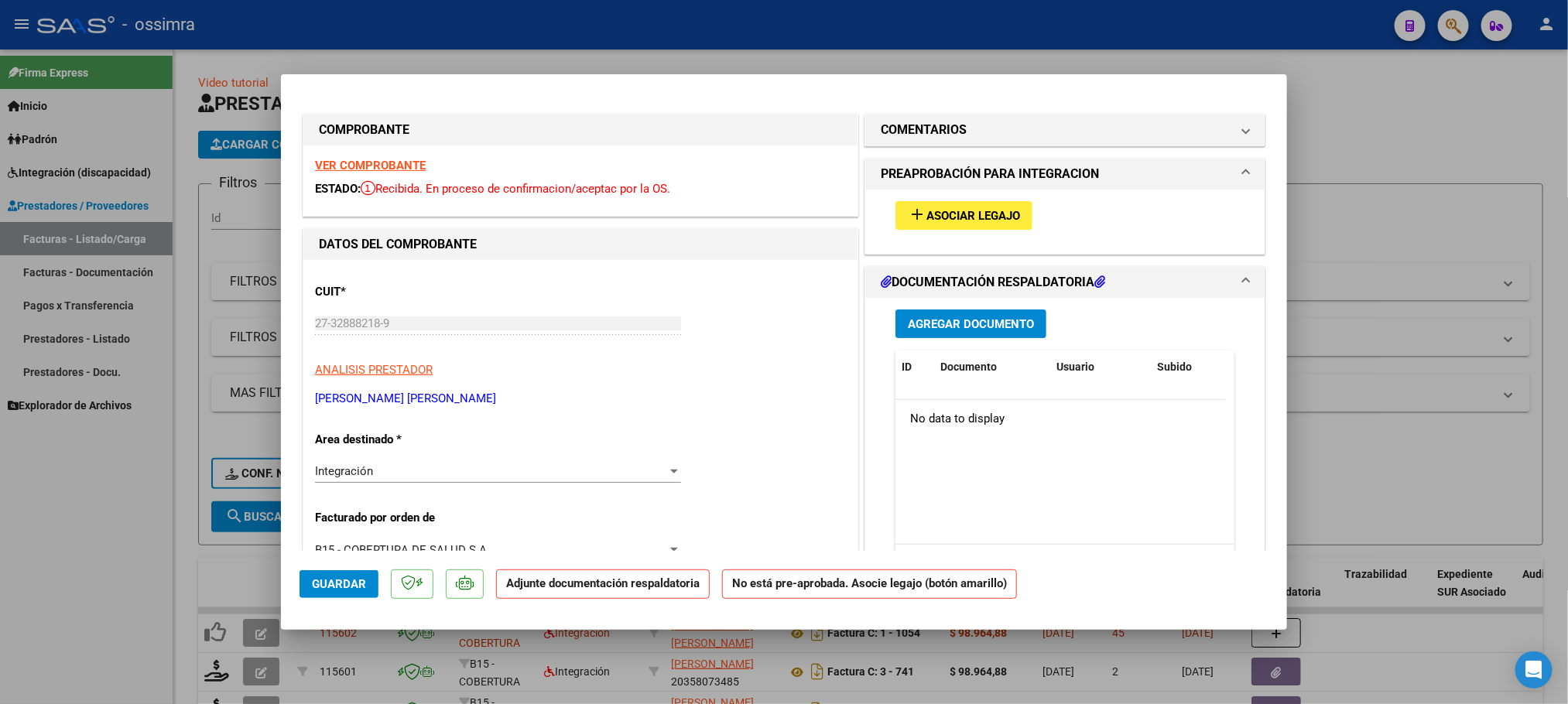
click at [975, 214] on span "Asociar Legajo" at bounding box center [973, 216] width 94 height 14
click at [948, 325] on span "Agregar Documento" at bounding box center [970, 325] width 126 height 14
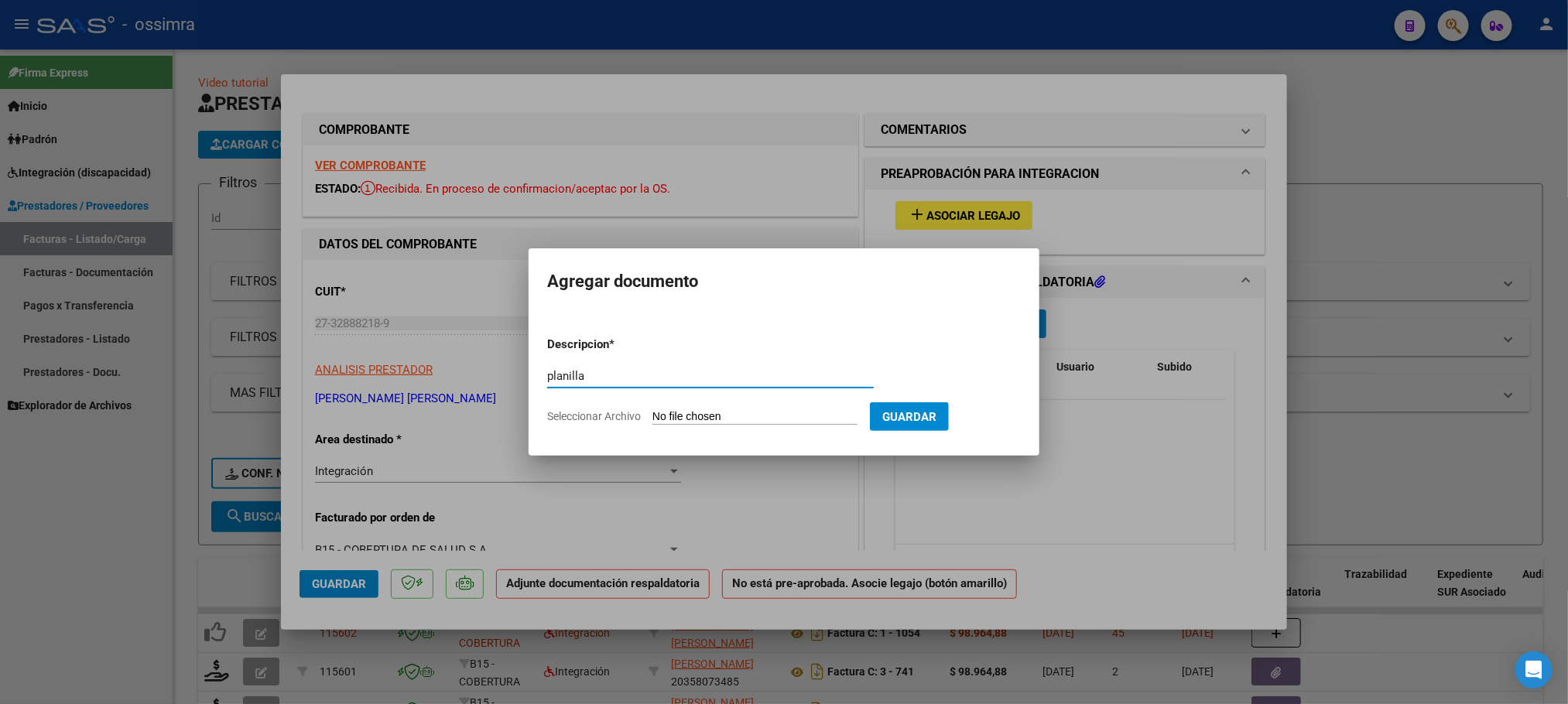
type input "planilla"
click at [738, 413] on input "Seleccionar Archivo" at bounding box center [755, 418] width 205 height 14
type input "C:\fakepath\asist [PERSON_NAME].pdf"
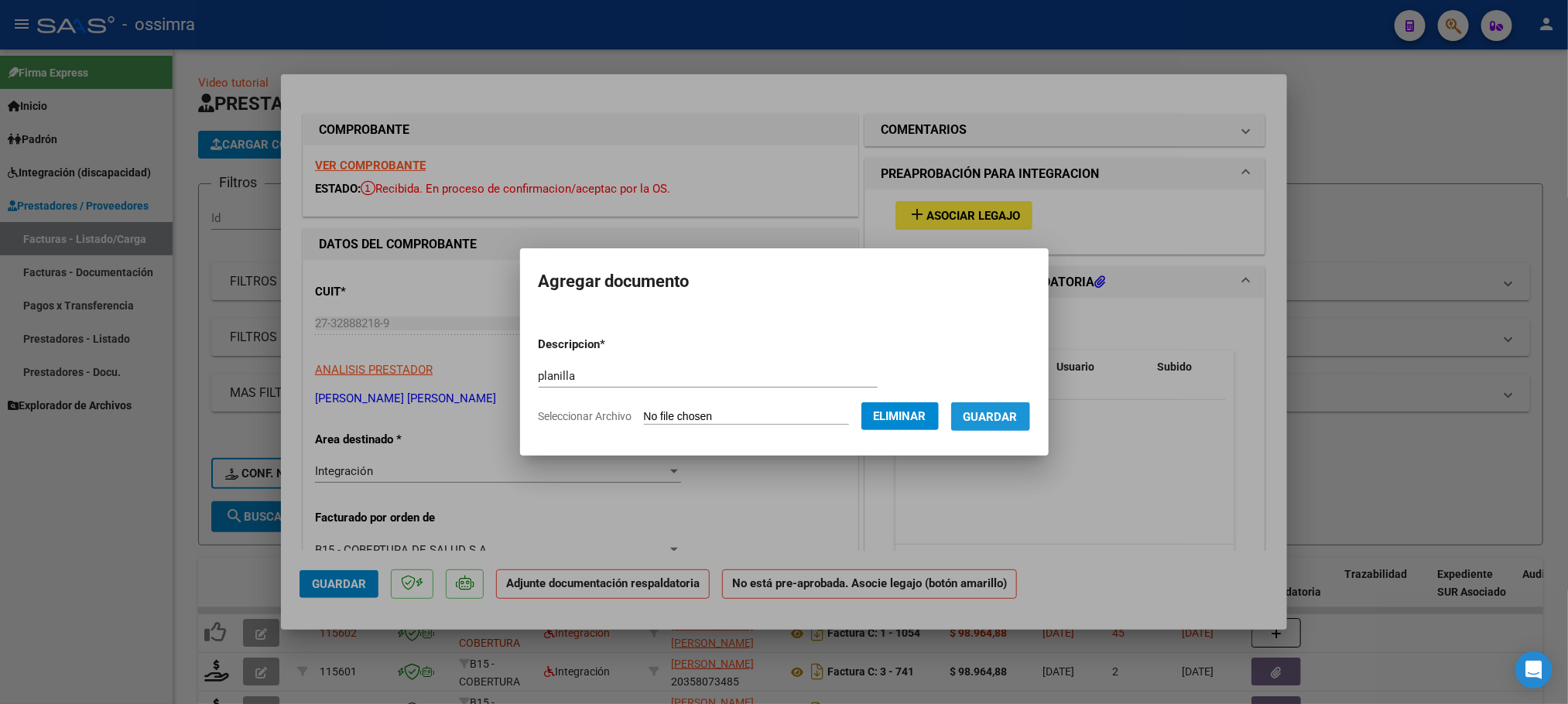
click at [1000, 425] on button "Guardar" at bounding box center [991, 417] width 79 height 29
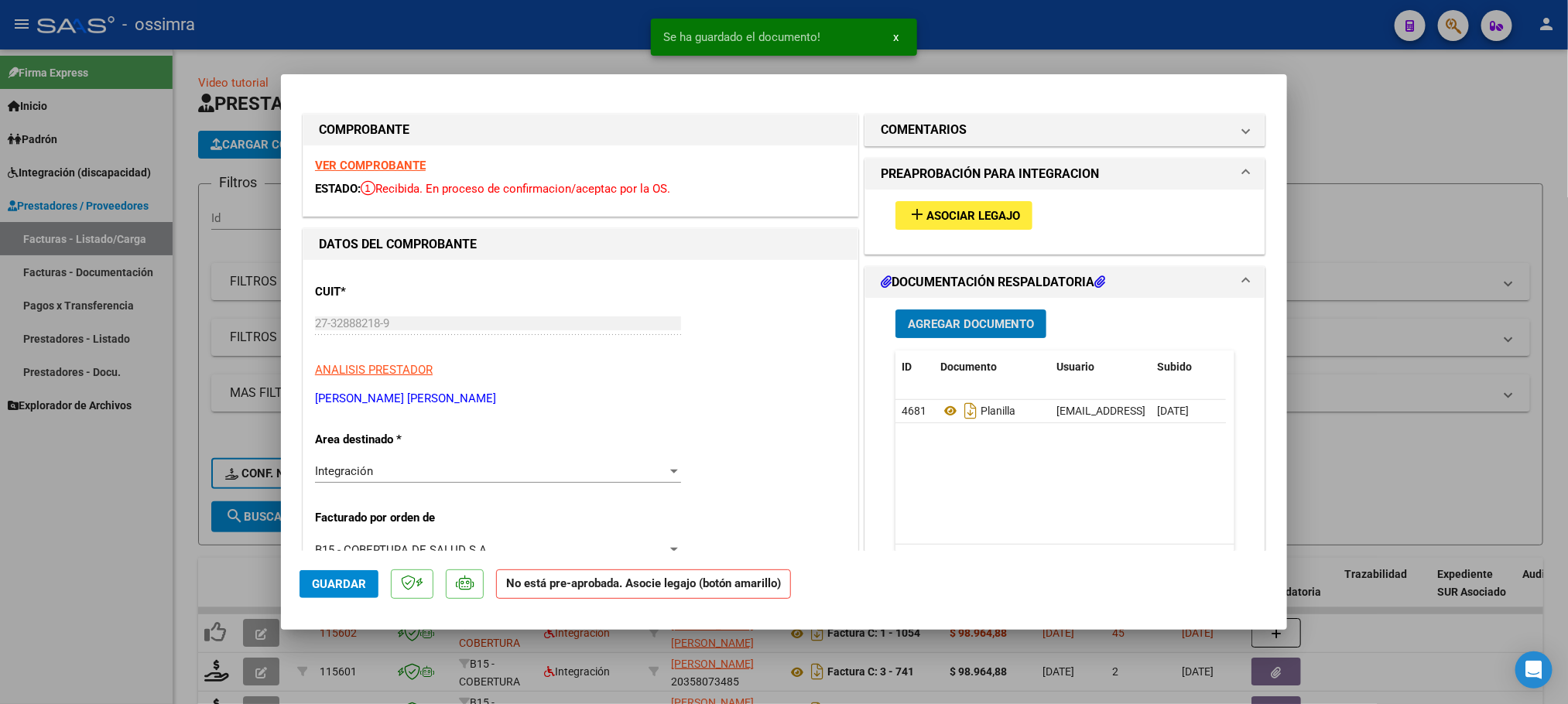
click at [988, 323] on span "Agregar Documento" at bounding box center [970, 325] width 126 height 14
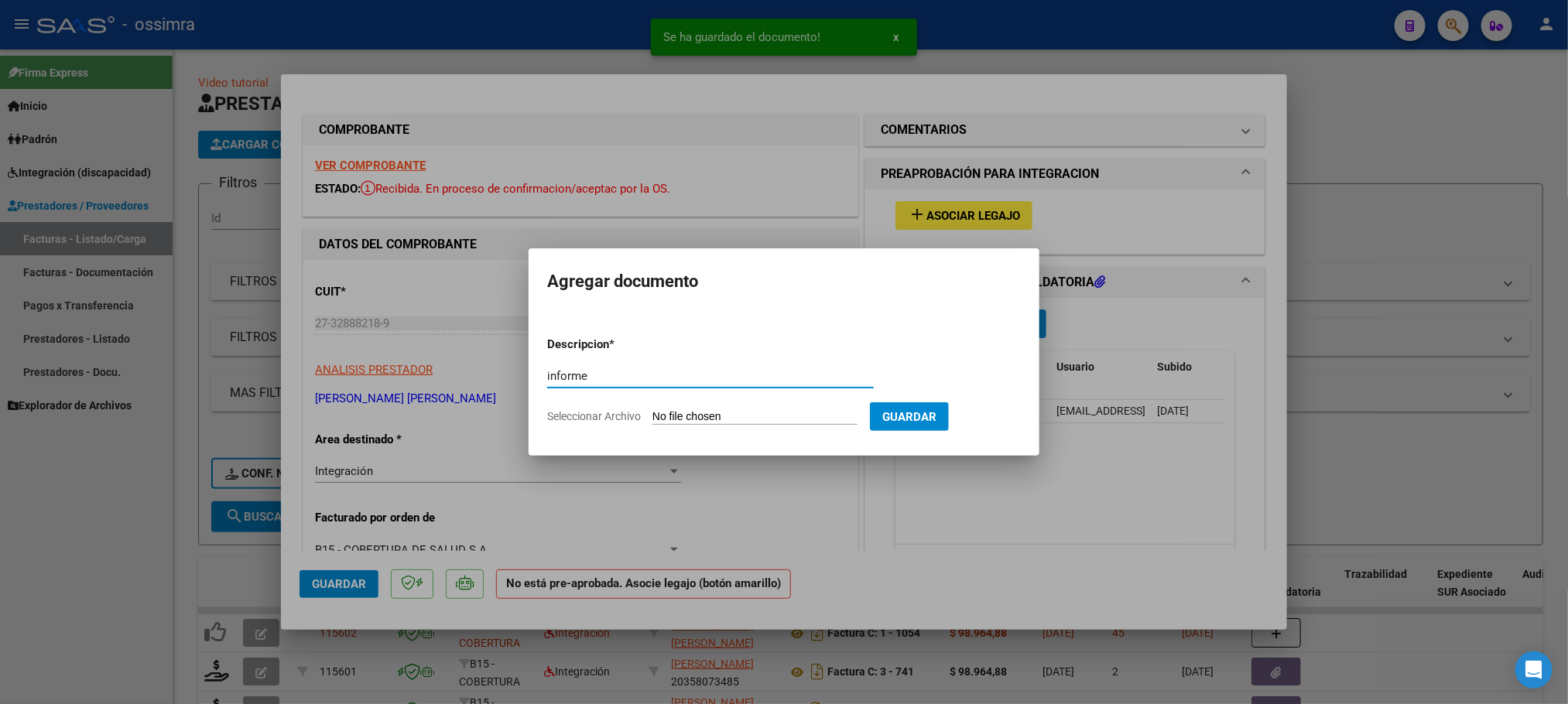
type input "informe"
click at [722, 421] on input "Seleccionar Archivo" at bounding box center [755, 418] width 205 height 14
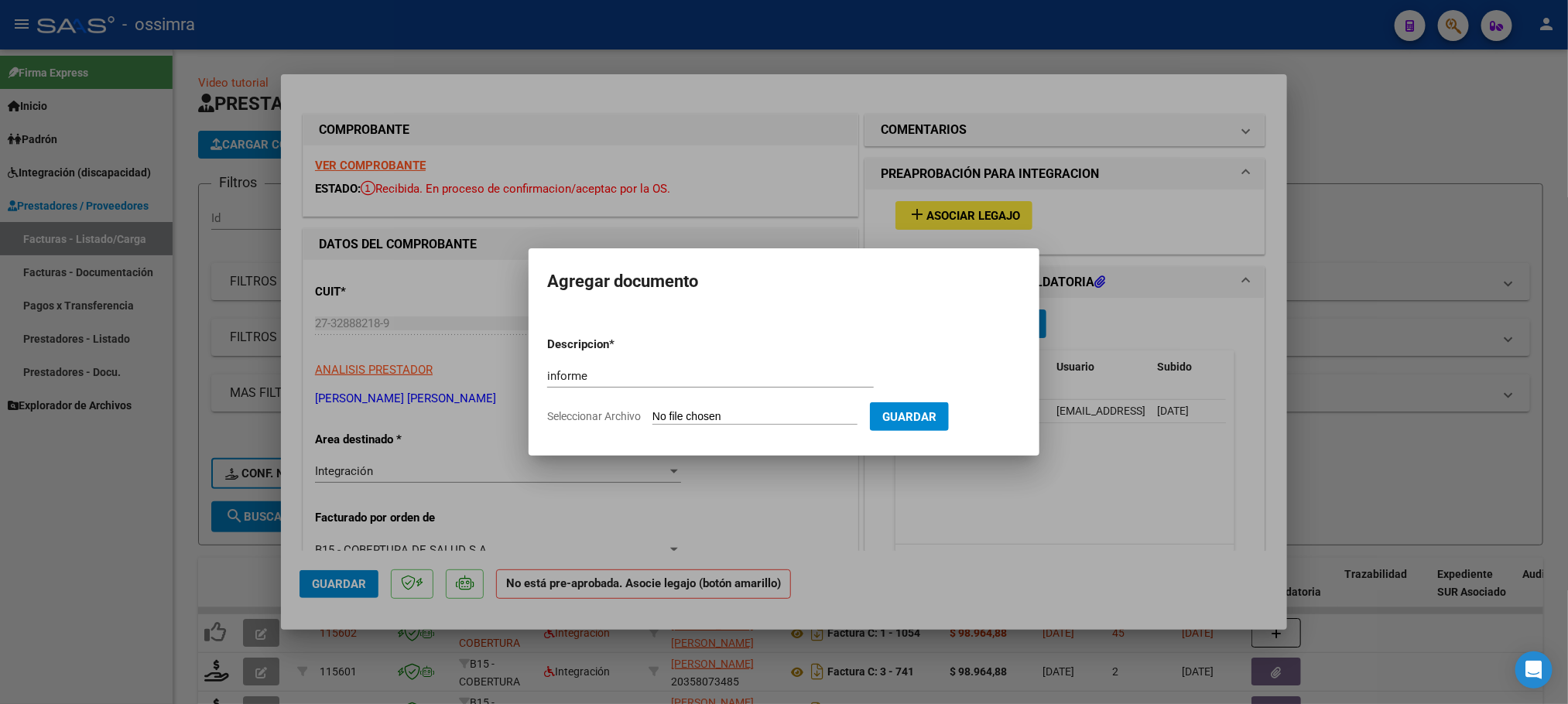
type input "C:\fakepath\[PERSON_NAME] informe.pdf"
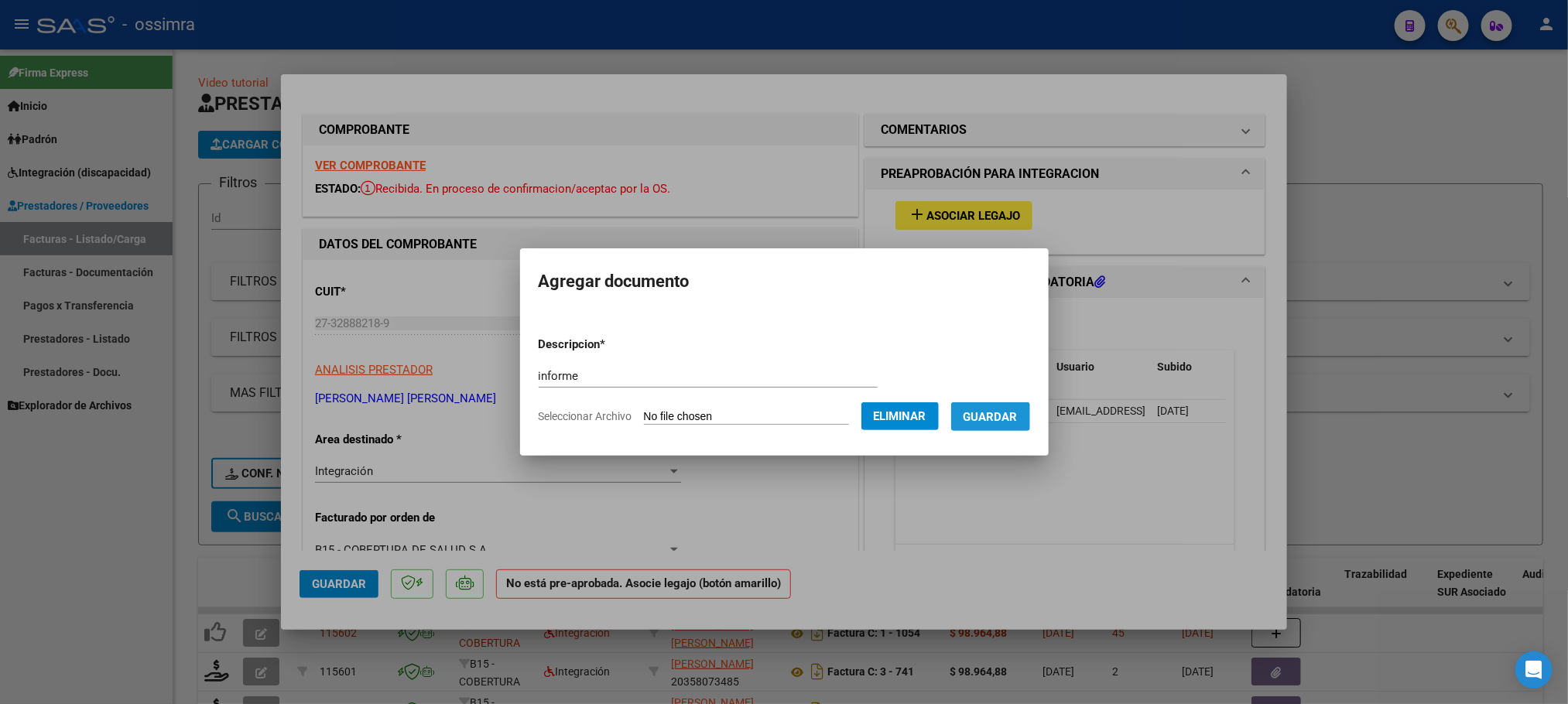
click at [966, 418] on button "Guardar" at bounding box center [991, 417] width 79 height 29
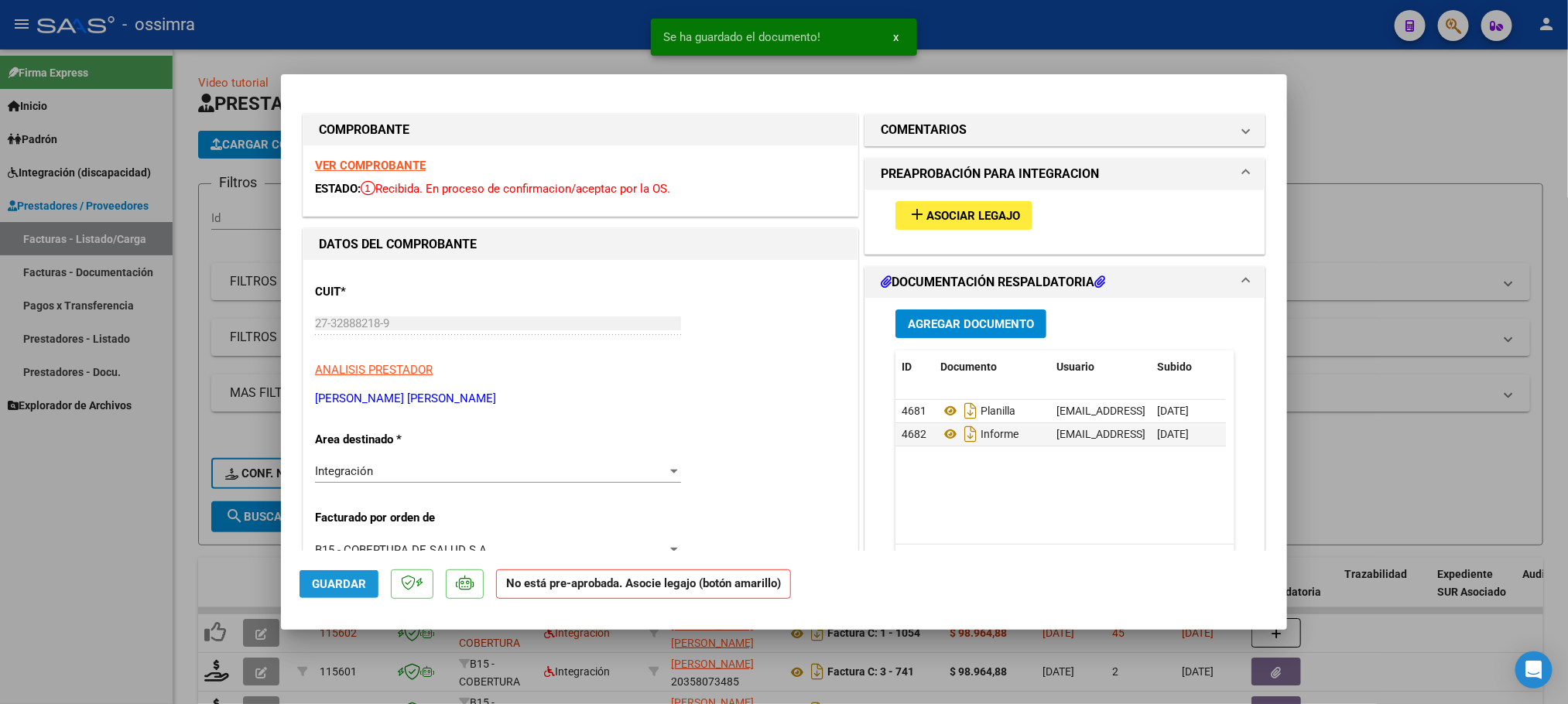
click at [346, 577] on span "Guardar" at bounding box center [339, 584] width 54 height 14
type input "$ 0,00"
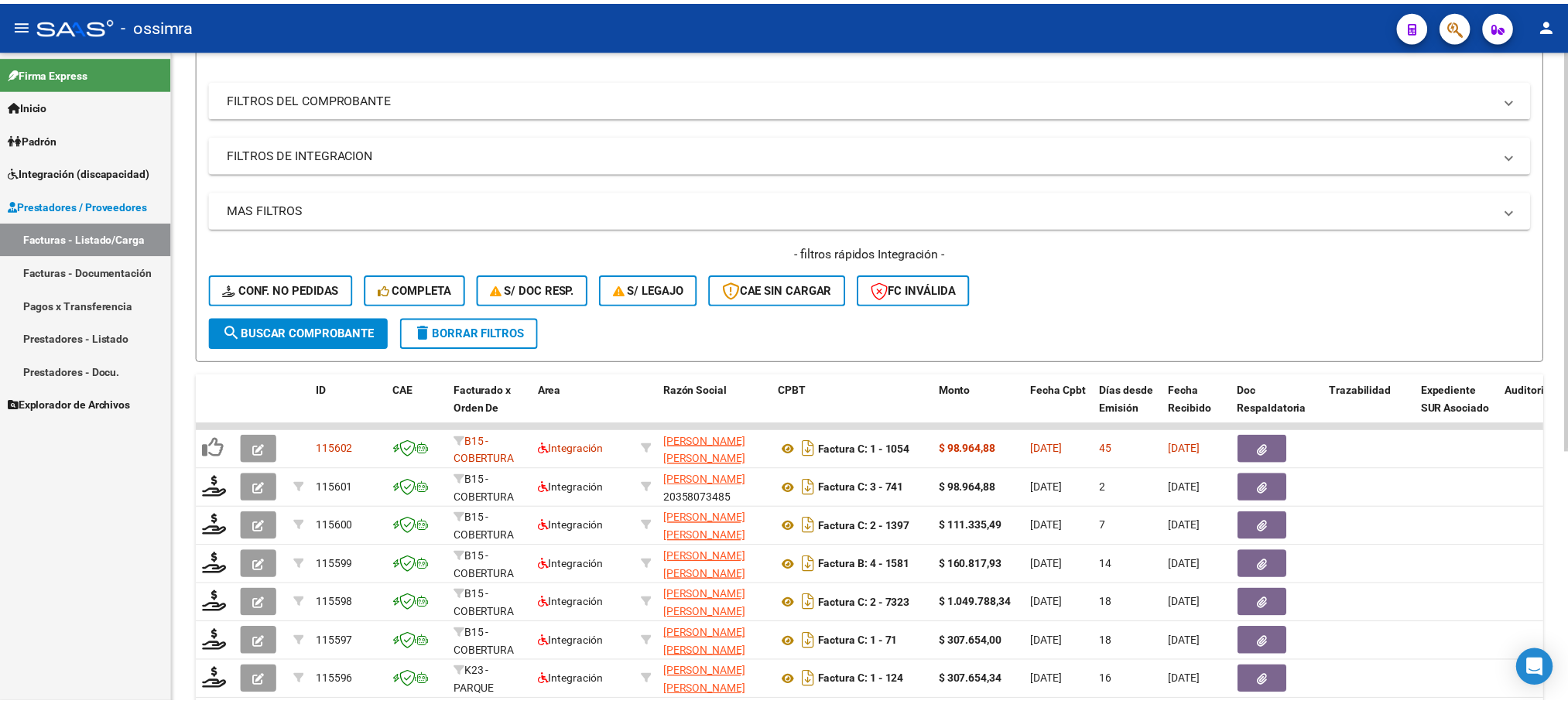
scroll to position [348, 0]
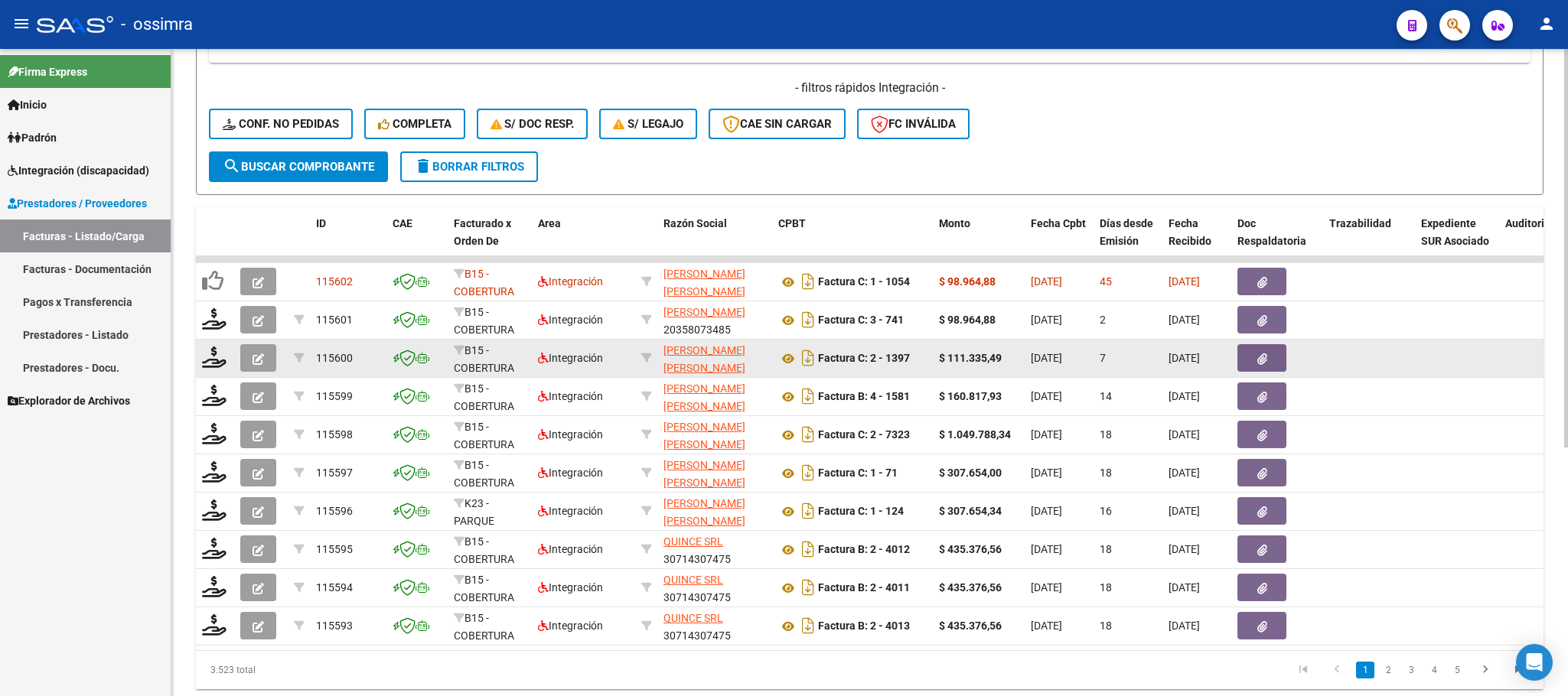
click at [1380, 372] on datatable-body-cell at bounding box center [1369, 358] width 92 height 37
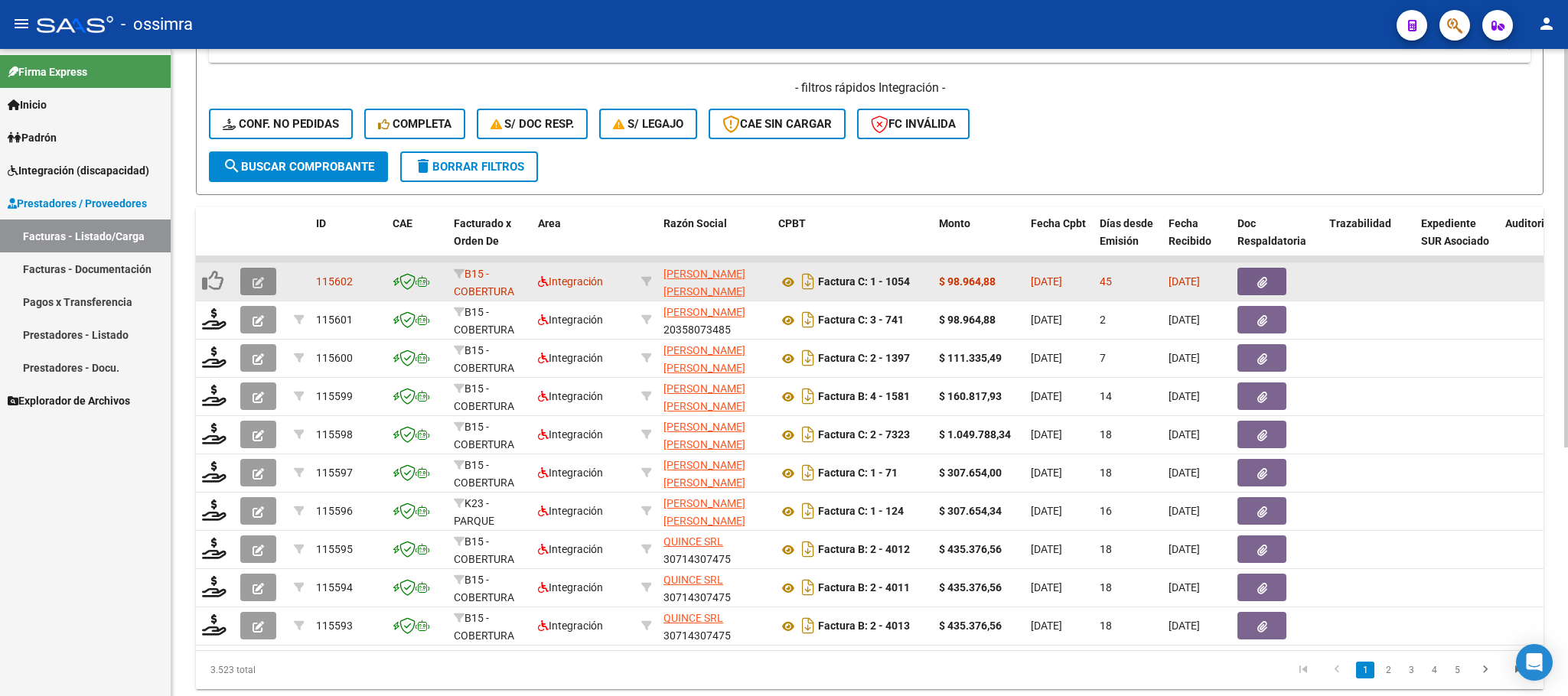
click at [249, 286] on button "button" at bounding box center [258, 281] width 36 height 27
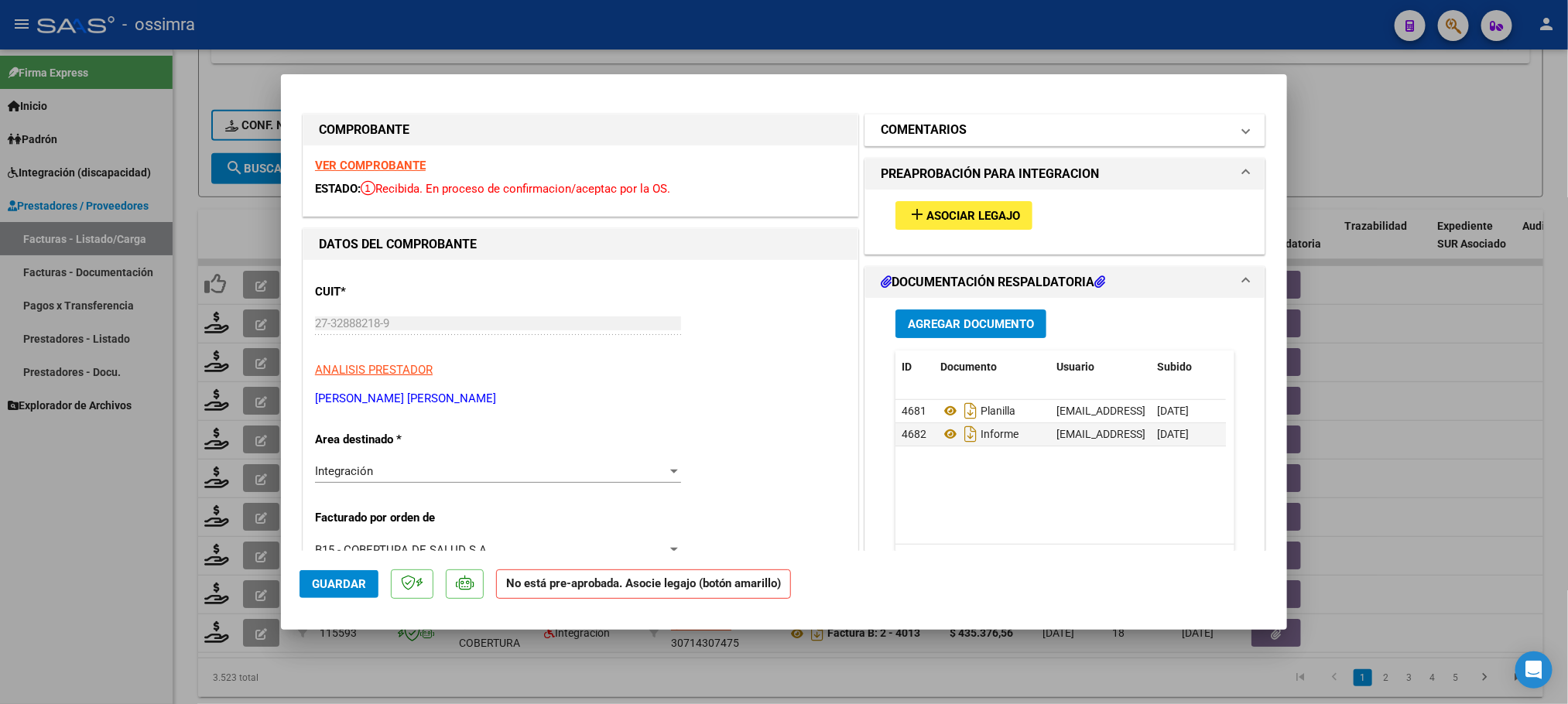
click at [962, 126] on mat-panel-title "COMENTARIOS" at bounding box center [1056, 129] width 350 height 19
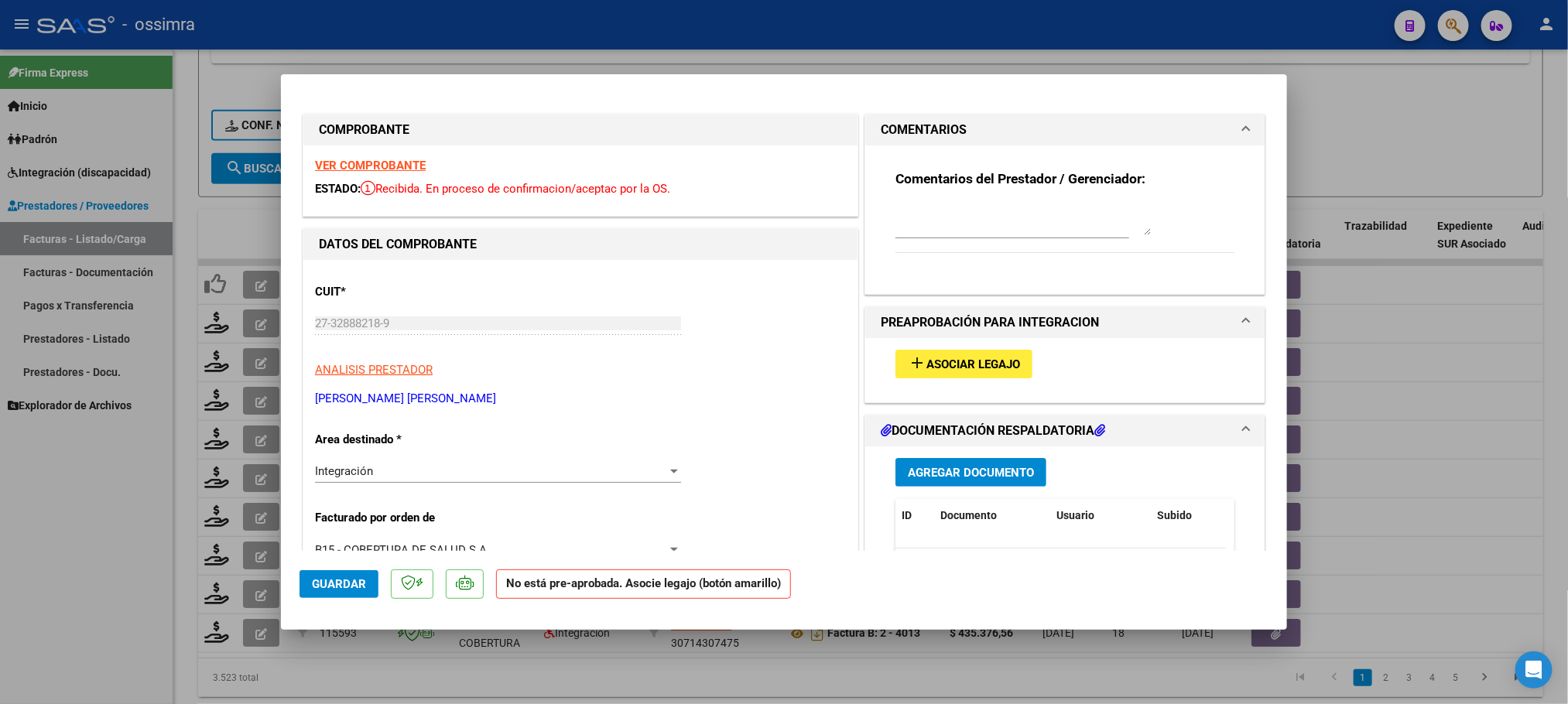
drag, startPoint x: 913, startPoint y: 242, endPoint x: 931, endPoint y: 216, distance: 31.6
click at [929, 220] on div at bounding box center [1013, 228] width 234 height 52
click at [931, 216] on textarea at bounding box center [1024, 219] width 255 height 31
click at [342, 575] on button "Guardar" at bounding box center [339, 584] width 79 height 28
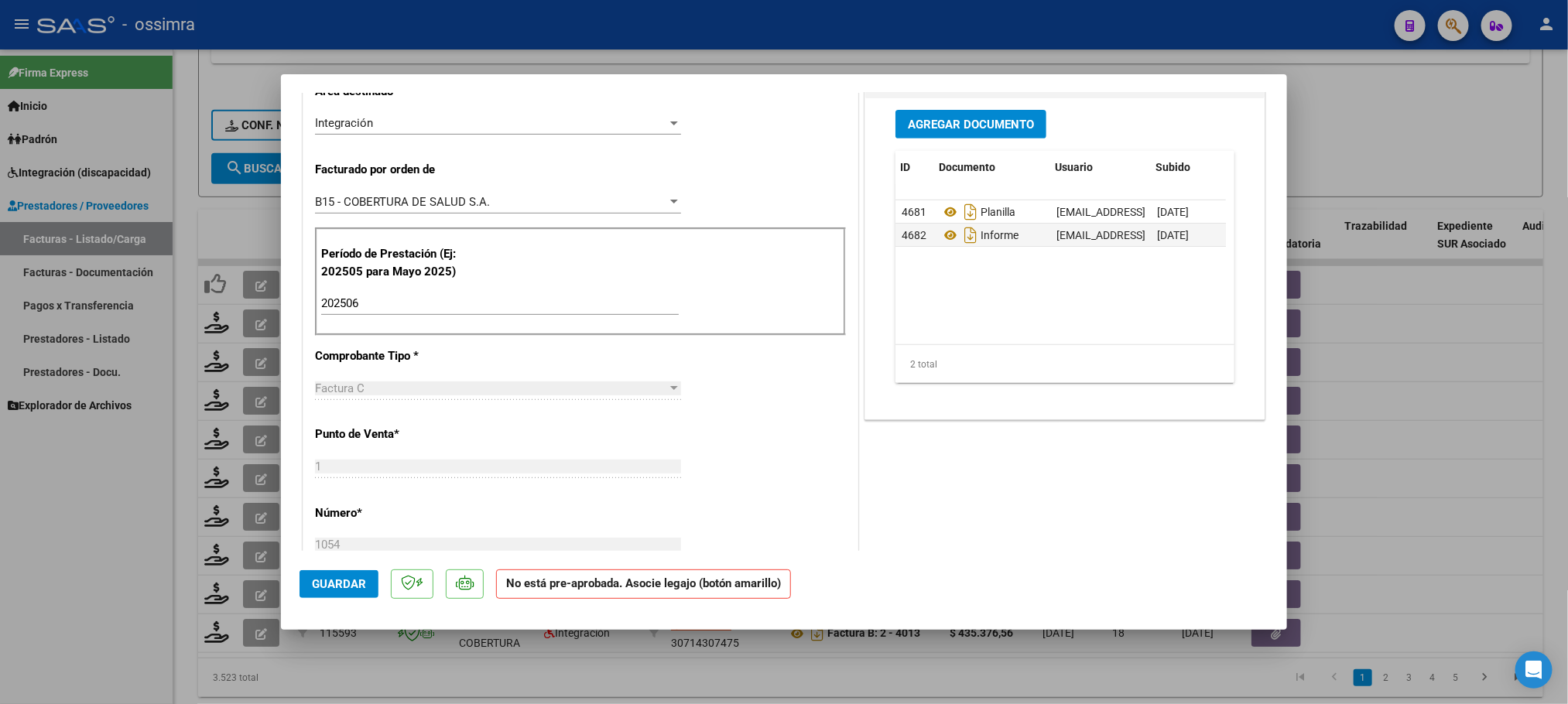
scroll to position [0, 79]
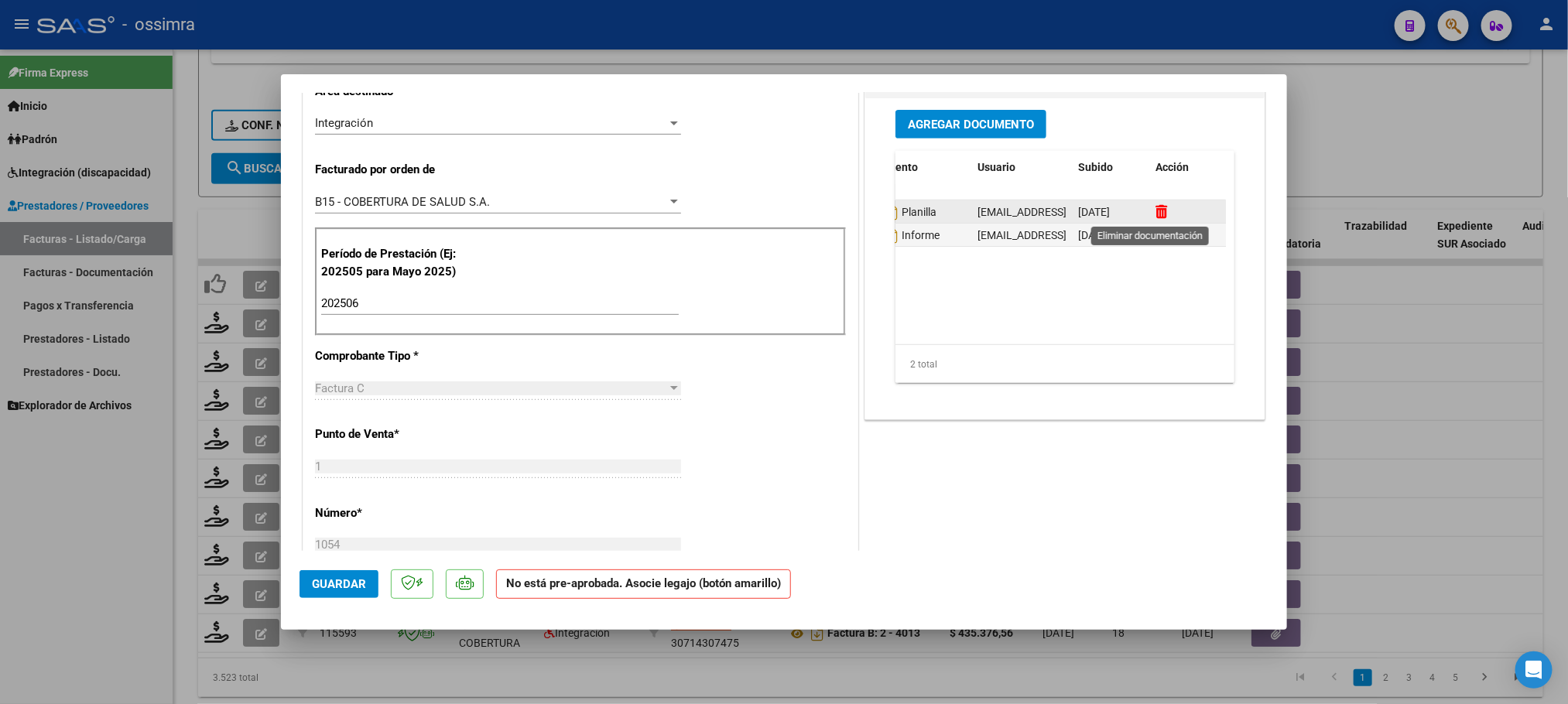
click at [1156, 212] on icon at bounding box center [1161, 211] width 12 height 14
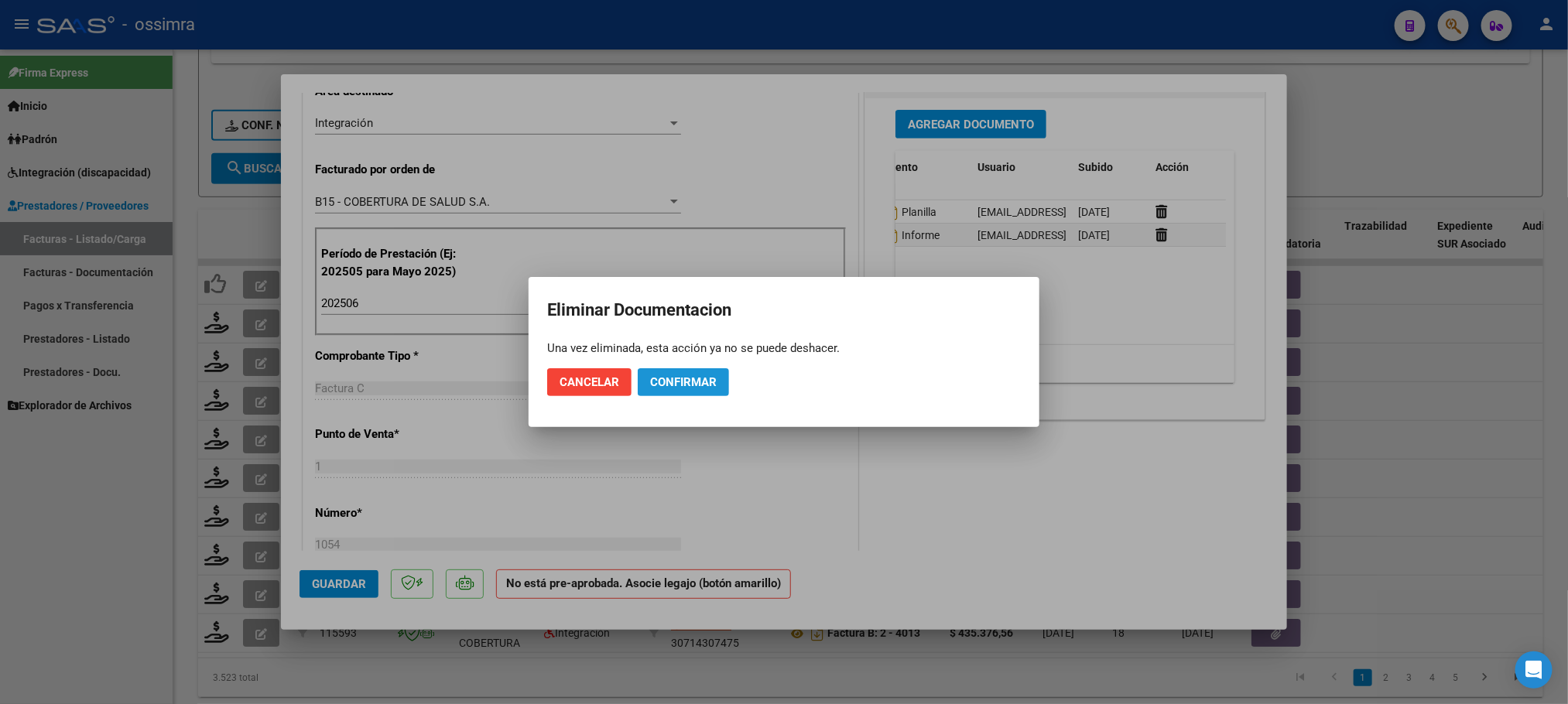
drag, startPoint x: 664, startPoint y: 388, endPoint x: 873, endPoint y: 325, distance: 218.3
click at [664, 385] on span "Confirmar" at bounding box center [684, 383] width 67 height 14
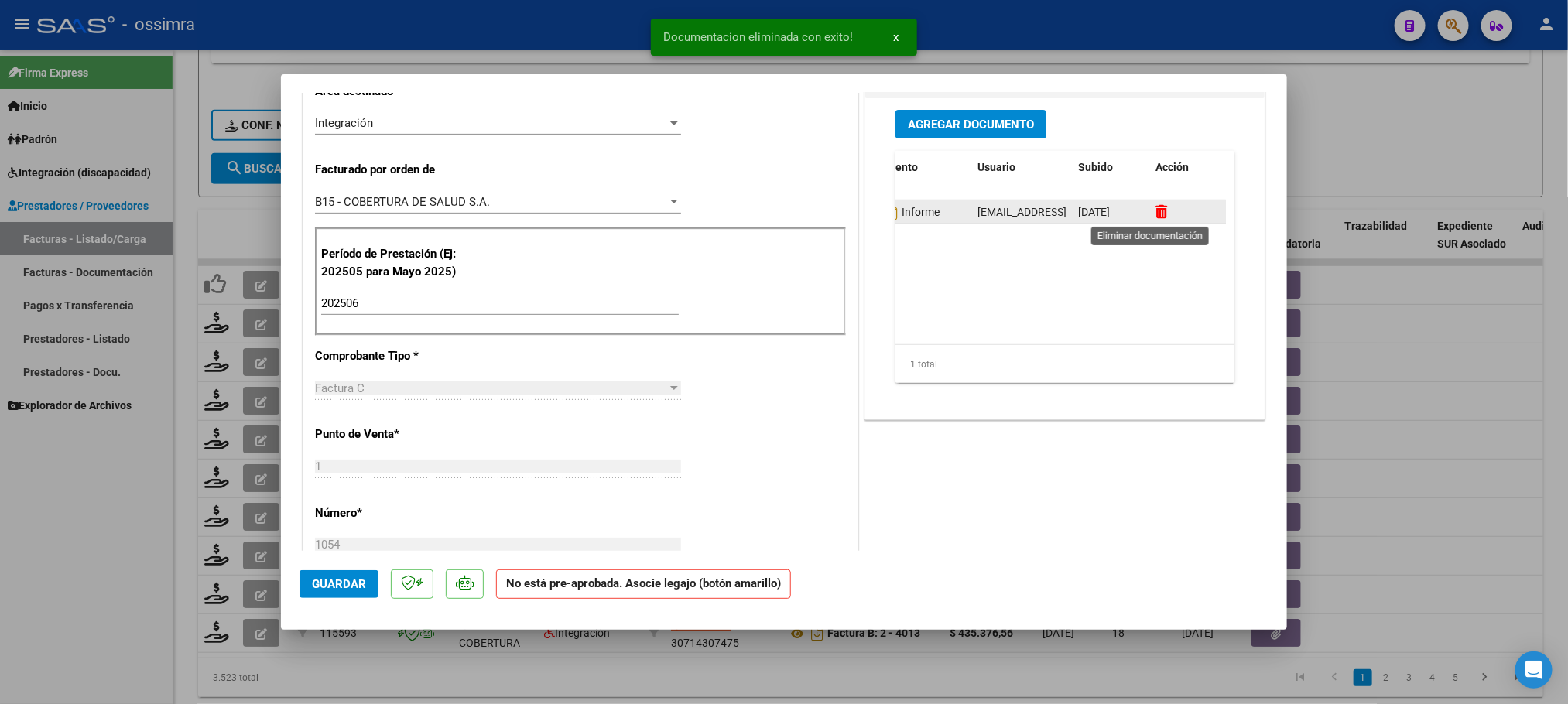
click at [1156, 210] on icon at bounding box center [1161, 211] width 12 height 14
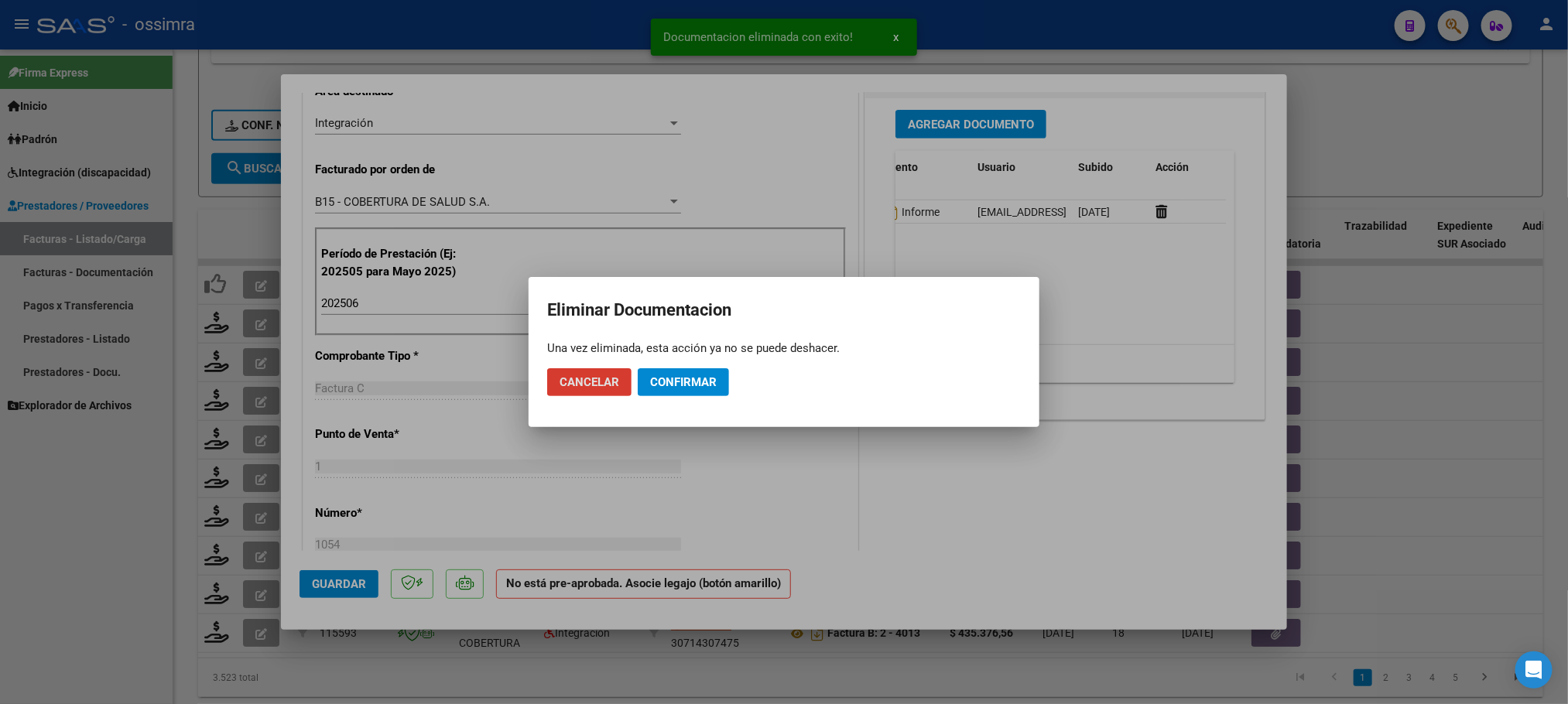
click at [664, 383] on span "Confirmar" at bounding box center [684, 383] width 67 height 14
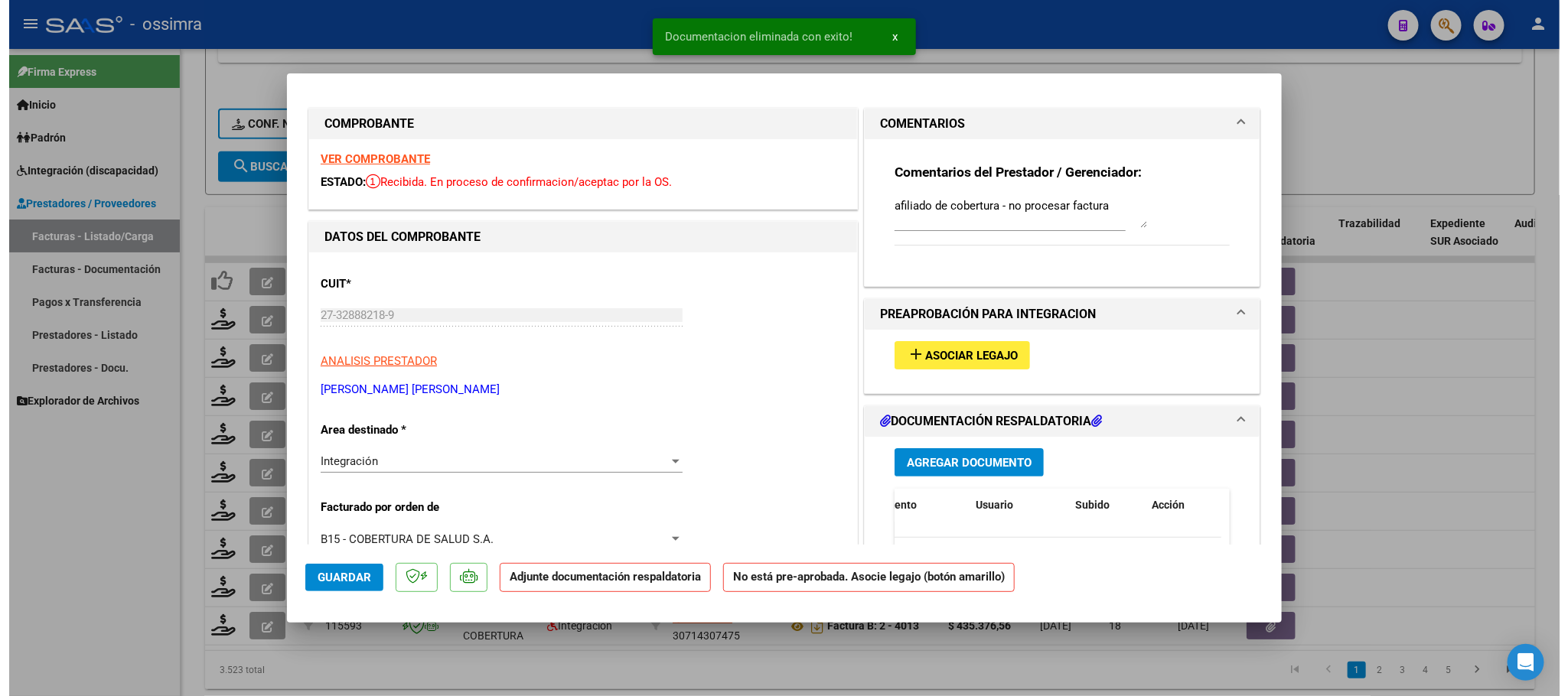
scroll to position [0, 0]
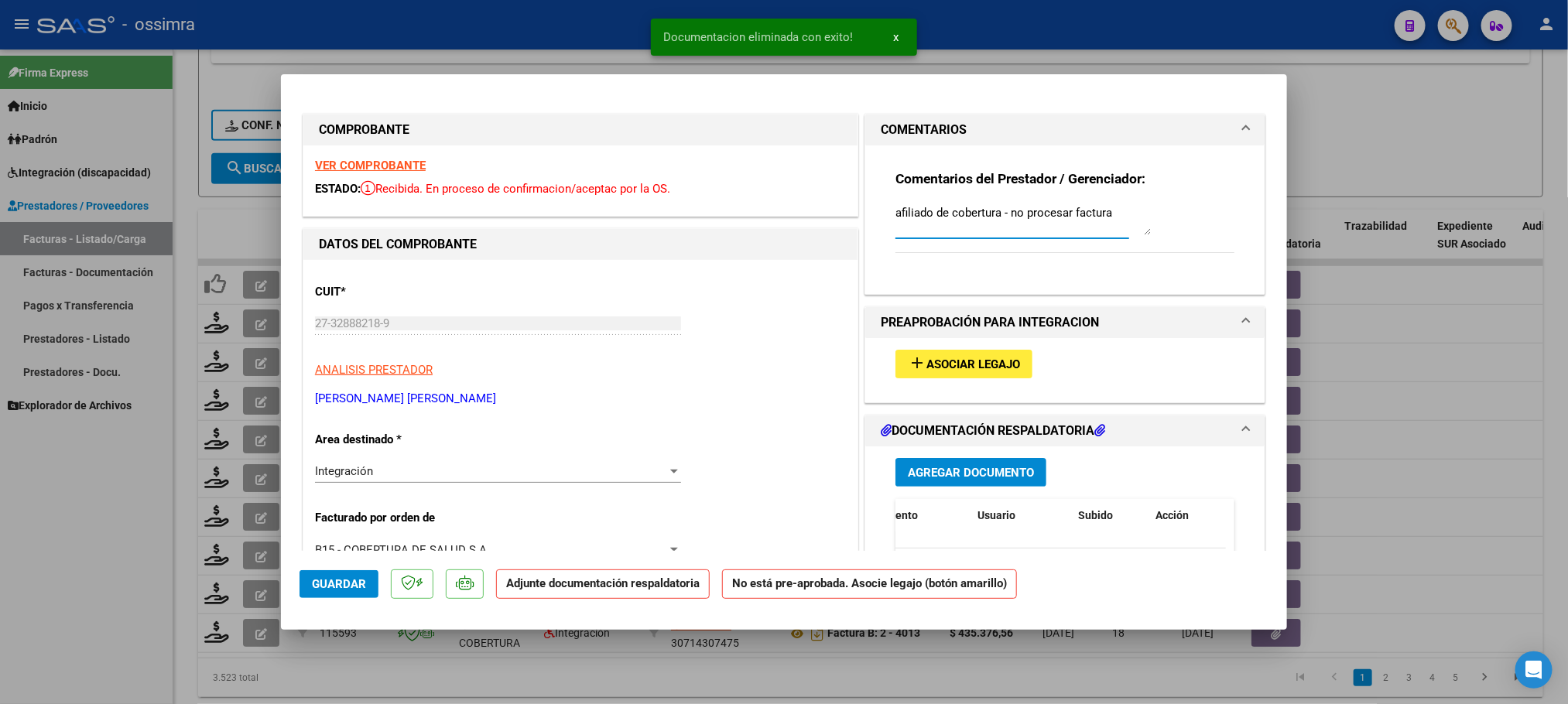
drag, startPoint x: 922, startPoint y: 212, endPoint x: 846, endPoint y: 223, distance: 76.8
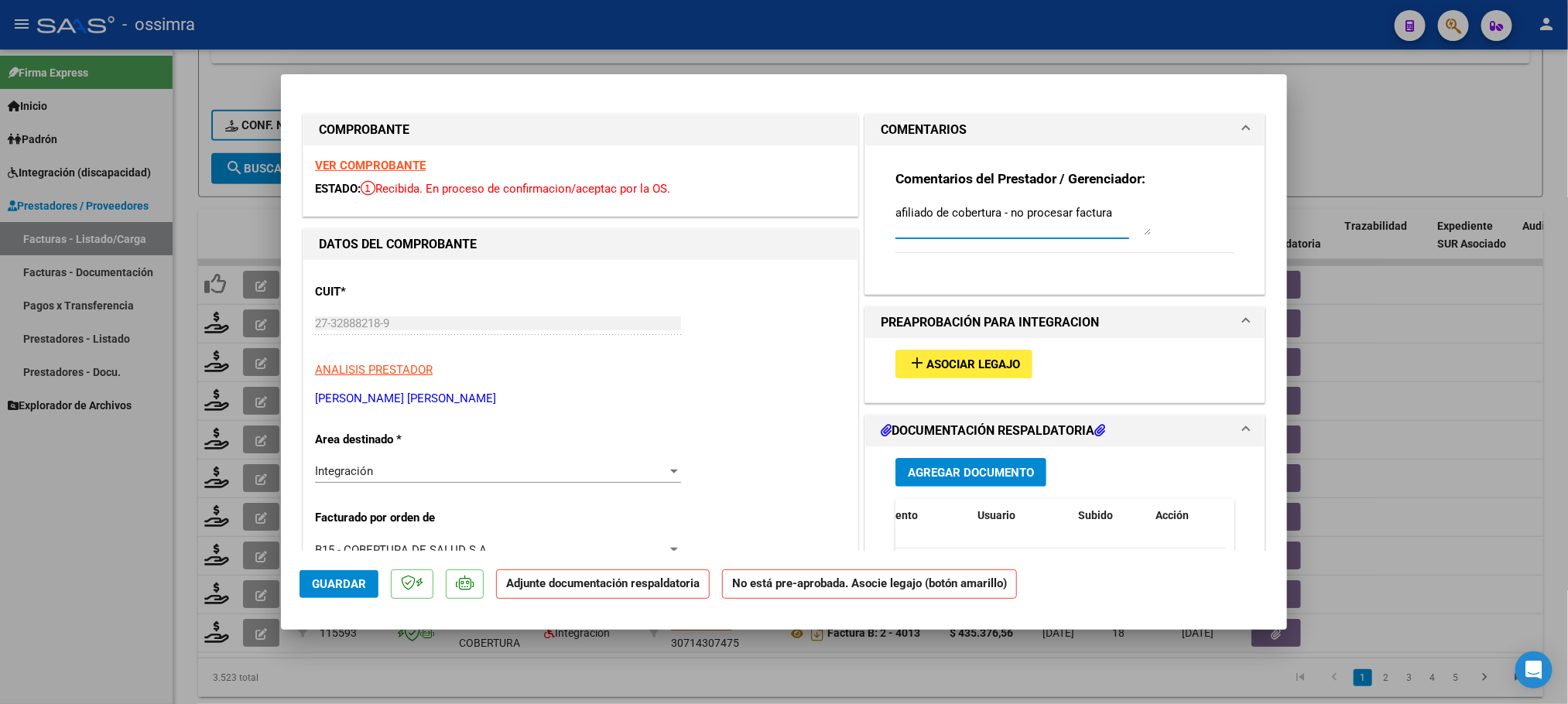
click at [901, 211] on textarea "afiliado de cobertura - no procesar factura" at bounding box center [1024, 219] width 255 height 31
type textarea "AFILIADO de cobertura - no procesar factura"
click at [347, 583] on span "Guardar" at bounding box center [339, 584] width 54 height 14
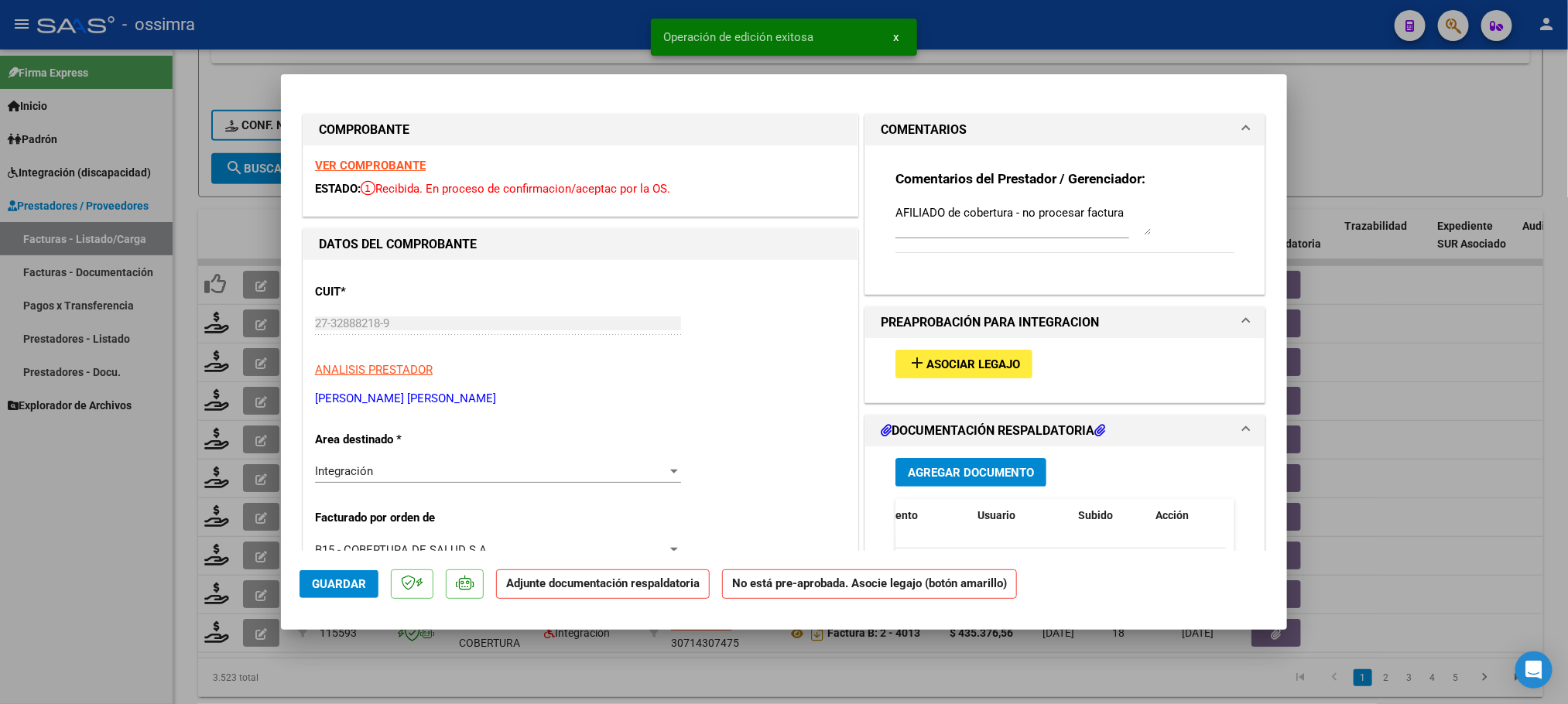
type input "$ 0,00"
